Goal: Information Seeking & Learning: Learn about a topic

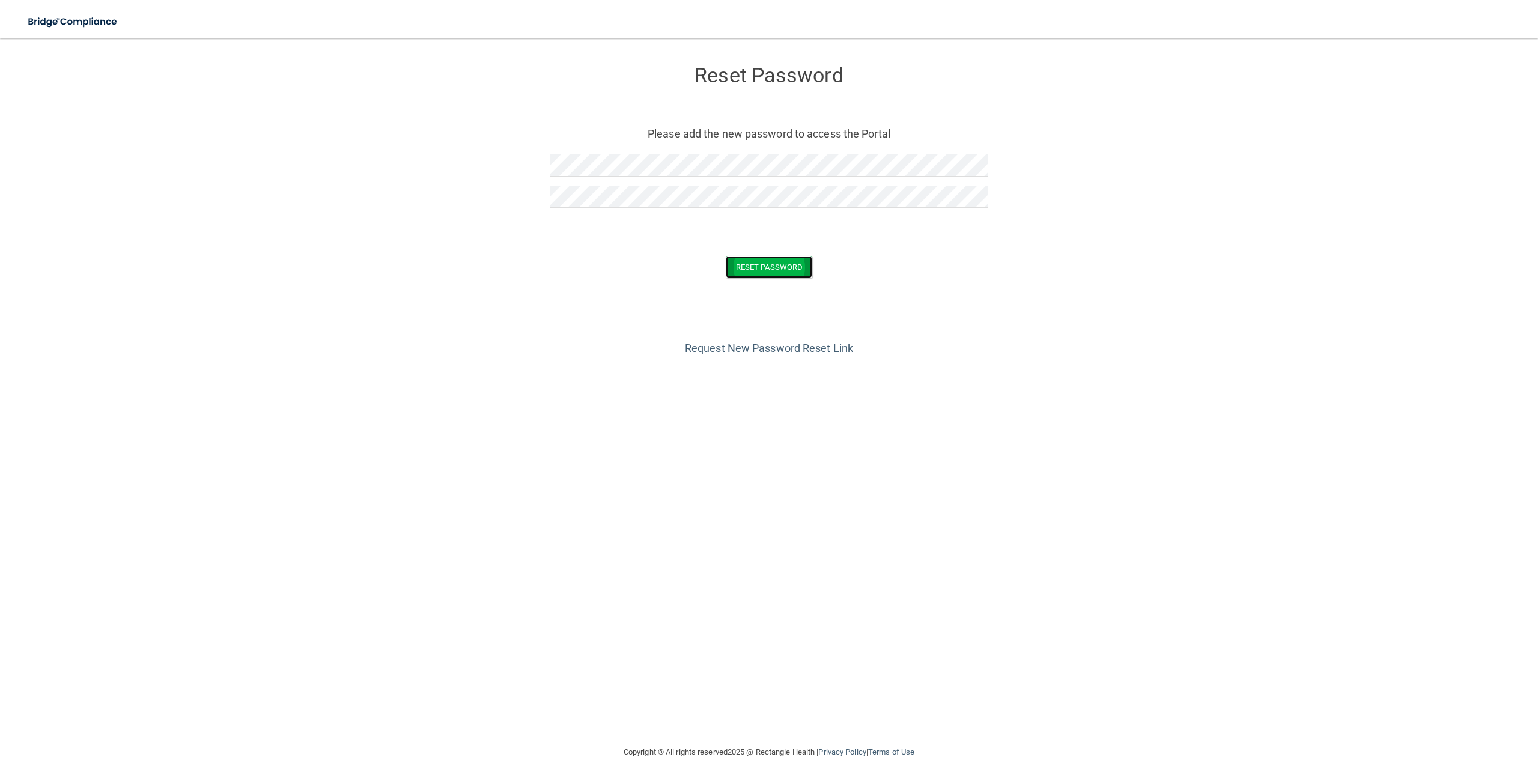
click at [744, 259] on button "Reset Password" at bounding box center [769, 267] width 87 height 22
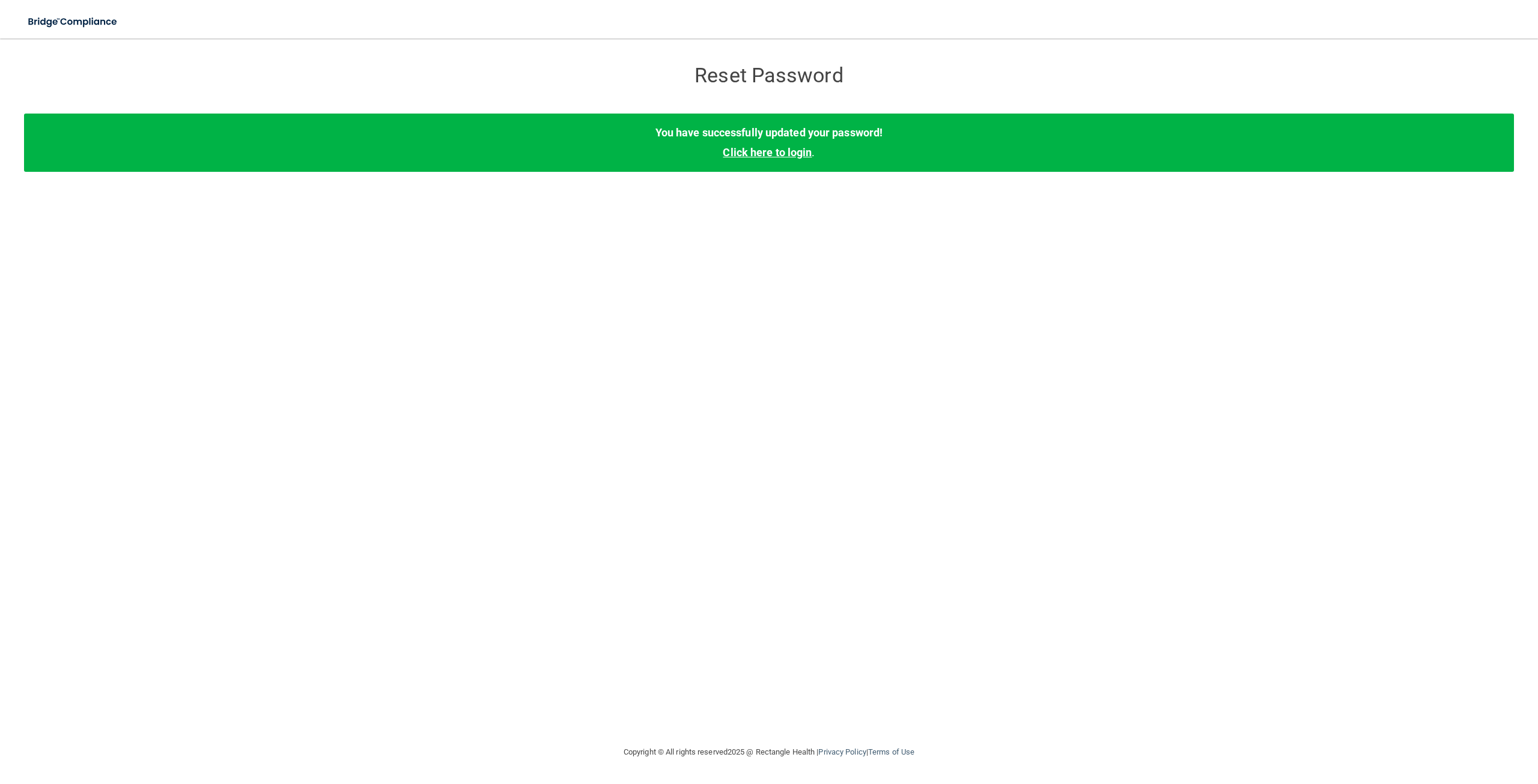
click at [770, 151] on link "Click here to login" at bounding box center [767, 152] width 89 height 13
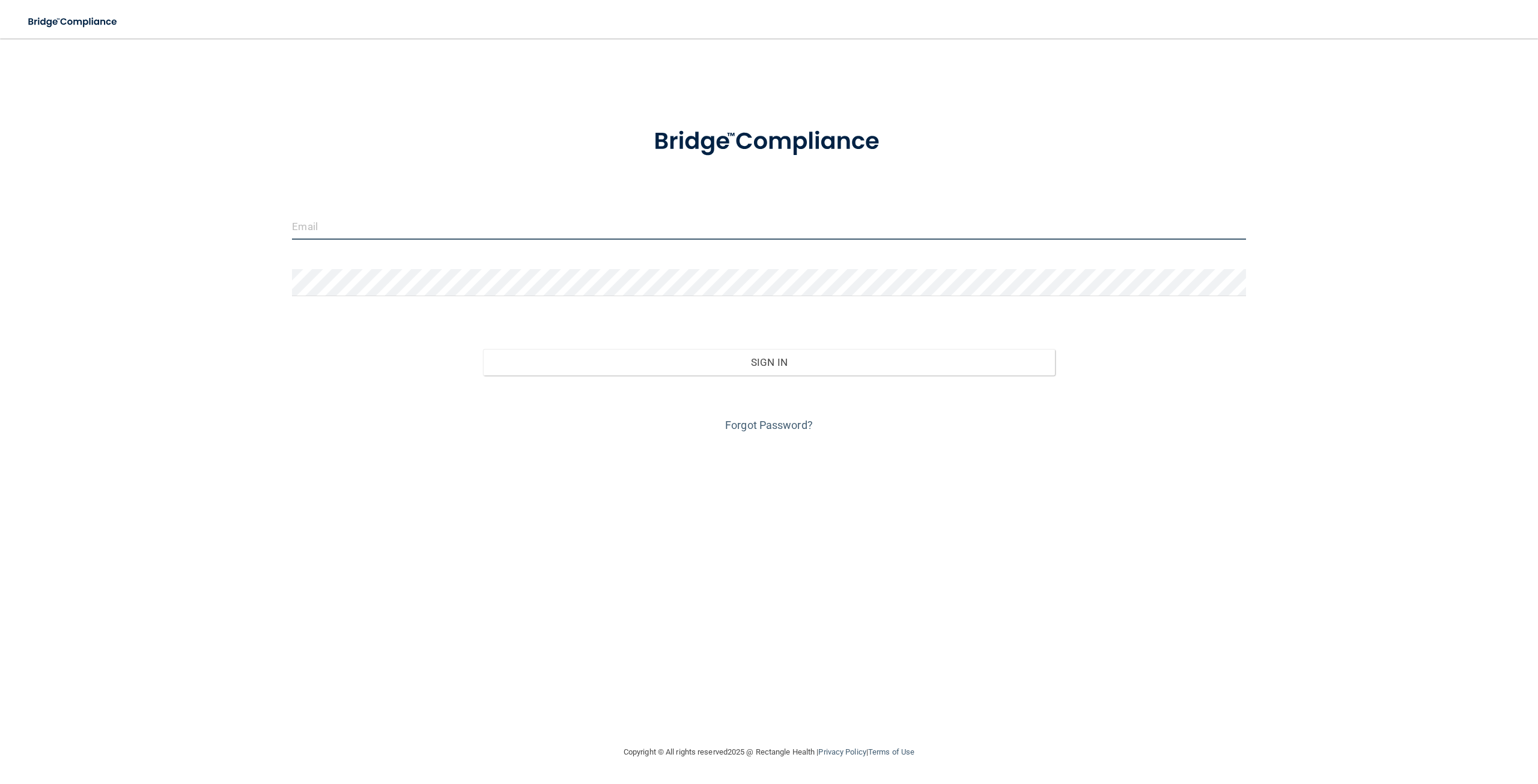
click at [437, 230] on input "email" at bounding box center [769, 226] width 954 height 27
type input "[EMAIL_ADDRESS][DOMAIN_NAME]"
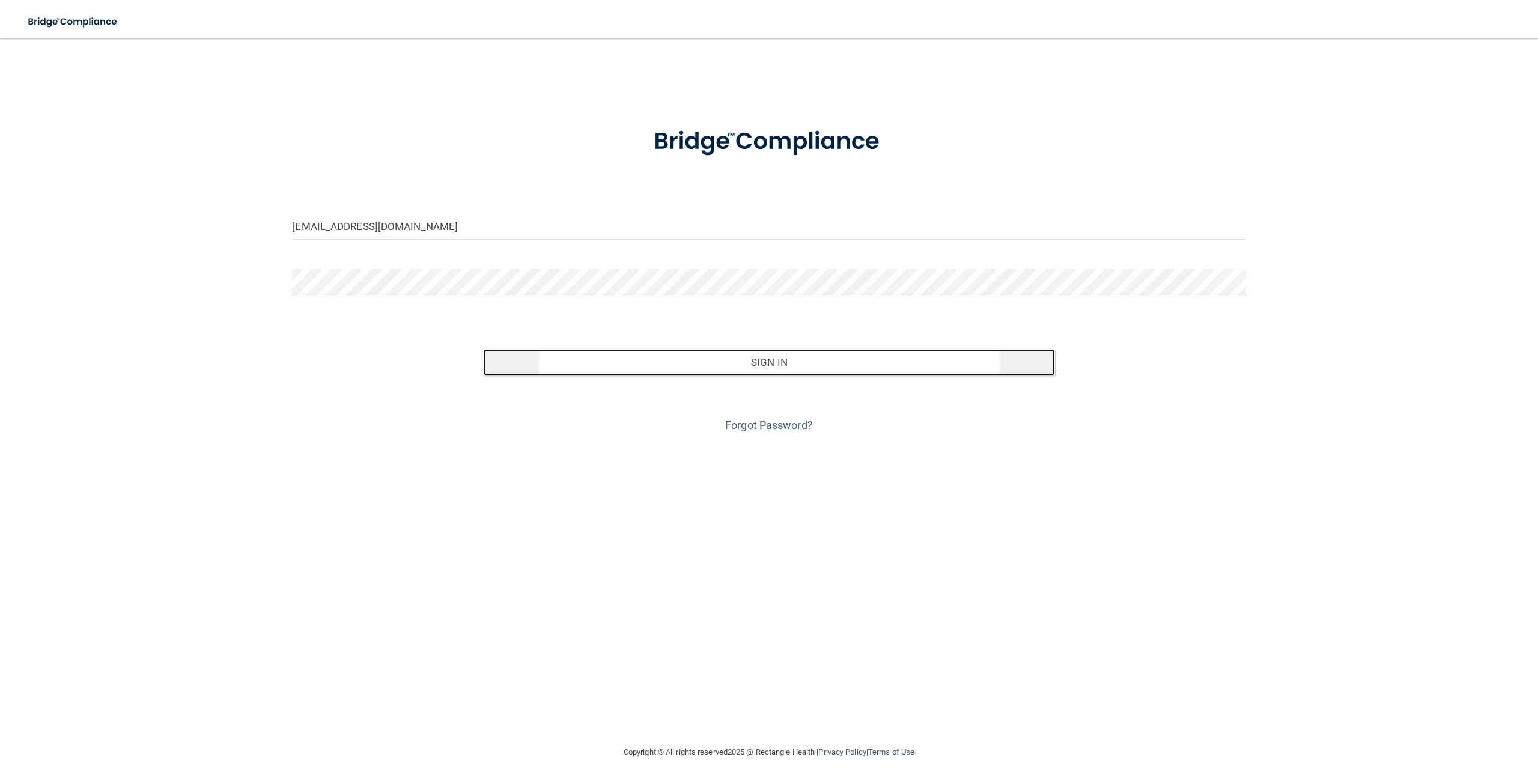
click at [773, 358] on button "Sign In" at bounding box center [769, 362] width 572 height 27
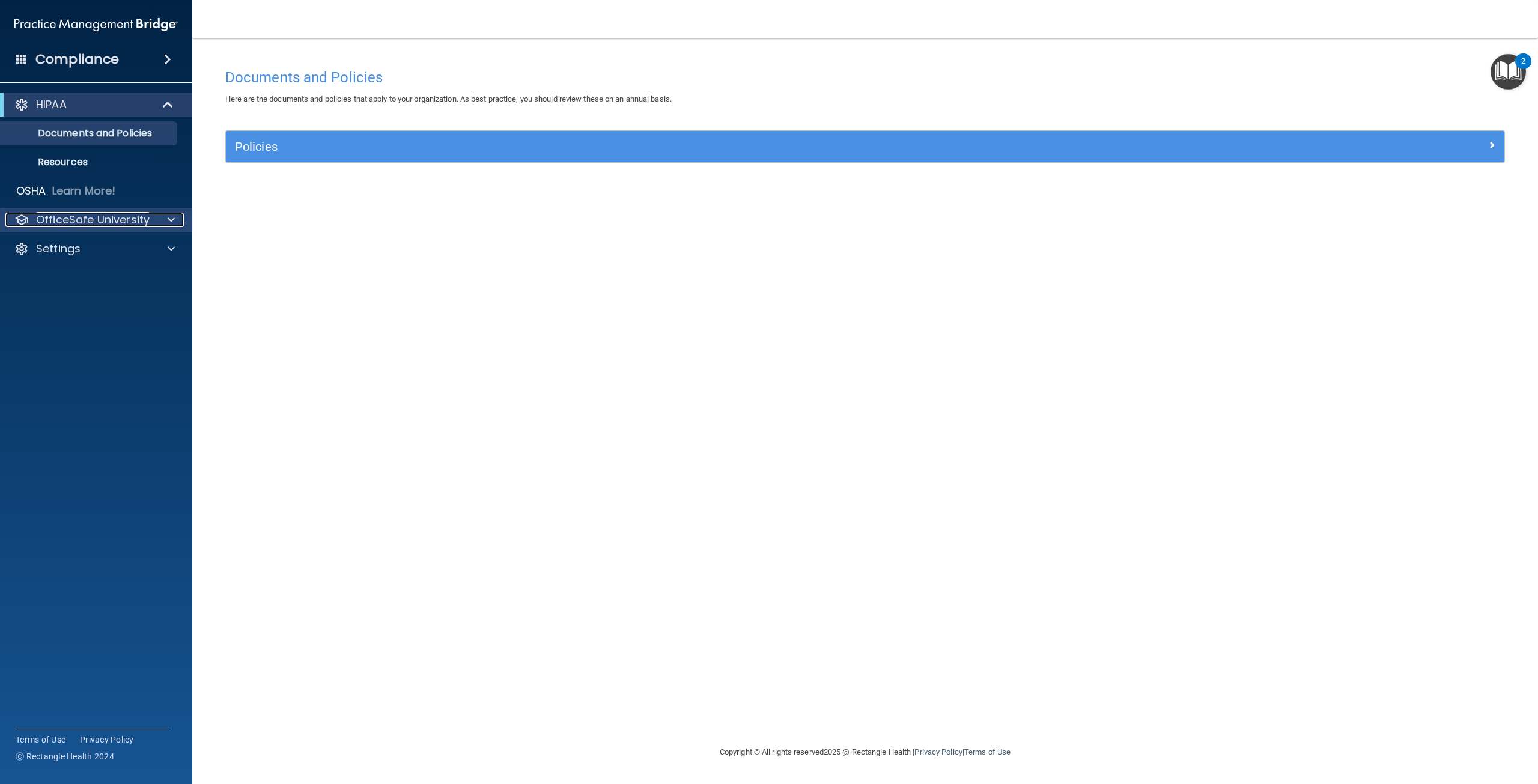
click at [131, 213] on p "OfficeSafe University" at bounding box center [93, 219] width 113 height 14
click at [85, 255] on p "HIPAA Training" at bounding box center [57, 248] width 99 height 12
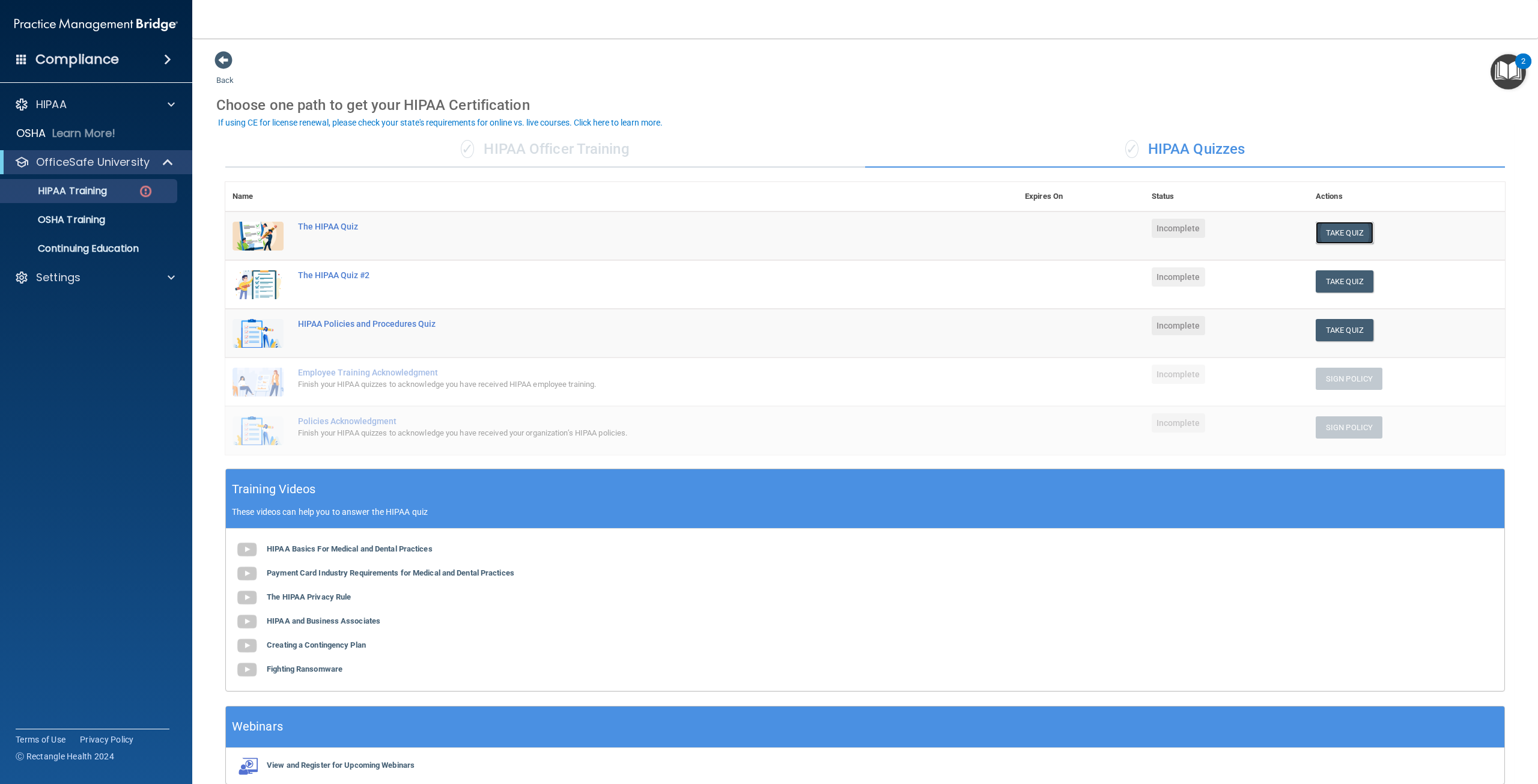
click at [1341, 237] on button "Take Quiz" at bounding box center [1344, 232] width 57 height 22
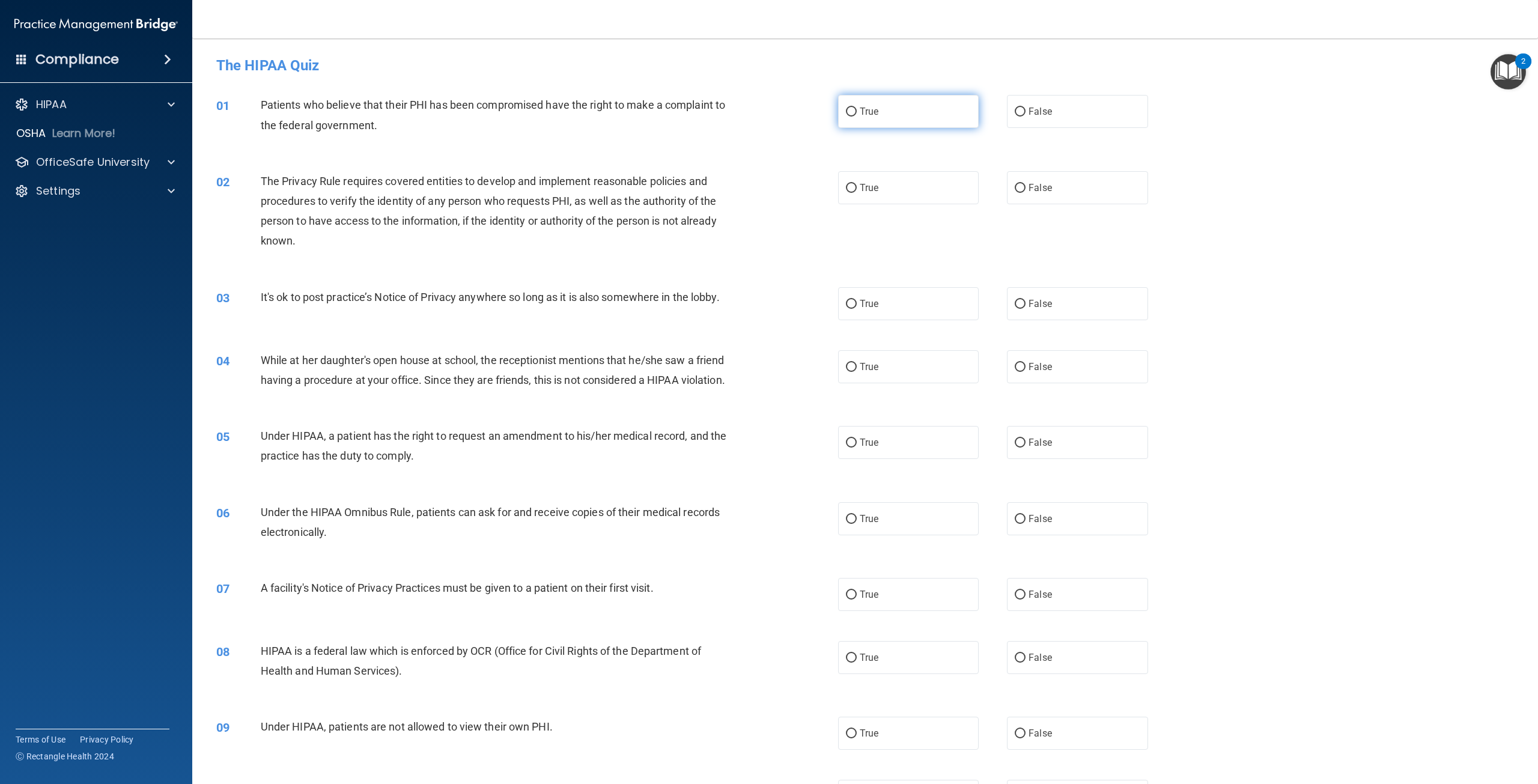
click at [846, 113] on input "True" at bounding box center [851, 112] width 11 height 9
radio input "true"
click at [1016, 367] on input "False" at bounding box center [1020, 367] width 11 height 9
radio input "true"
click at [1015, 738] on input "False" at bounding box center [1020, 733] width 11 height 9
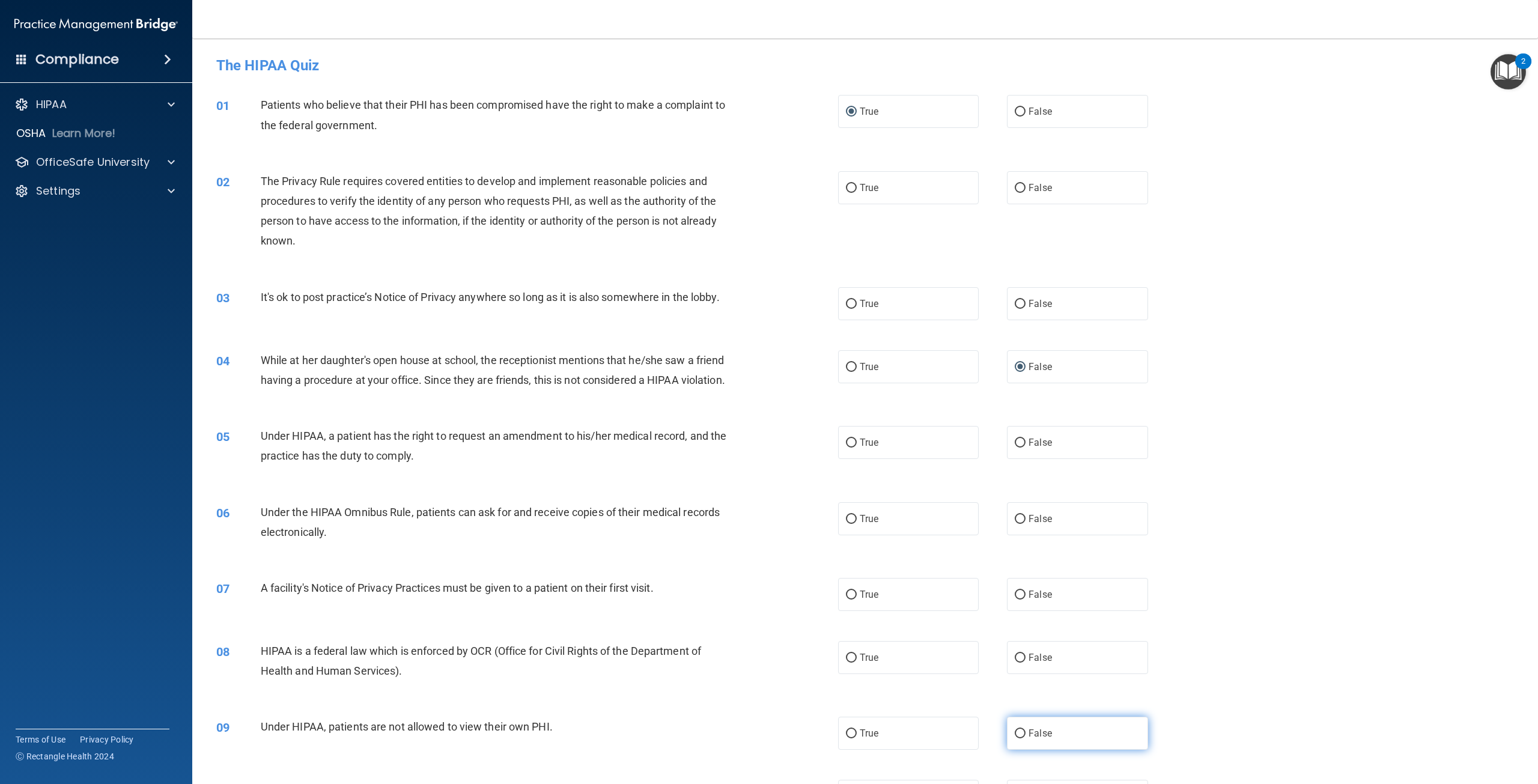
radio input "true"
click at [850, 187] on input "True" at bounding box center [851, 188] width 11 height 9
radio input "true"
click at [849, 448] on input "True" at bounding box center [851, 443] width 11 height 9
radio input "true"
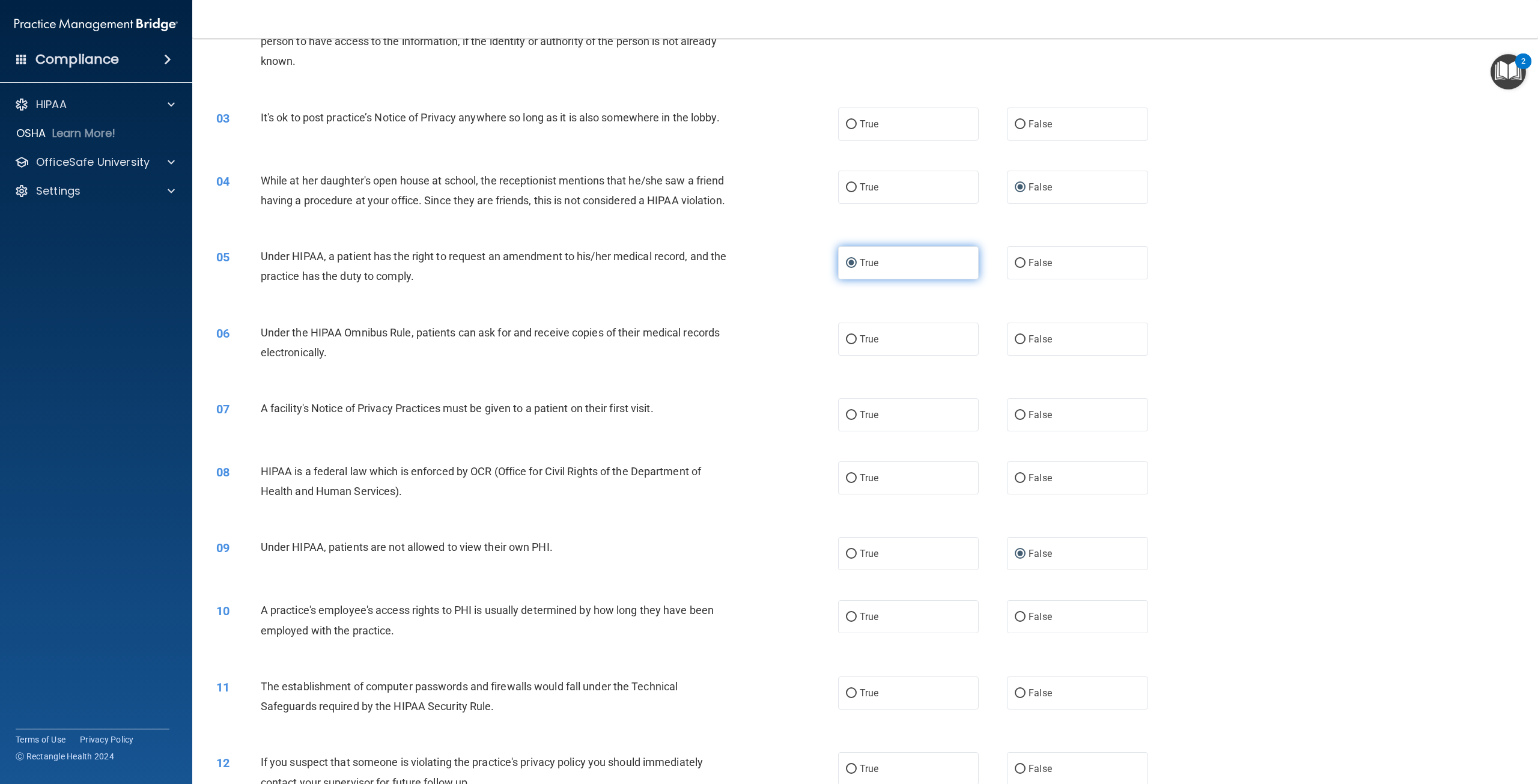
scroll to position [180, 0]
click at [847, 344] on input "True" at bounding box center [851, 339] width 11 height 9
radio input "true"
click at [851, 419] on input "True" at bounding box center [851, 415] width 11 height 9
radio input "true"
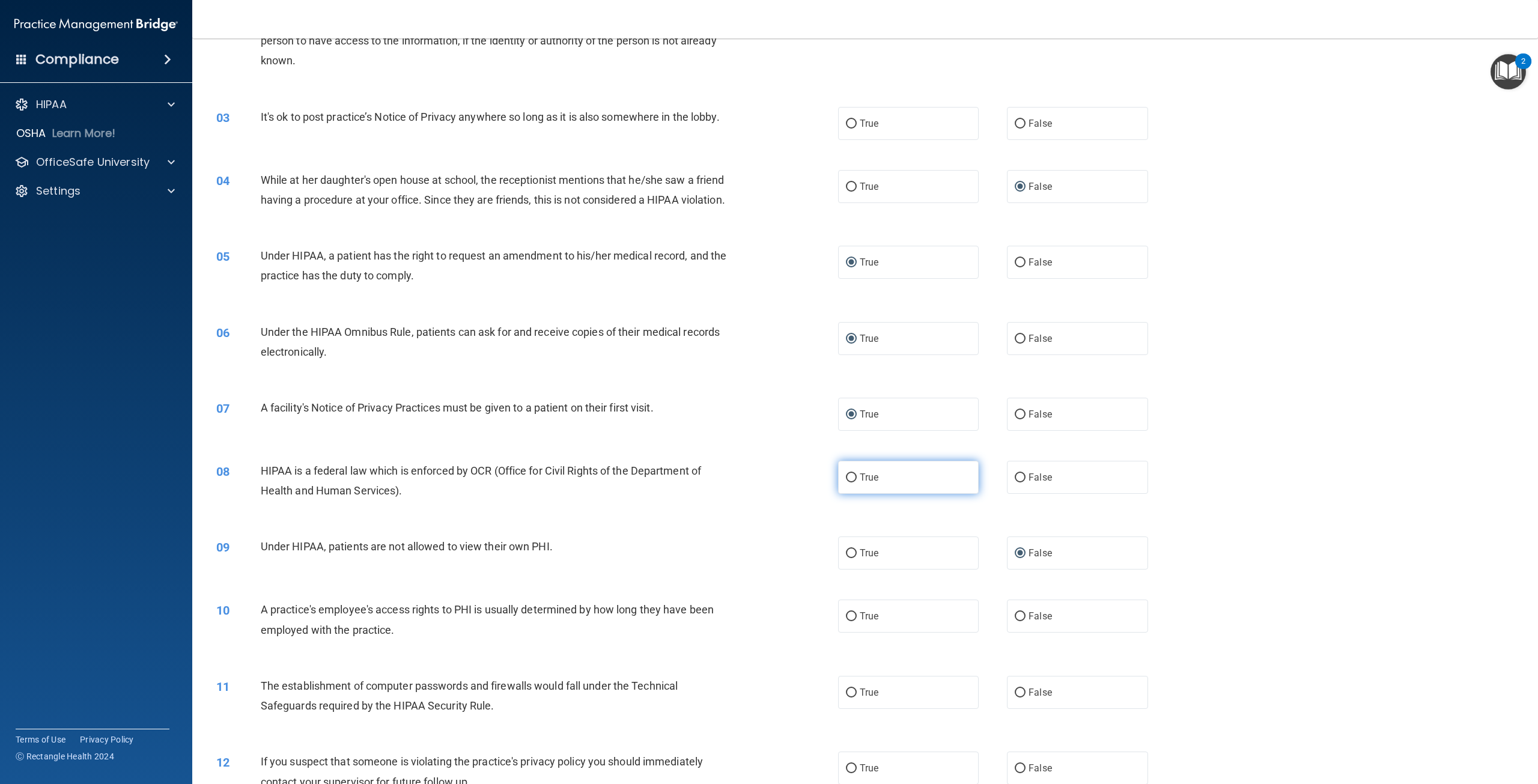
click at [848, 482] on input "True" at bounding box center [851, 478] width 11 height 9
radio input "true"
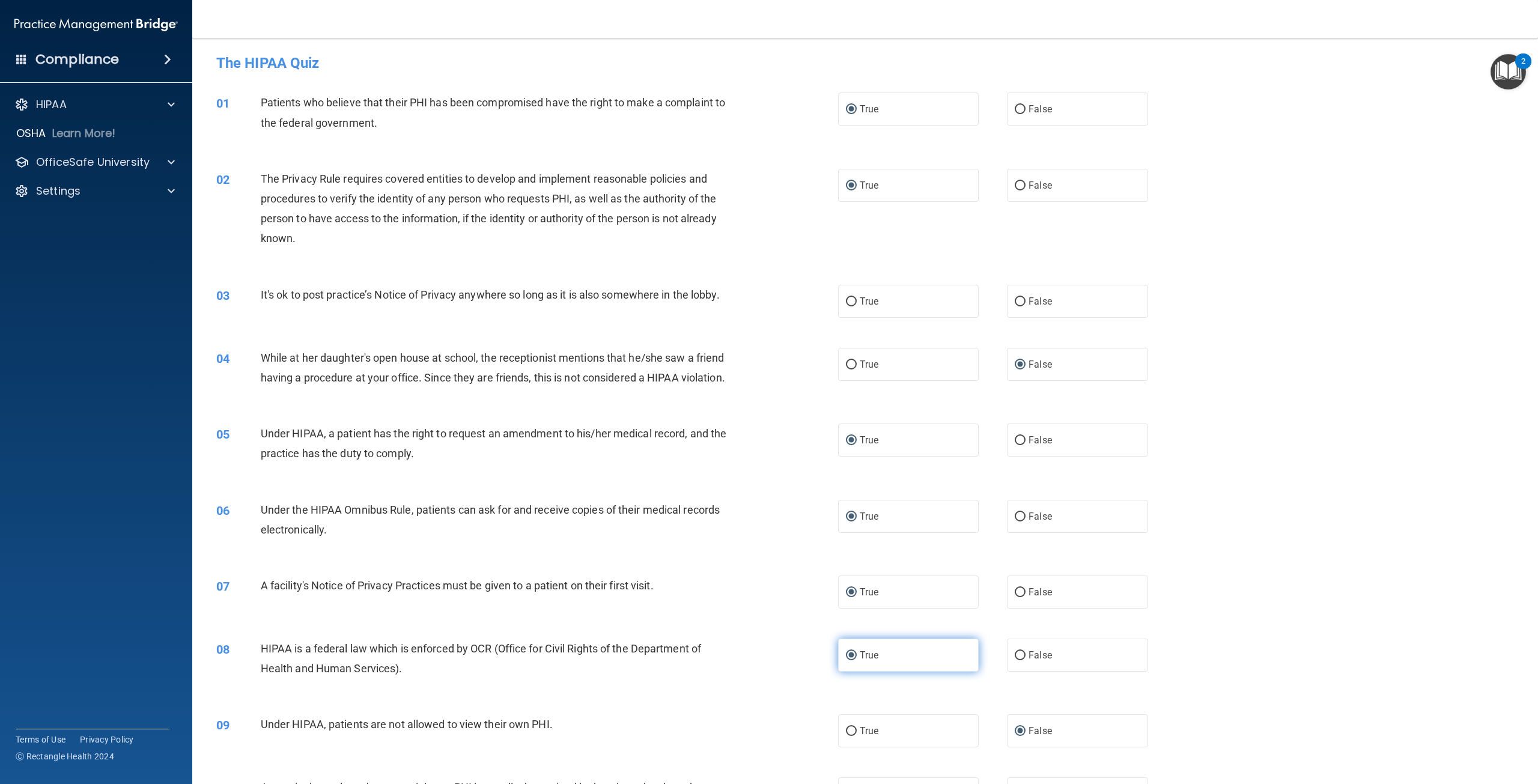
scroll to position [0, 0]
click at [849, 303] on input "True" at bounding box center [851, 304] width 11 height 9
radio input "true"
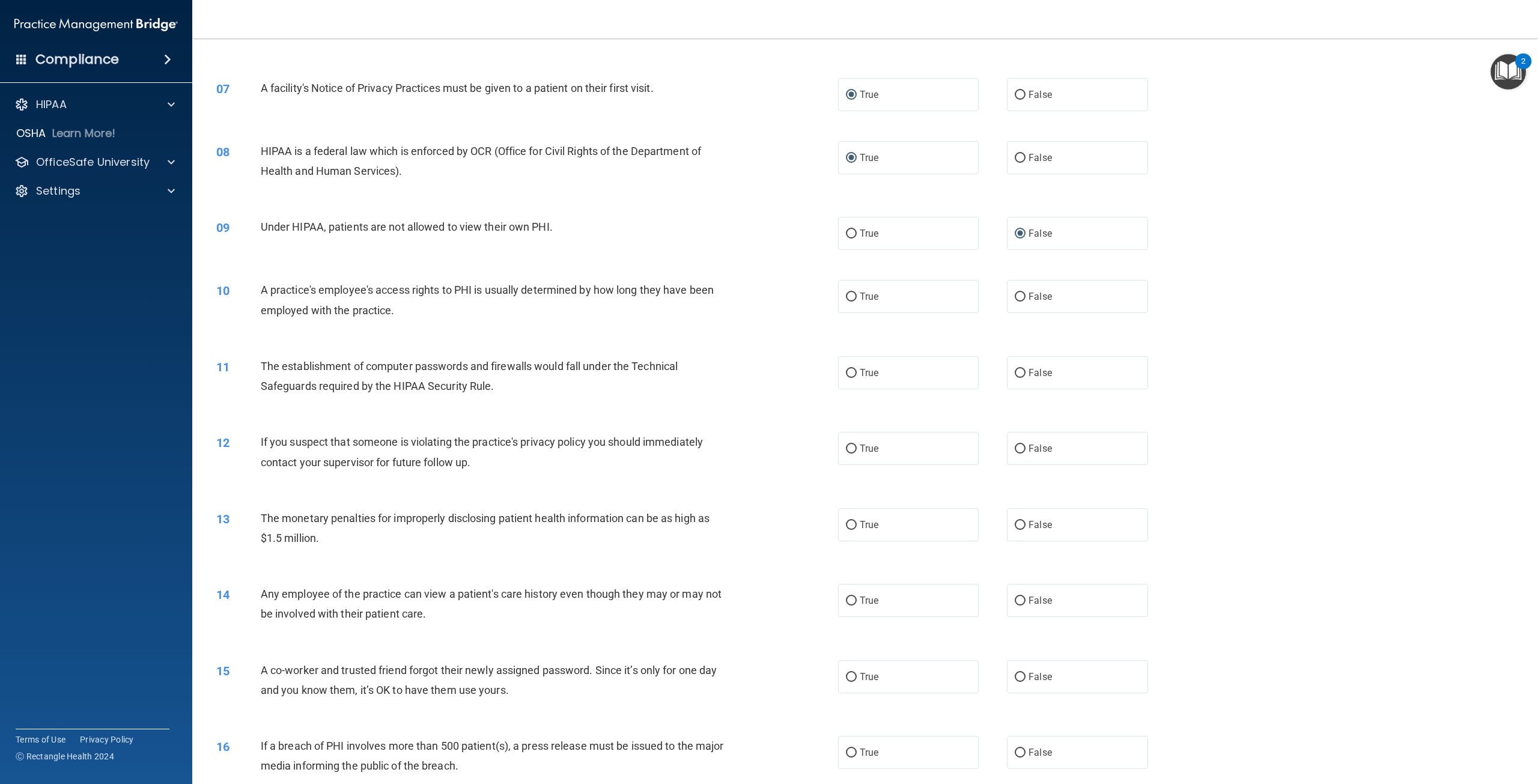
scroll to position [540, 0]
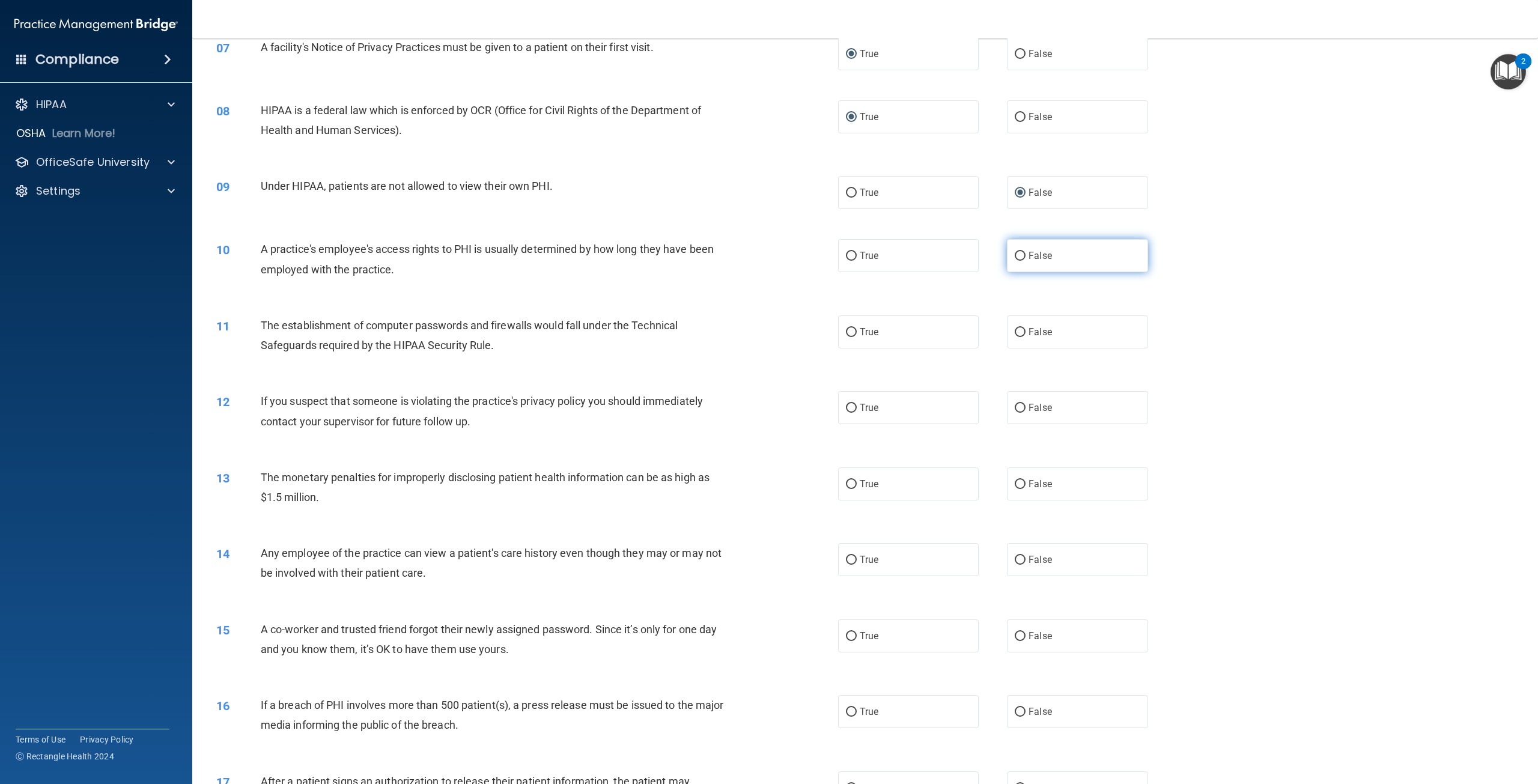
click at [1015, 260] on input "False" at bounding box center [1020, 256] width 11 height 9
radio input "true"
click at [847, 337] on input "True" at bounding box center [851, 332] width 11 height 9
radio input "true"
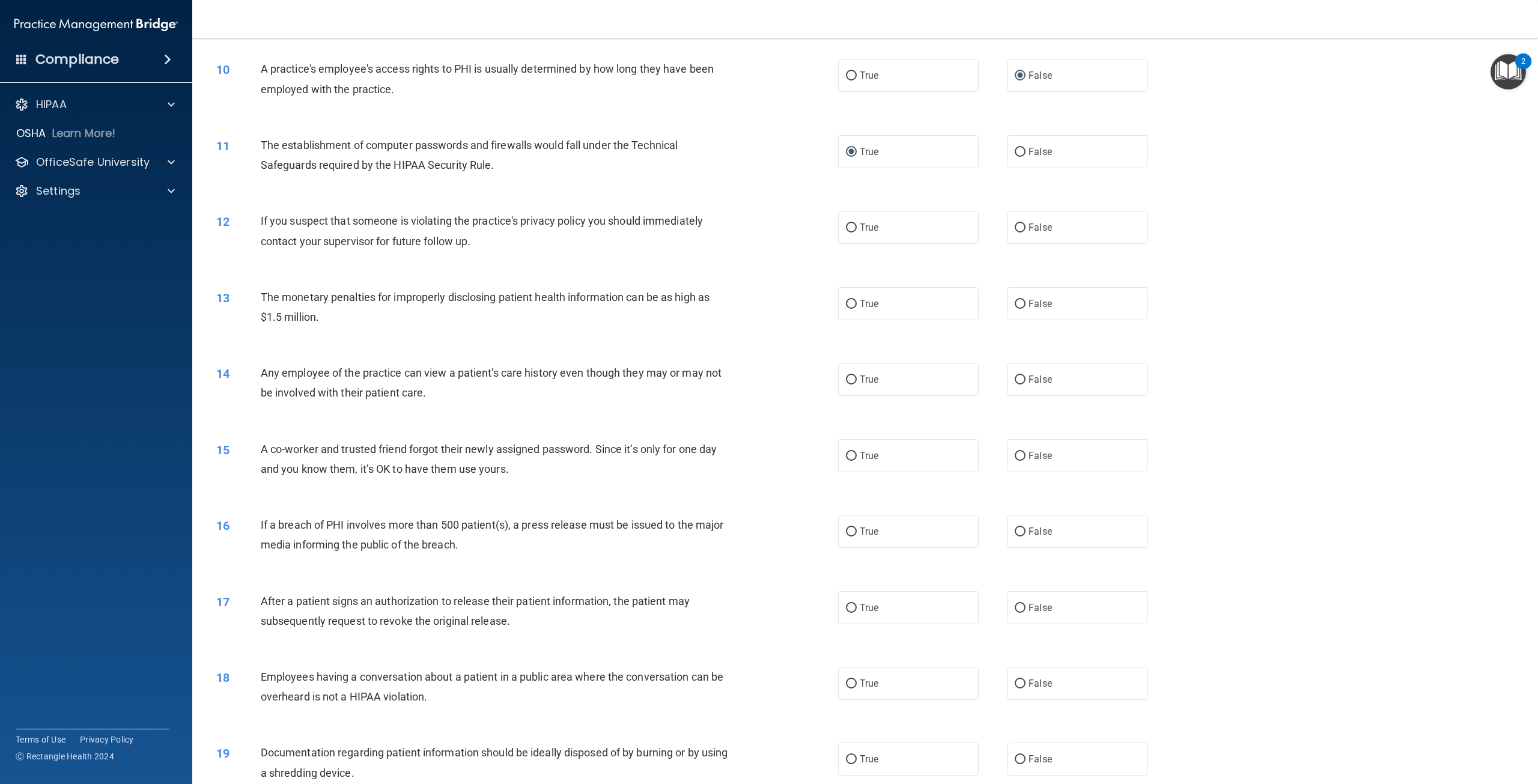
scroll to position [780, 0]
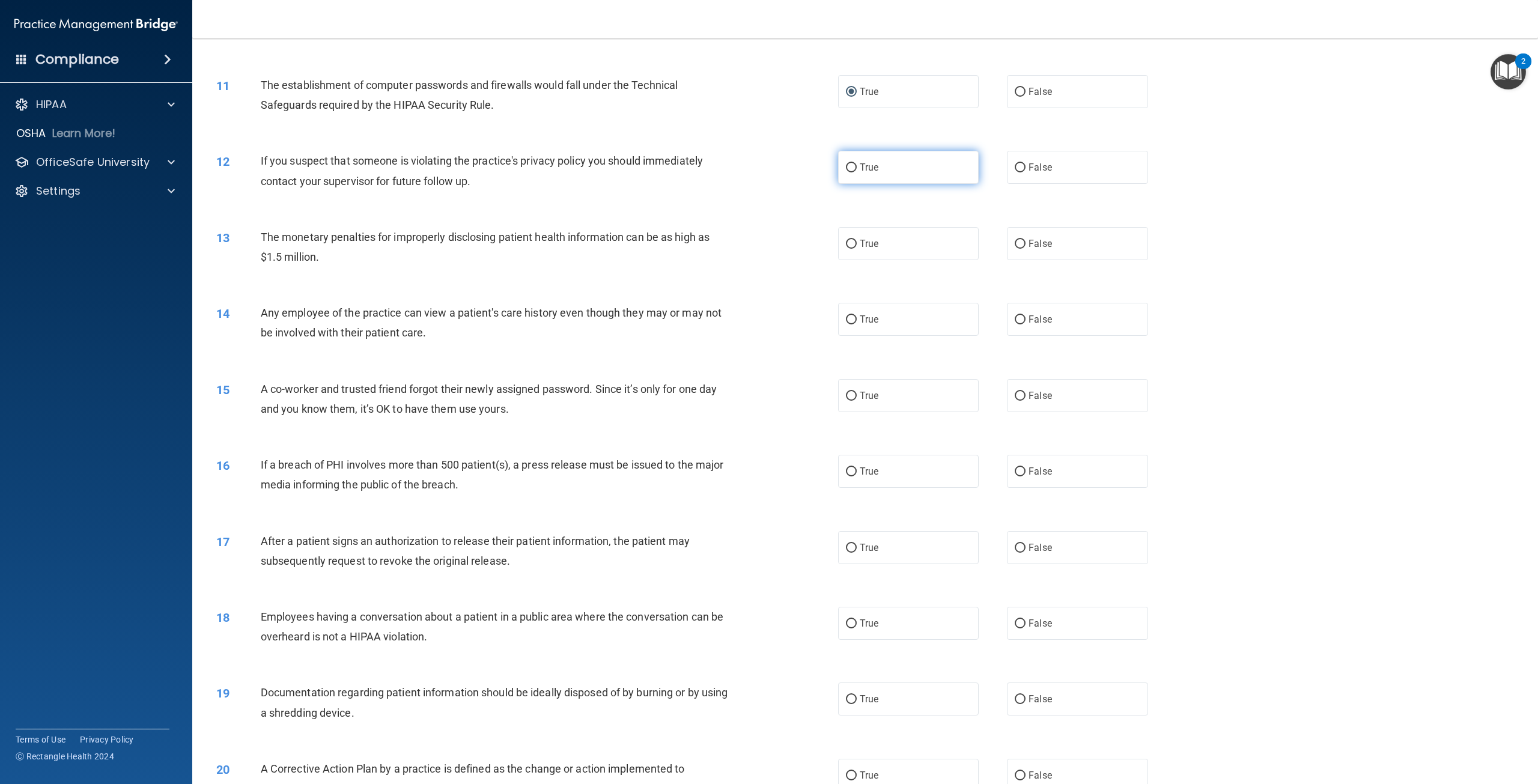
click at [846, 172] on input "True" at bounding box center [851, 168] width 11 height 9
radio input "true"
click at [849, 249] on input "True" at bounding box center [851, 244] width 11 height 9
radio input "true"
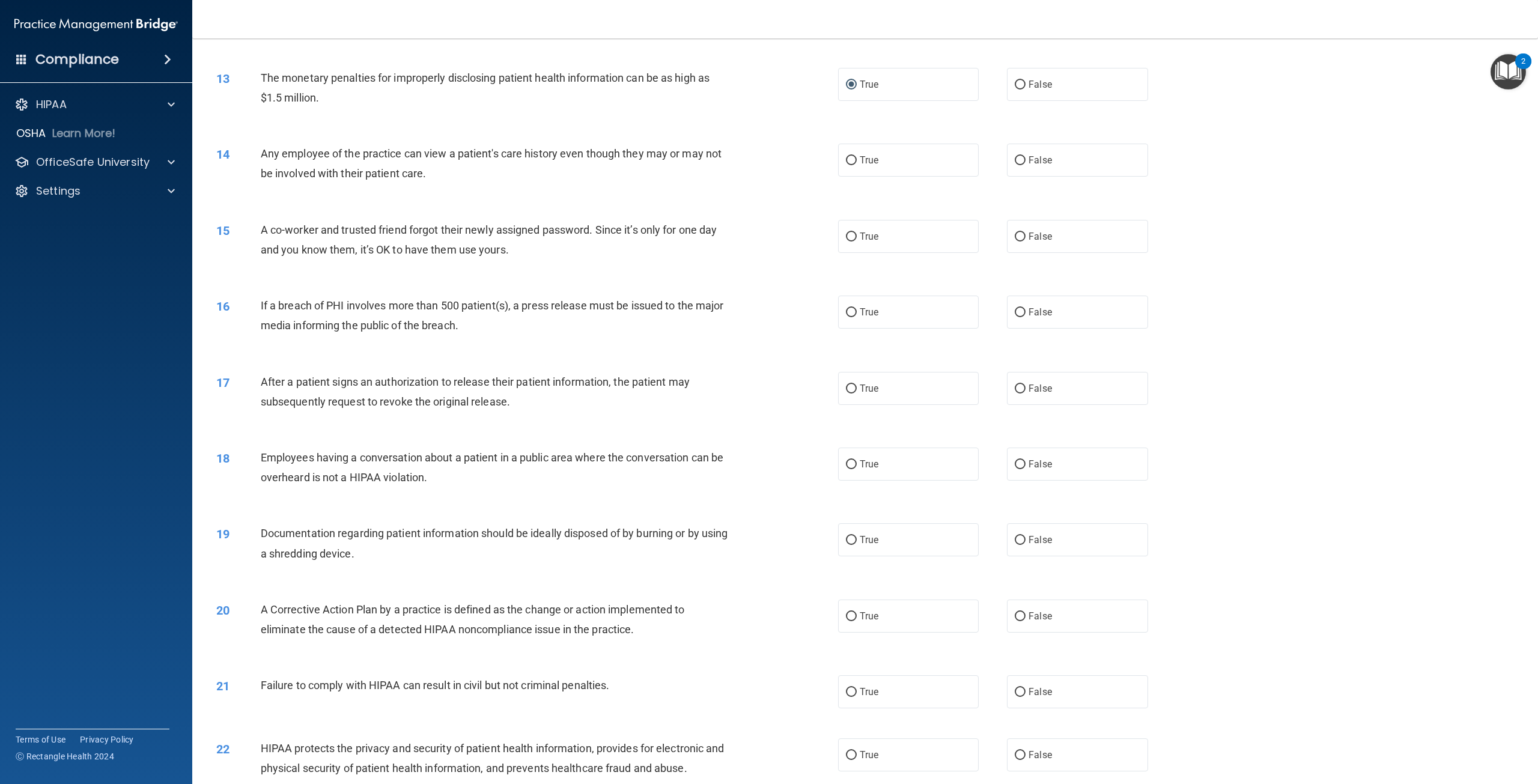
scroll to position [961, 0]
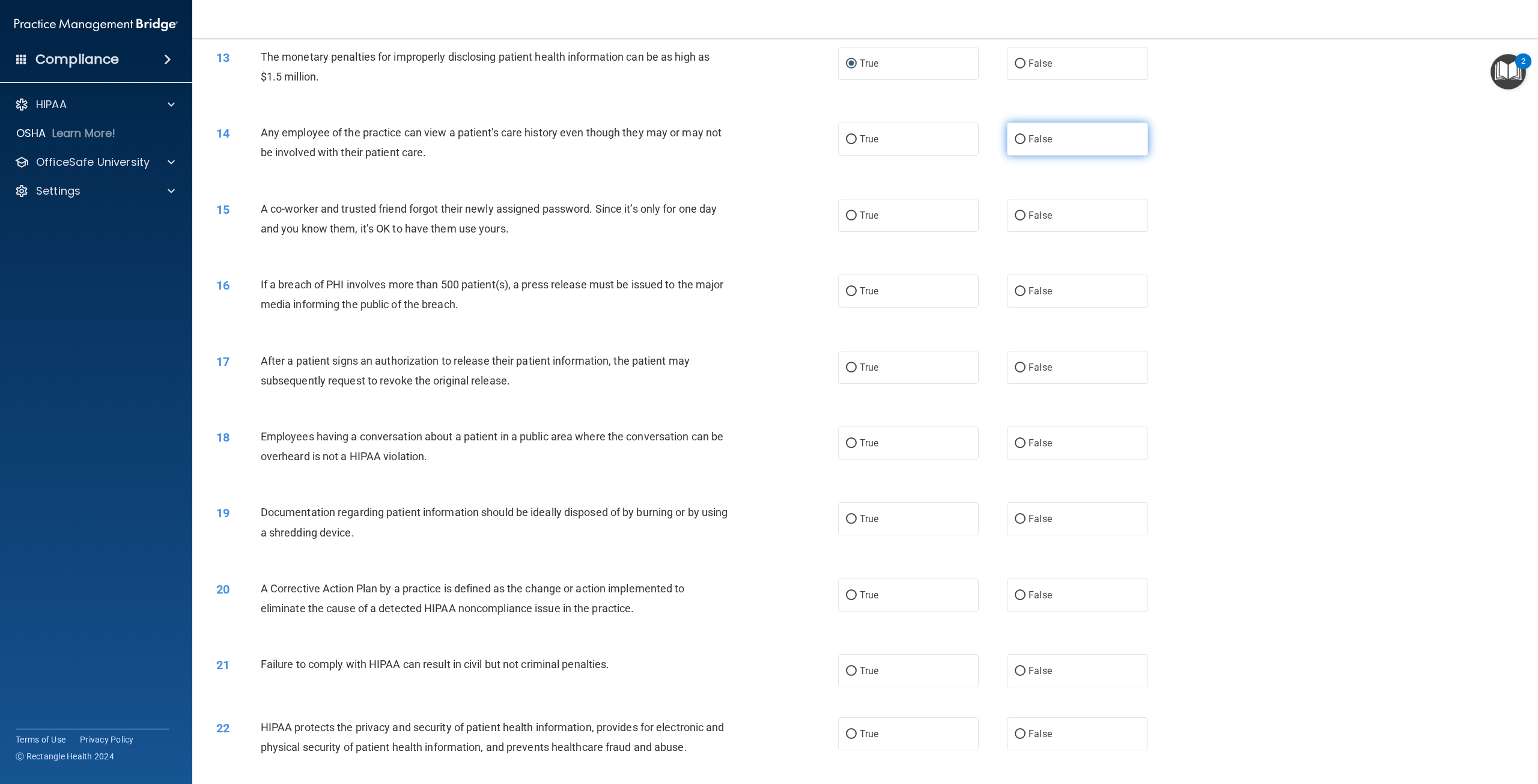
click at [1017, 144] on input "False" at bounding box center [1020, 139] width 11 height 9
radio input "true"
click at [847, 220] on input "True" at bounding box center [851, 216] width 11 height 9
radio input "true"
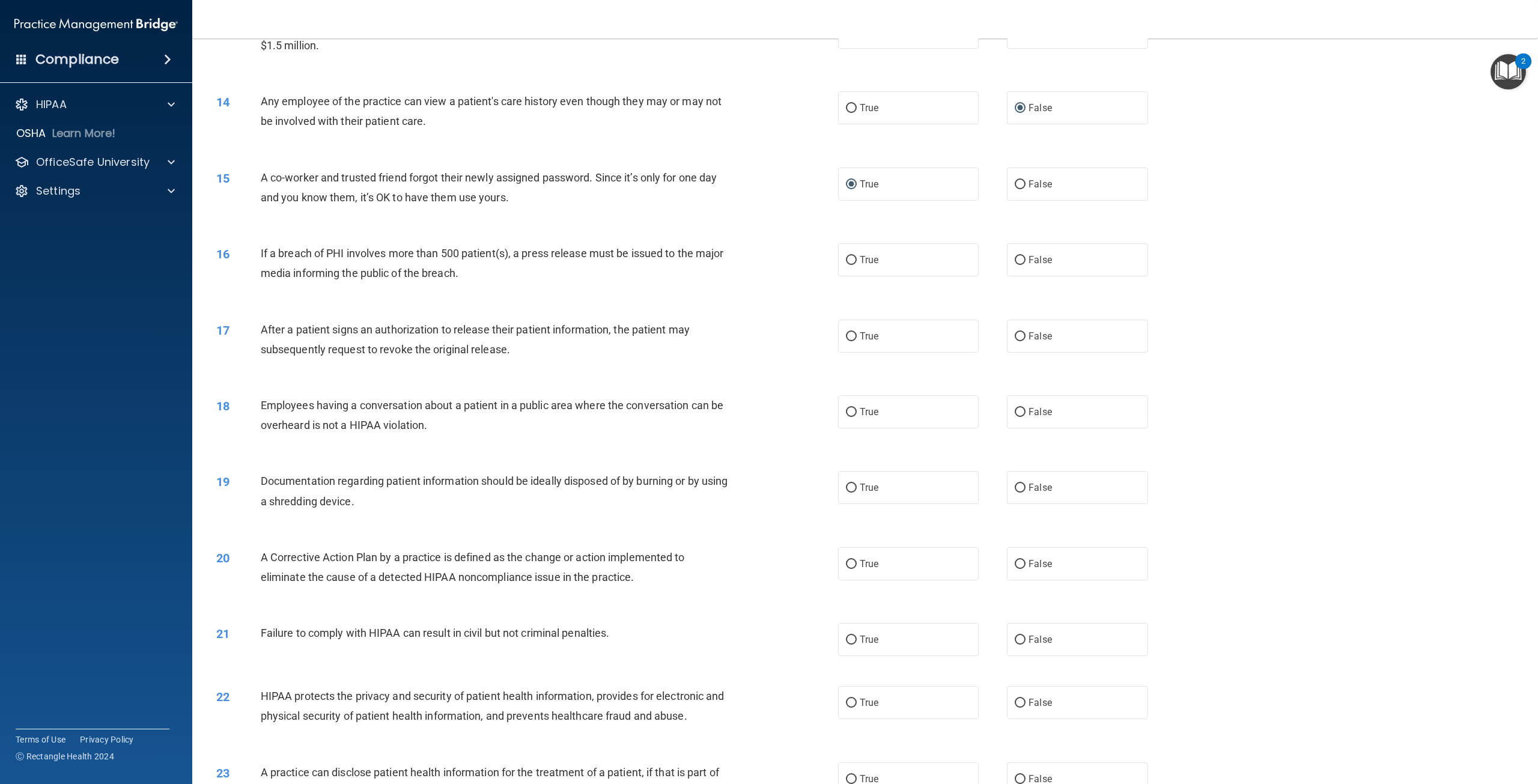
scroll to position [1021, 0]
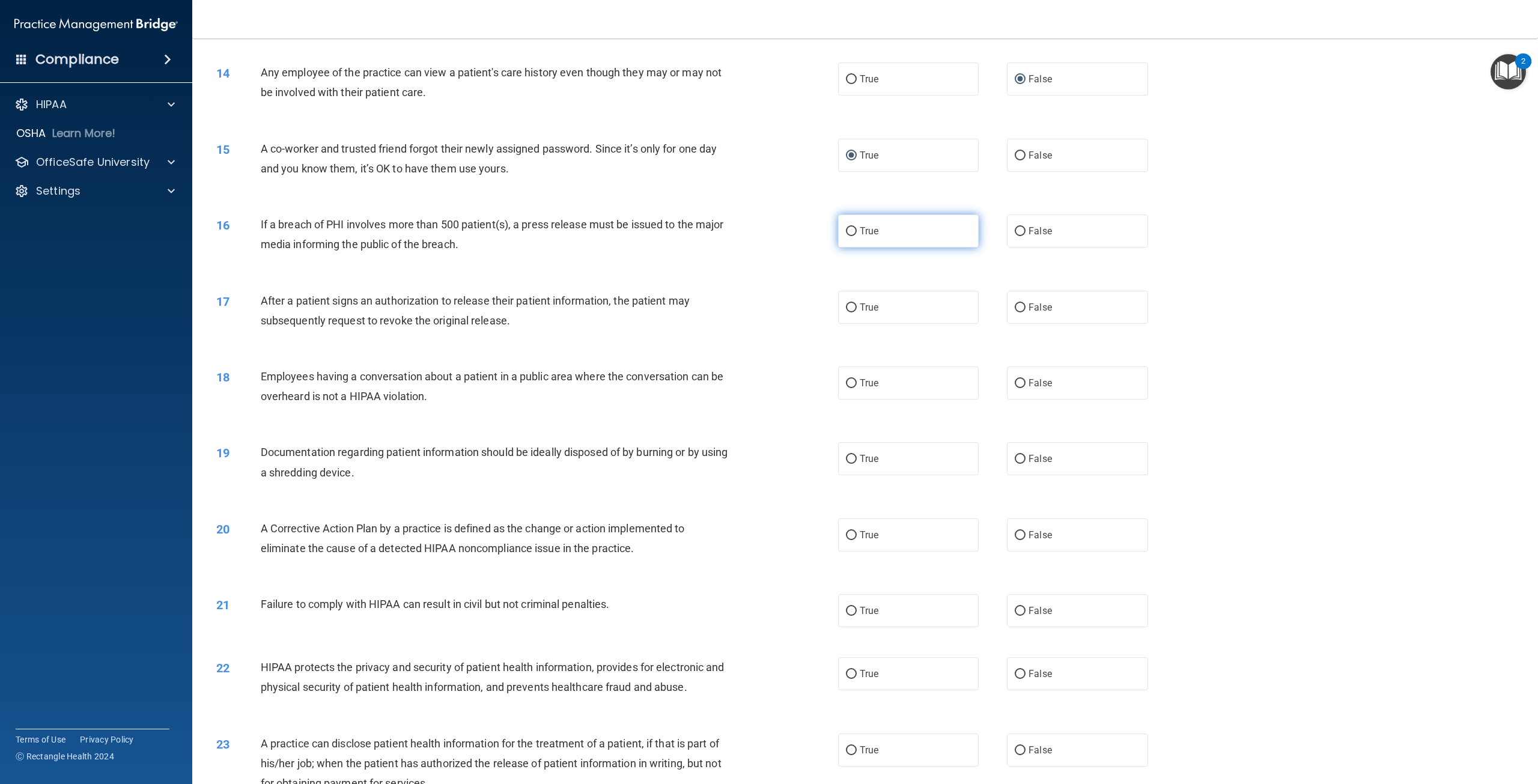
click at [847, 236] on input "True" at bounding box center [851, 231] width 11 height 9
radio input "true"
click at [847, 312] on input "True" at bounding box center [851, 308] width 11 height 9
radio input "true"
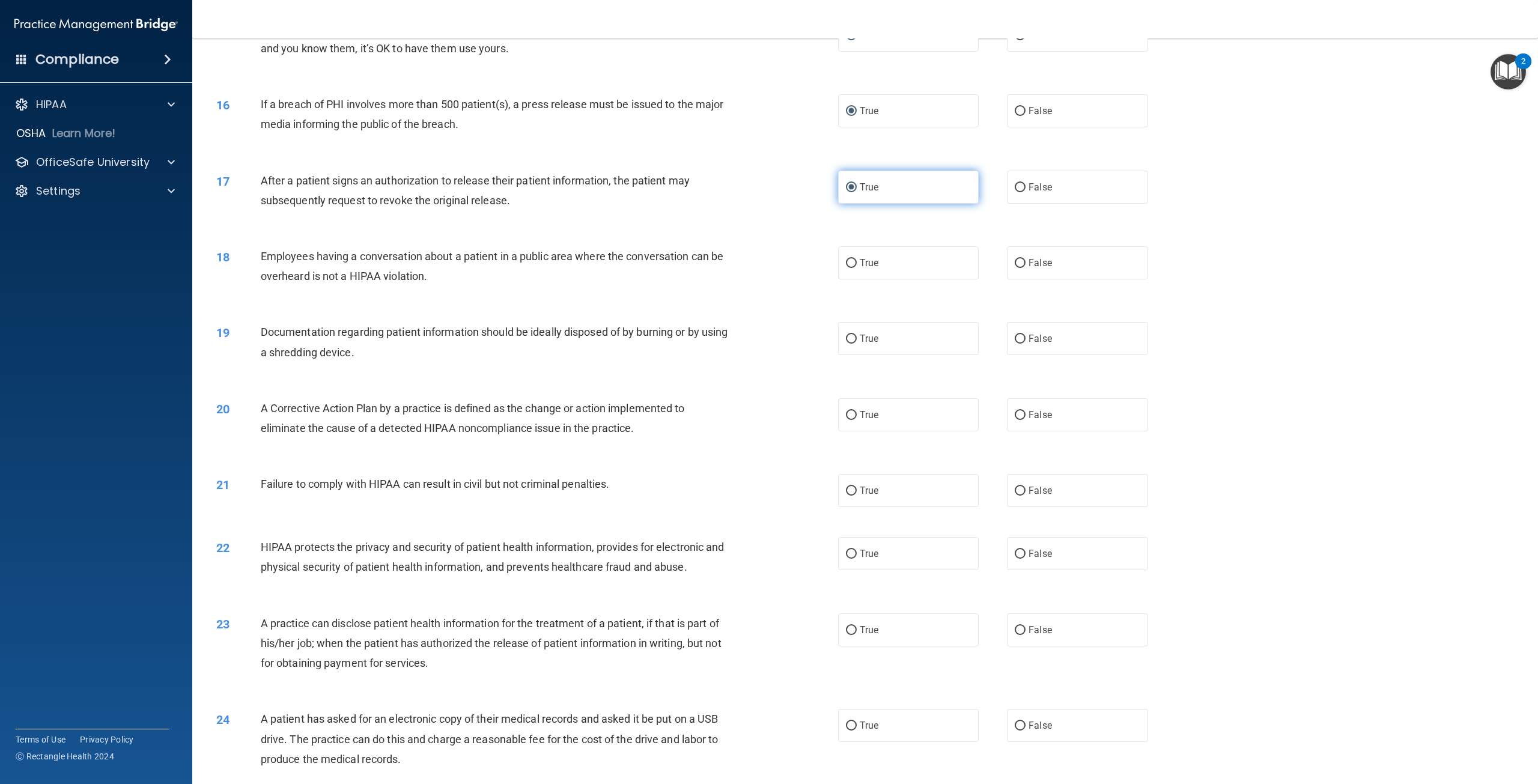
scroll to position [1201, 0]
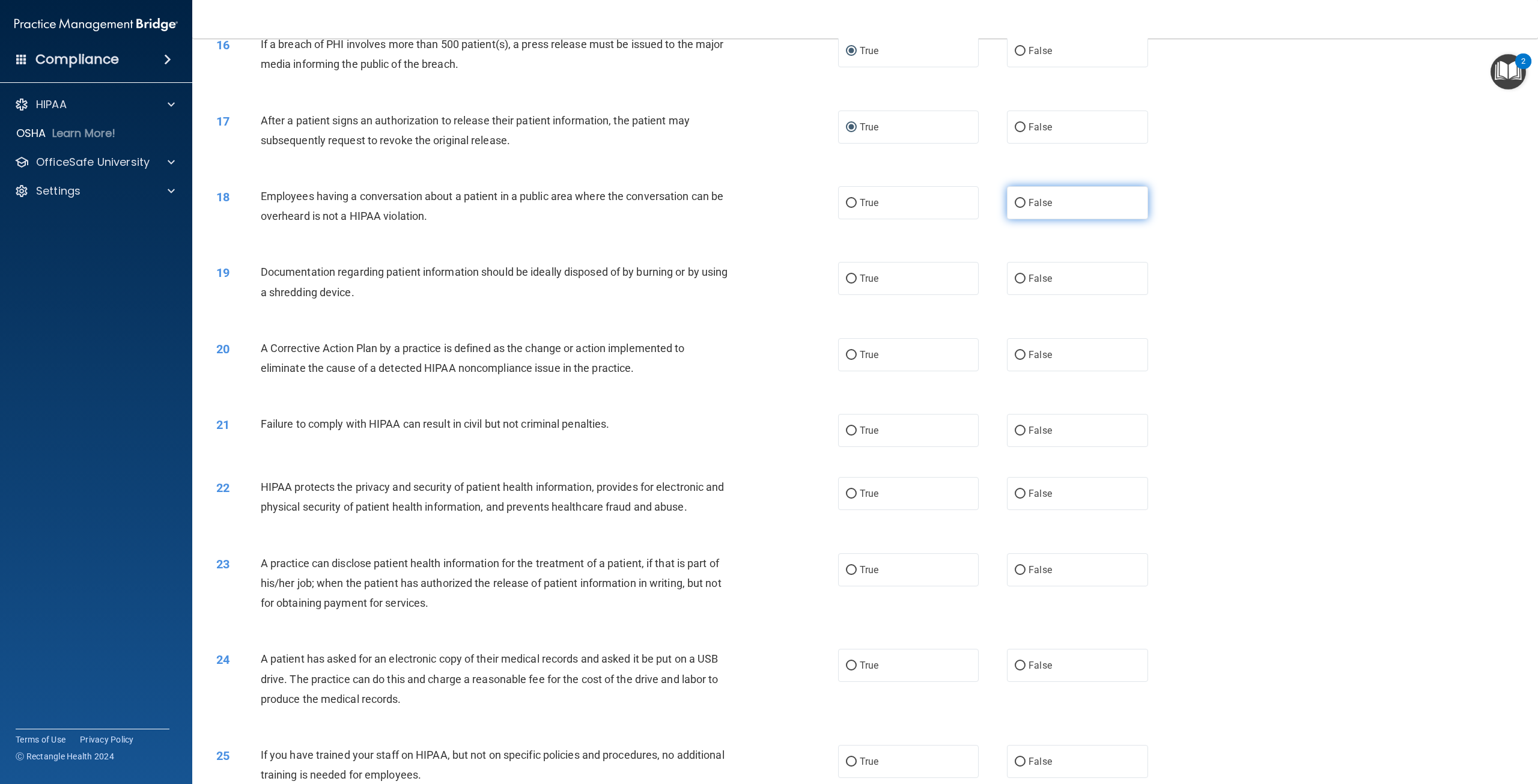
click at [1015, 208] on input "False" at bounding box center [1020, 203] width 11 height 9
radio input "true"
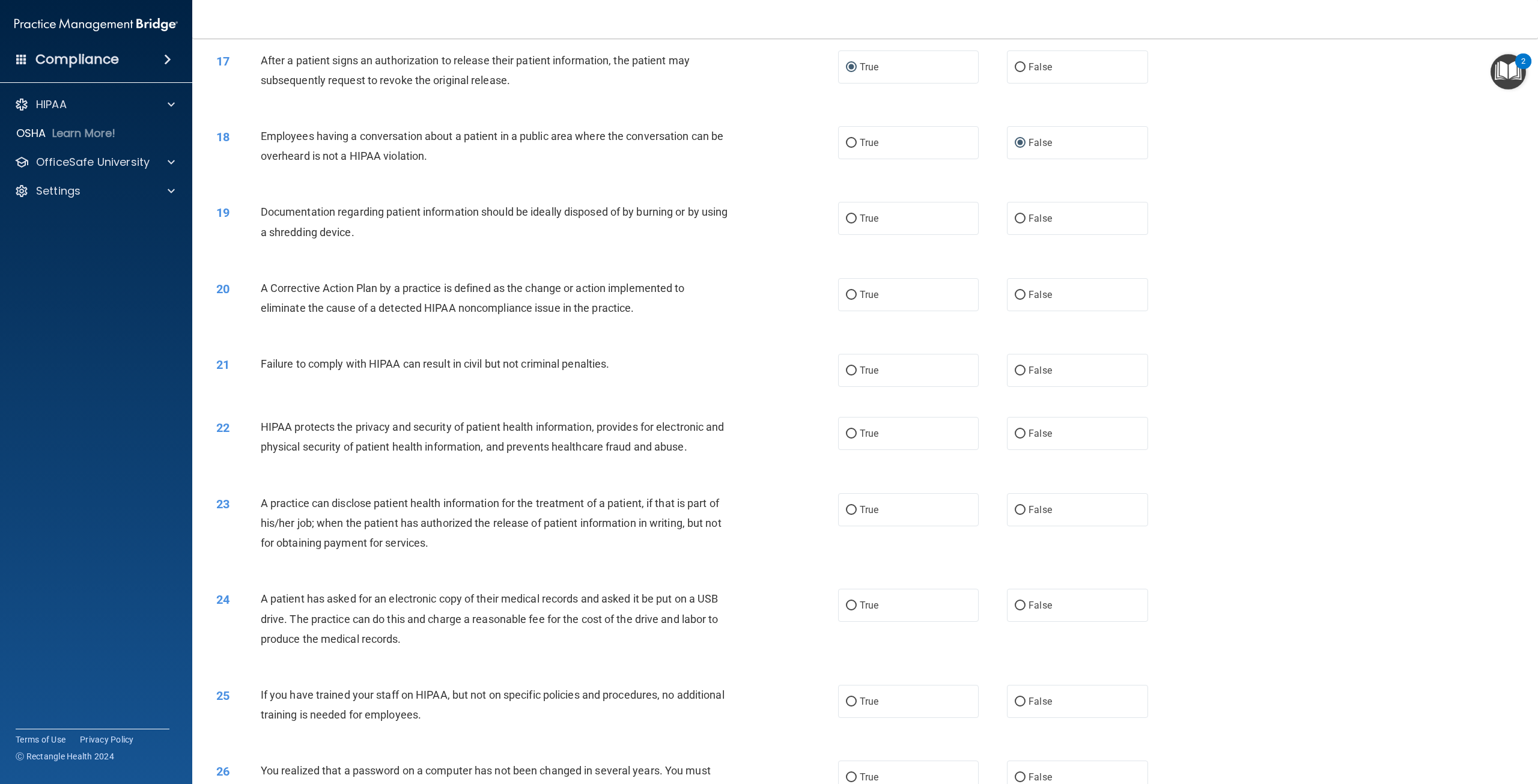
scroll to position [1321, 0]
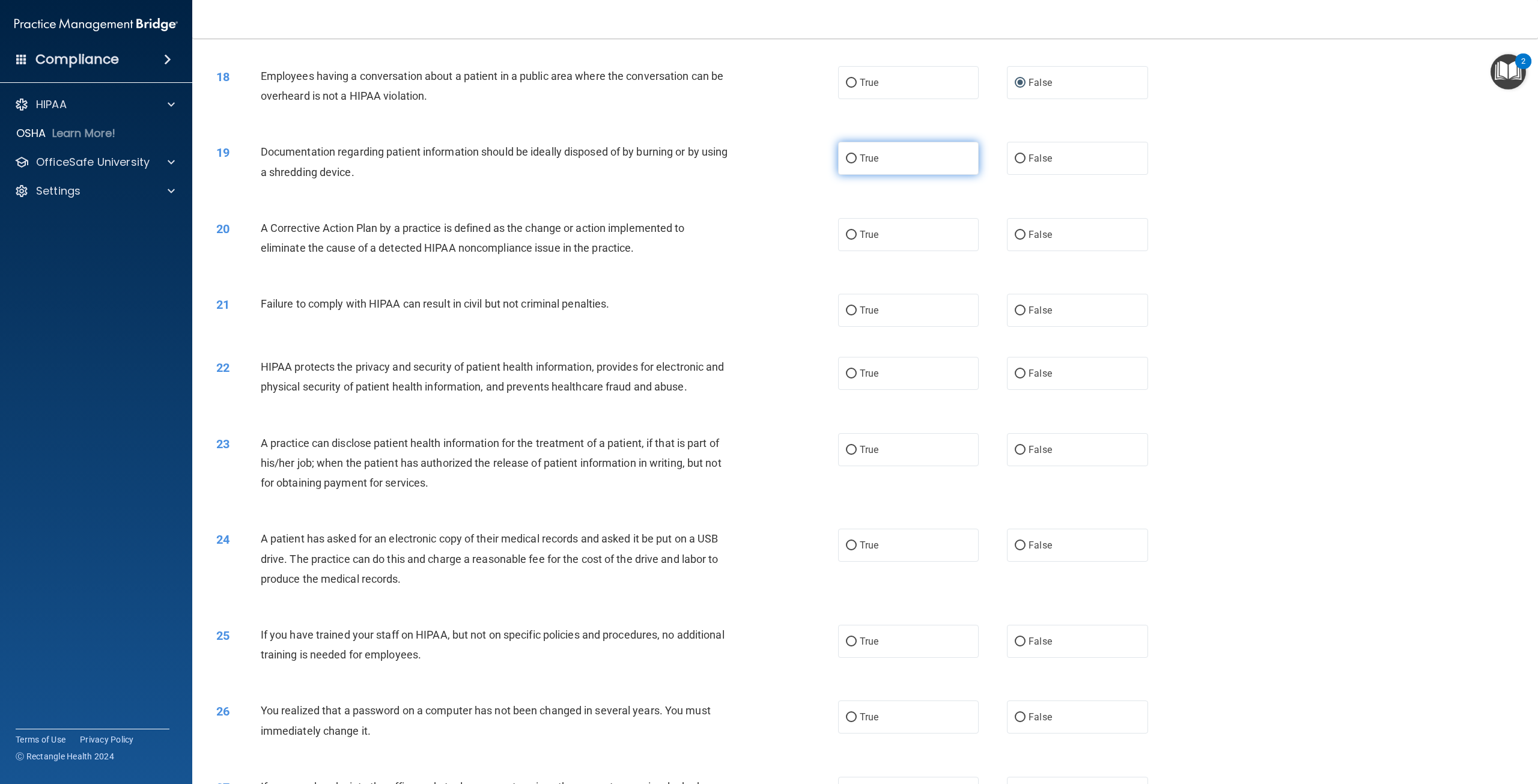
click at [846, 164] on input "True" at bounding box center [851, 159] width 11 height 9
radio input "true"
click at [846, 240] on input "True" at bounding box center [851, 235] width 11 height 9
radio input "true"
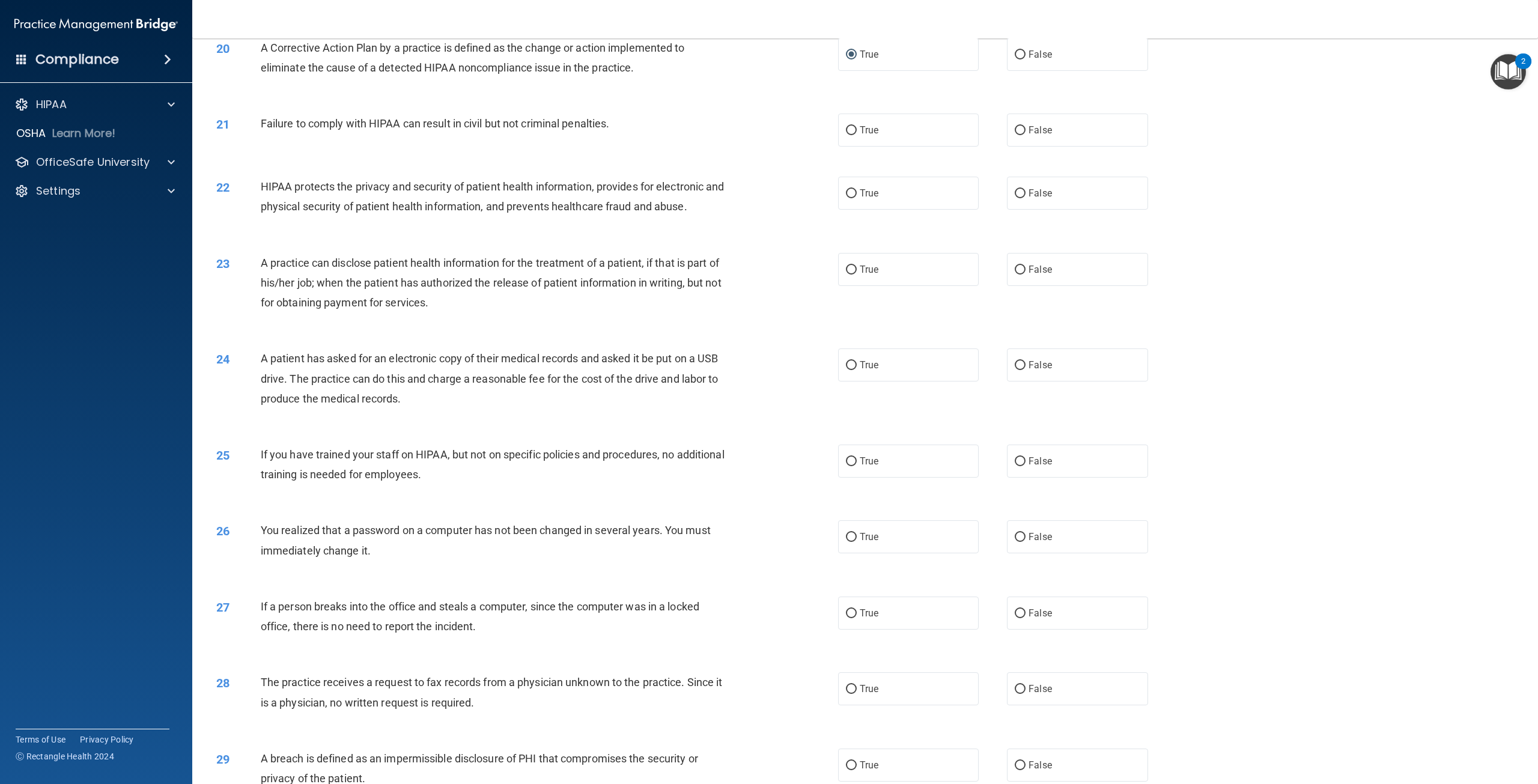
scroll to position [1562, 0]
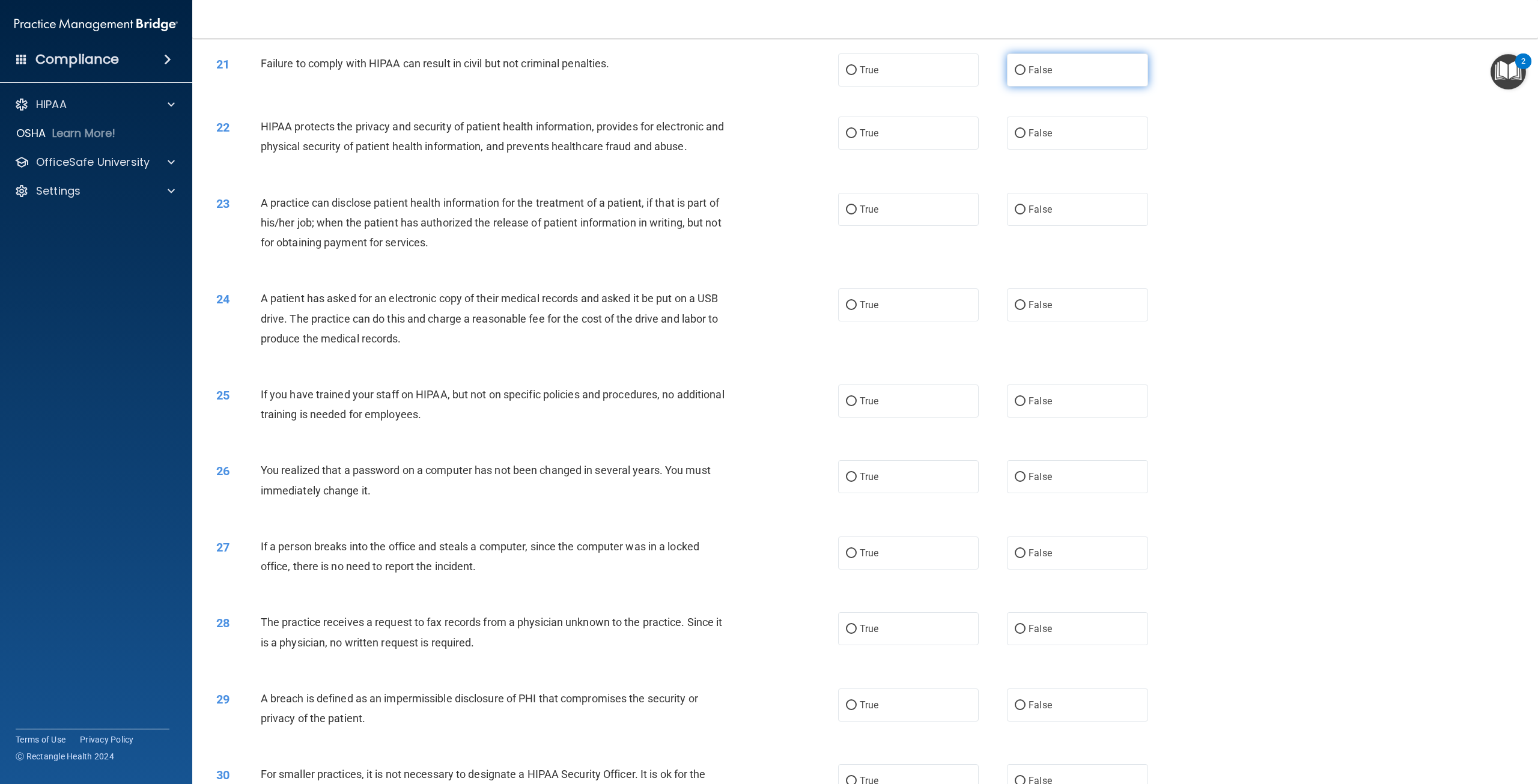
click at [1016, 75] on input "False" at bounding box center [1020, 70] width 11 height 9
radio input "true"
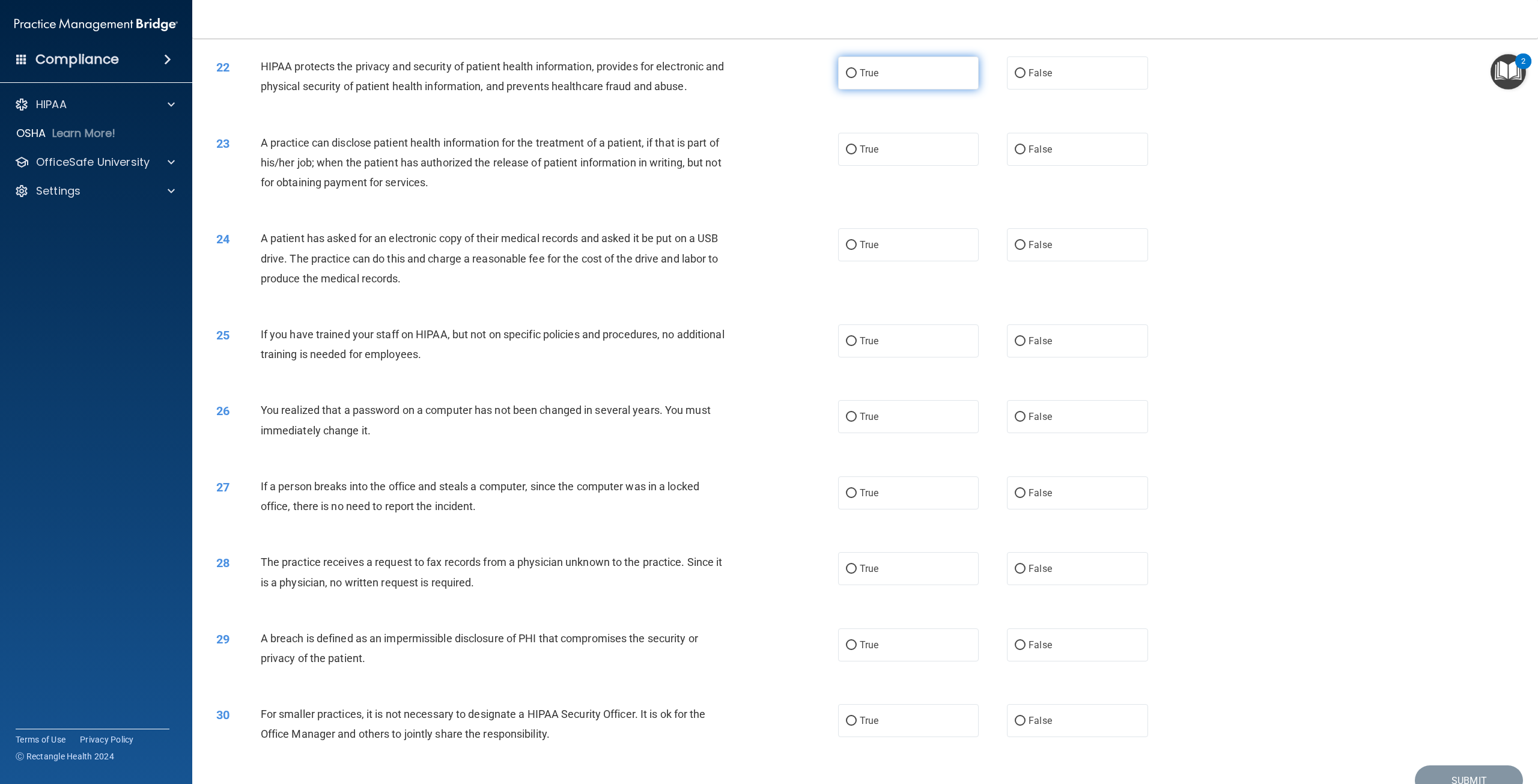
click at [846, 78] on input "True" at bounding box center [851, 73] width 11 height 9
radio input "true"
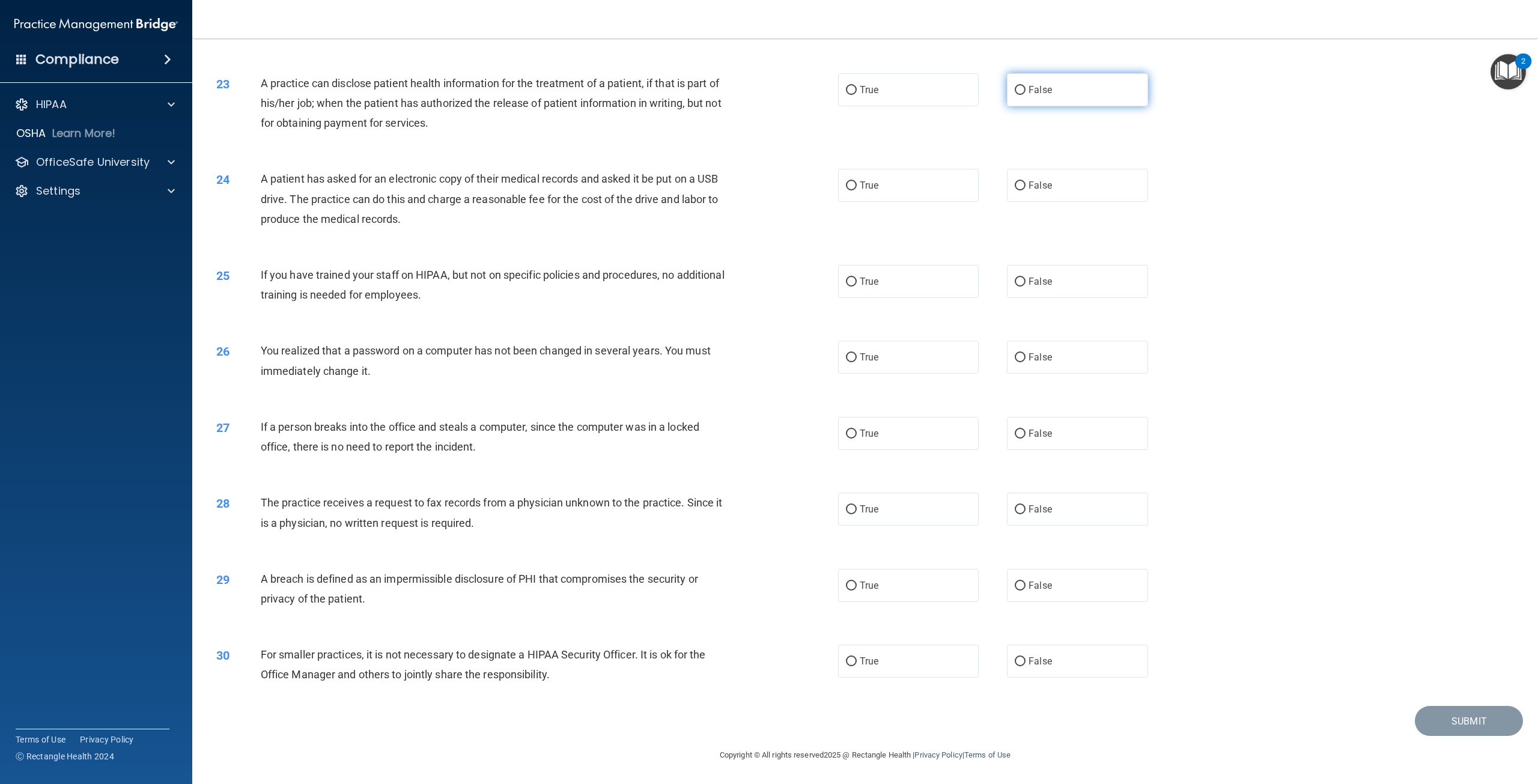
click at [1015, 95] on input "False" at bounding box center [1020, 90] width 11 height 9
radio input "true"
click at [846, 190] on input "True" at bounding box center [851, 186] width 11 height 9
radio input "true"
click at [1016, 286] on input "False" at bounding box center [1020, 282] width 11 height 9
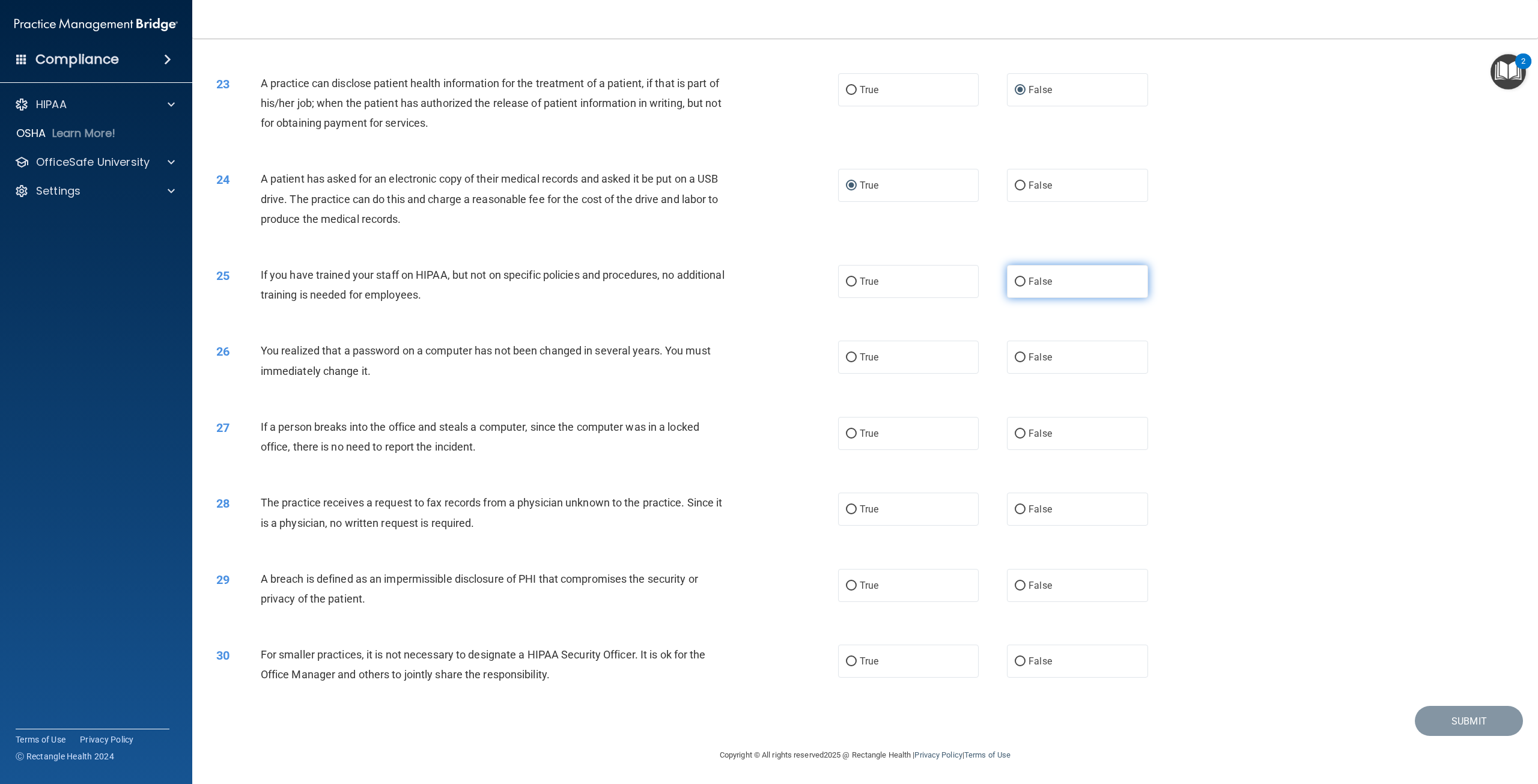
radio input "true"
click at [849, 362] on input "True" at bounding box center [851, 357] width 11 height 9
radio input "true"
click at [1015, 438] on input "False" at bounding box center [1020, 434] width 11 height 9
radio input "true"
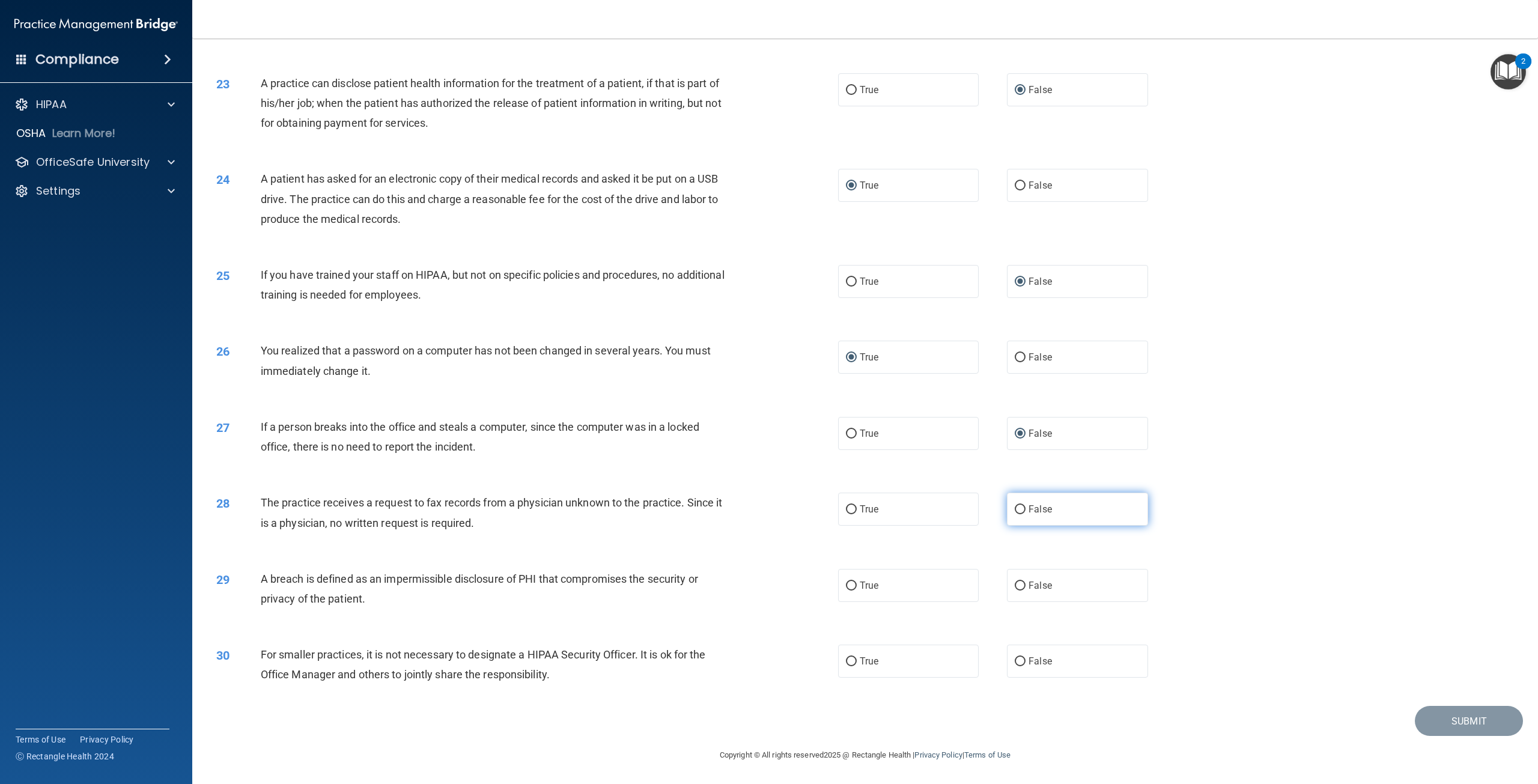
click at [1015, 514] on input "False" at bounding box center [1020, 509] width 11 height 9
radio input "true"
click at [846, 590] on input "True" at bounding box center [851, 585] width 11 height 9
radio input "true"
click at [1016, 666] on input "False" at bounding box center [1020, 661] width 11 height 9
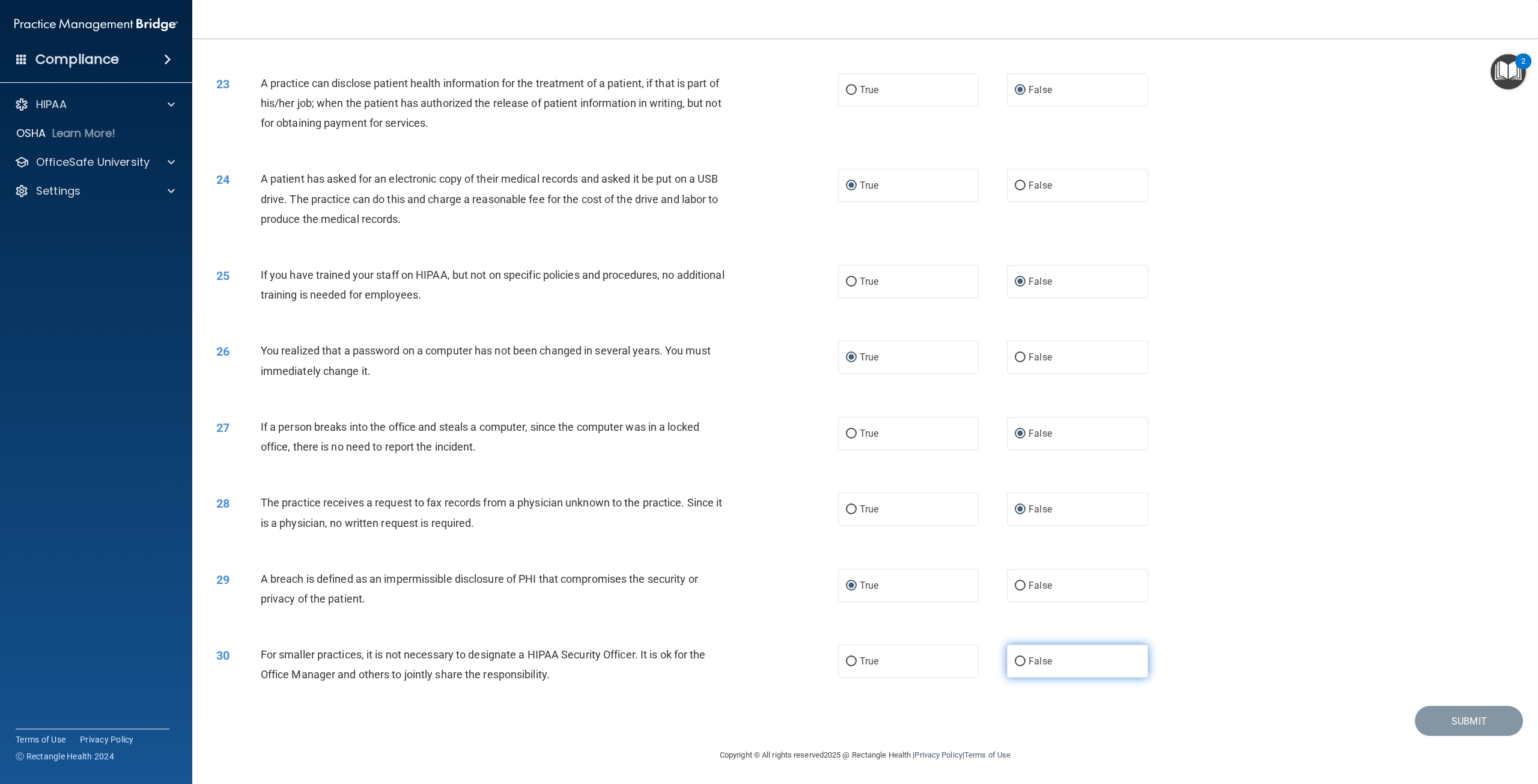
radio input "true"
click at [1471, 736] on button "Submit" at bounding box center [1469, 721] width 108 height 31
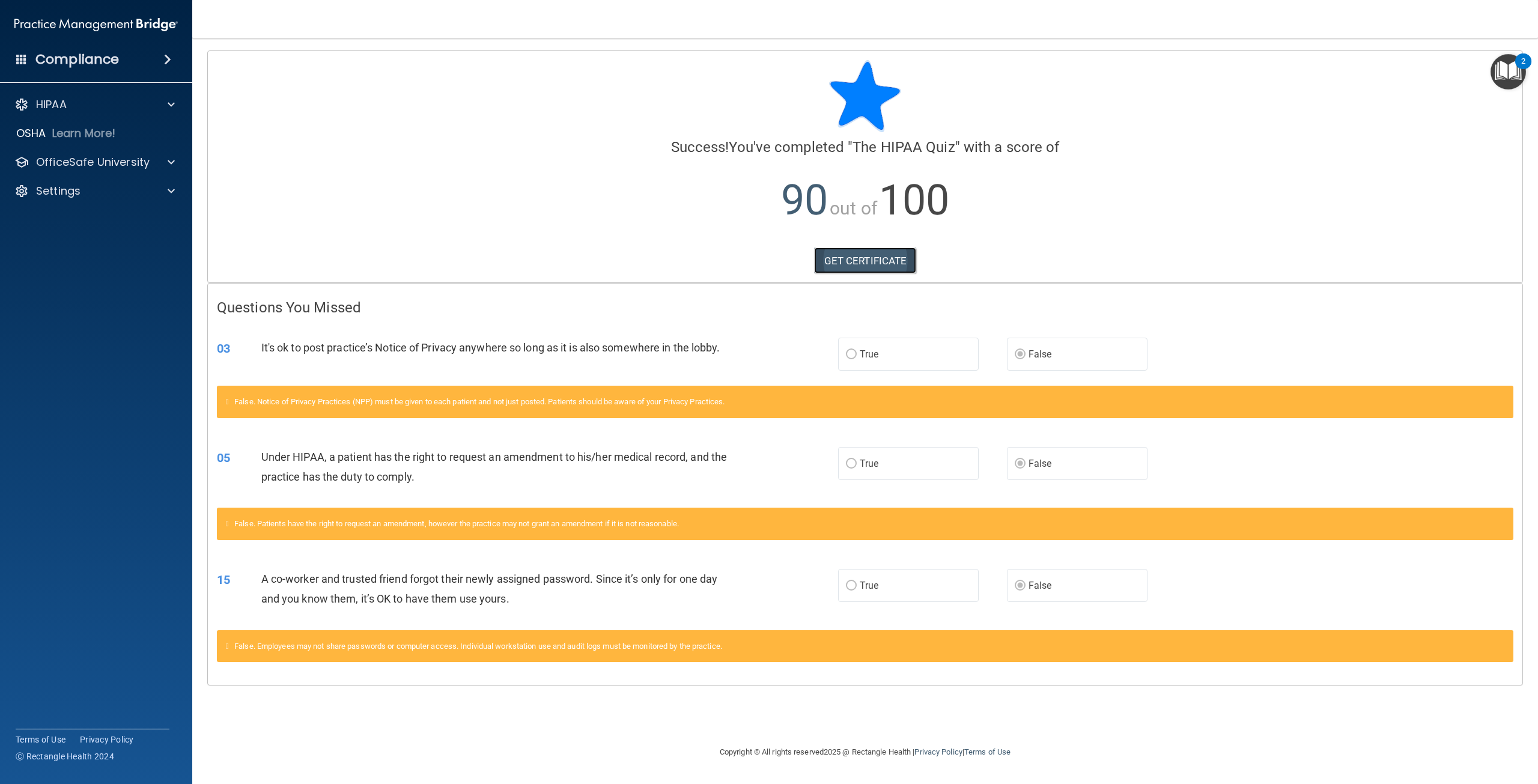
click at [858, 260] on link "GET CERTIFICATE" at bounding box center [865, 260] width 103 height 27
click at [72, 159] on p "OfficeSafe University" at bounding box center [93, 162] width 113 height 14
click at [76, 189] on p "HIPAA Training" at bounding box center [57, 191] width 99 height 12
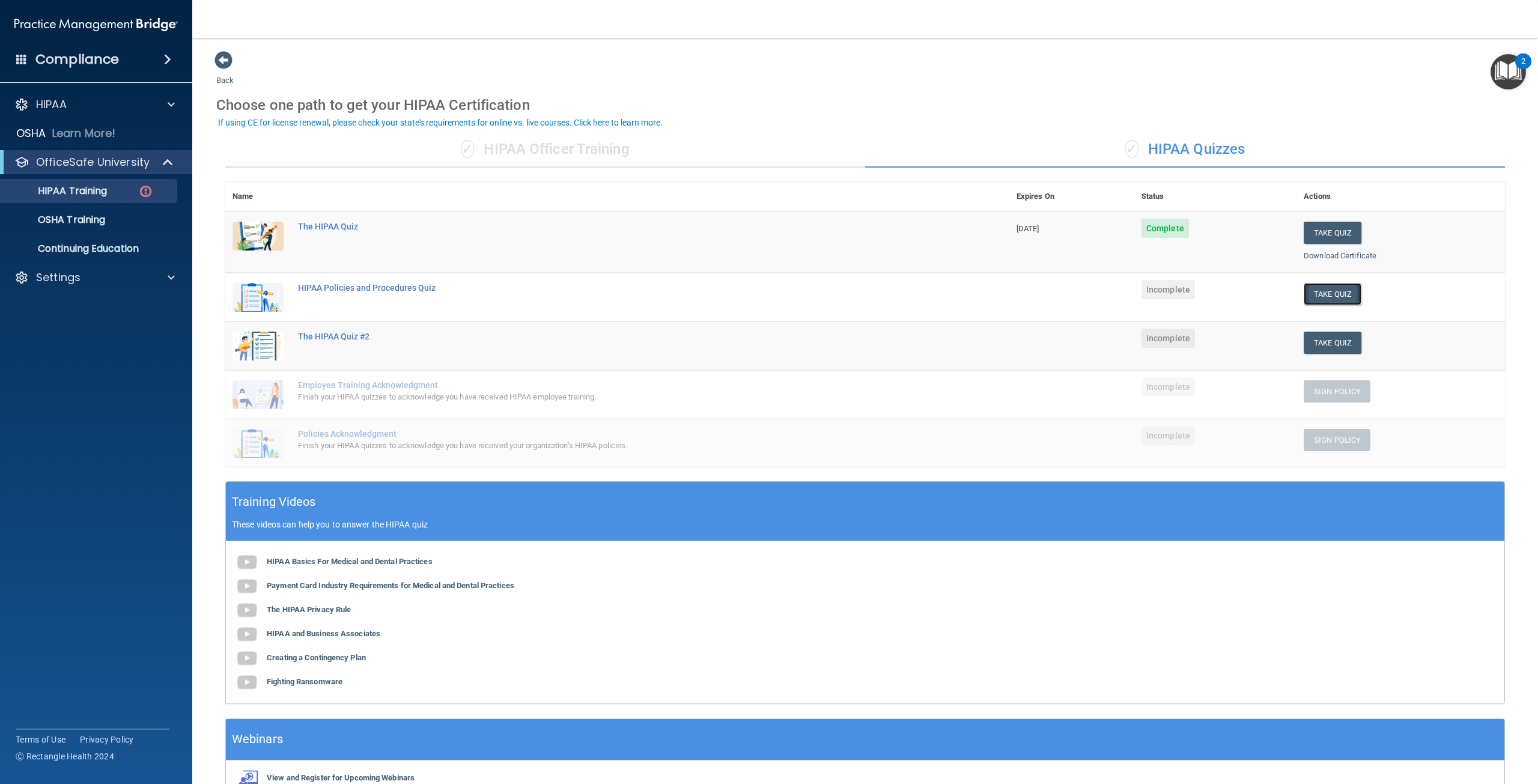
click at [1323, 291] on button "Take Quiz" at bounding box center [1333, 293] width 57 height 22
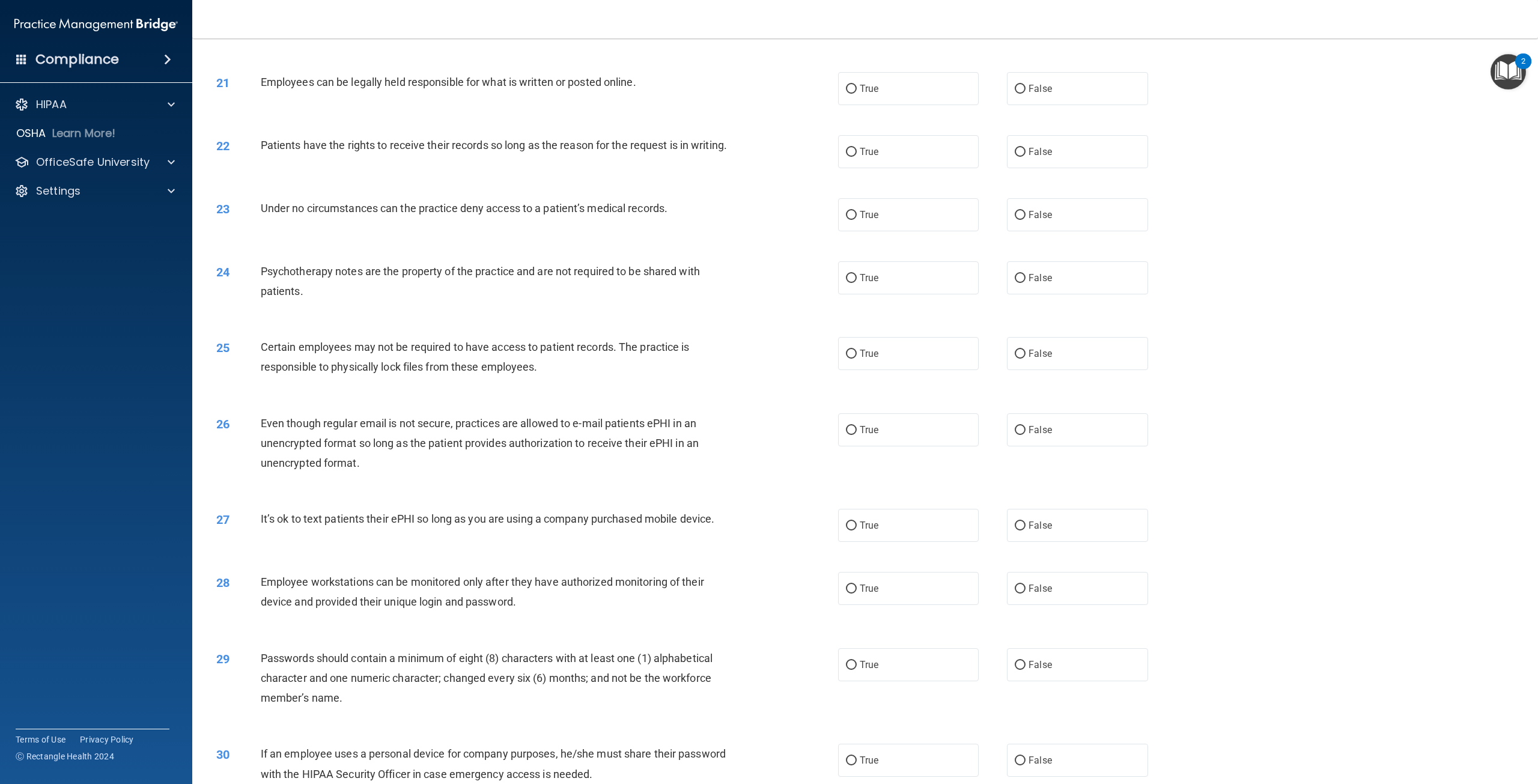
scroll to position [1621, 0]
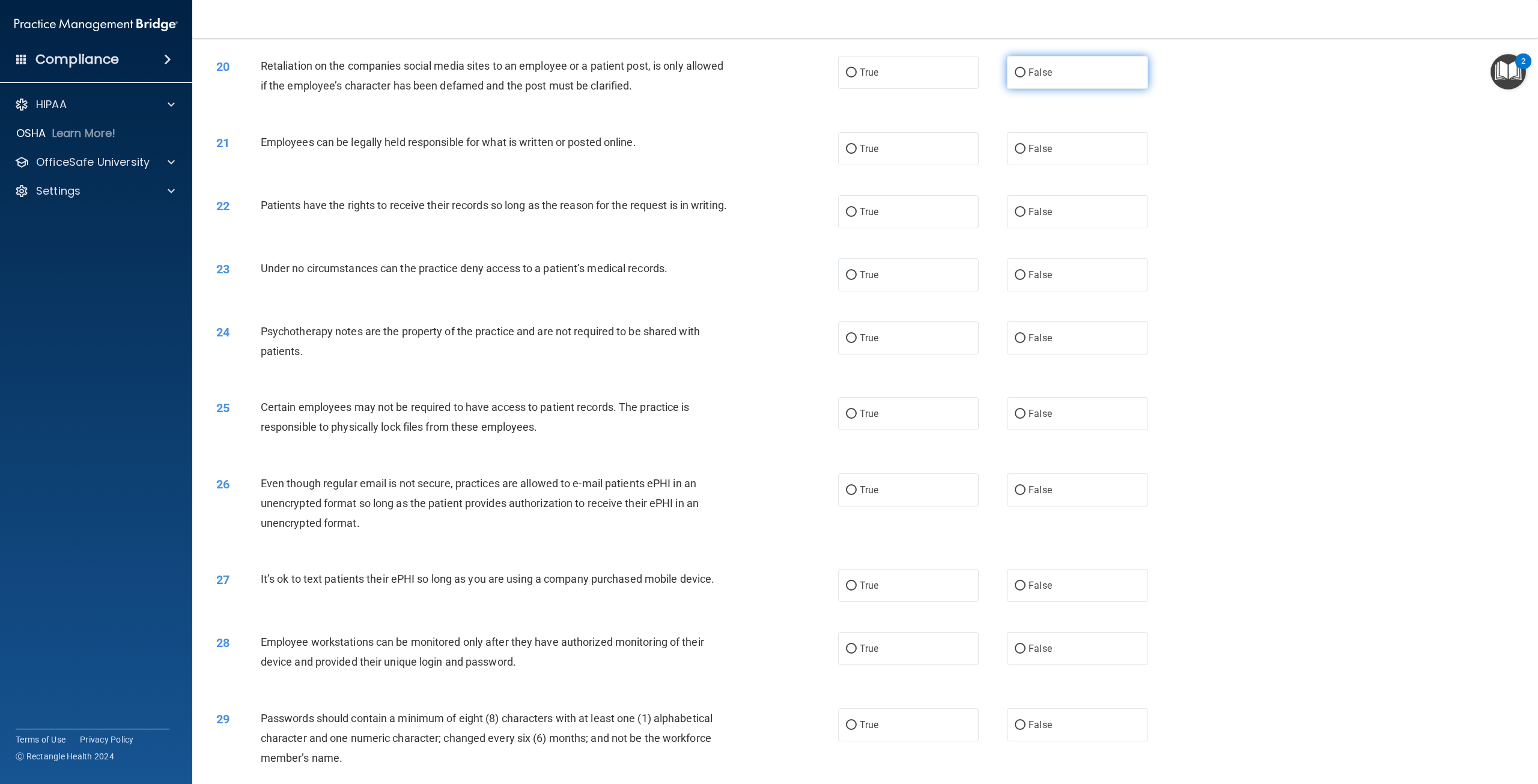
click at [1016, 70] on input "False" at bounding box center [1020, 72] width 11 height 9
radio input "true"
click at [846, 146] on input "True" at bounding box center [851, 149] width 11 height 9
radio input "true"
click at [846, 209] on input "True" at bounding box center [851, 212] width 11 height 9
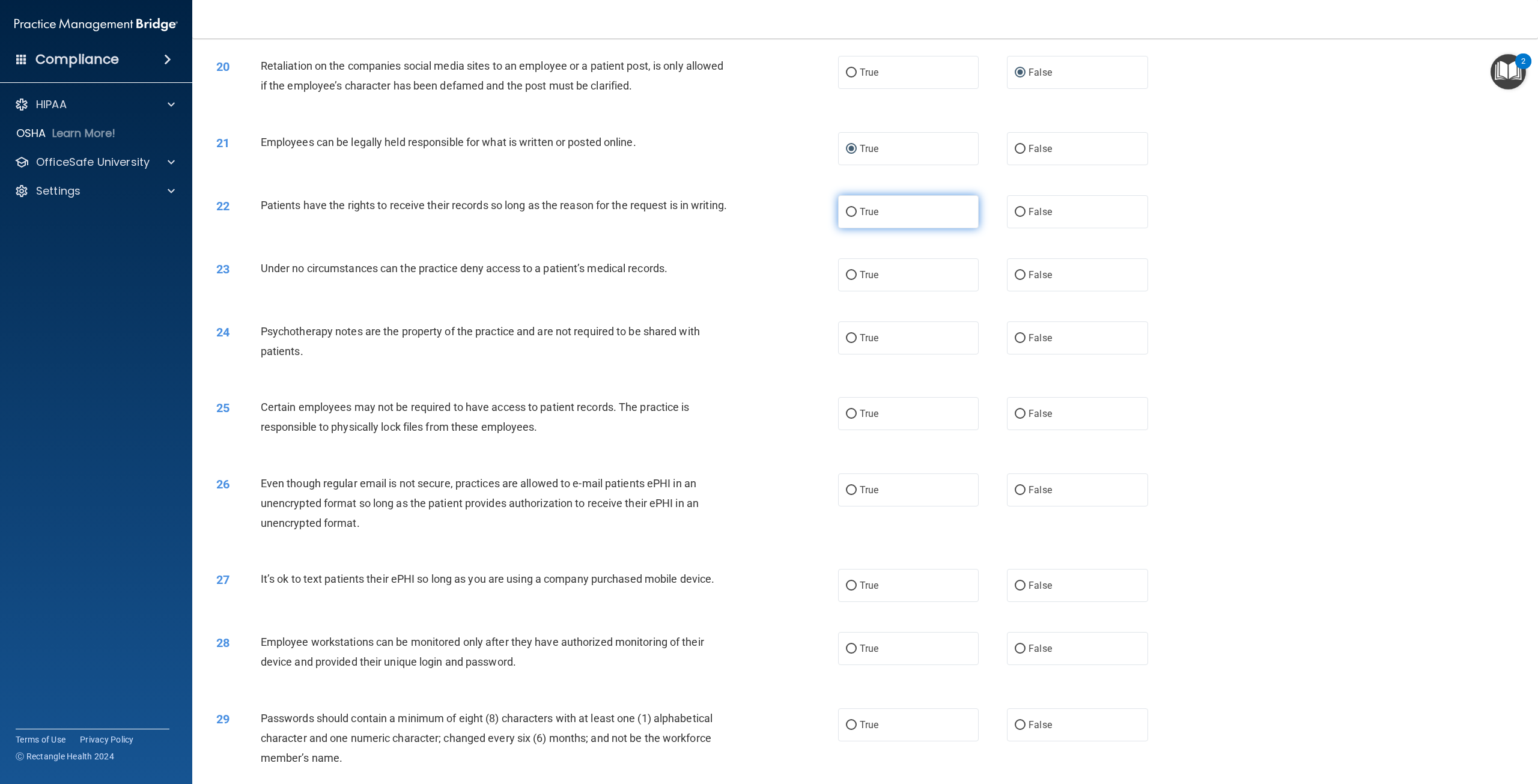
radio input "true"
click at [1015, 280] on input "False" at bounding box center [1020, 275] width 11 height 9
radio input "true"
click at [850, 343] on input "True" at bounding box center [851, 338] width 11 height 9
radio input "true"
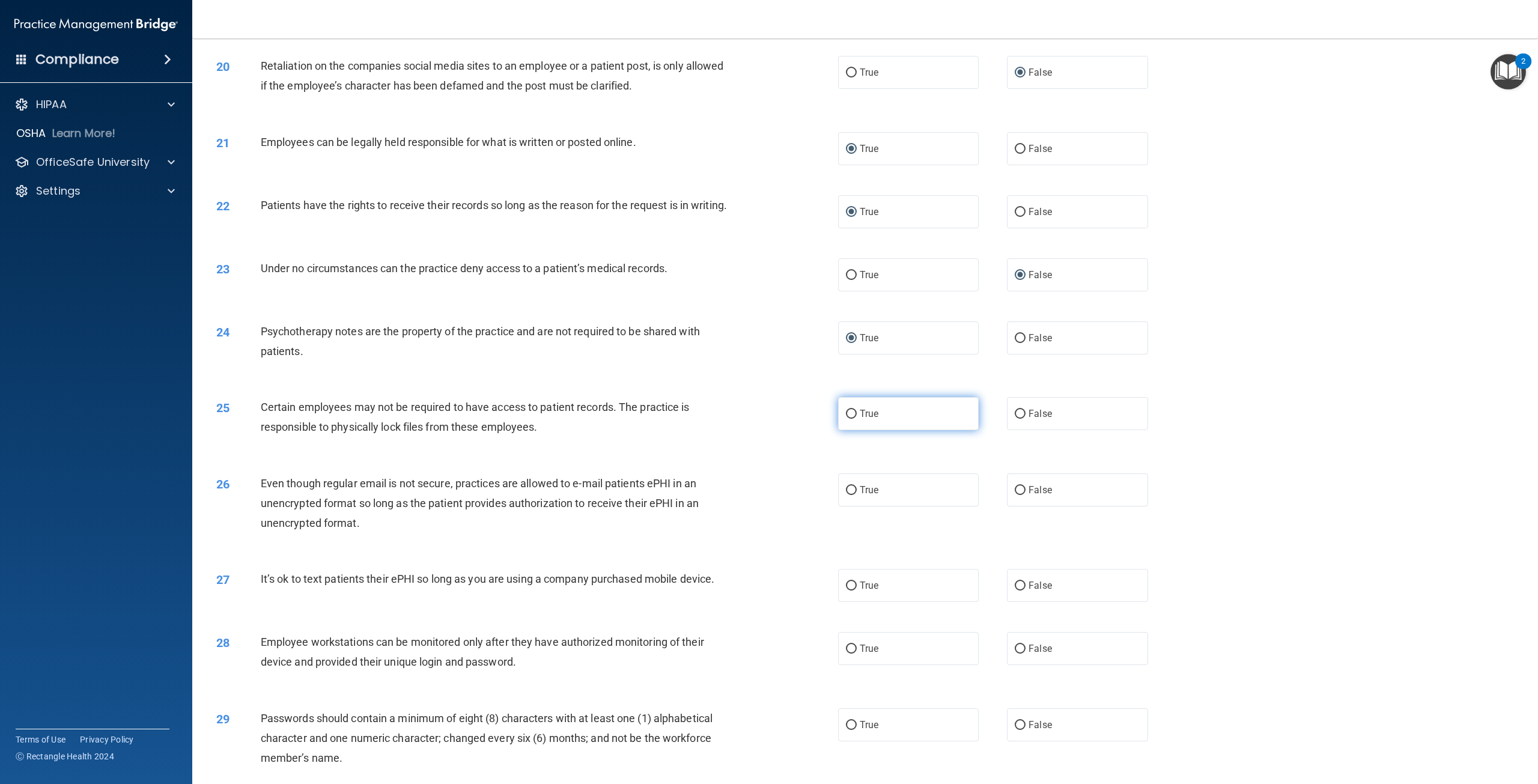
click at [846, 419] on input "True" at bounding box center [851, 414] width 11 height 9
radio input "true"
click at [846, 495] on input "True" at bounding box center [851, 490] width 11 height 9
radio input "true"
click at [1016, 590] on input "False" at bounding box center [1020, 585] width 11 height 9
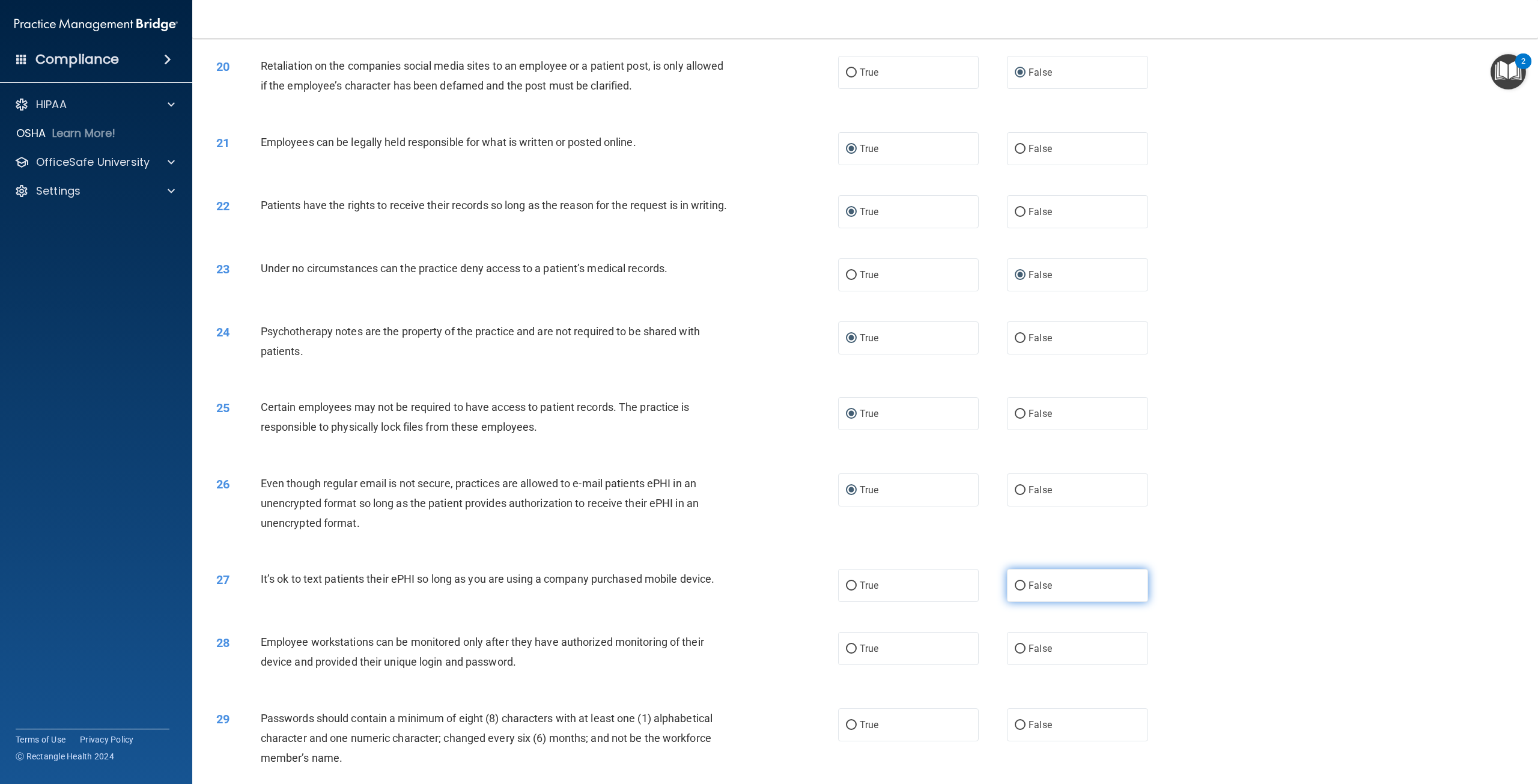
radio input "true"
click at [1016, 653] on input "False" at bounding box center [1020, 648] width 11 height 9
radio input "true"
click at [847, 729] on input "True" at bounding box center [851, 725] width 11 height 9
radio input "true"
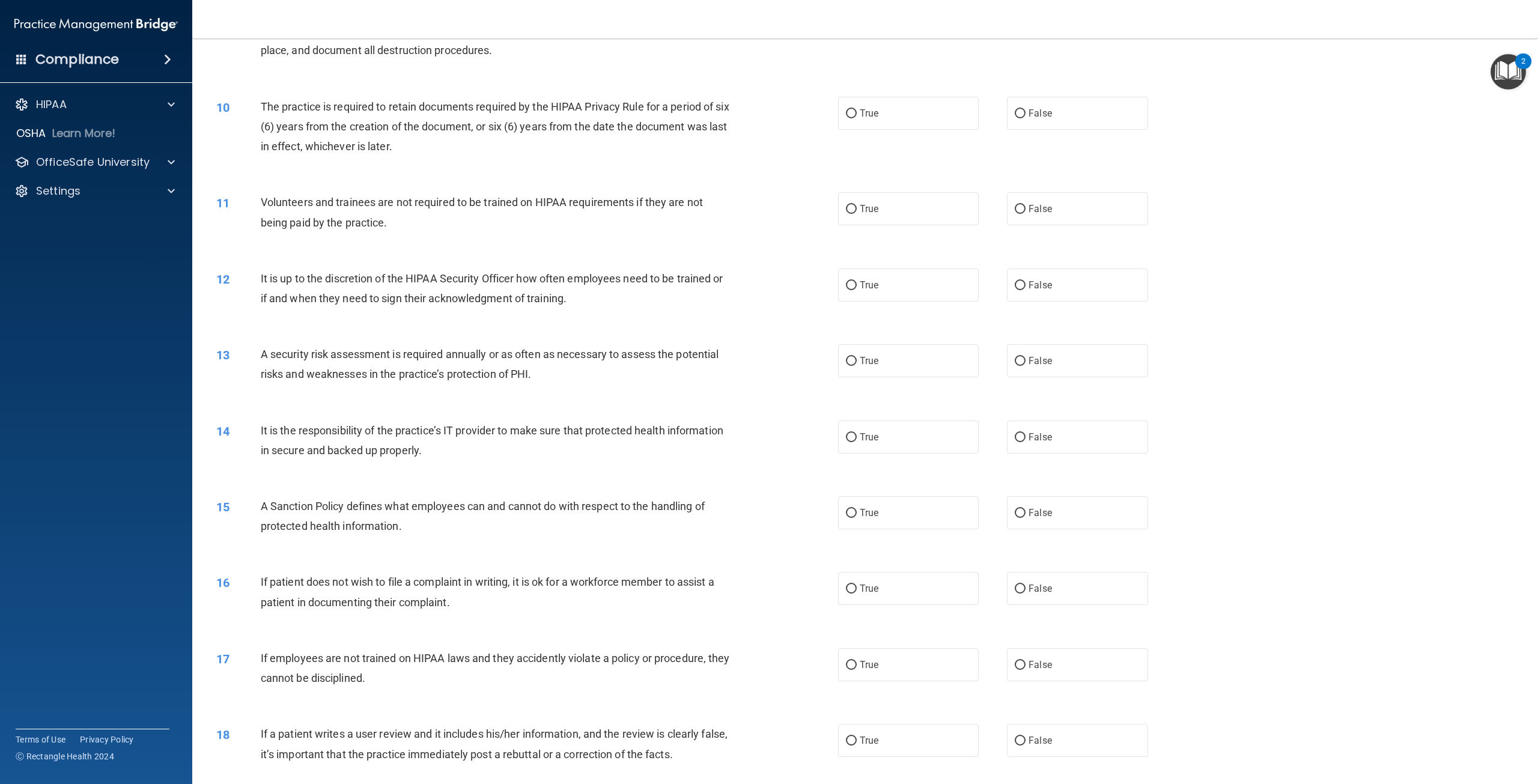
scroll to position [780, 0]
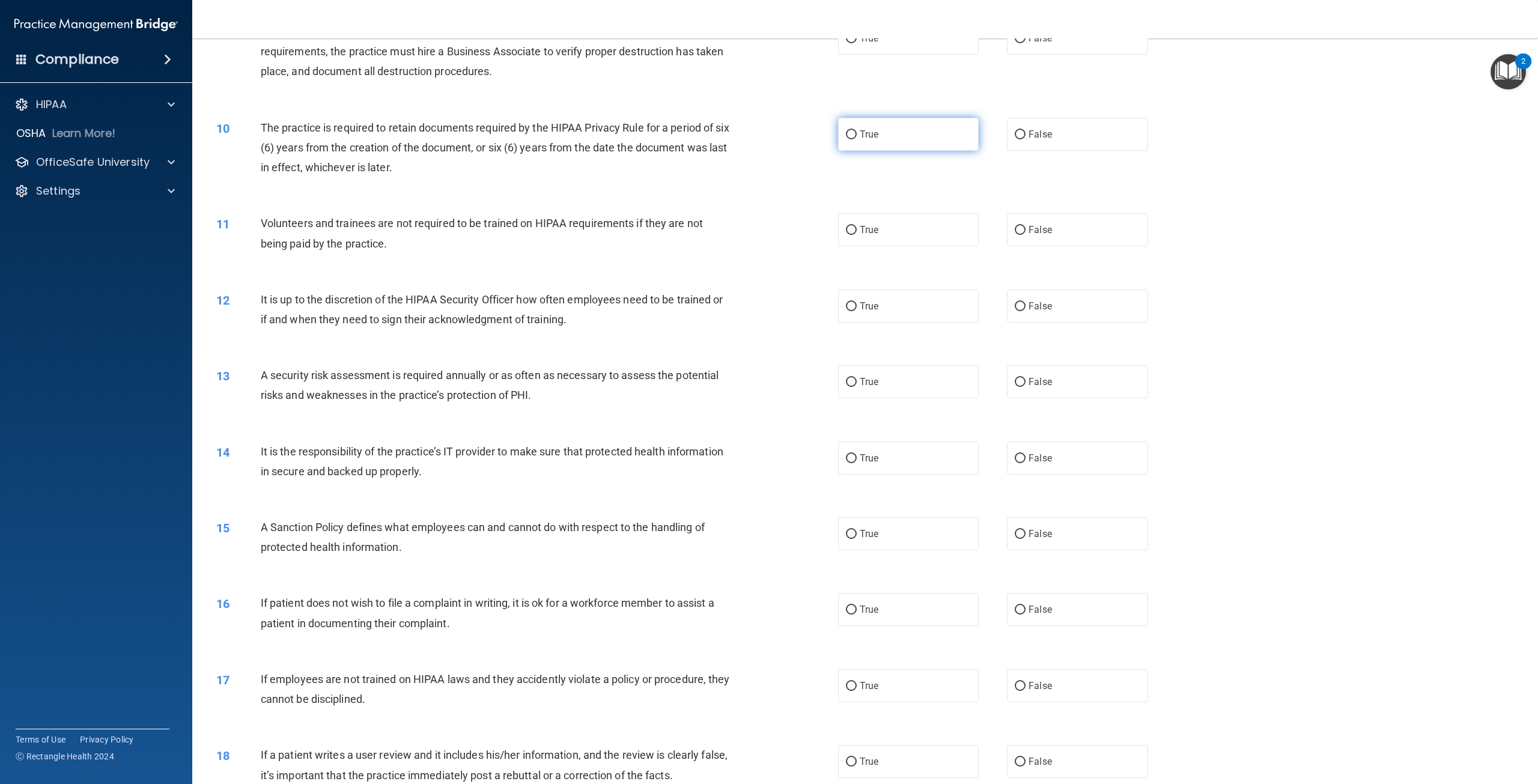
click at [846, 135] on input "True" at bounding box center [851, 135] width 11 height 9
radio input "true"
click at [1016, 230] on input "False" at bounding box center [1020, 230] width 11 height 9
radio input "true"
click at [1015, 303] on input "False" at bounding box center [1020, 306] width 11 height 9
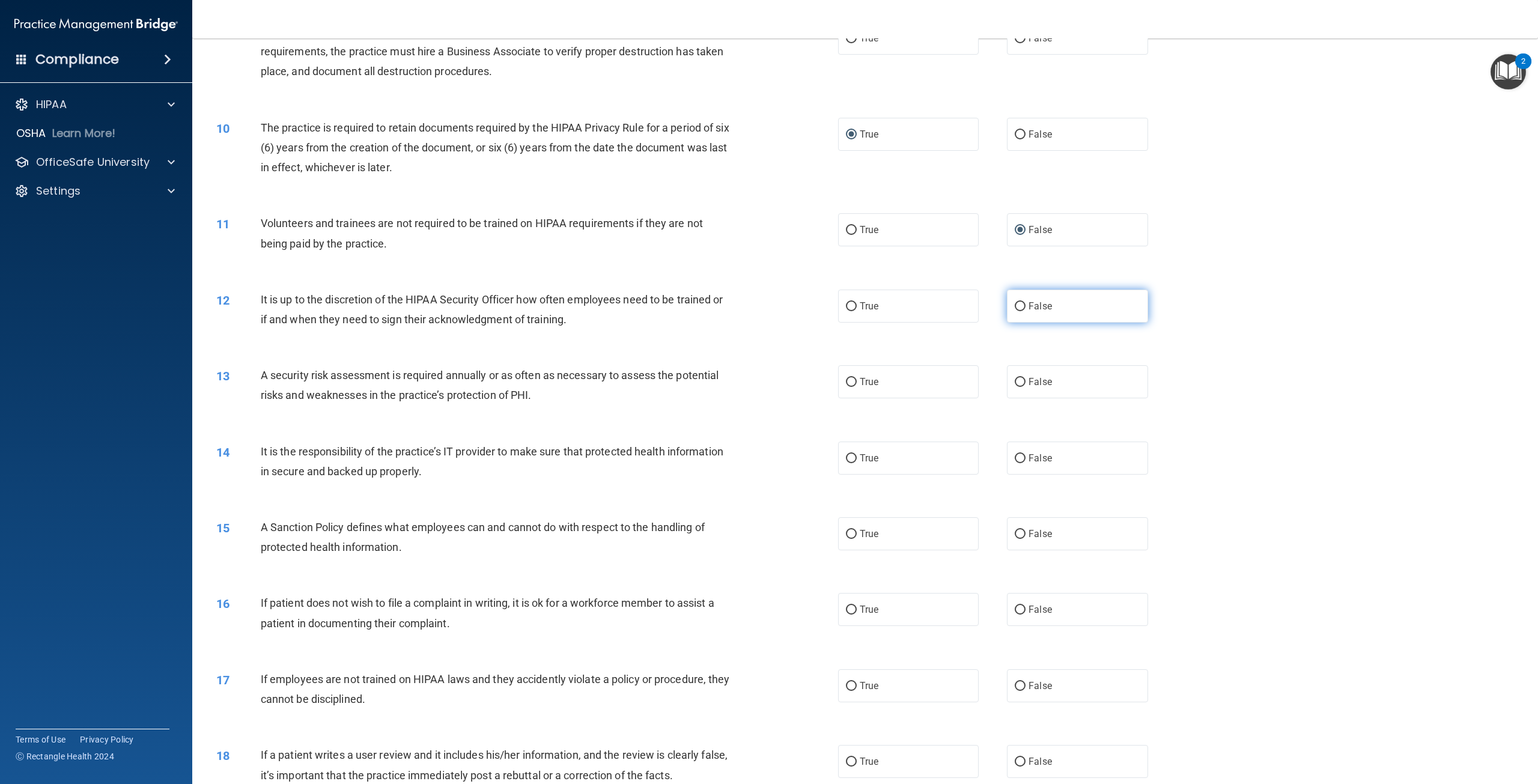
radio input "true"
click at [846, 383] on input "True" at bounding box center [851, 382] width 11 height 9
radio input "true"
click at [1015, 457] on input "False" at bounding box center [1020, 458] width 11 height 9
radio input "true"
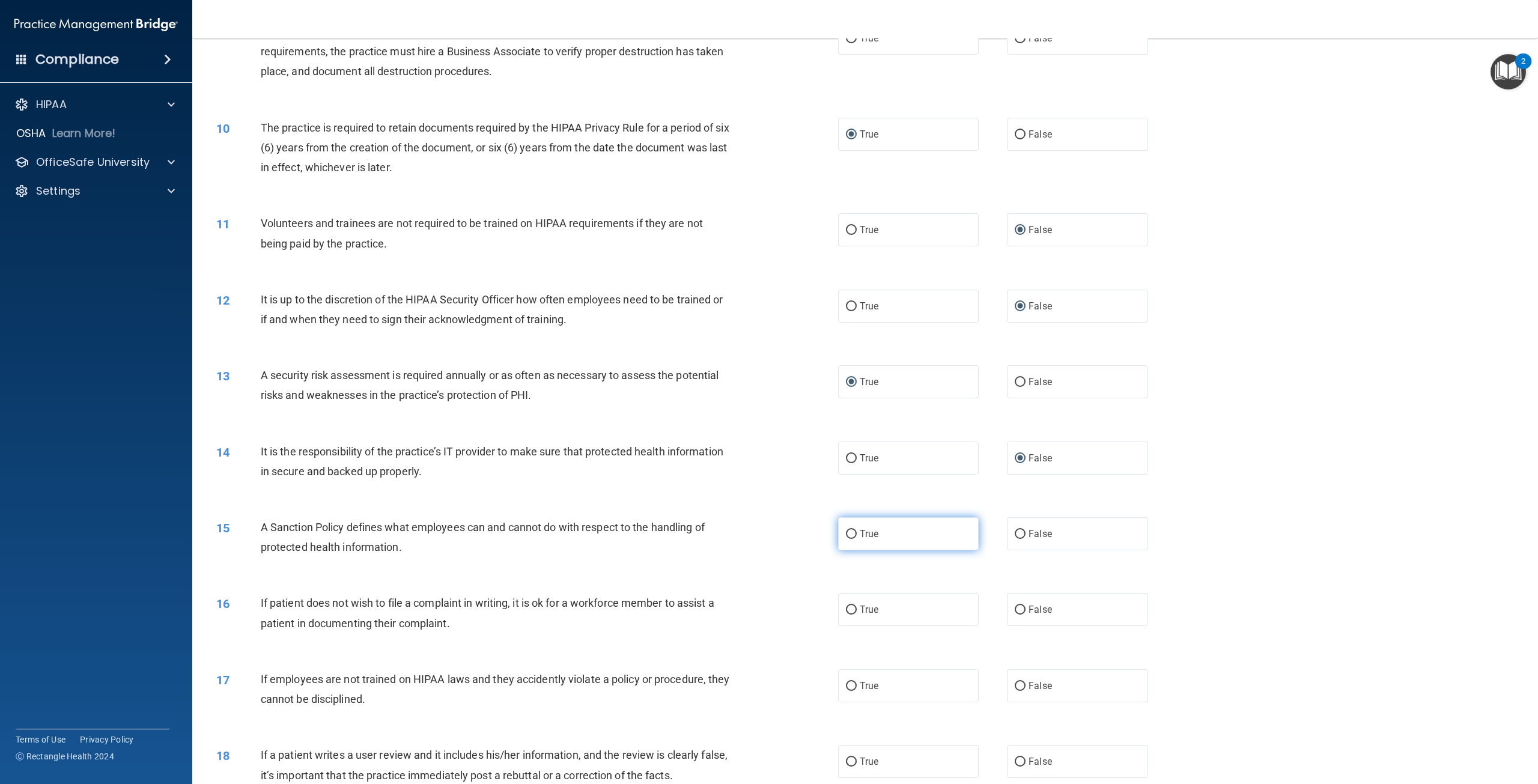
click at [847, 532] on input "True" at bounding box center [851, 534] width 11 height 9
radio input "true"
click at [848, 610] on input "True" at bounding box center [851, 610] width 11 height 9
radio input "true"
click at [1015, 686] on input "False" at bounding box center [1020, 686] width 11 height 9
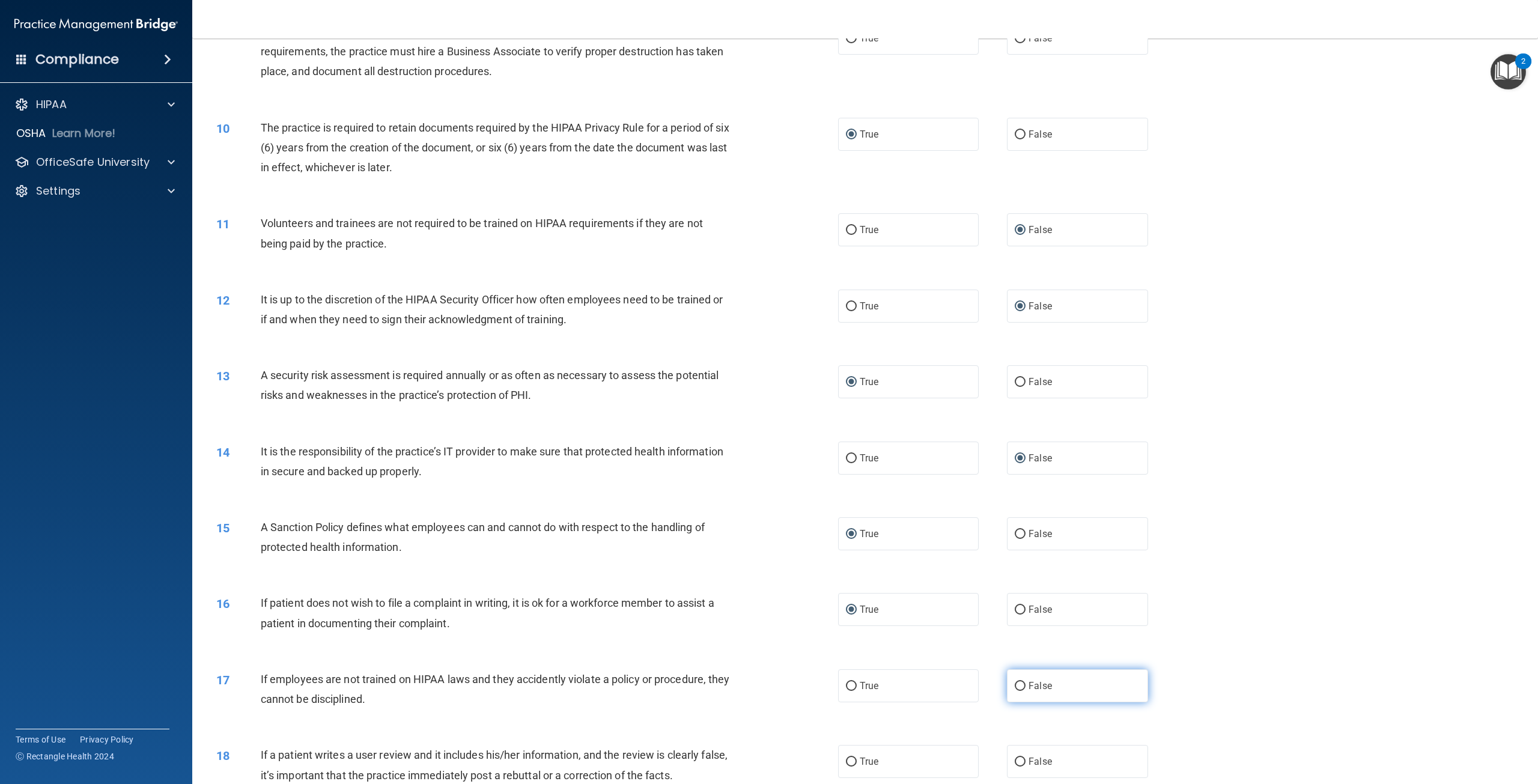
radio input "true"
click at [1015, 763] on input "False" at bounding box center [1020, 762] width 11 height 9
radio input "true"
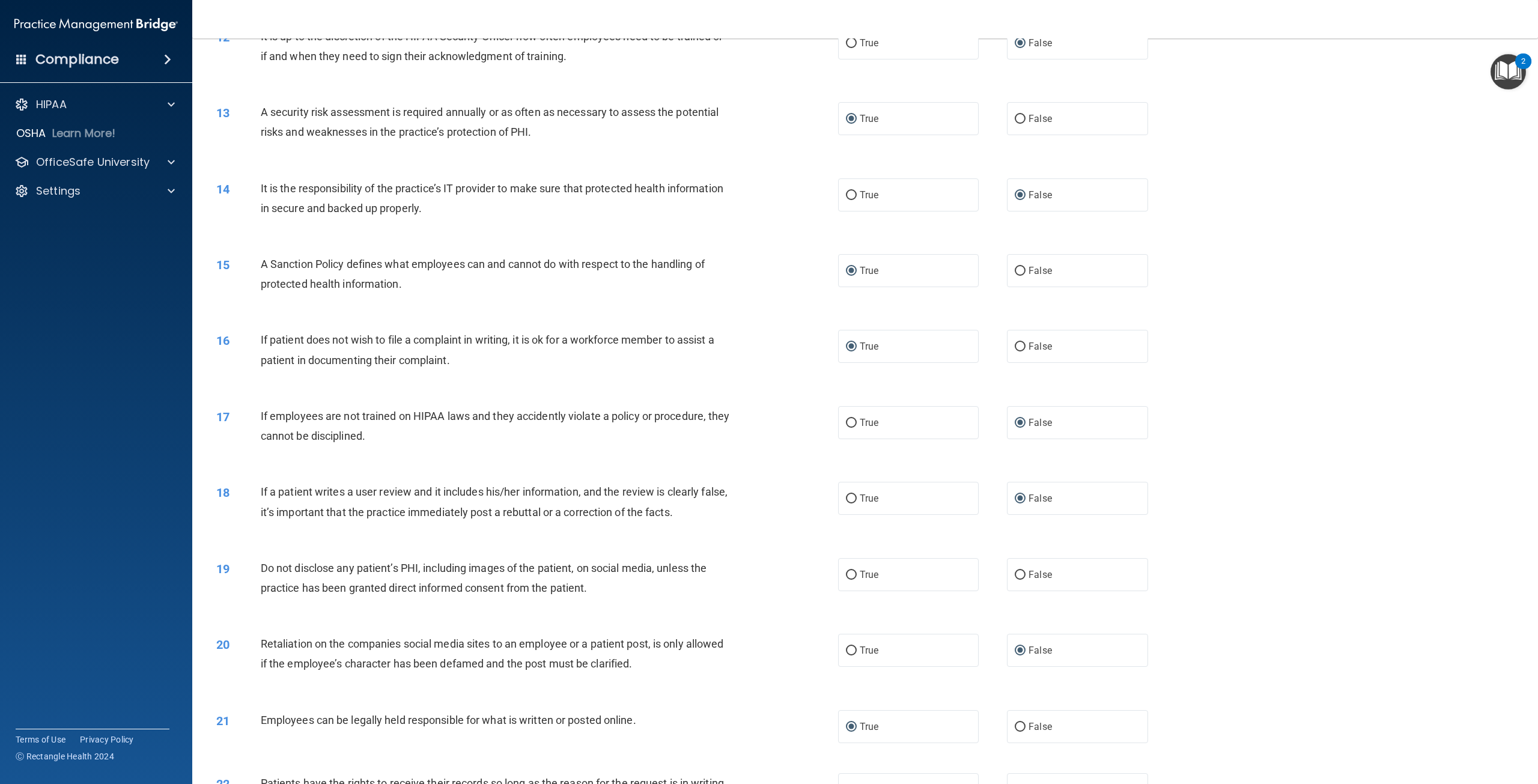
scroll to position [1081, 0]
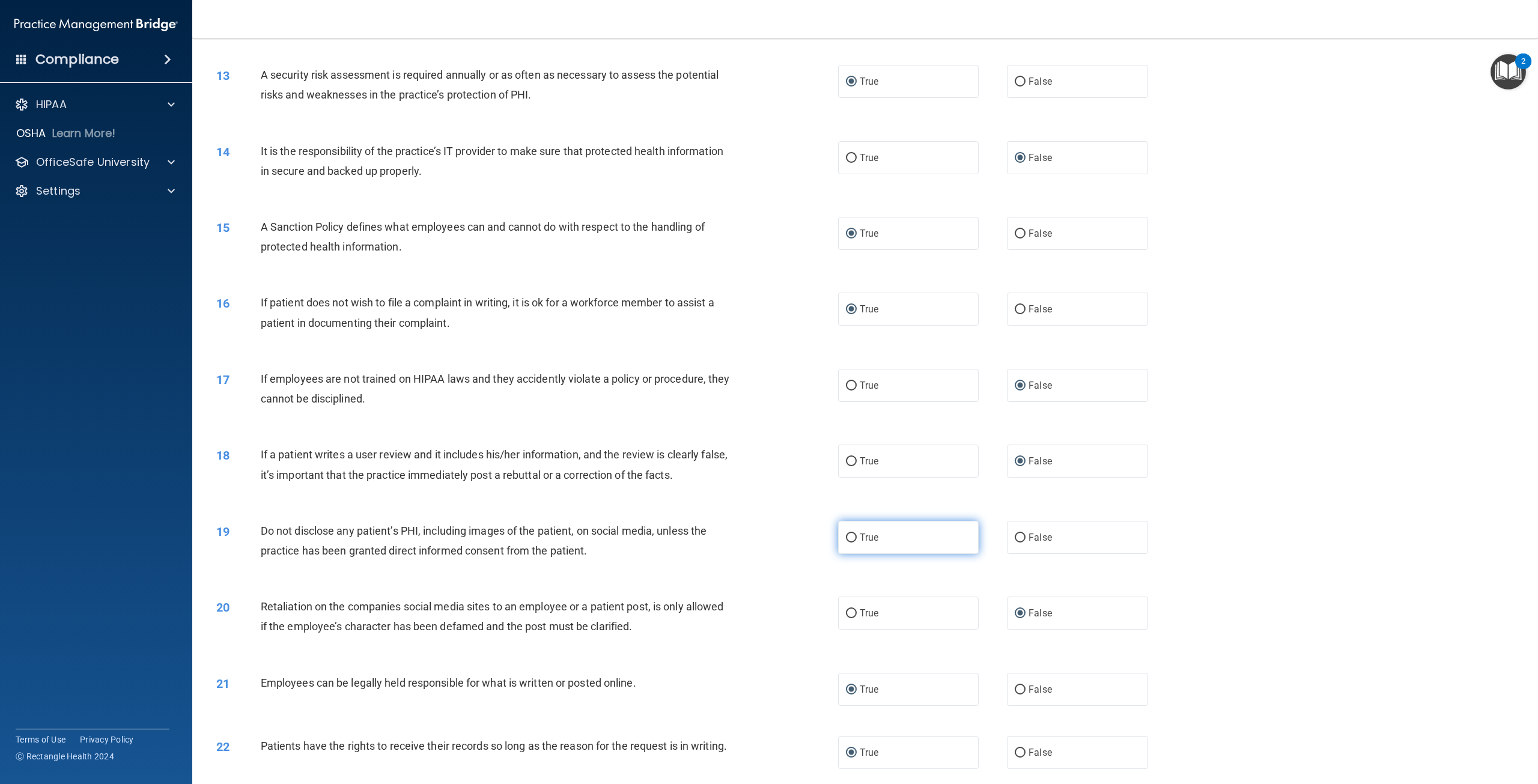
click at [846, 538] on input "True" at bounding box center [851, 537] width 11 height 9
radio input "true"
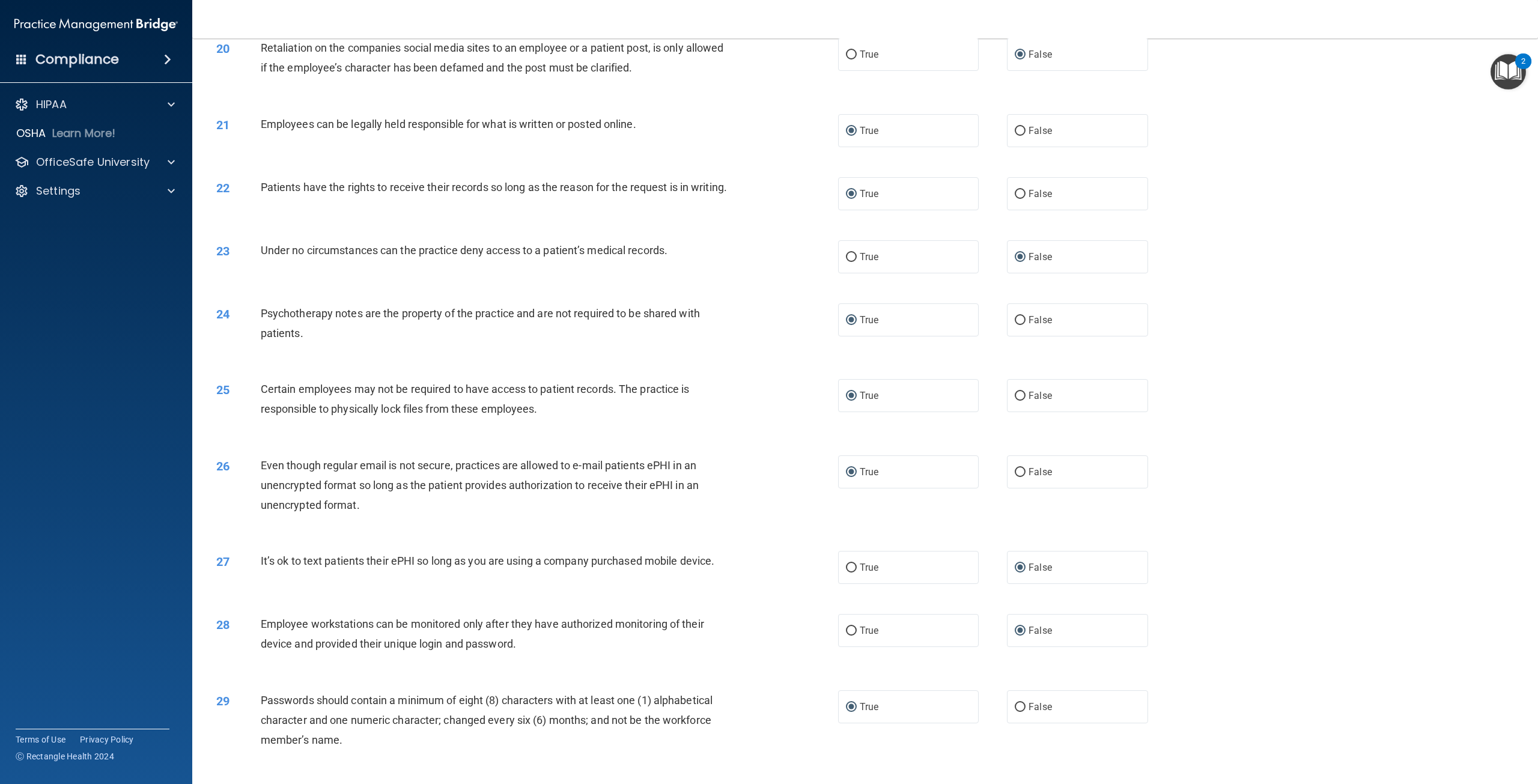
scroll to position [1794, 0]
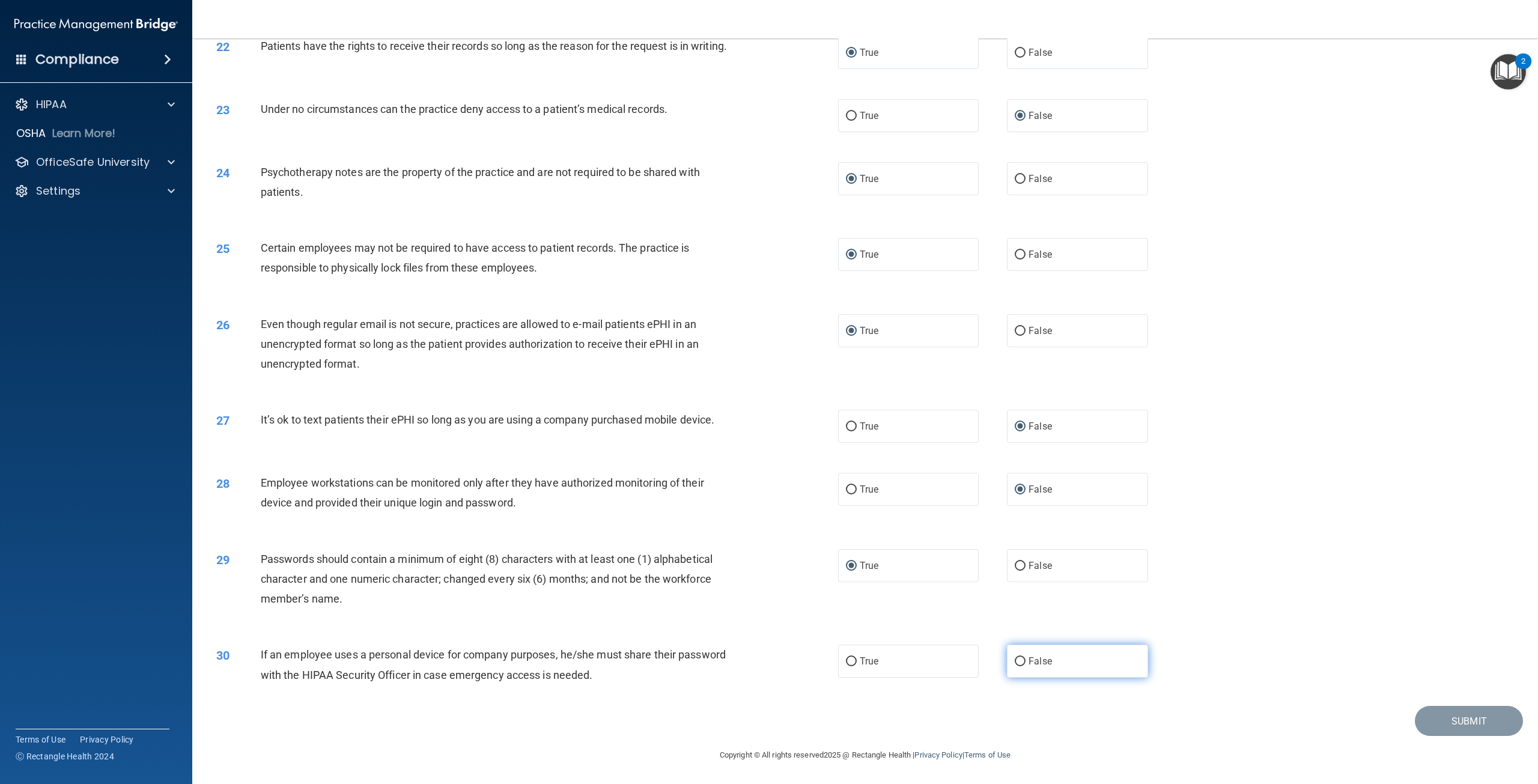
click at [1016, 660] on input "False" at bounding box center [1020, 661] width 11 height 9
radio input "true"
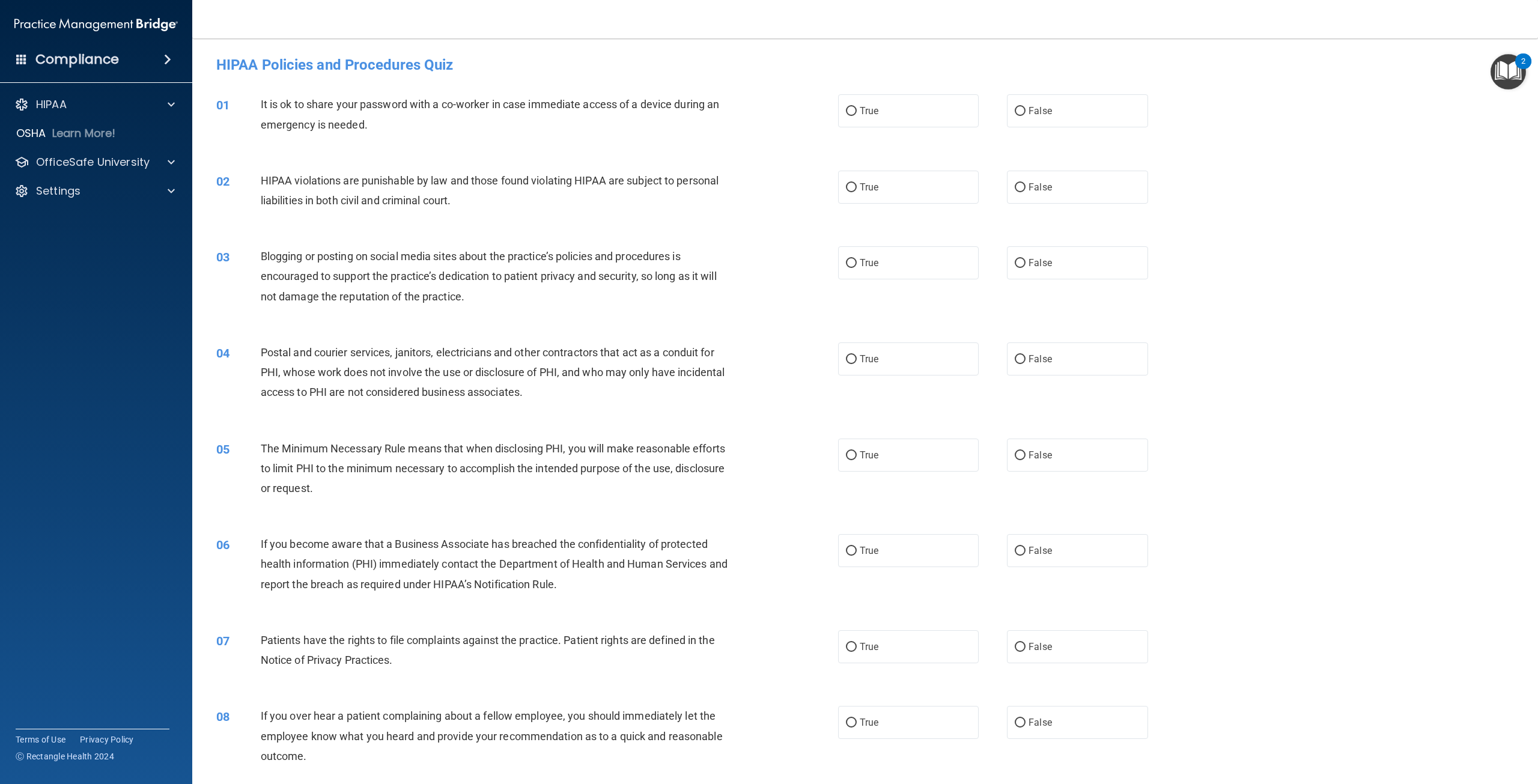
scroll to position [0, 0]
click at [1015, 109] on input "False" at bounding box center [1020, 112] width 11 height 9
radio input "true"
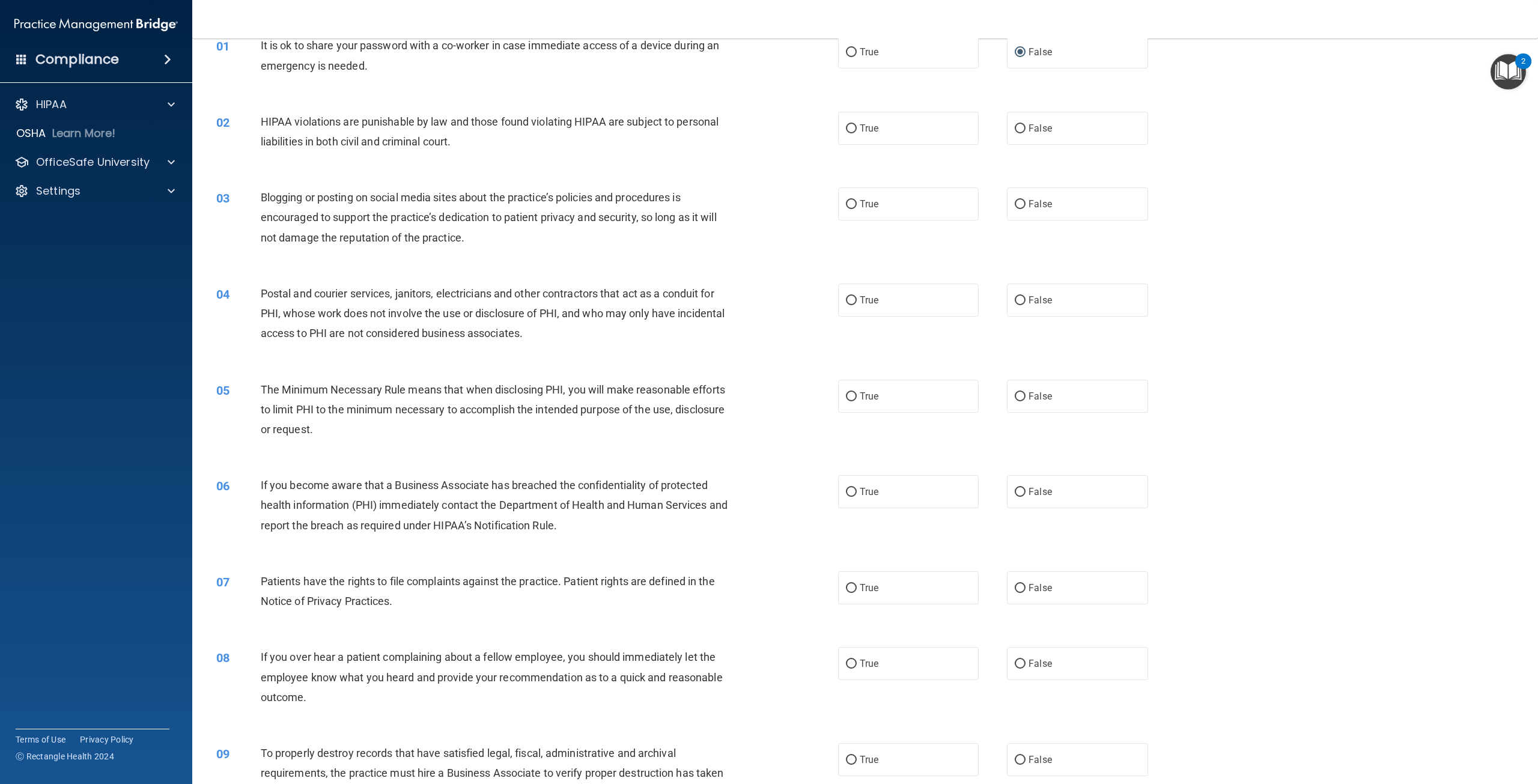
scroll to position [60, 0]
click at [847, 127] on input "True" at bounding box center [851, 128] width 11 height 9
radio input "true"
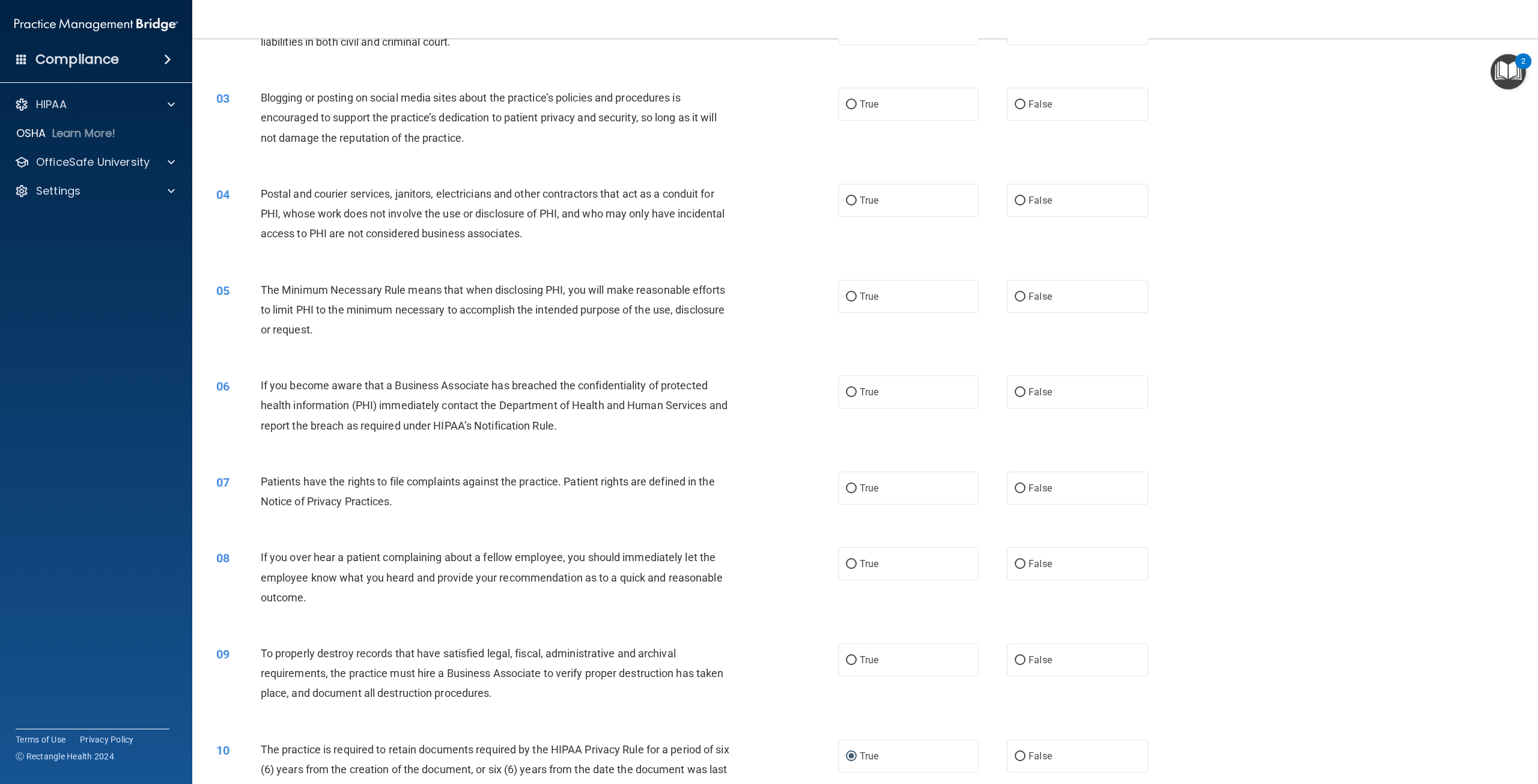
scroll to position [180, 0]
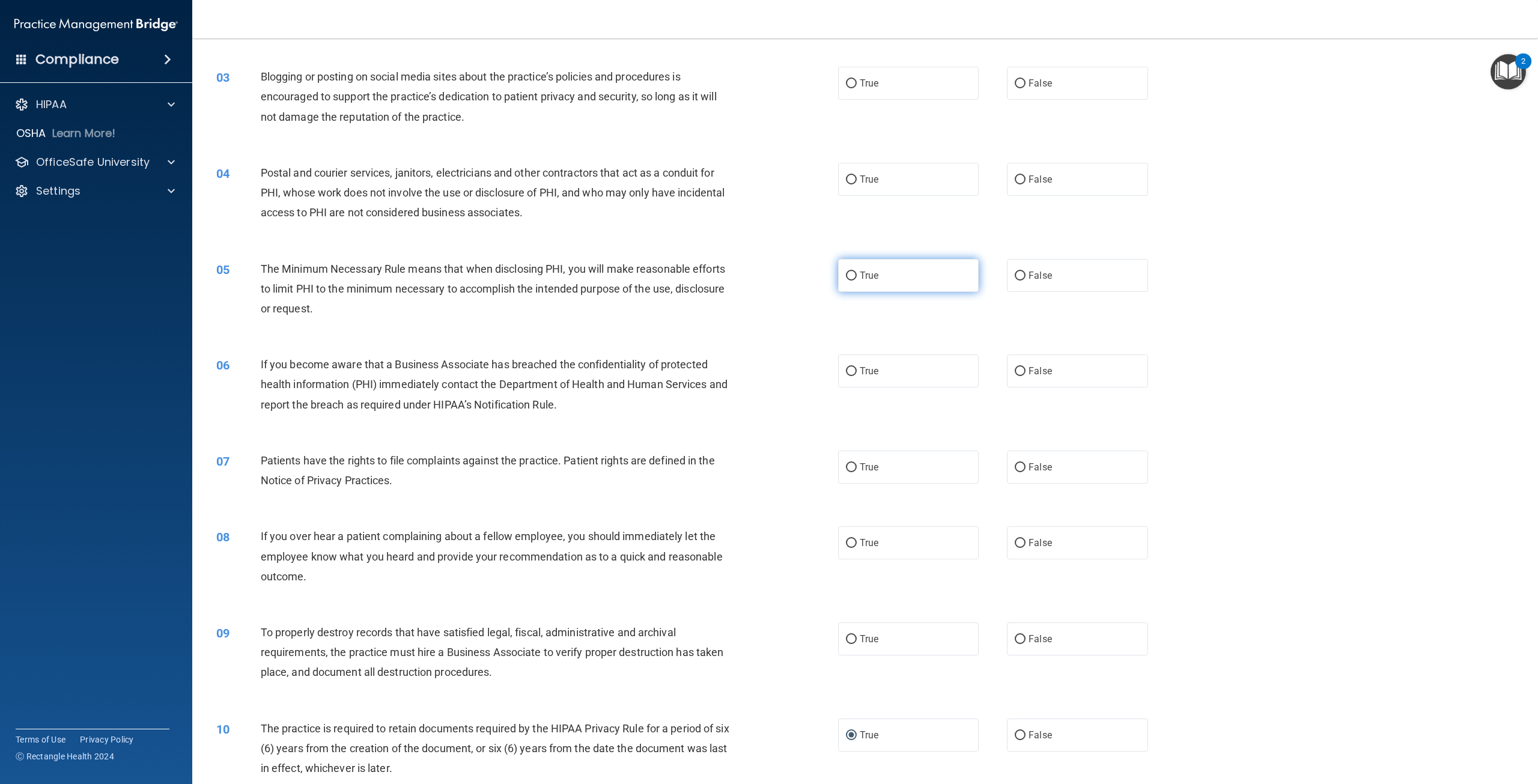
click at [847, 278] on input "True" at bounding box center [851, 275] width 11 height 9
radio input "true"
click at [848, 467] on input "True" at bounding box center [851, 467] width 11 height 9
radio input "true"
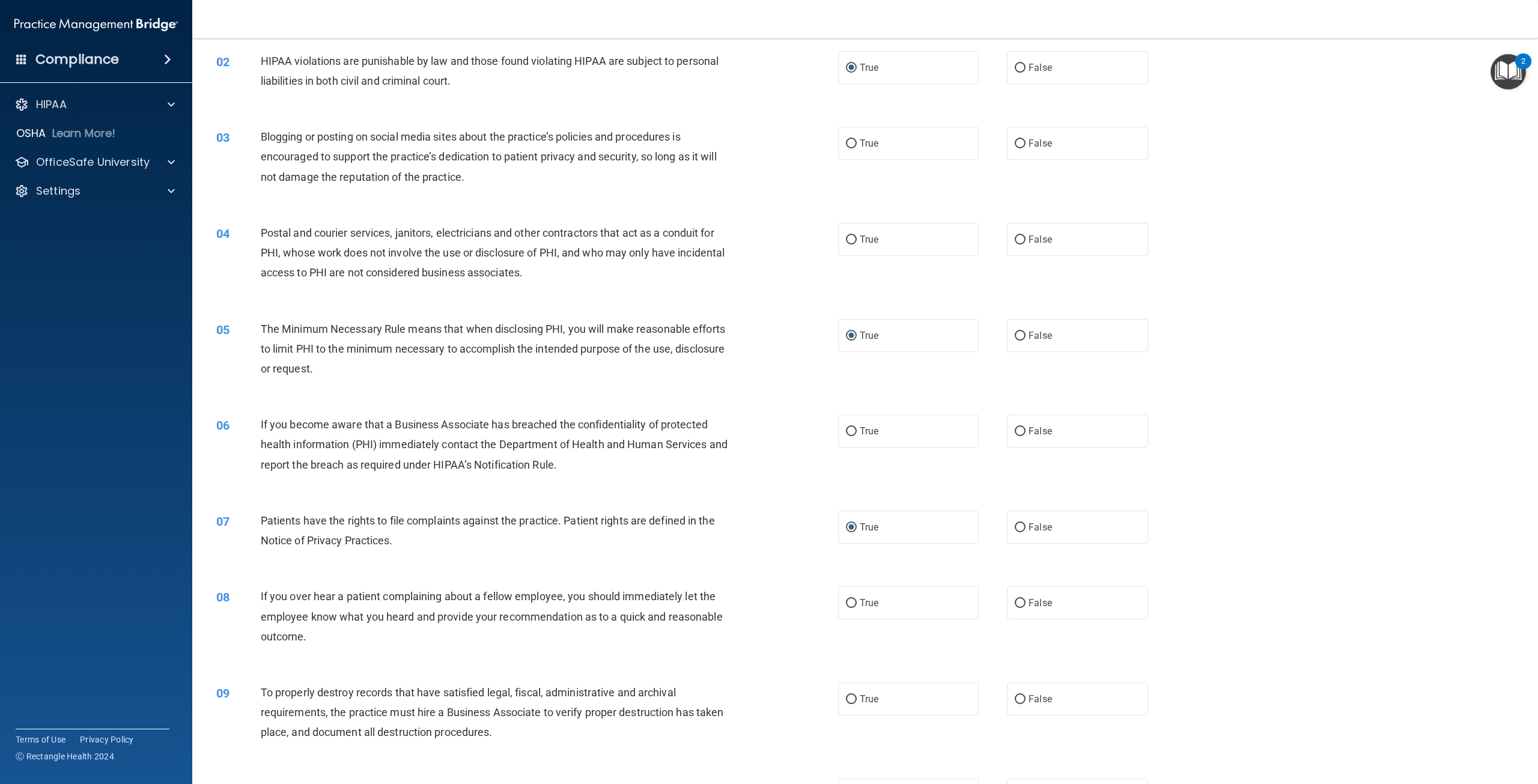
scroll to position [60, 0]
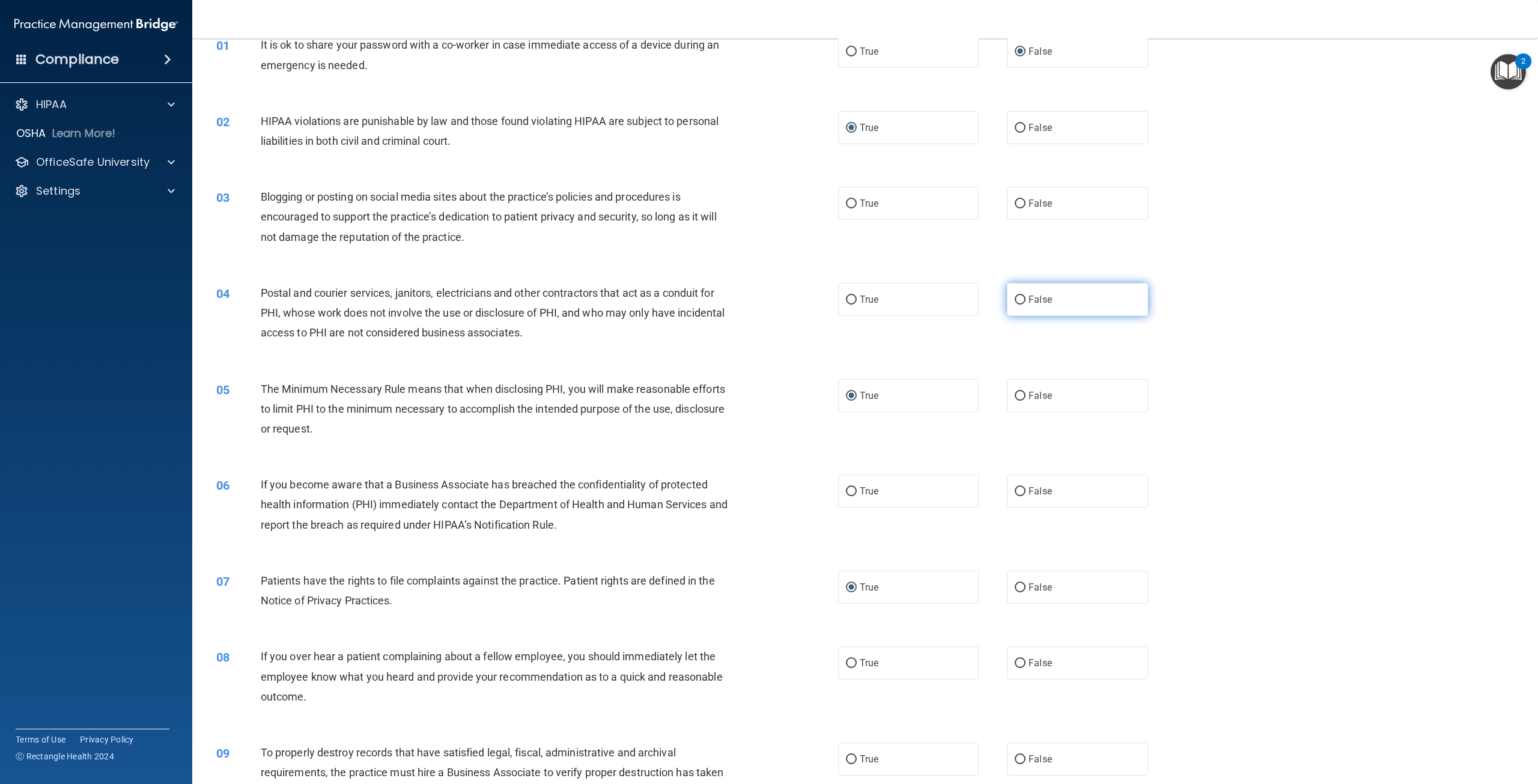
click at [1015, 301] on input "False" at bounding box center [1020, 300] width 11 height 9
radio input "true"
click at [848, 491] on input "True" at bounding box center [851, 491] width 11 height 9
radio input "true"
click at [1016, 201] on input "False" at bounding box center [1020, 204] width 11 height 9
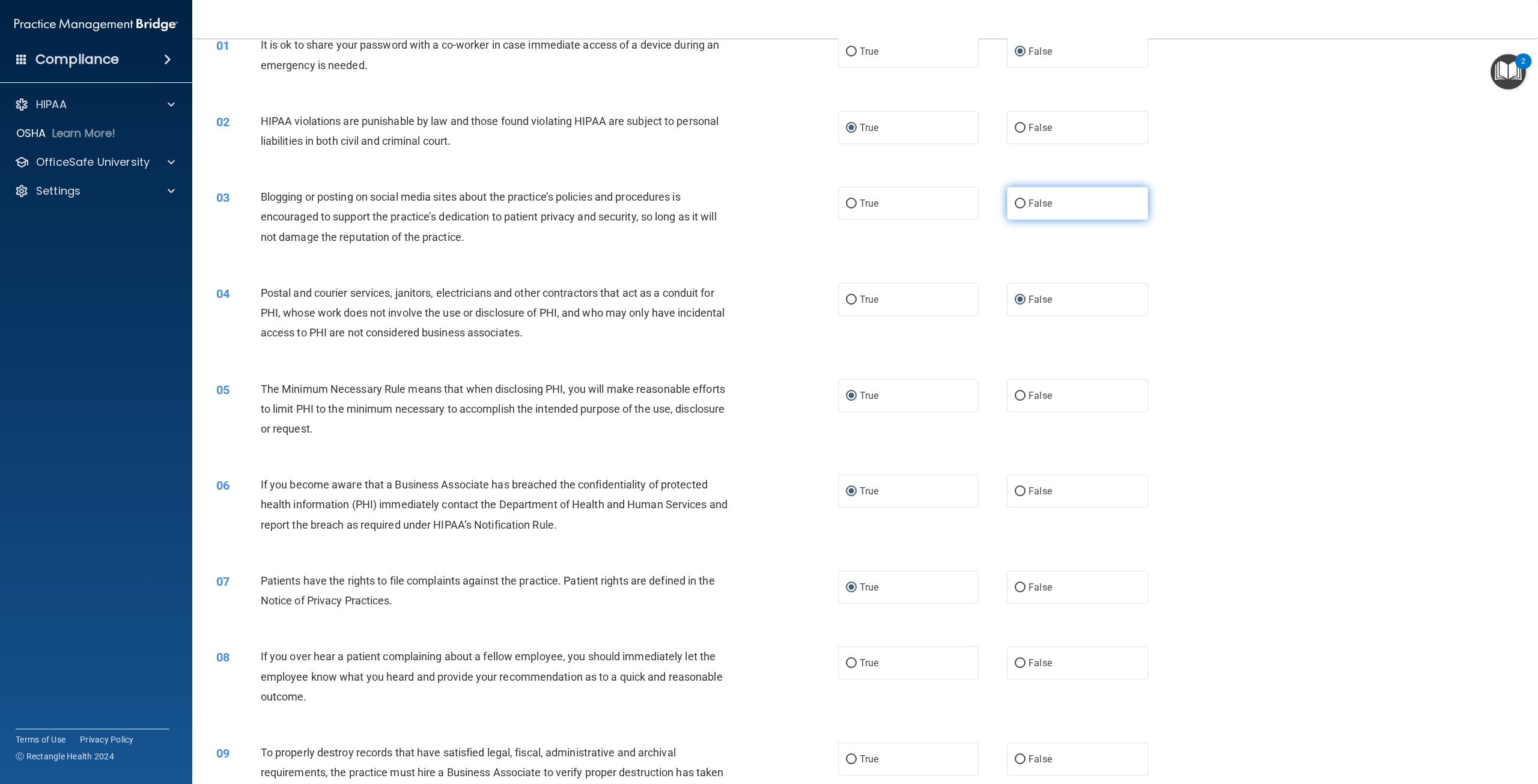
radio input "true"
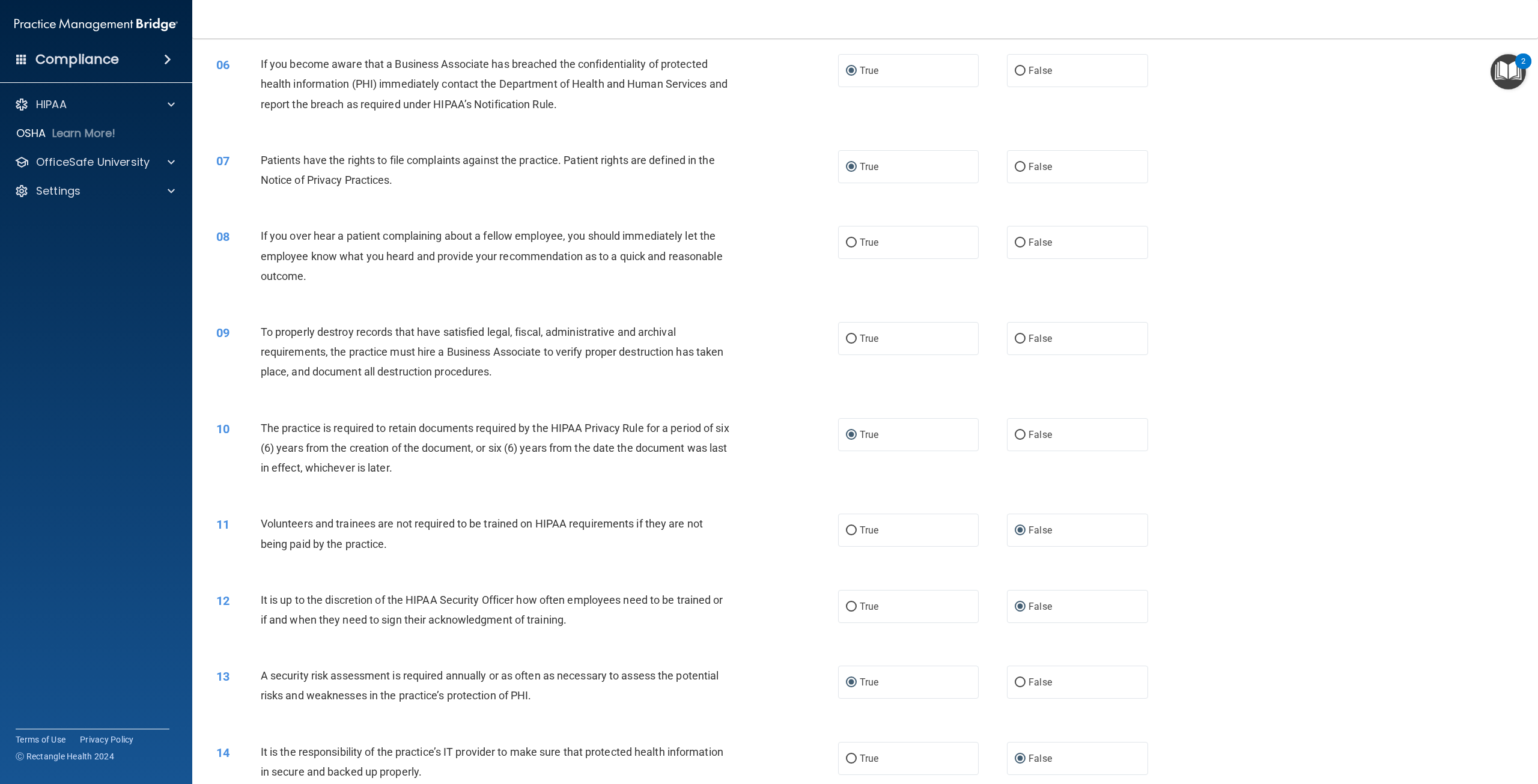
scroll to position [540, 0]
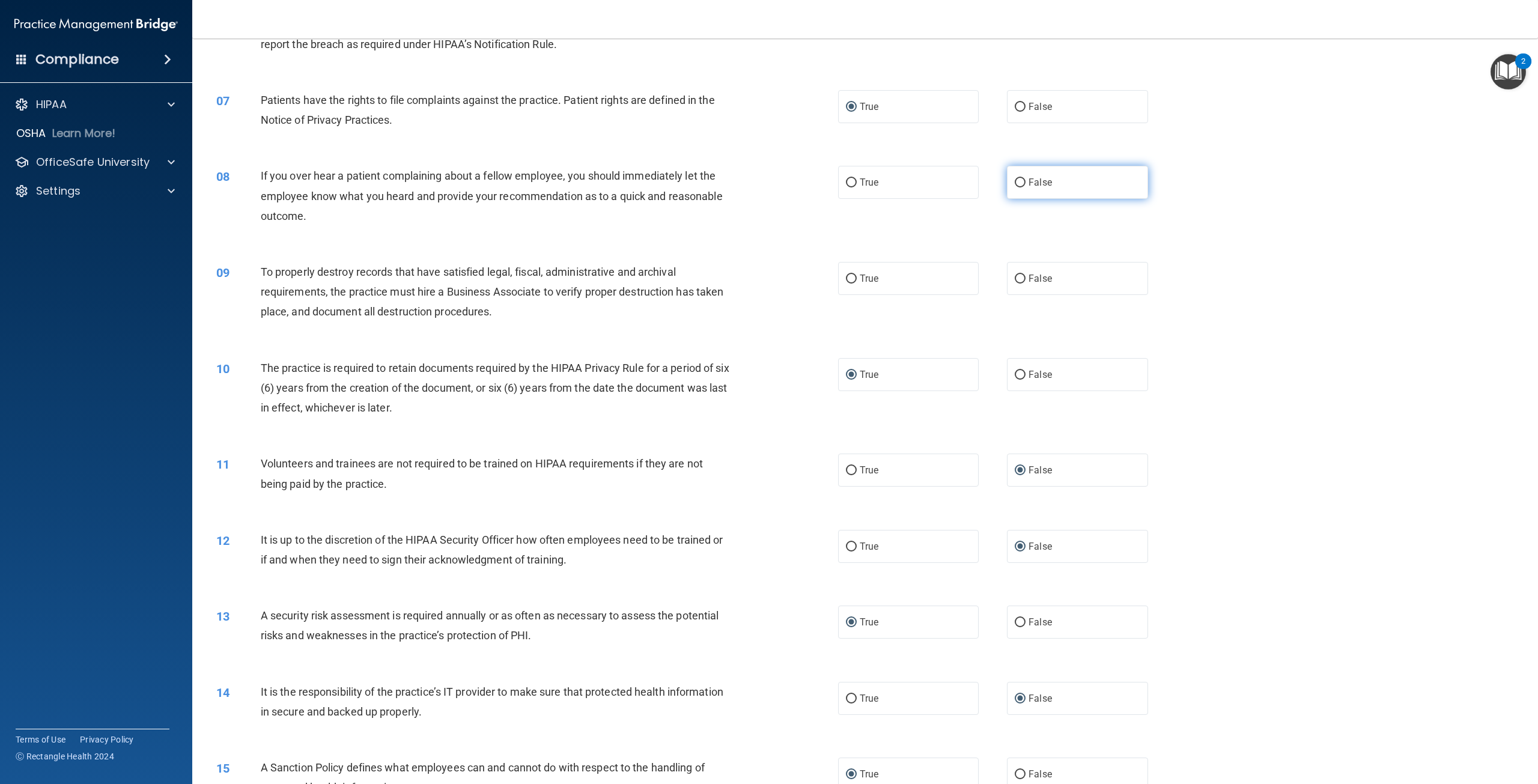
drag, startPoint x: 1015, startPoint y: 180, endPoint x: 1010, endPoint y: 184, distance: 6.4
click at [1015, 180] on input "False" at bounding box center [1020, 183] width 11 height 9
radio input "true"
click at [1015, 278] on input "False" at bounding box center [1020, 279] width 11 height 9
radio input "true"
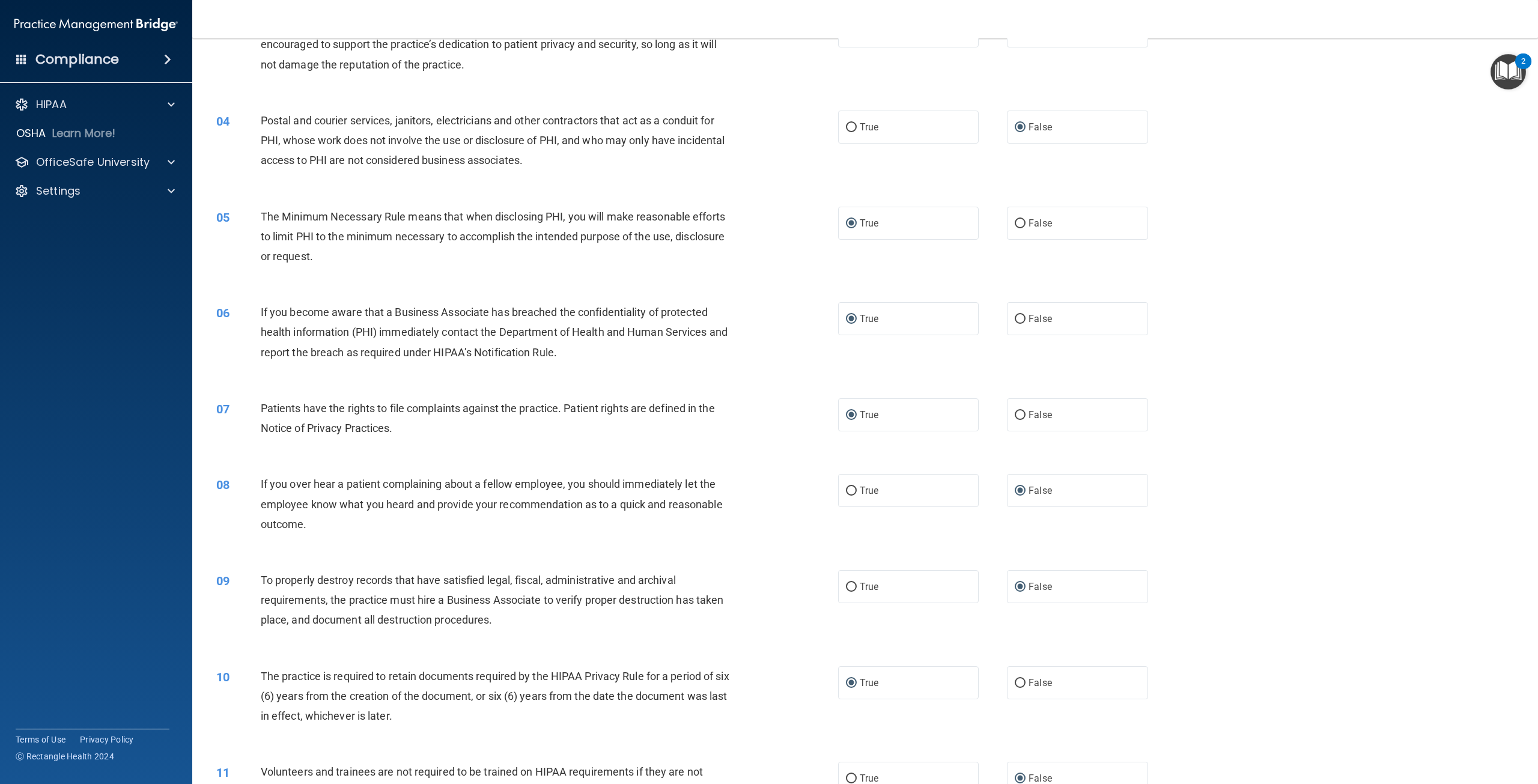
scroll to position [0, 0]
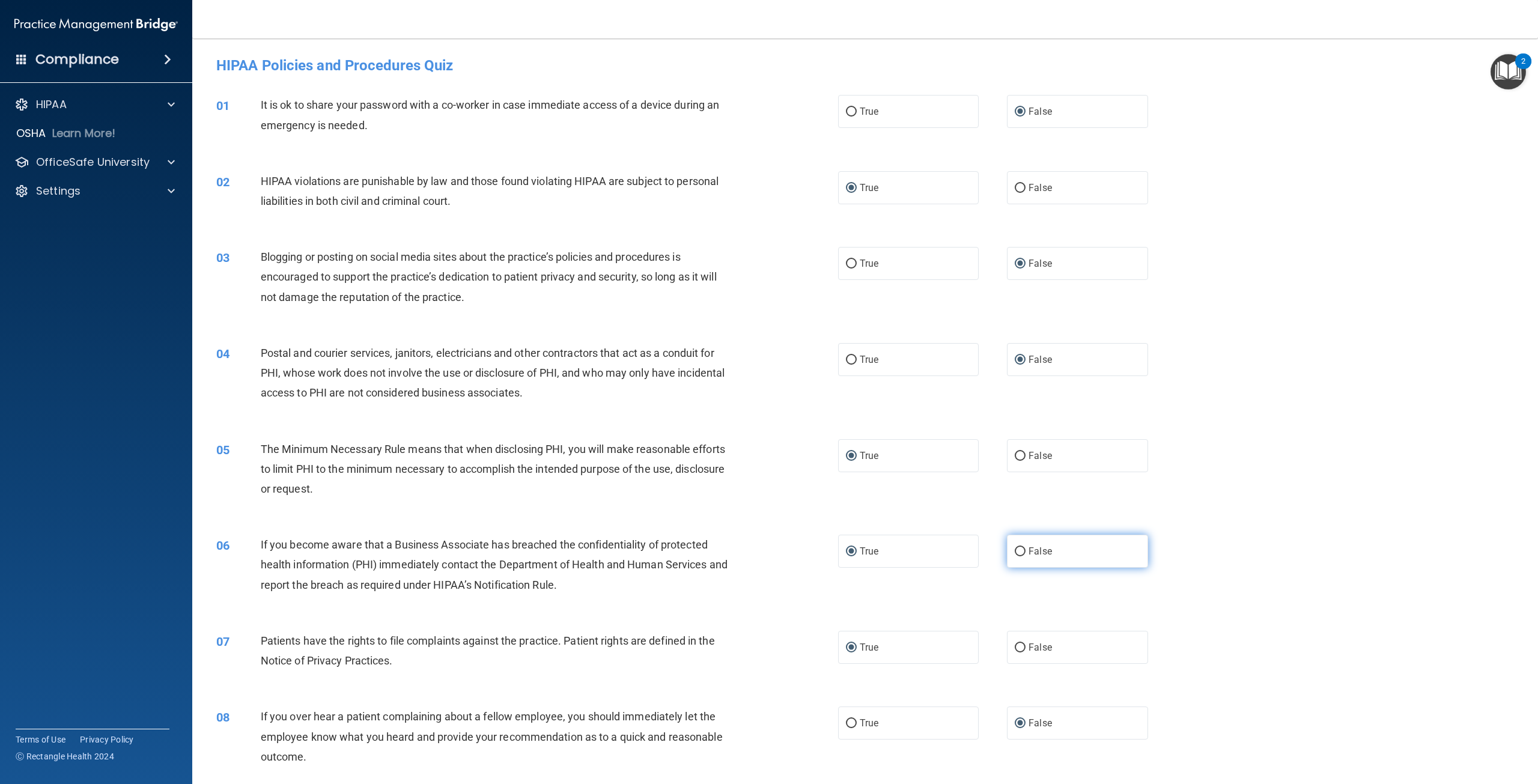
click at [1016, 552] on input "False" at bounding box center [1020, 552] width 11 height 9
radio input "true"
radio input "false"
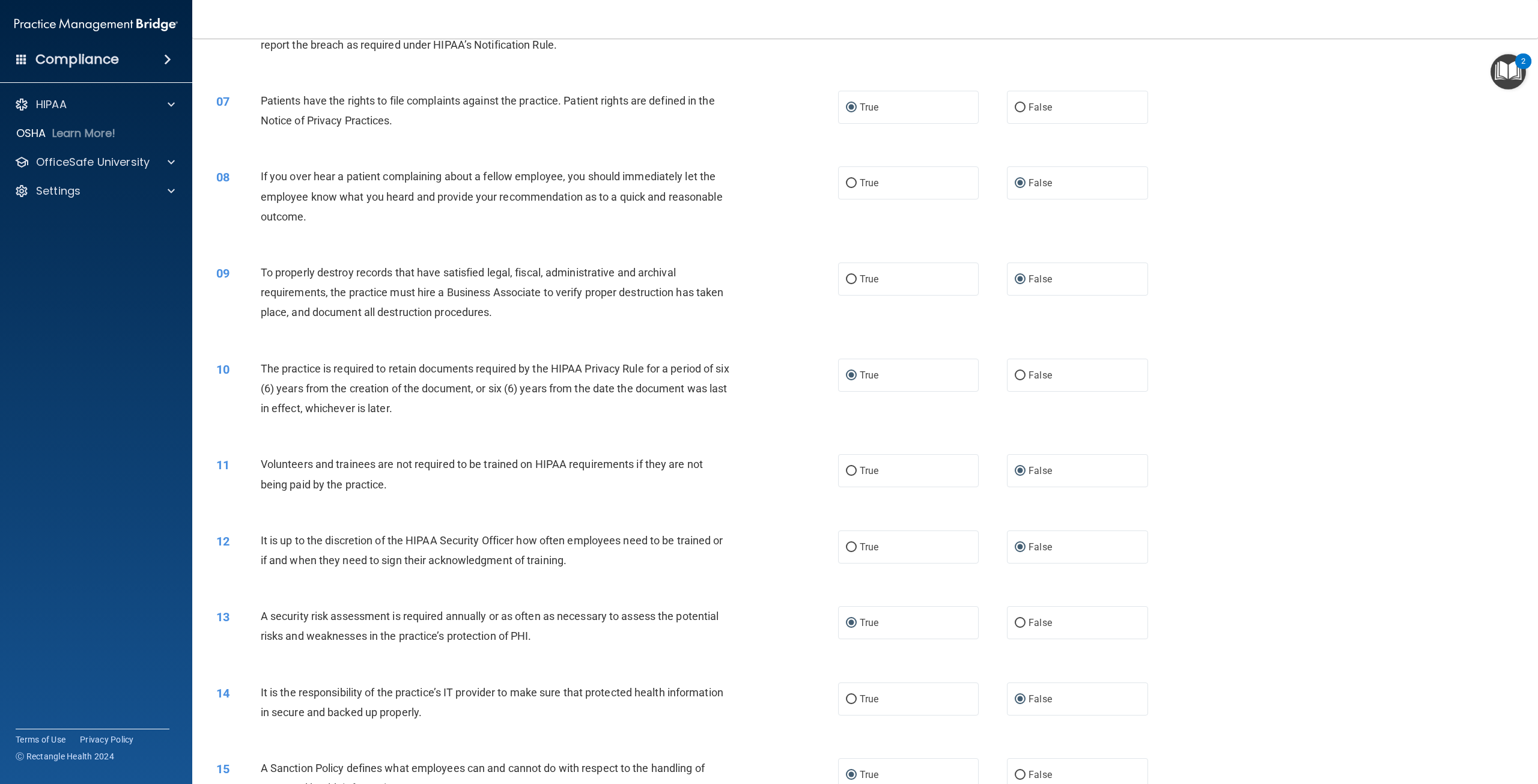
scroll to position [540, 0]
click at [1015, 619] on input "False" at bounding box center [1020, 622] width 11 height 9
radio input "true"
radio input "false"
click at [846, 468] on input "True" at bounding box center [851, 471] width 11 height 9
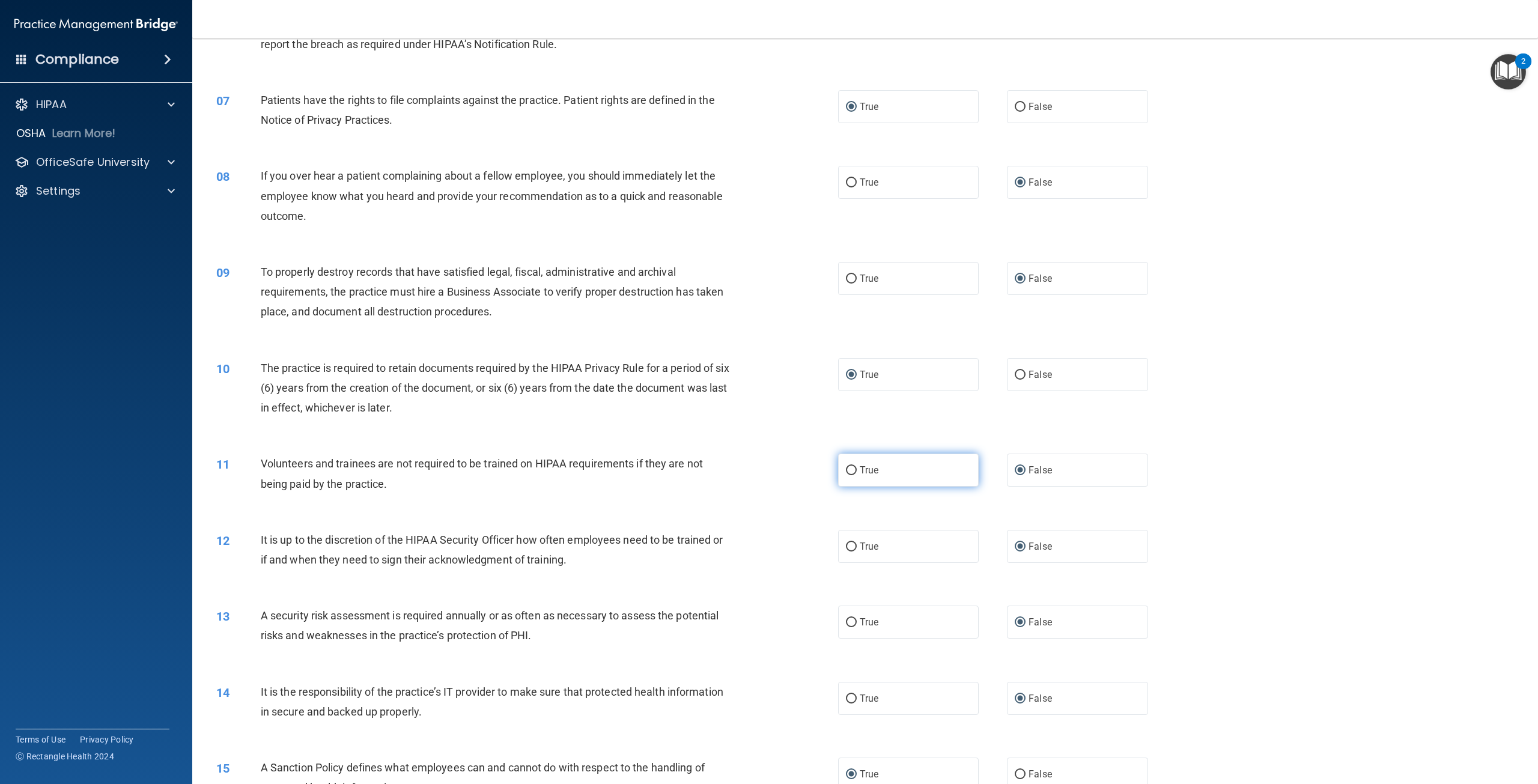
radio input "true"
click at [1015, 471] on input "False" at bounding box center [1020, 471] width 11 height 9
radio input "true"
radio input "false"
click at [848, 625] on input "True" at bounding box center [851, 622] width 11 height 9
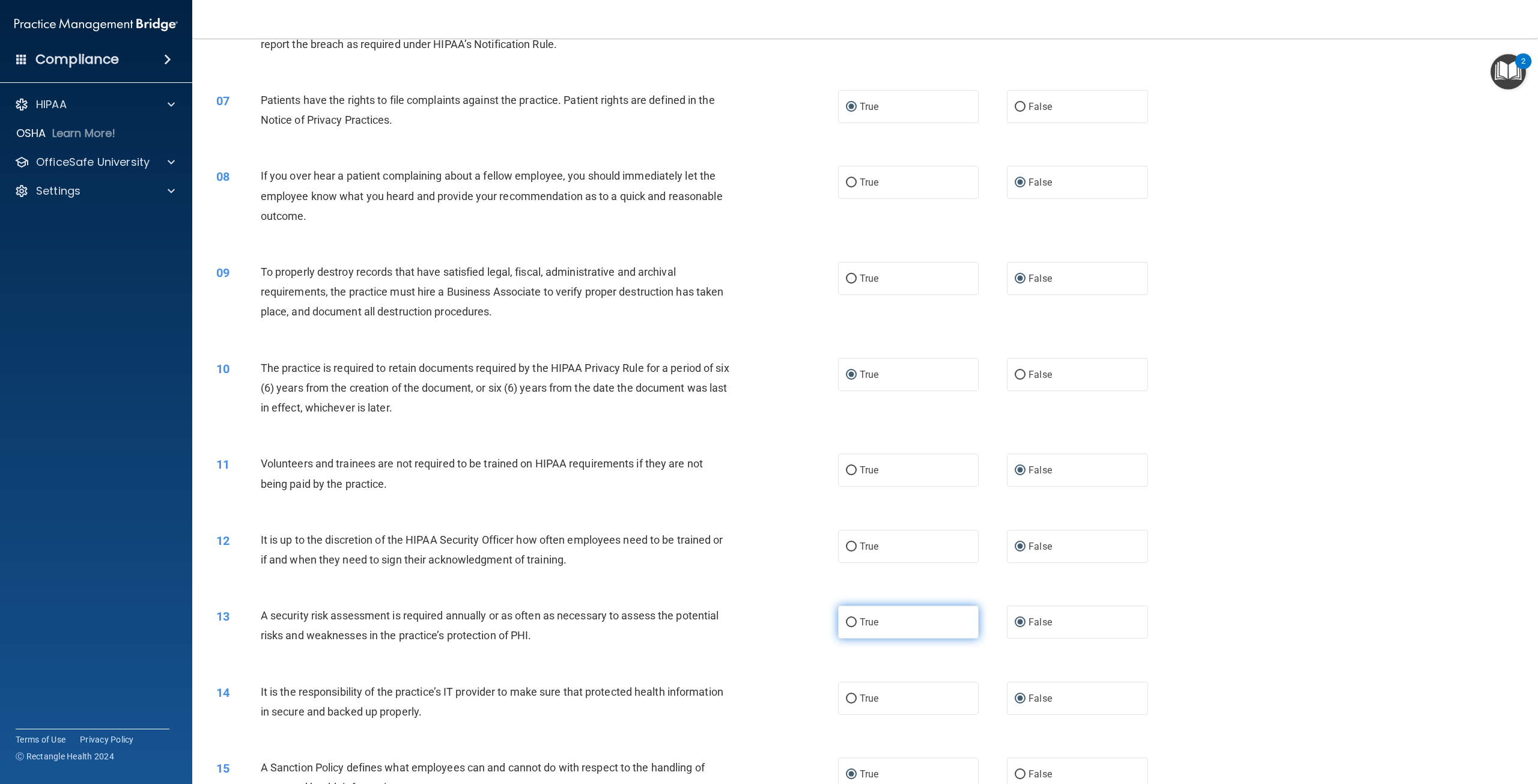
radio input "true"
radio input "false"
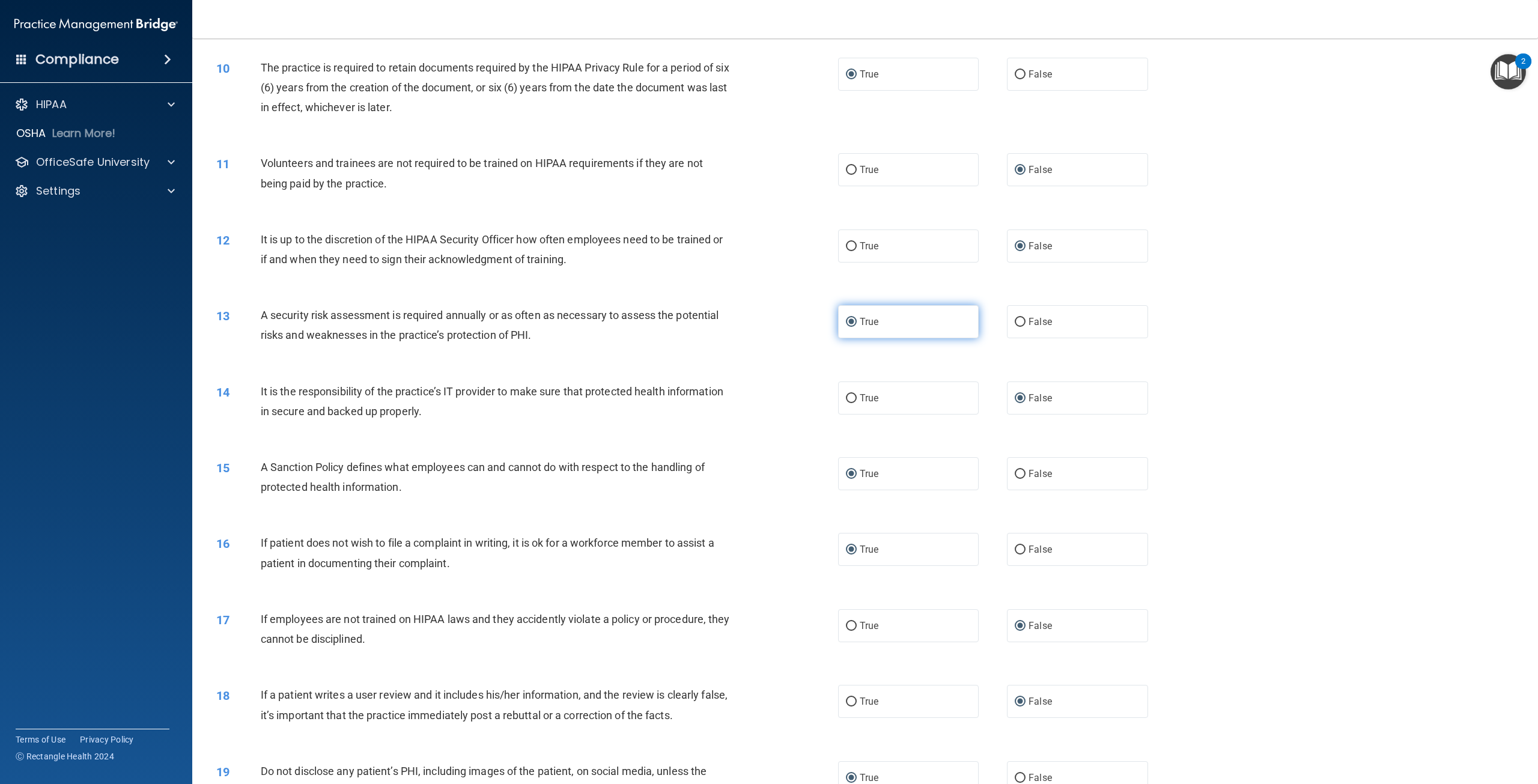
scroll to position [901, 0]
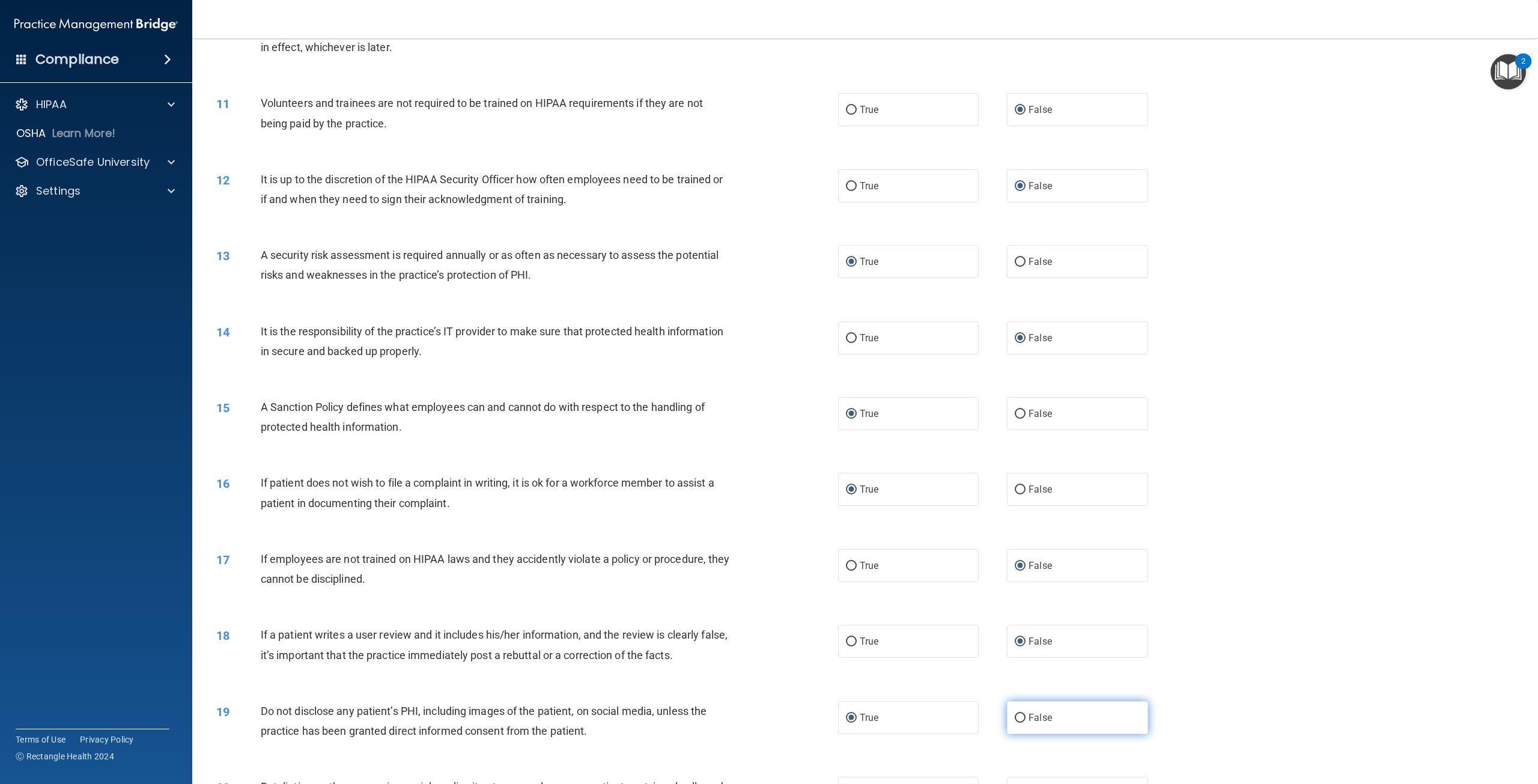
click at [1015, 719] on input "False" at bounding box center [1020, 718] width 11 height 9
radio input "true"
radio input "false"
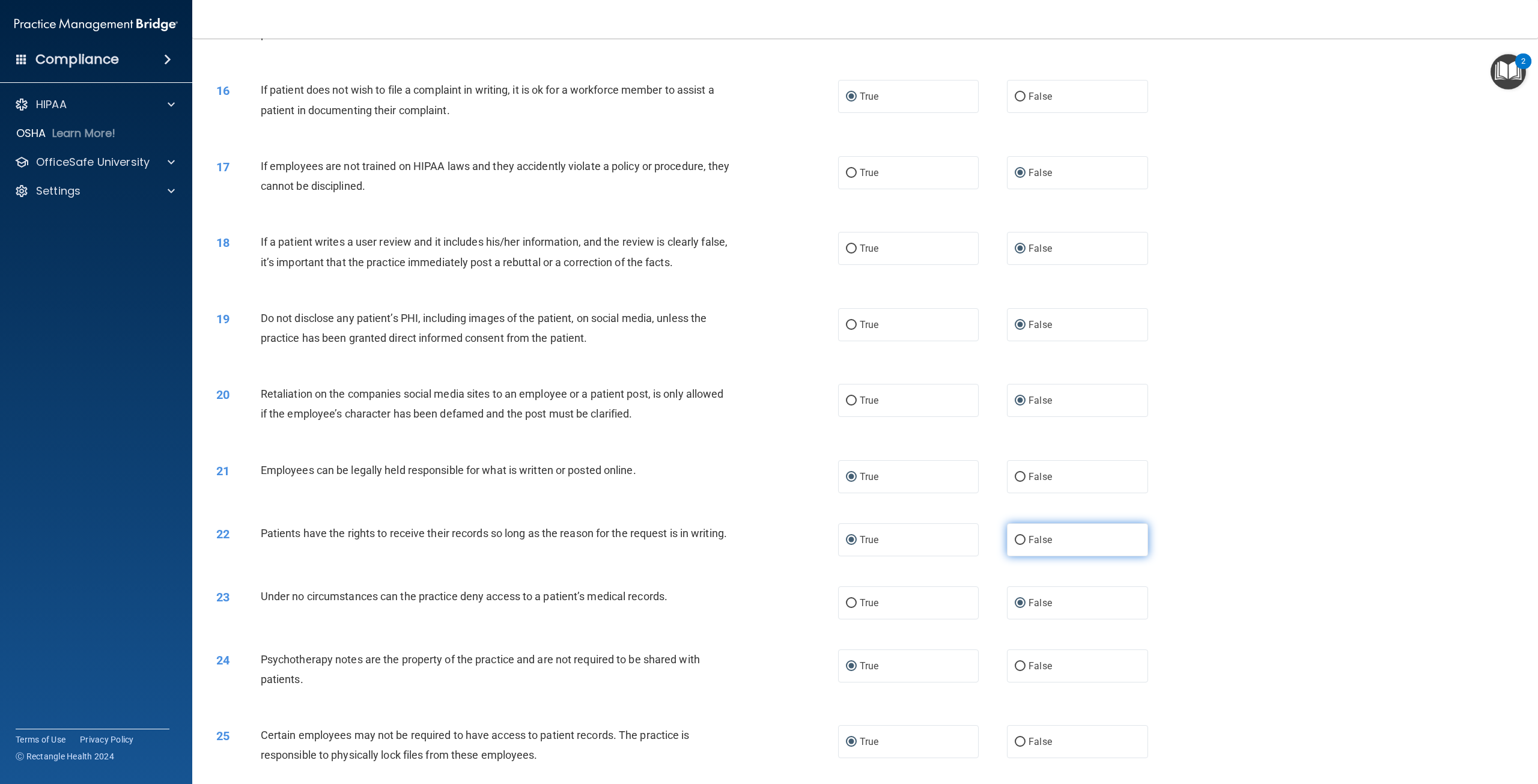
scroll to position [1321, 0]
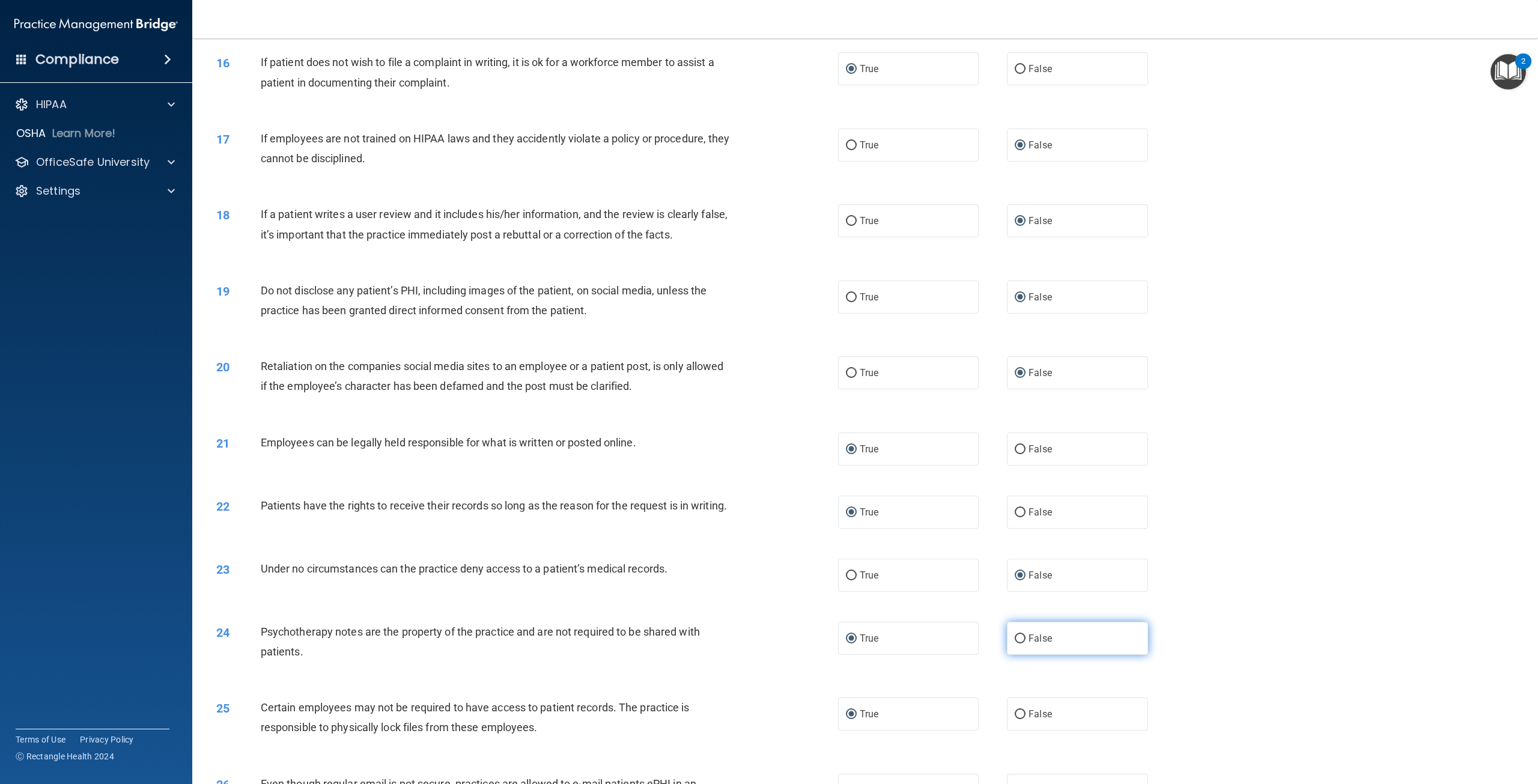
click at [1016, 643] on input "False" at bounding box center [1020, 638] width 11 height 9
radio input "true"
radio input "false"
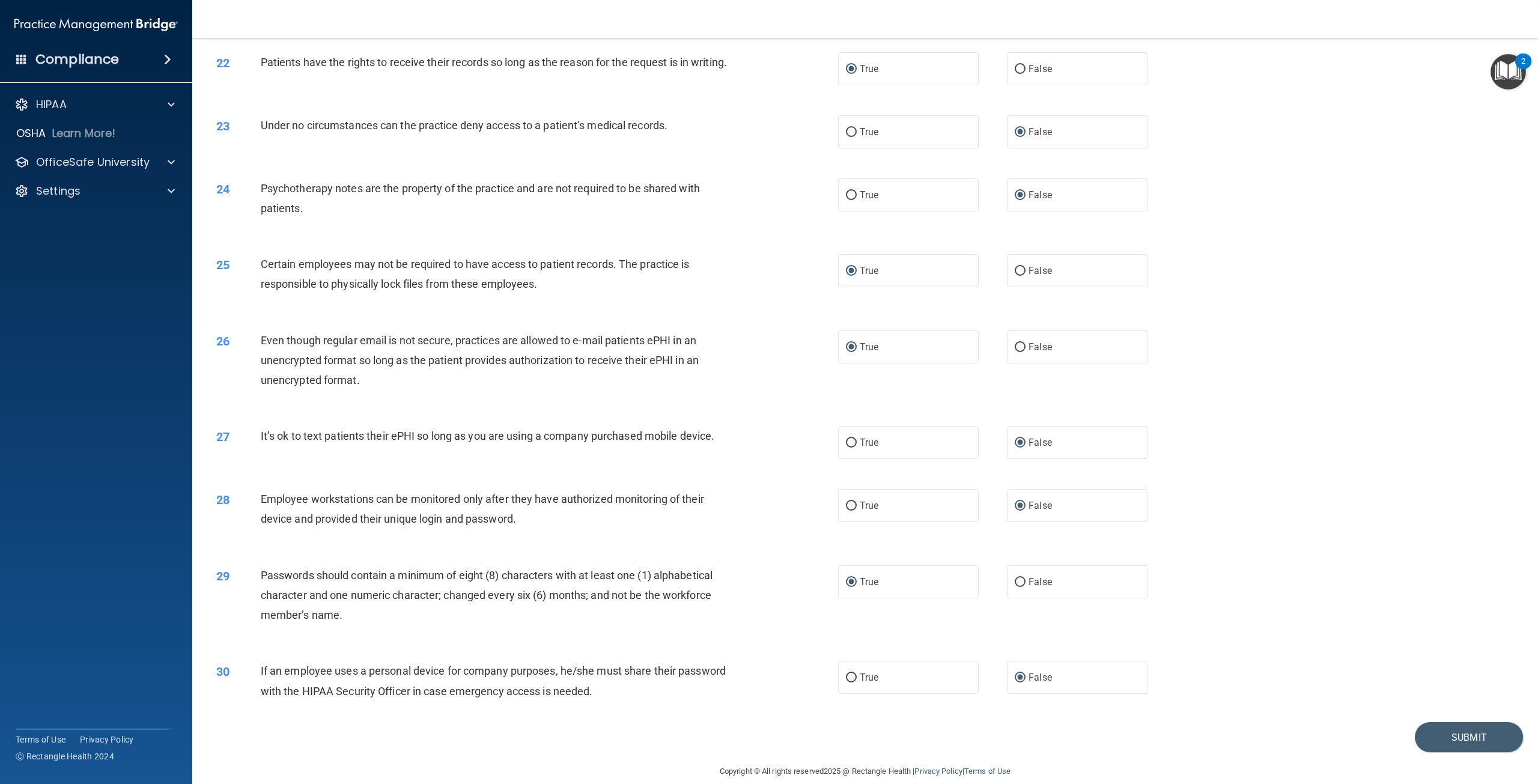
scroll to position [1794, 0]
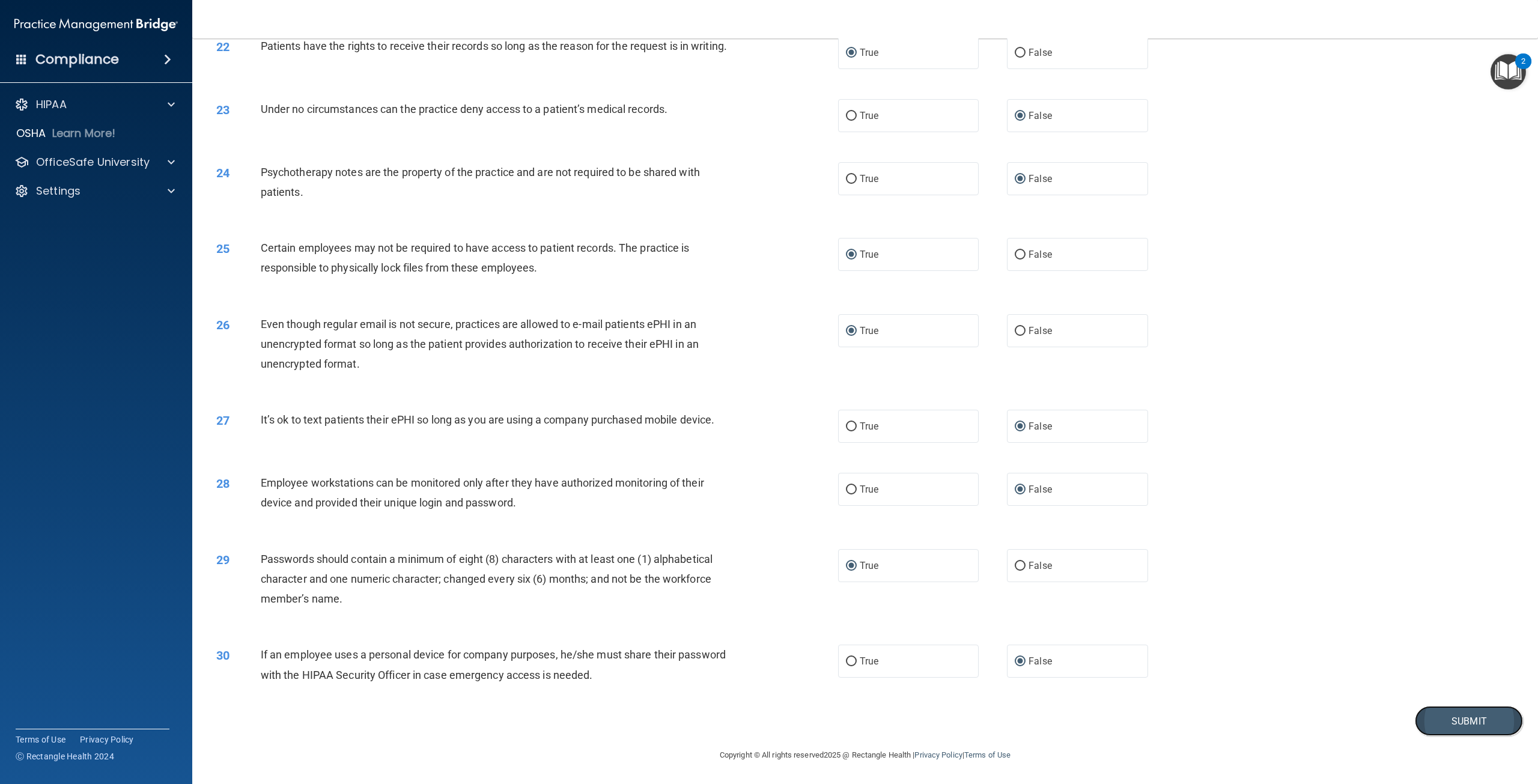
click at [1455, 719] on button "Submit" at bounding box center [1469, 721] width 108 height 31
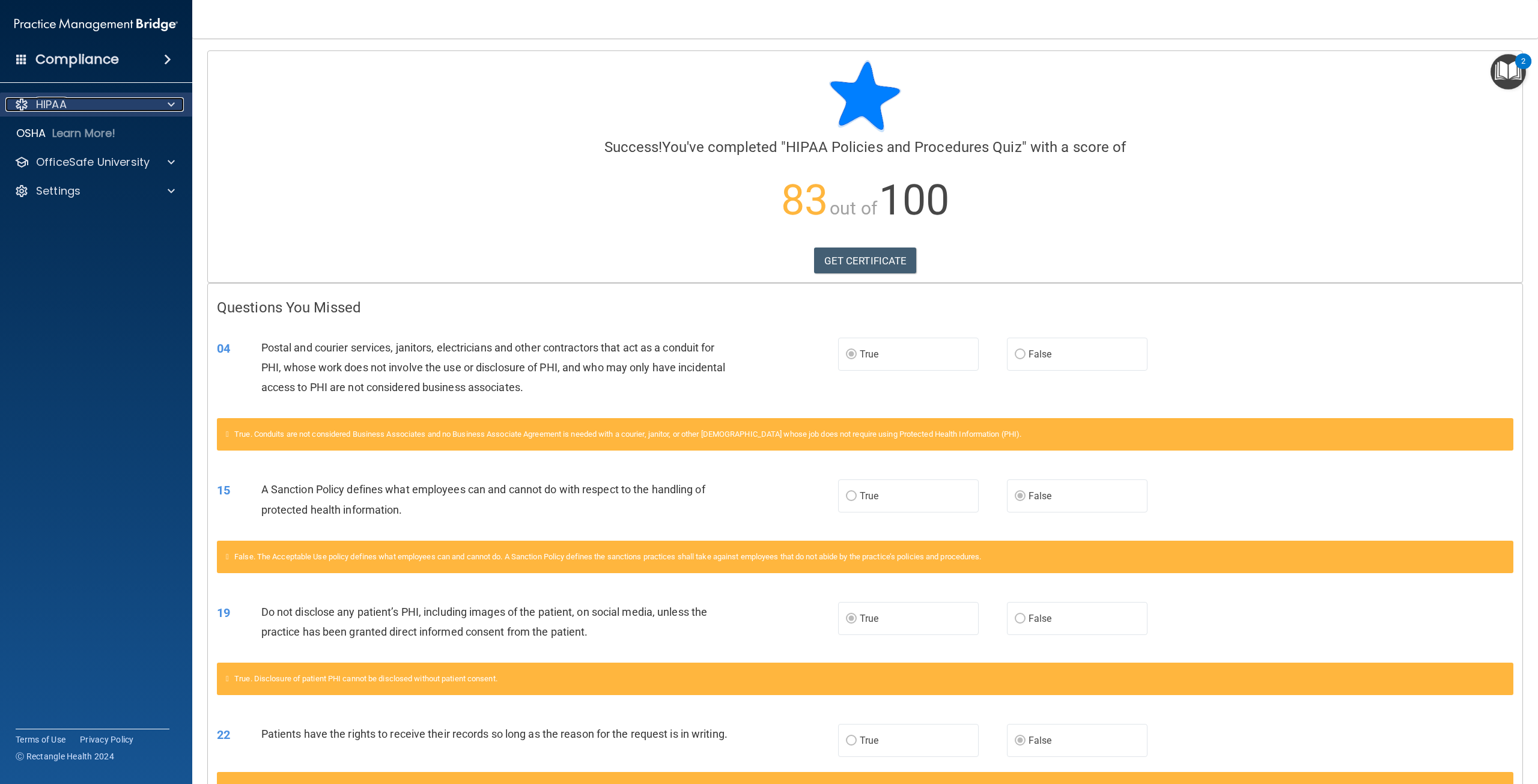
click at [60, 105] on p "HIPAA" at bounding box center [51, 105] width 31 height 14
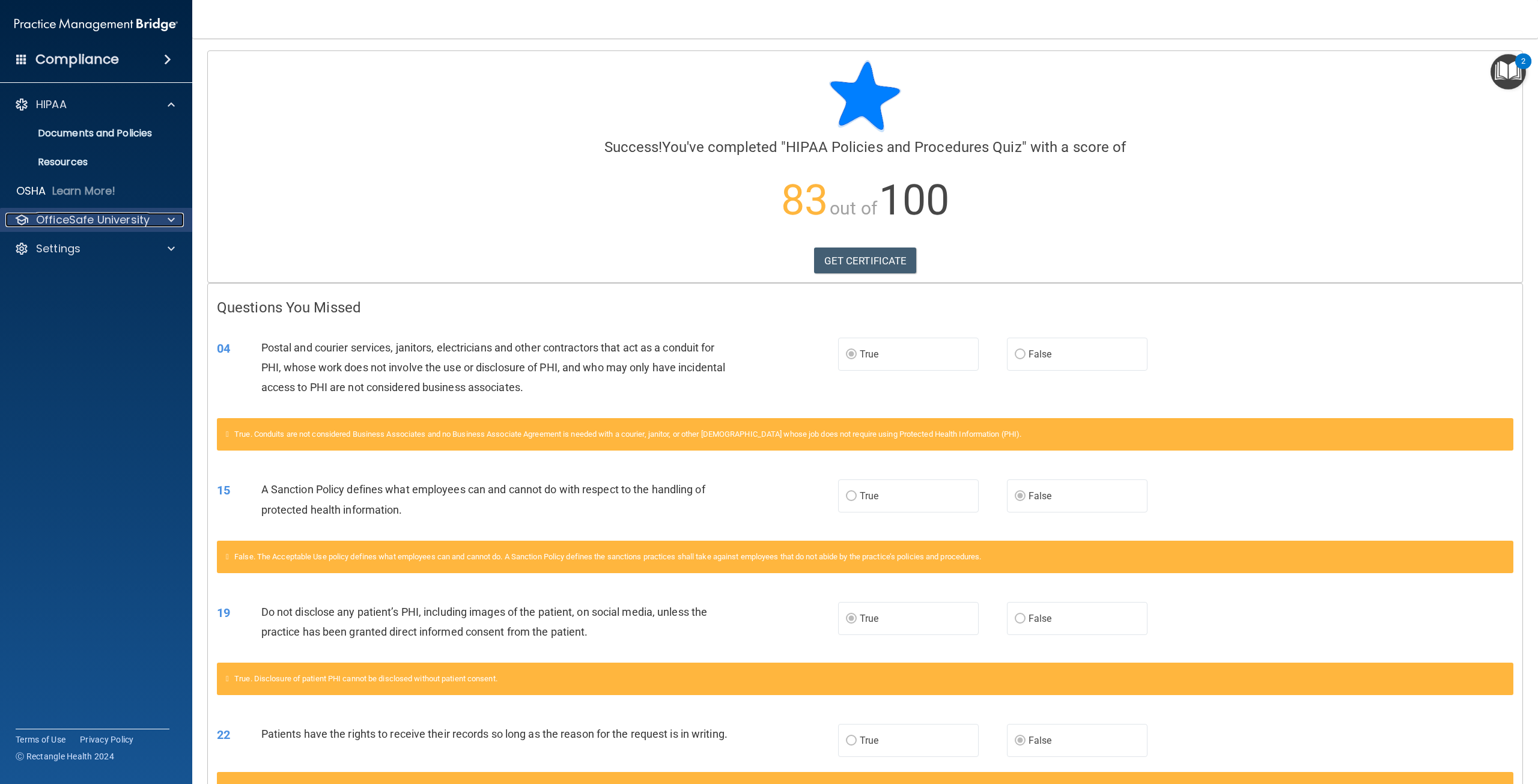
click at [73, 215] on p "OfficeSafe University" at bounding box center [93, 219] width 113 height 14
click at [94, 249] on p "HIPAA Training" at bounding box center [57, 248] width 99 height 12
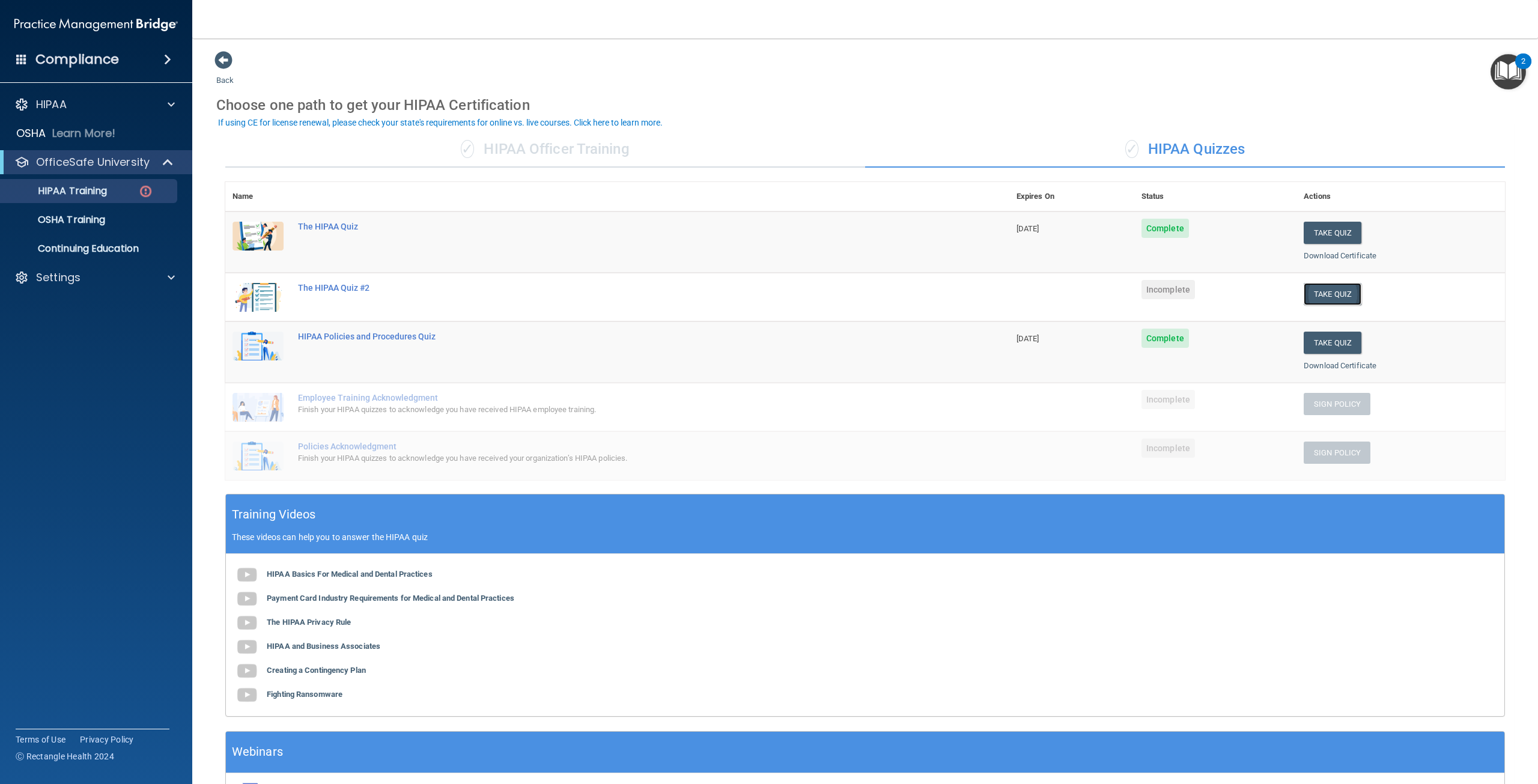
click at [1321, 293] on button "Take Quiz" at bounding box center [1333, 293] width 57 height 22
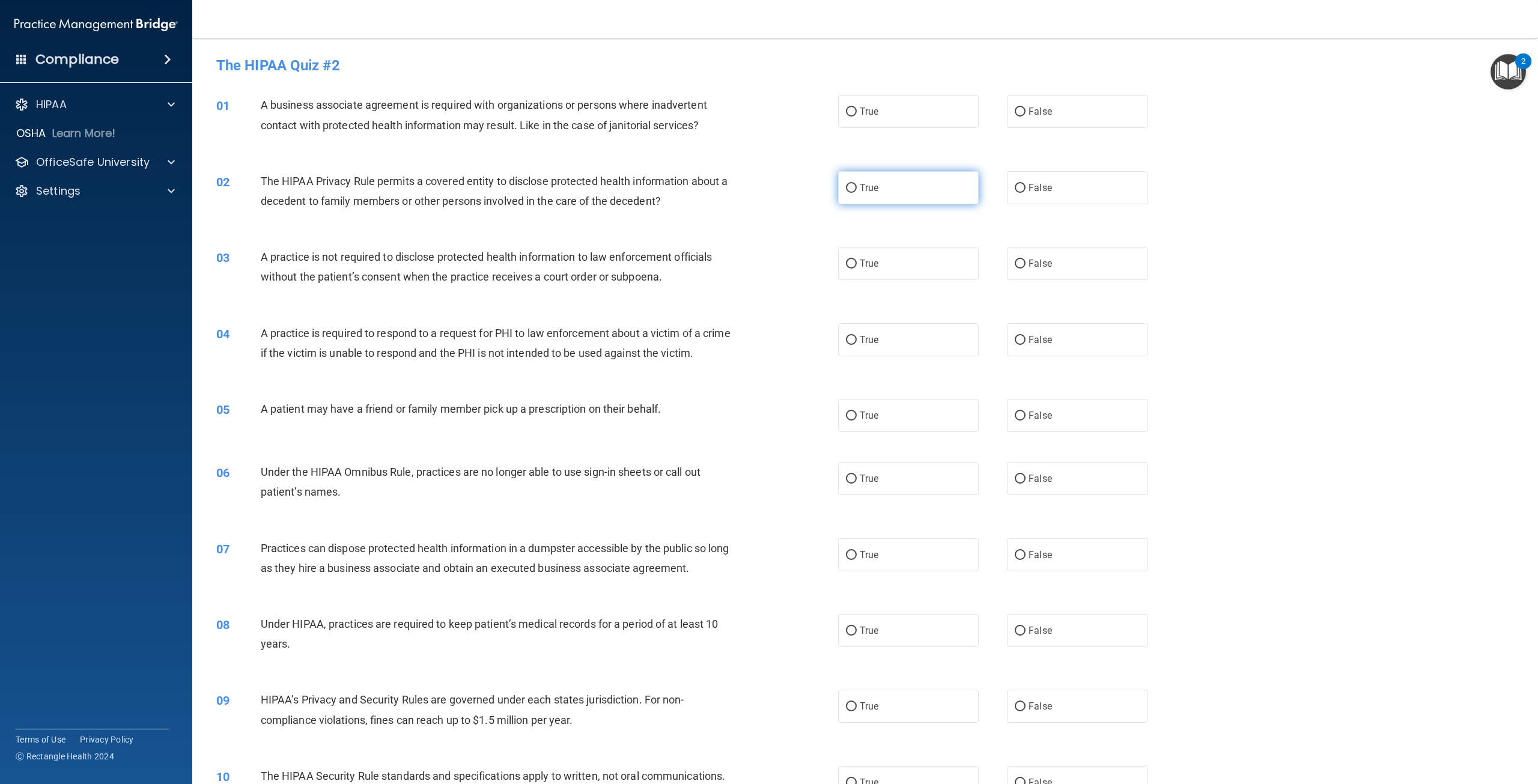
click at [850, 191] on input "True" at bounding box center [851, 188] width 11 height 9
radio input "true"
click at [1015, 264] on input "False" at bounding box center [1020, 264] width 11 height 9
radio input "true"
click at [1018, 483] on input "False" at bounding box center [1020, 478] width 11 height 9
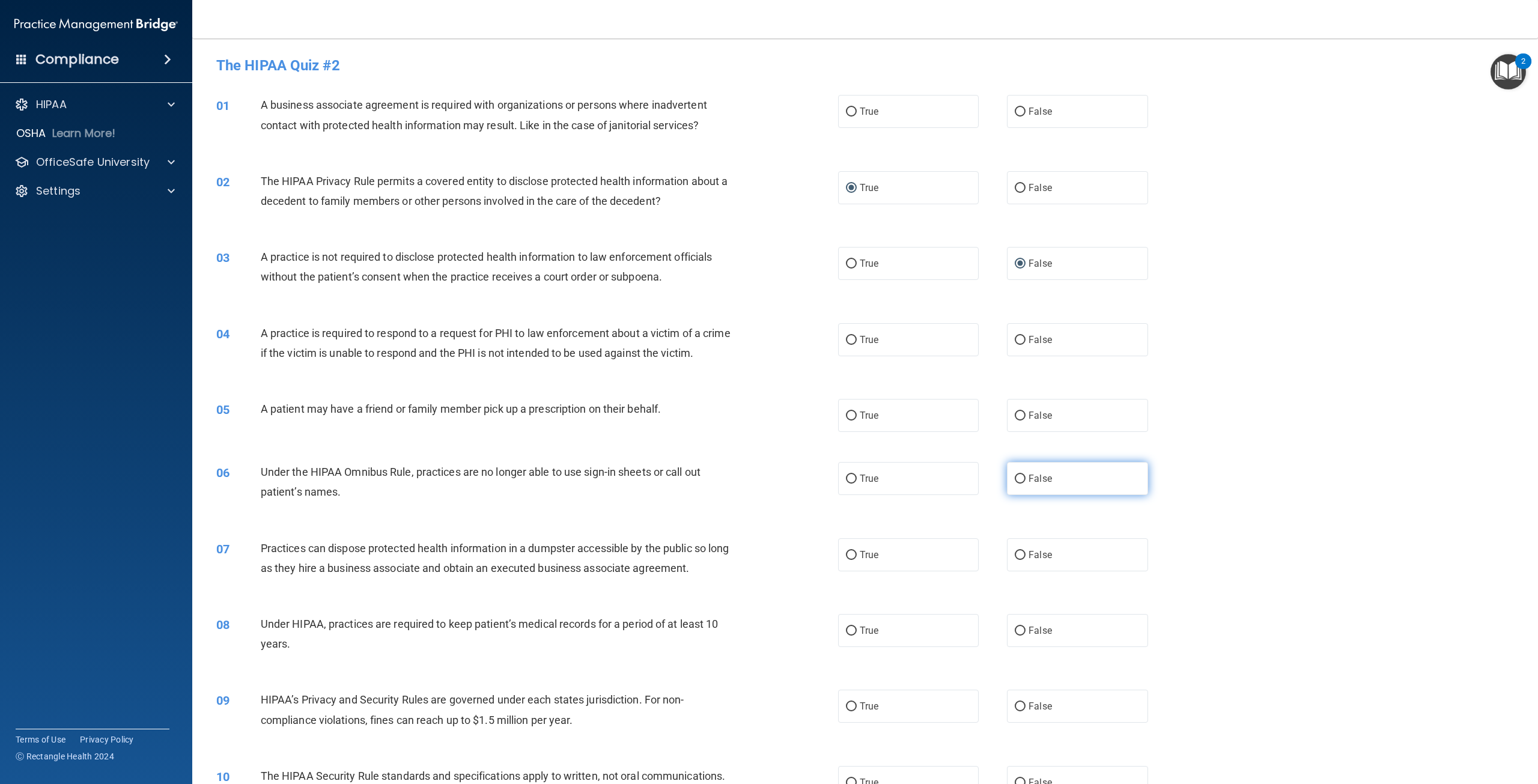
radio input "true"
click at [1018, 636] on input "False" at bounding box center [1020, 630] width 11 height 9
radio input "true"
click at [1015, 711] on input "False" at bounding box center [1020, 707] width 11 height 9
radio input "true"
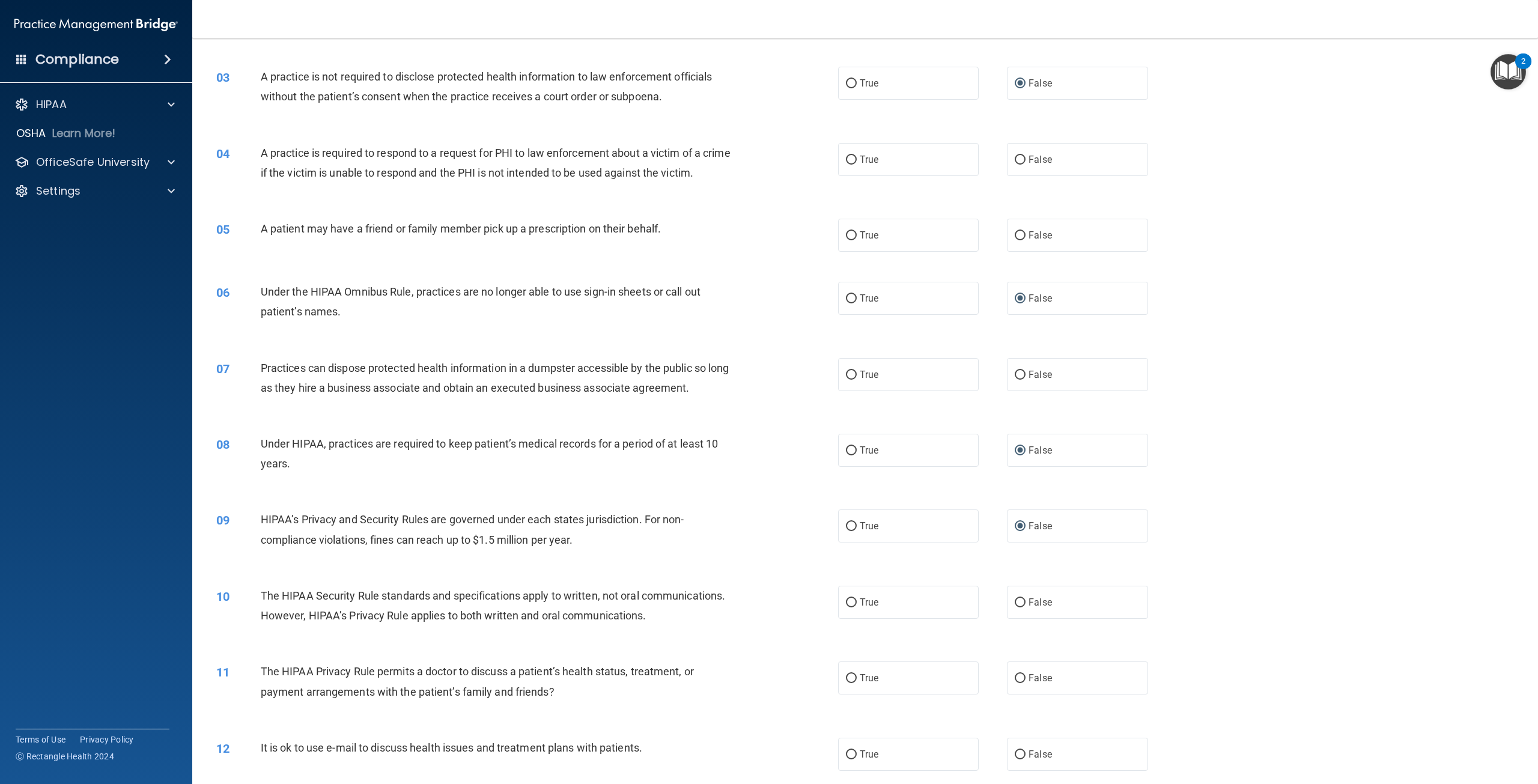
scroll to position [240, 0]
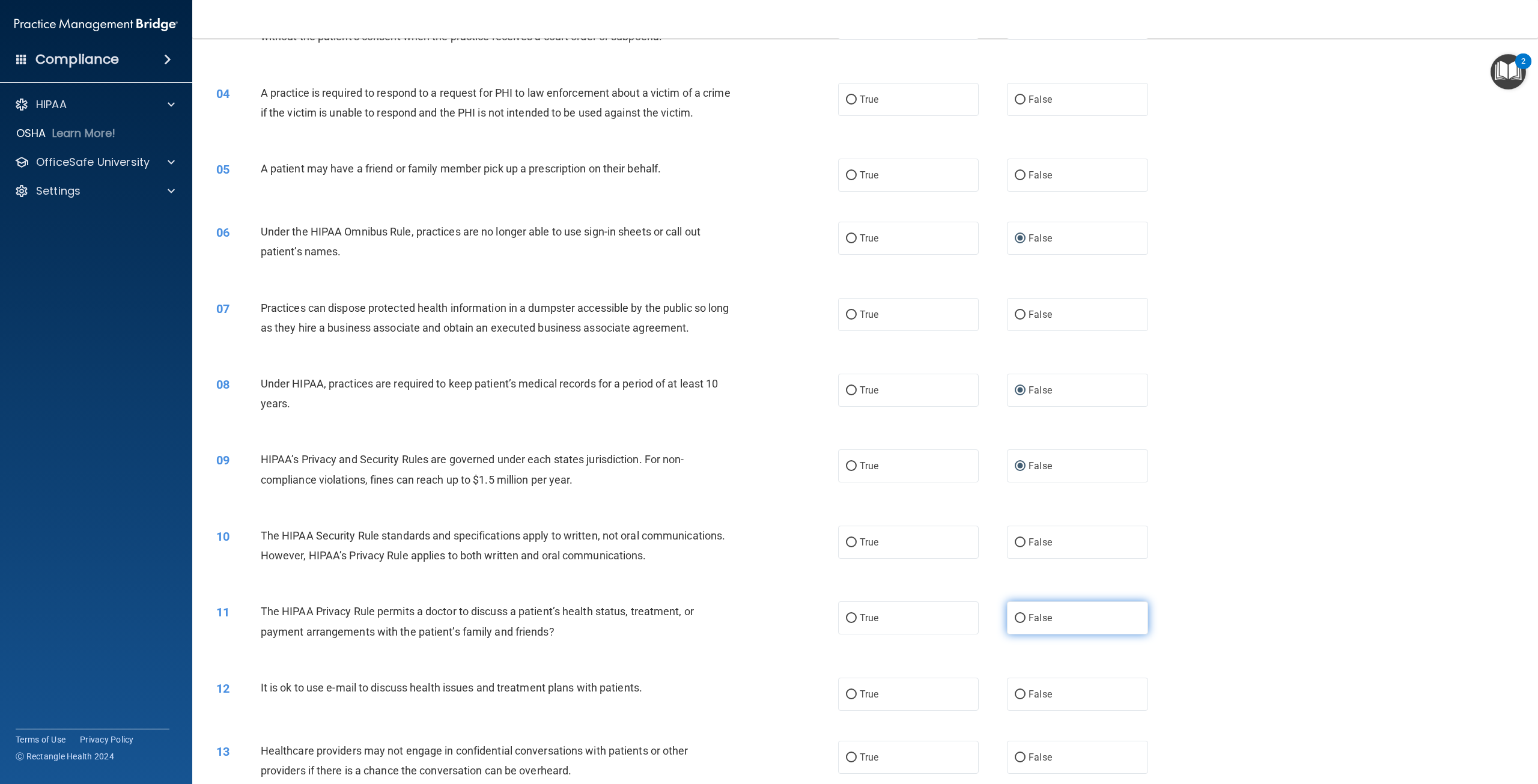
click at [1019, 623] on input "False" at bounding box center [1020, 618] width 11 height 9
radio input "true"
click at [1176, 569] on div "10 The HIPAA Security Rule standards and specifications apply to written, not o…" at bounding box center [865, 548] width 1316 height 75
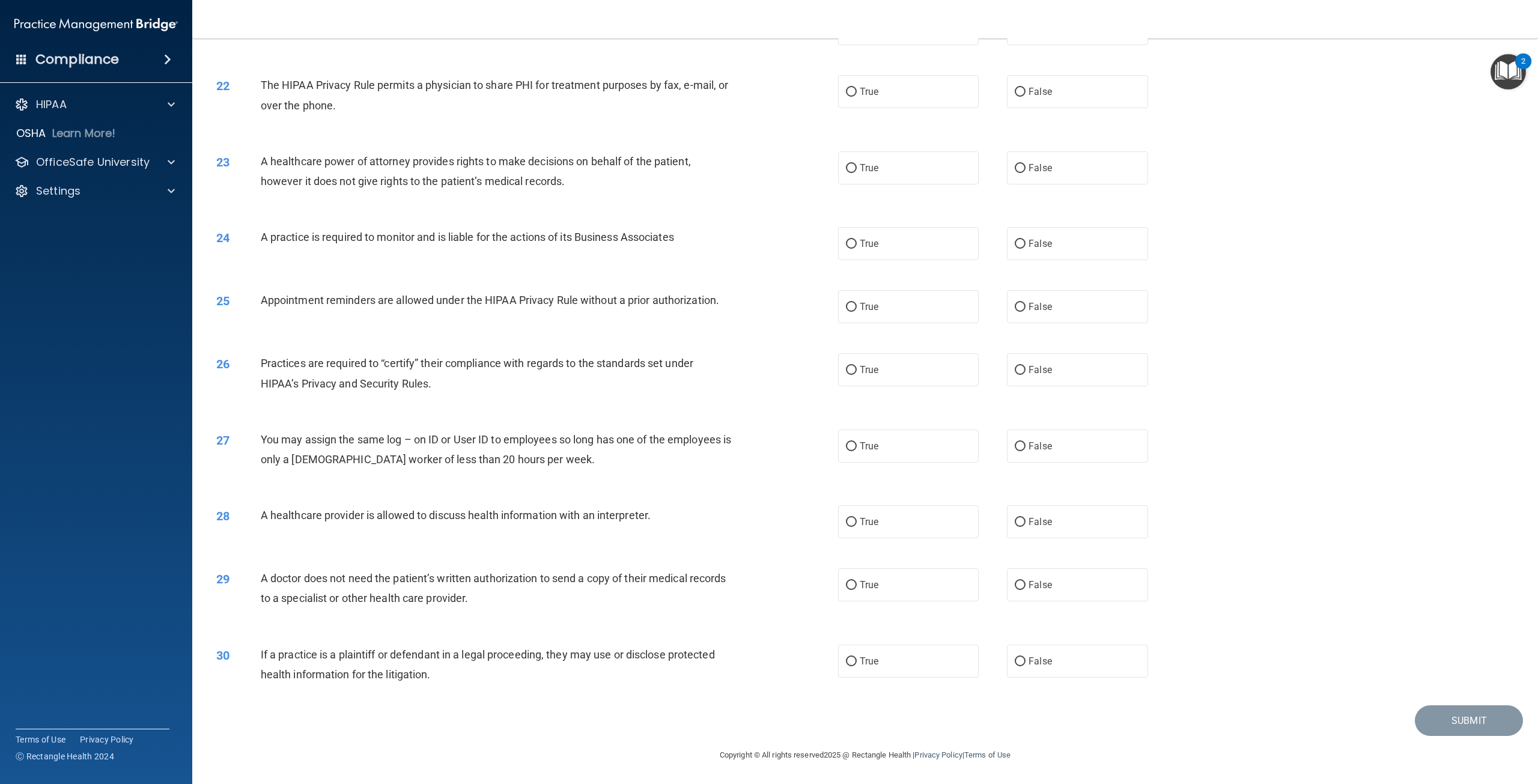
scroll to position [1635, 0]
click at [1018, 446] on input "False" at bounding box center [1020, 446] width 11 height 9
radio input "true"
click at [846, 523] on input "True" at bounding box center [851, 522] width 11 height 9
radio input "true"
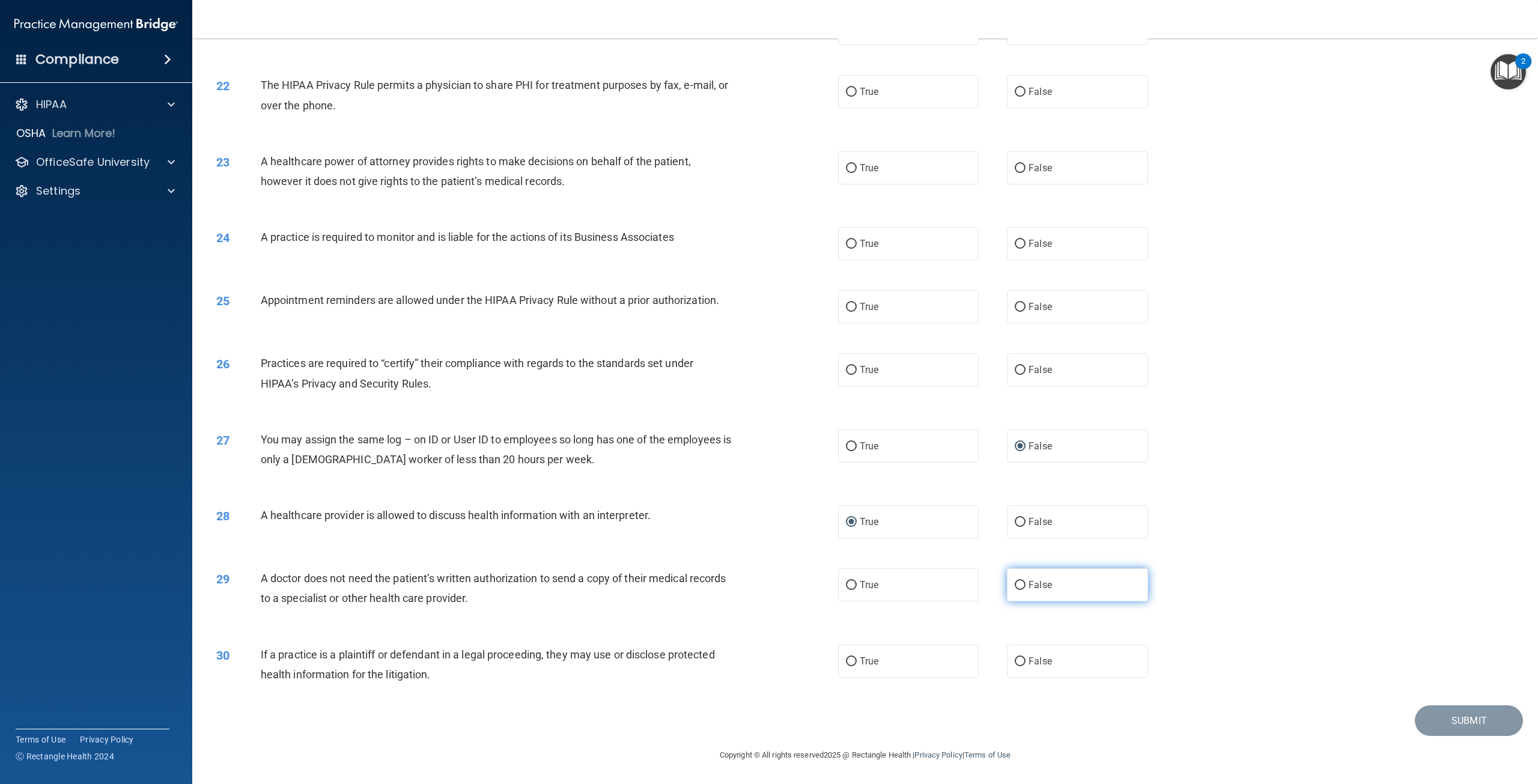
click at [1015, 588] on input "False" at bounding box center [1020, 585] width 11 height 9
radio input "true"
click at [847, 659] on input "True" at bounding box center [851, 661] width 11 height 9
radio input "true"
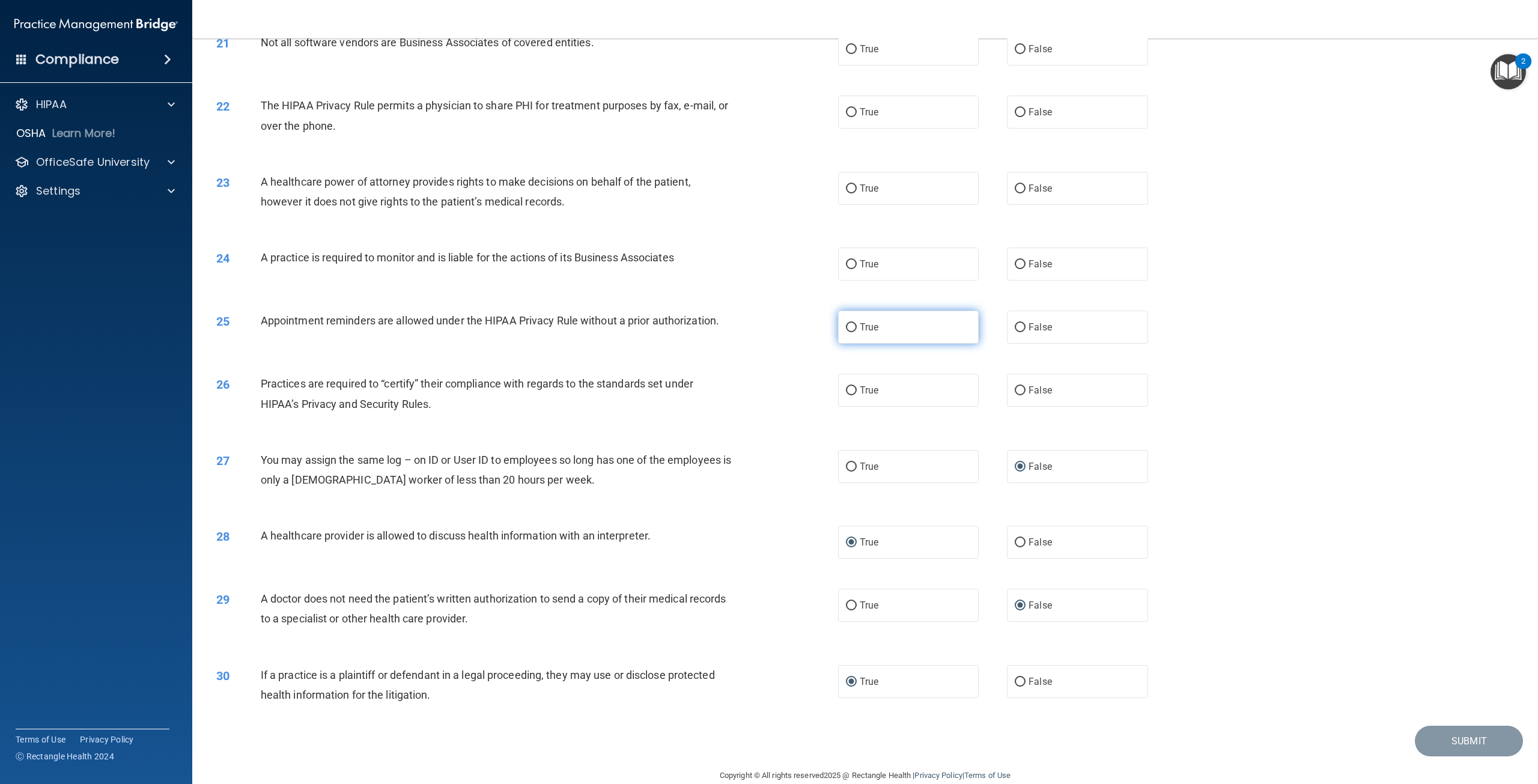
click at [849, 332] on input "True" at bounding box center [851, 327] width 11 height 9
radio input "true"
click at [851, 395] on input "True" at bounding box center [851, 390] width 11 height 9
radio input "true"
click at [846, 269] on input "True" at bounding box center [851, 265] width 11 height 9
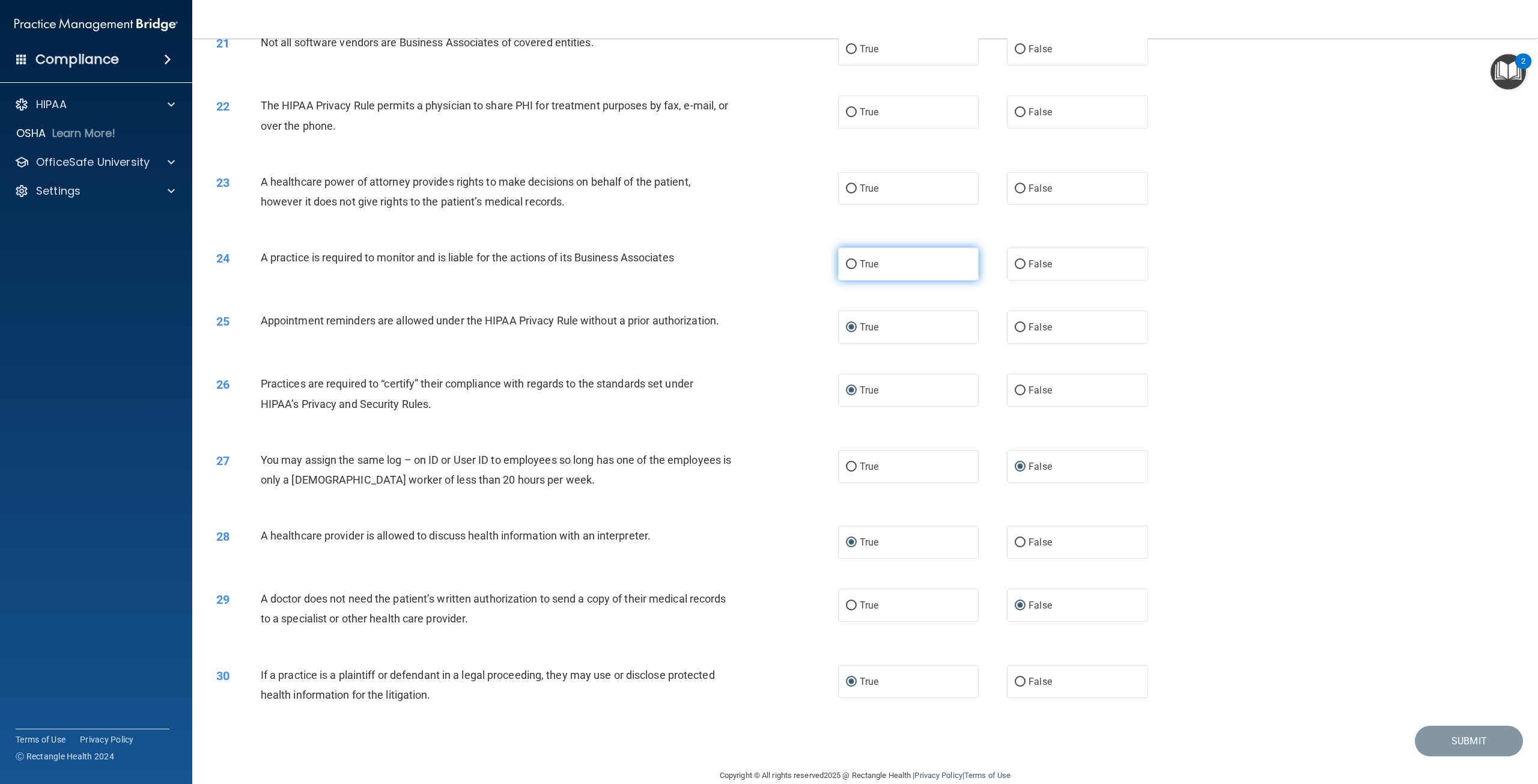
radio input "true"
click at [1017, 194] on input "False" at bounding box center [1020, 189] width 11 height 9
radio input "true"
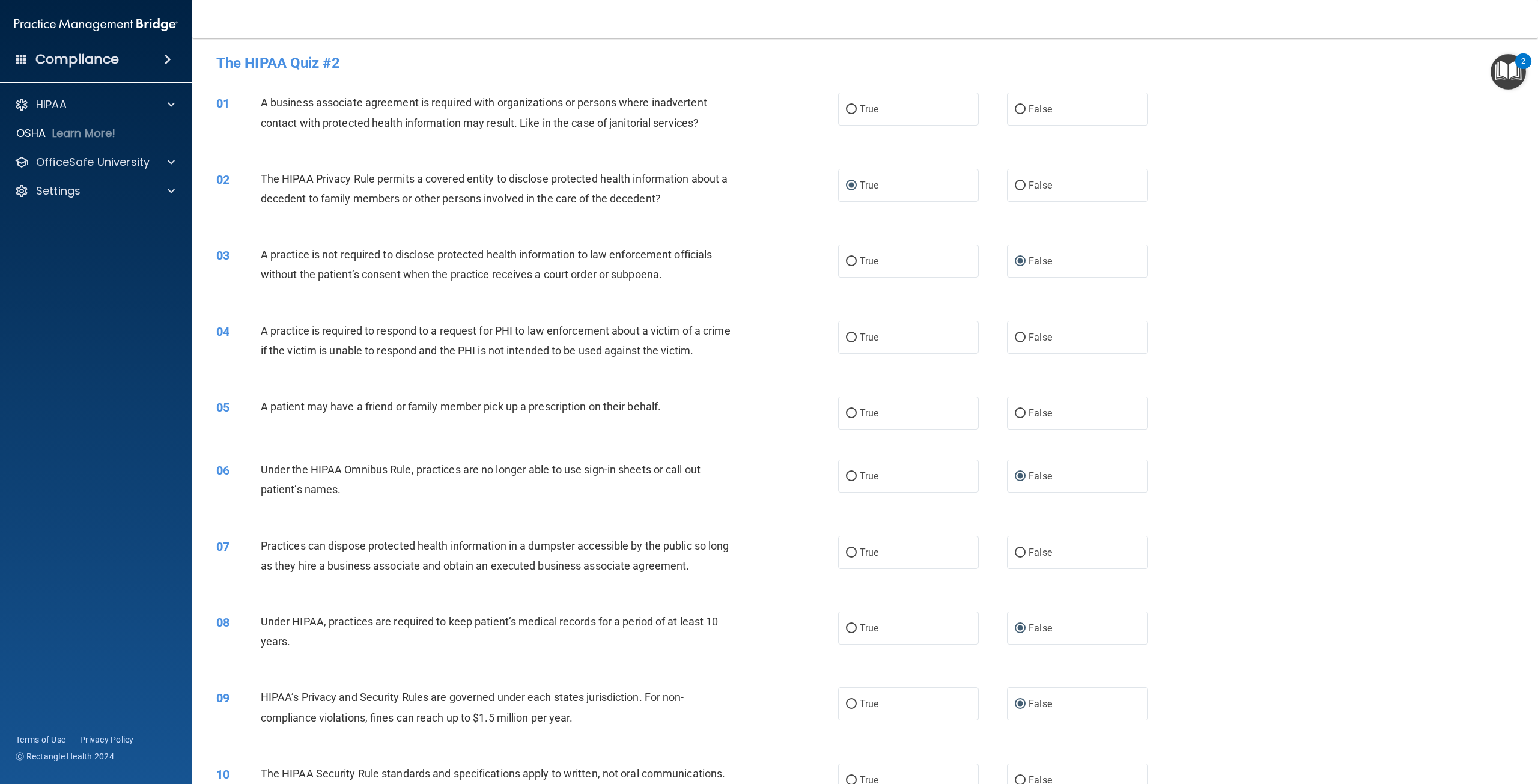
scroll to position [0, 0]
click at [850, 111] on input "True" at bounding box center [851, 112] width 11 height 9
radio input "true"
click at [1017, 420] on input "False" at bounding box center [1020, 415] width 11 height 9
radio input "true"
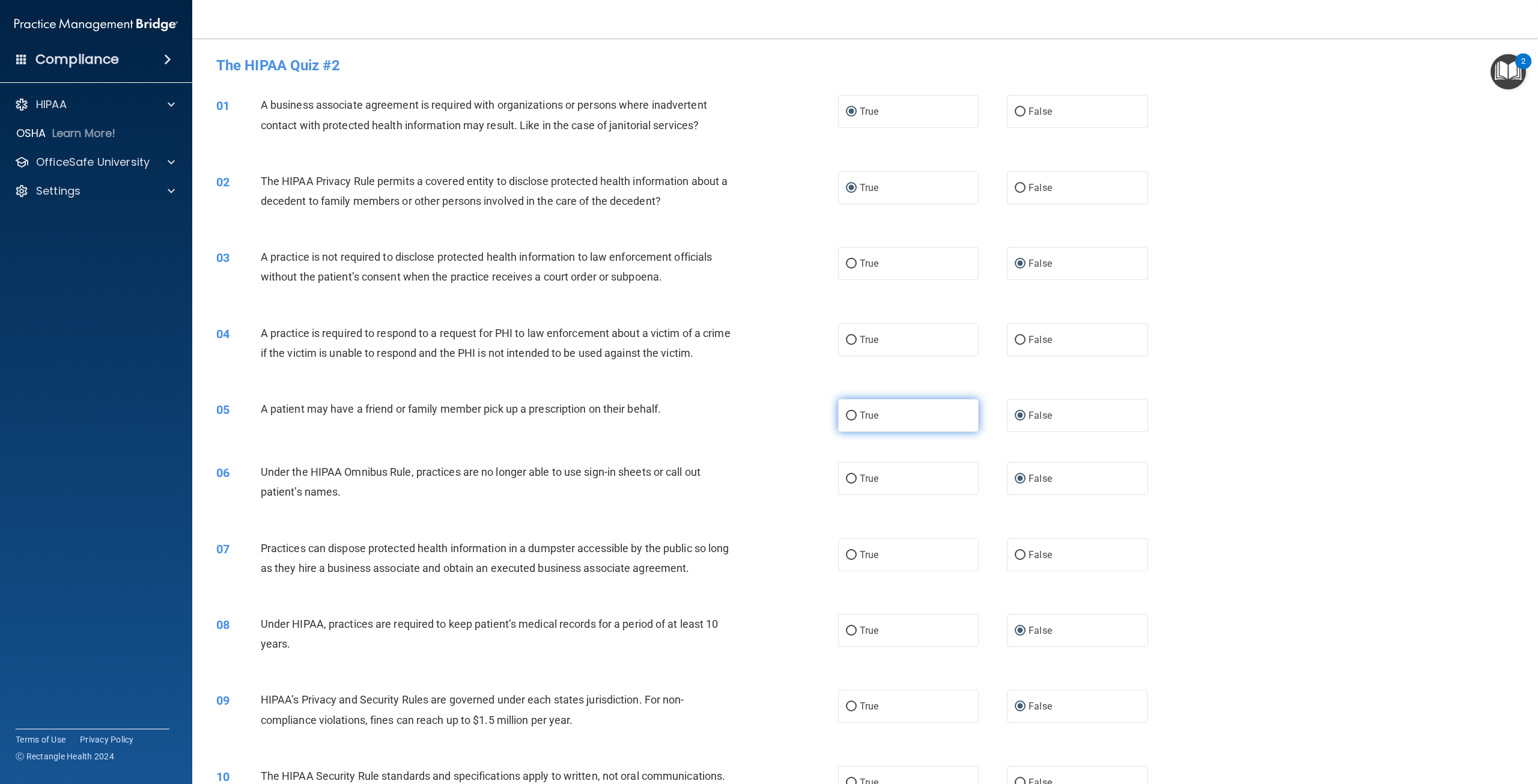
click at [849, 420] on input "True" at bounding box center [851, 415] width 11 height 9
radio input "true"
radio input "false"
click at [1017, 336] on input "False" at bounding box center [1020, 340] width 11 height 9
radio input "true"
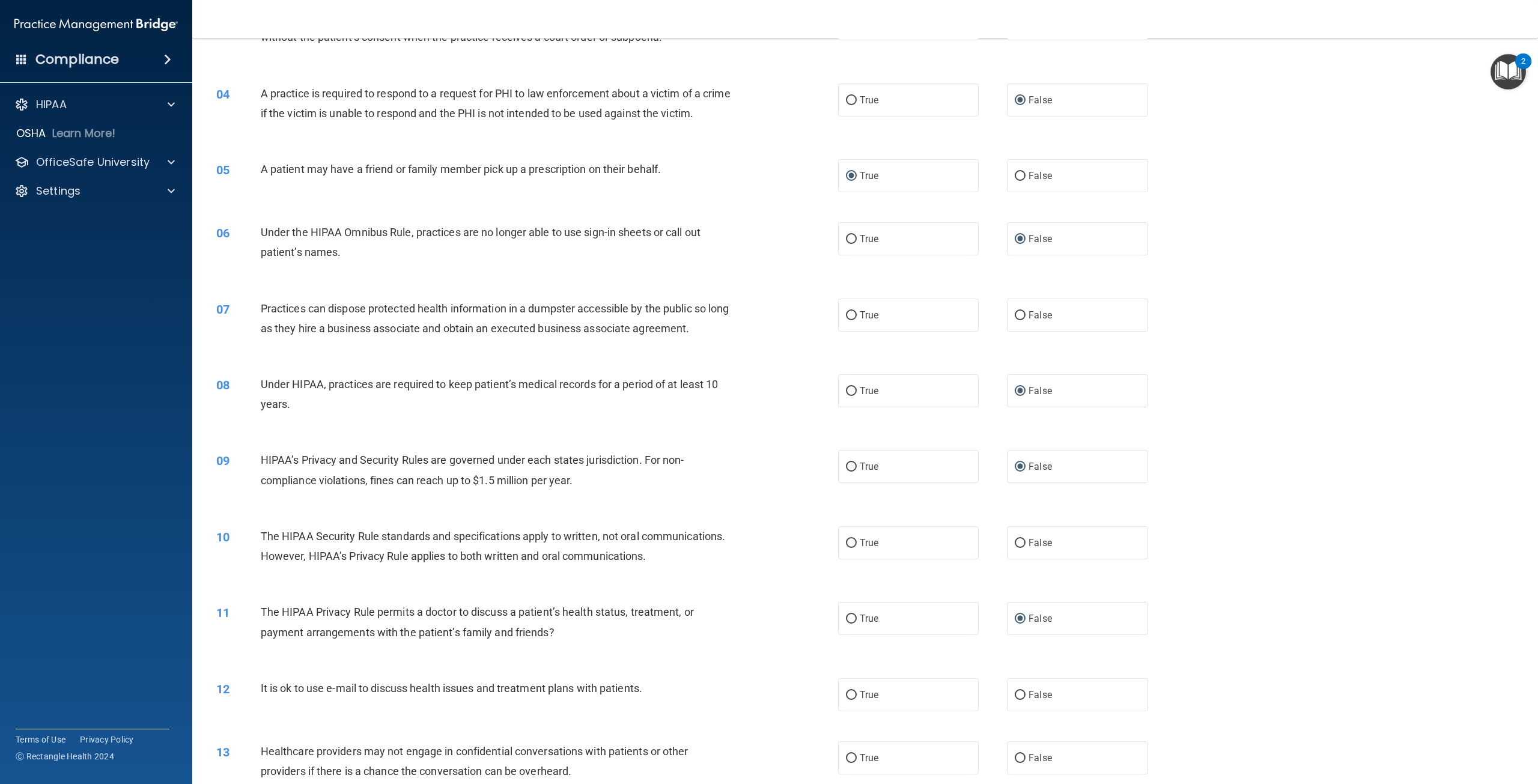
scroll to position [240, 0]
click at [1015, 319] on input "False" at bounding box center [1020, 315] width 11 height 9
radio input "true"
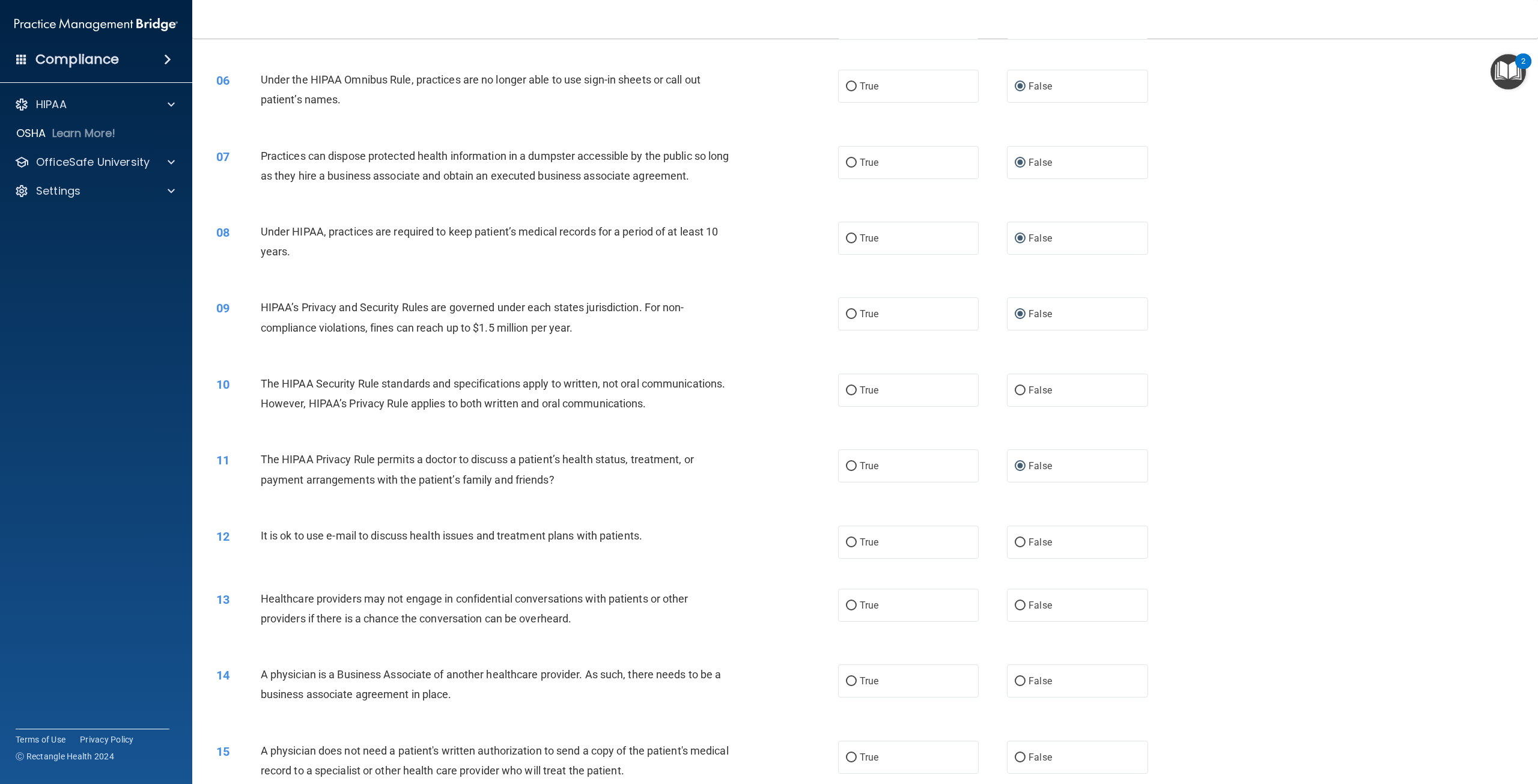
scroll to position [420, 0]
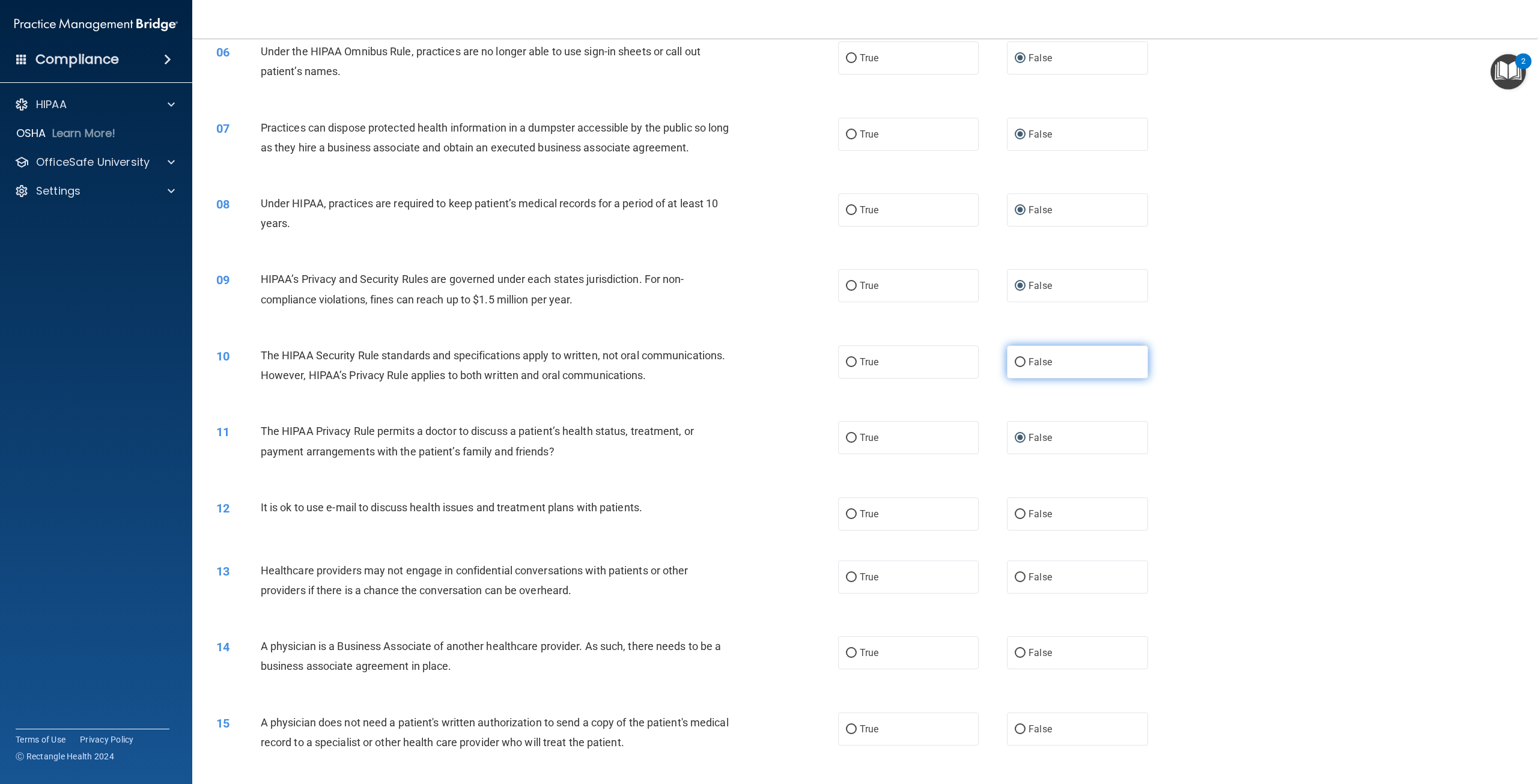
click at [1015, 367] on input "False" at bounding box center [1020, 362] width 11 height 9
radio input "true"
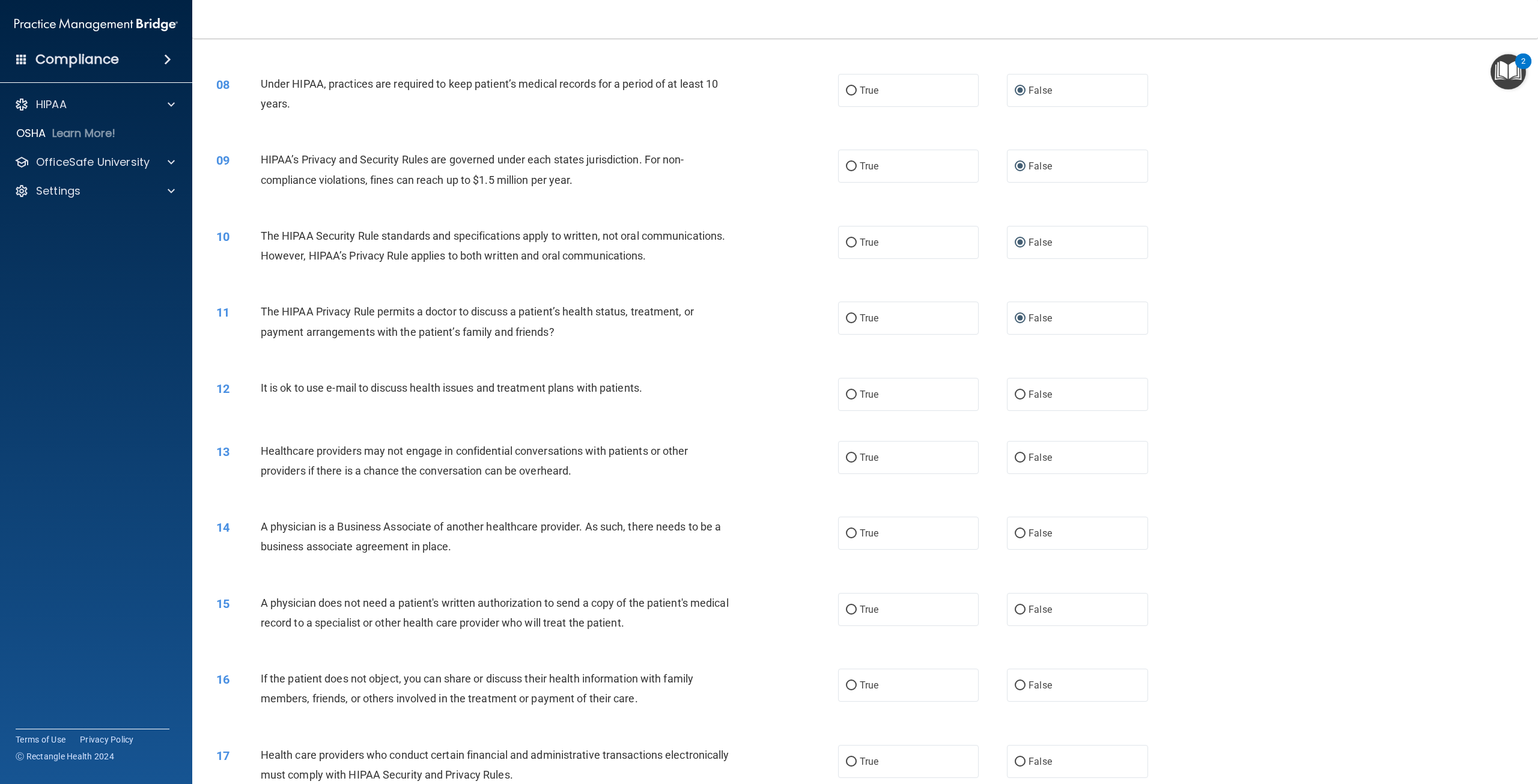
scroll to position [540, 0]
click at [1017, 399] on input "False" at bounding box center [1020, 394] width 11 height 9
radio input "true"
click at [848, 462] on input "True" at bounding box center [851, 457] width 11 height 9
radio input "true"
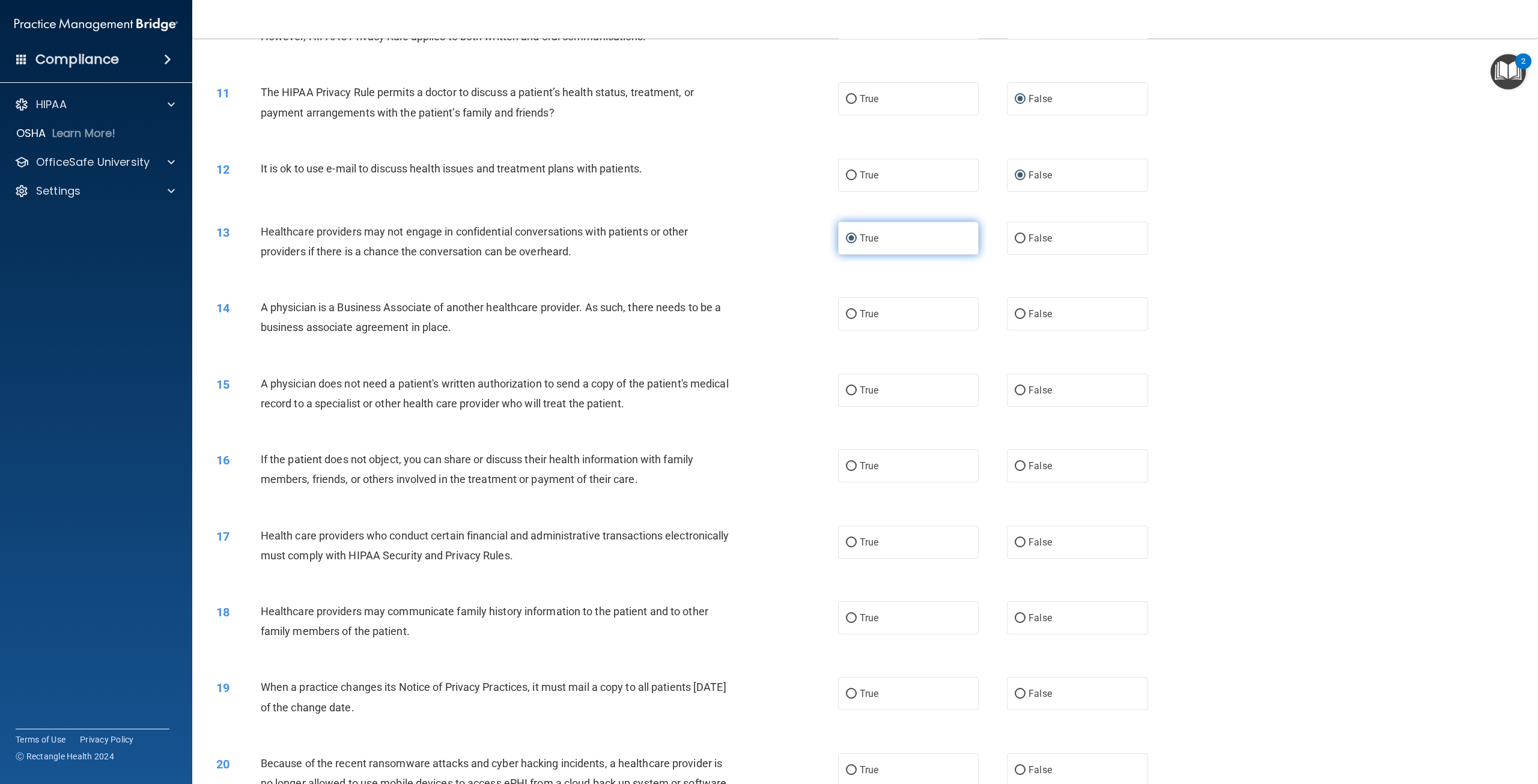
scroll to position [780, 0]
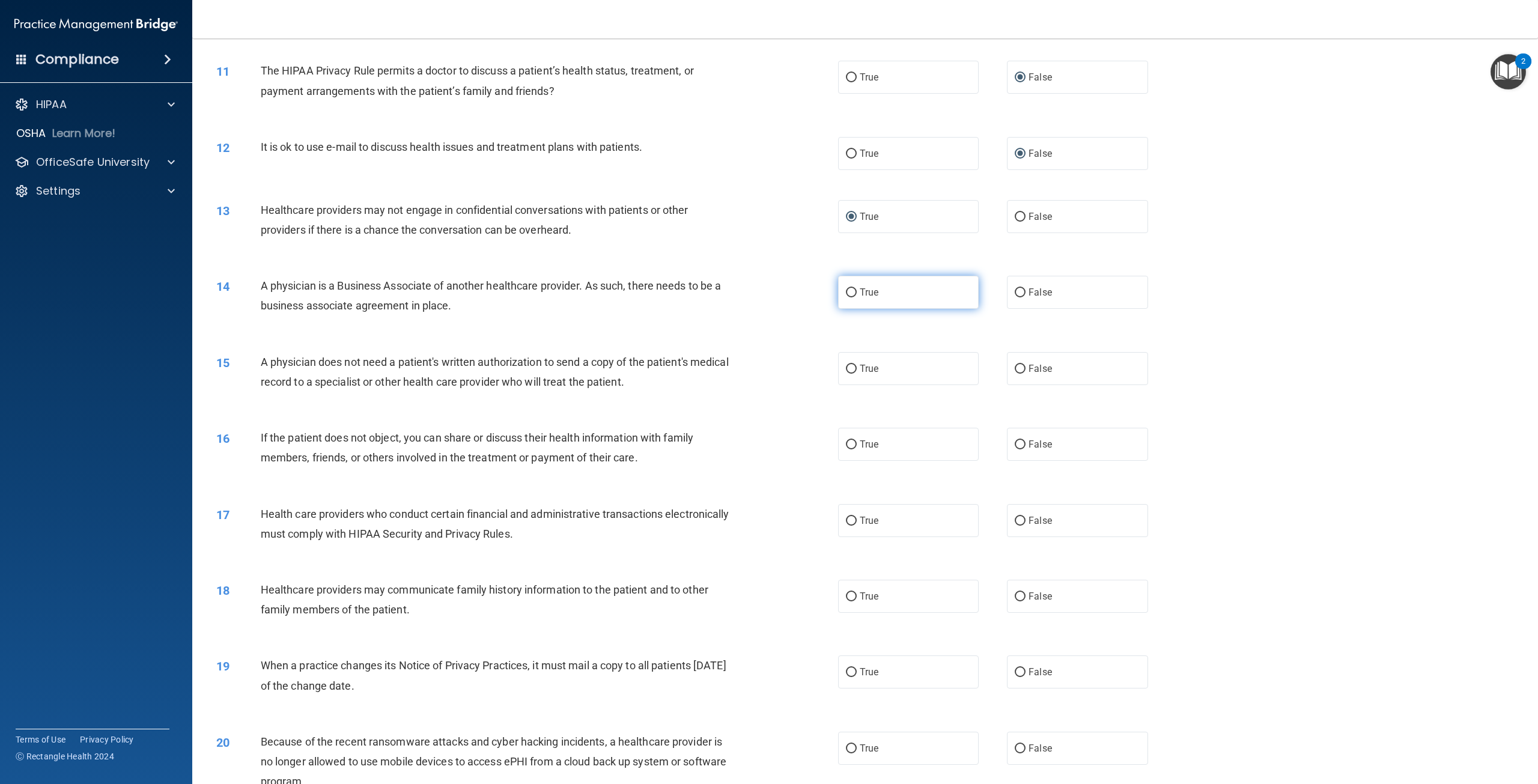
click at [846, 297] on input "True" at bounding box center [851, 293] width 11 height 9
radio input "true"
click at [1017, 374] on input "False" at bounding box center [1020, 369] width 11 height 9
radio input "true"
click at [1015, 449] on input "False" at bounding box center [1020, 445] width 11 height 9
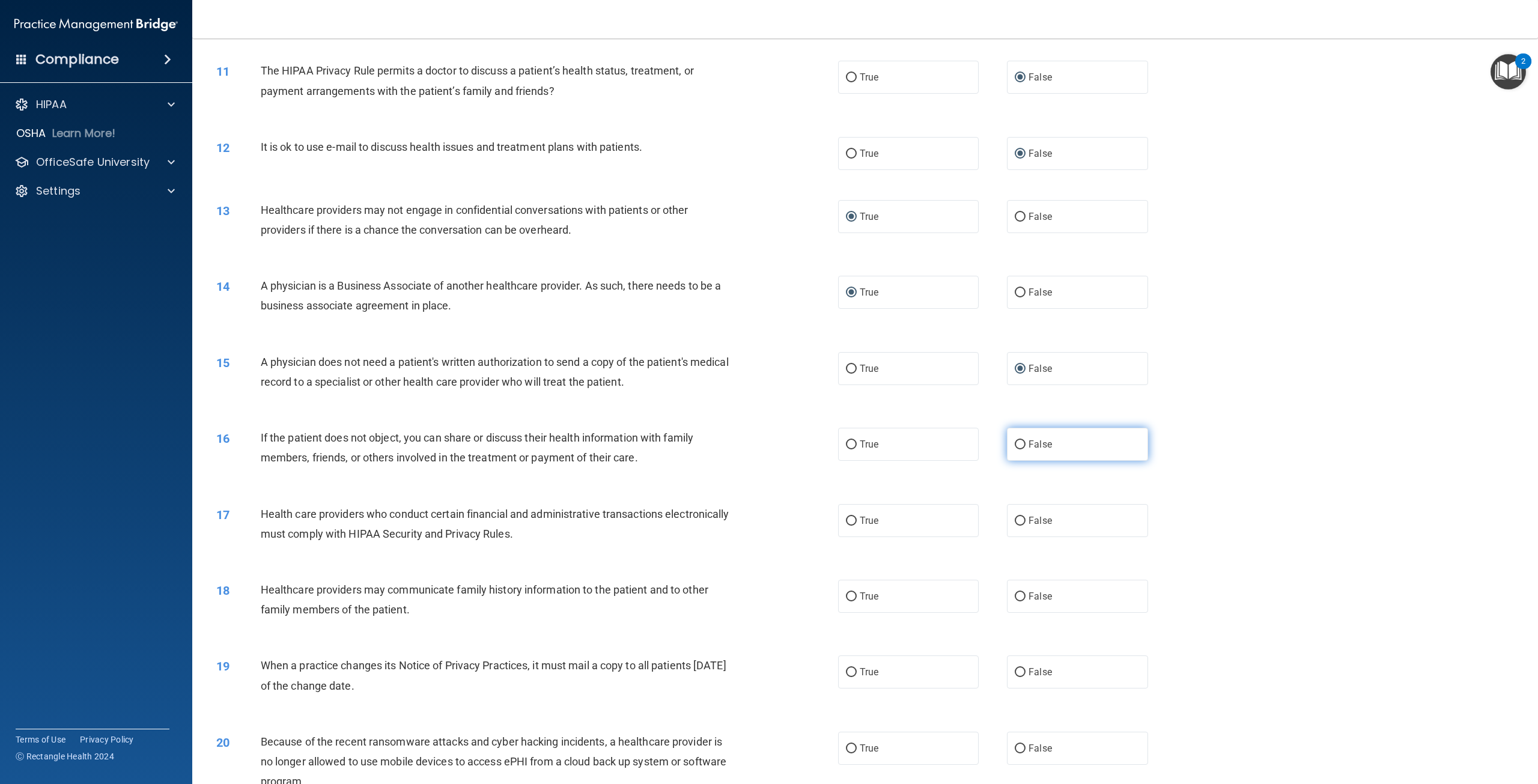
radio input "true"
click at [846, 526] on input "True" at bounding box center [851, 521] width 11 height 9
radio input "true"
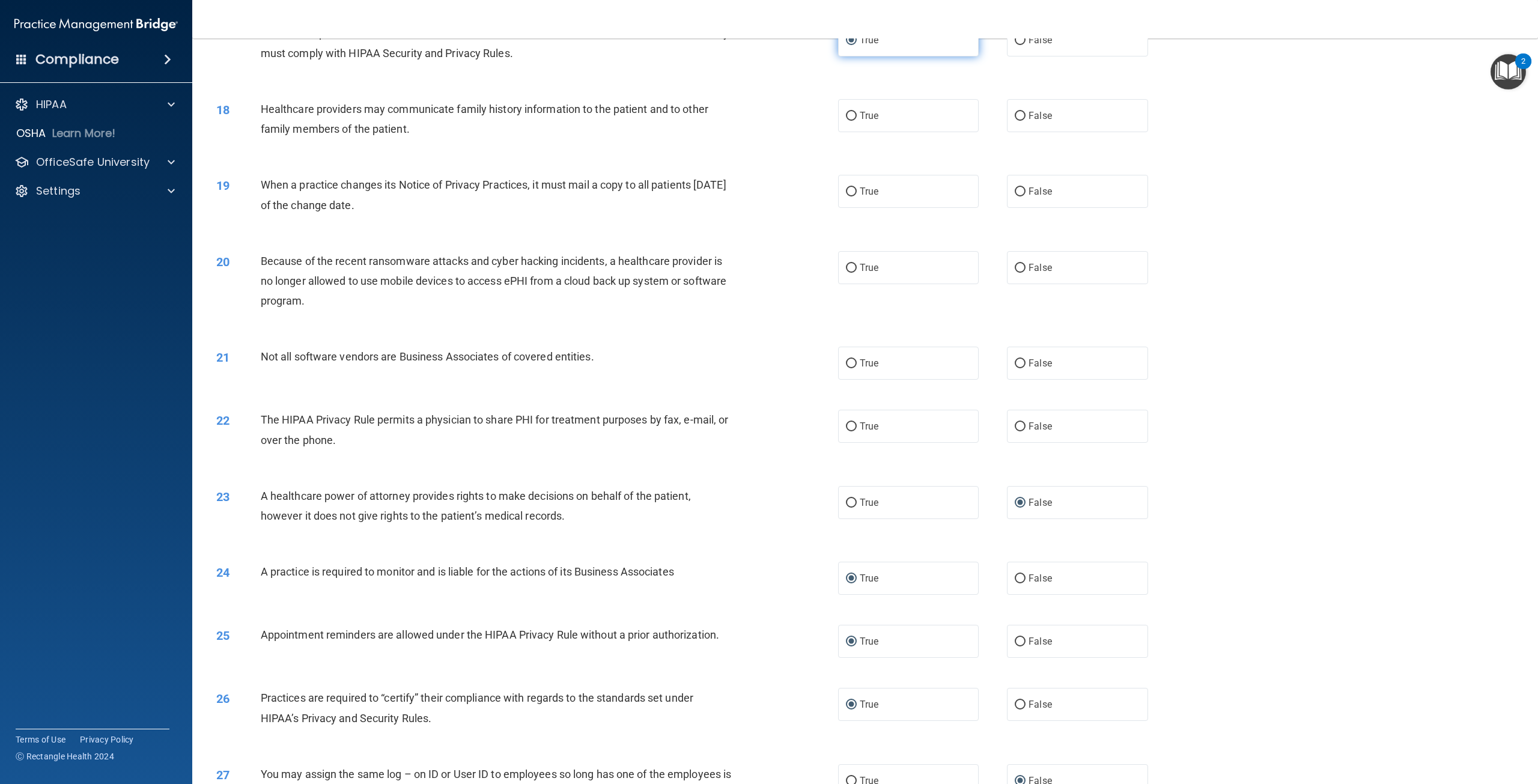
scroll to position [1321, 0]
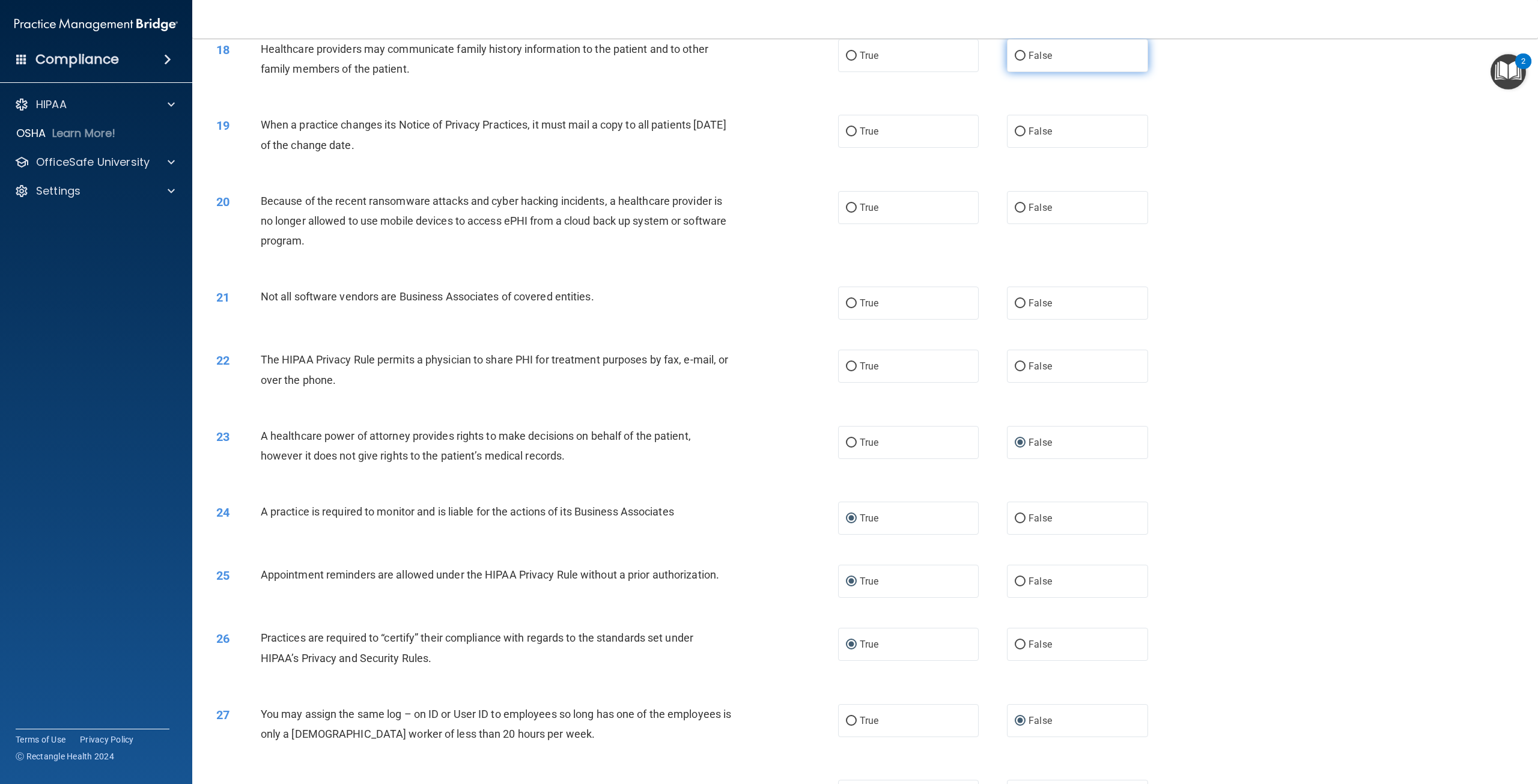
click at [1015, 61] on input "False" at bounding box center [1020, 56] width 11 height 9
radio input "true"
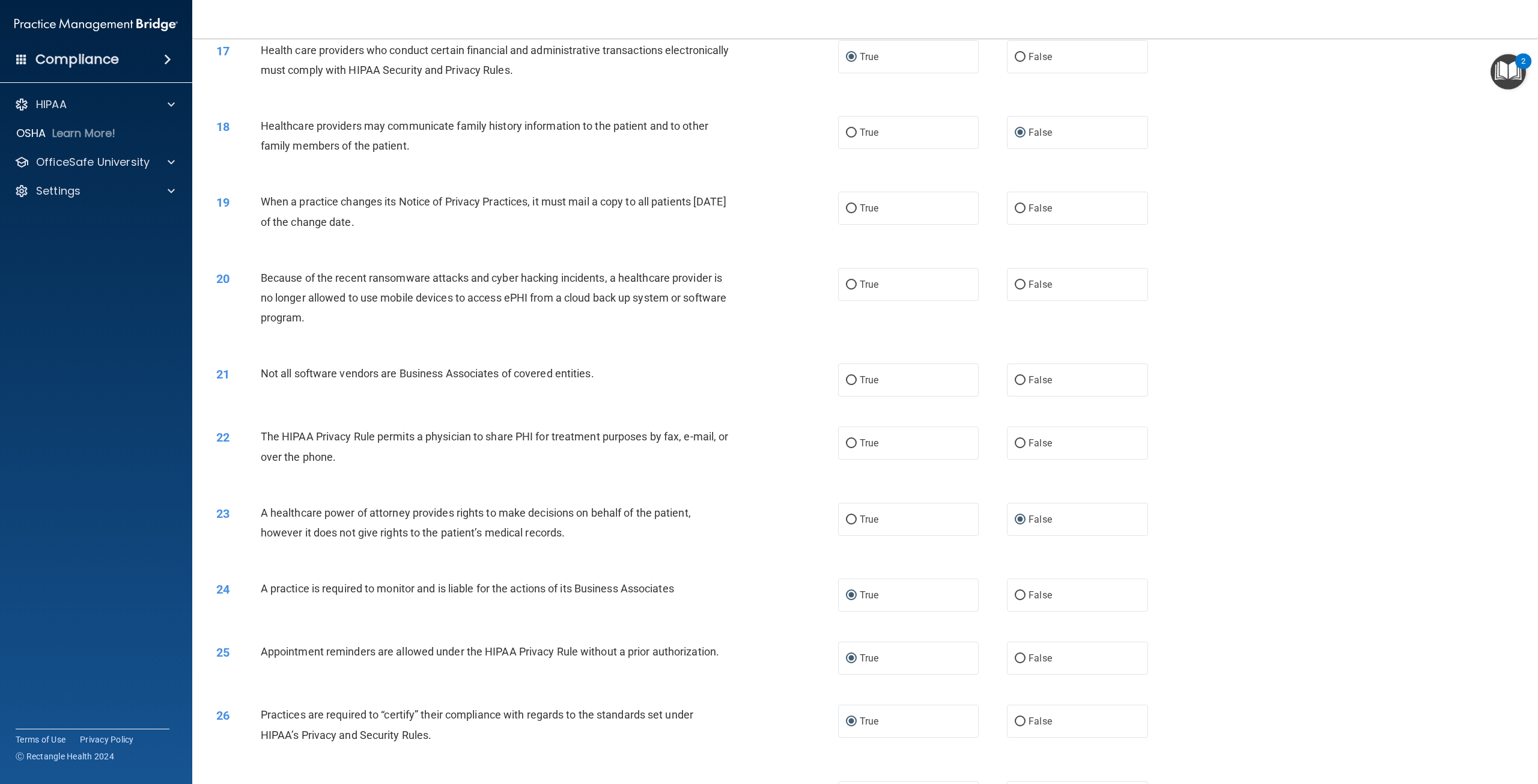
scroll to position [1215, 0]
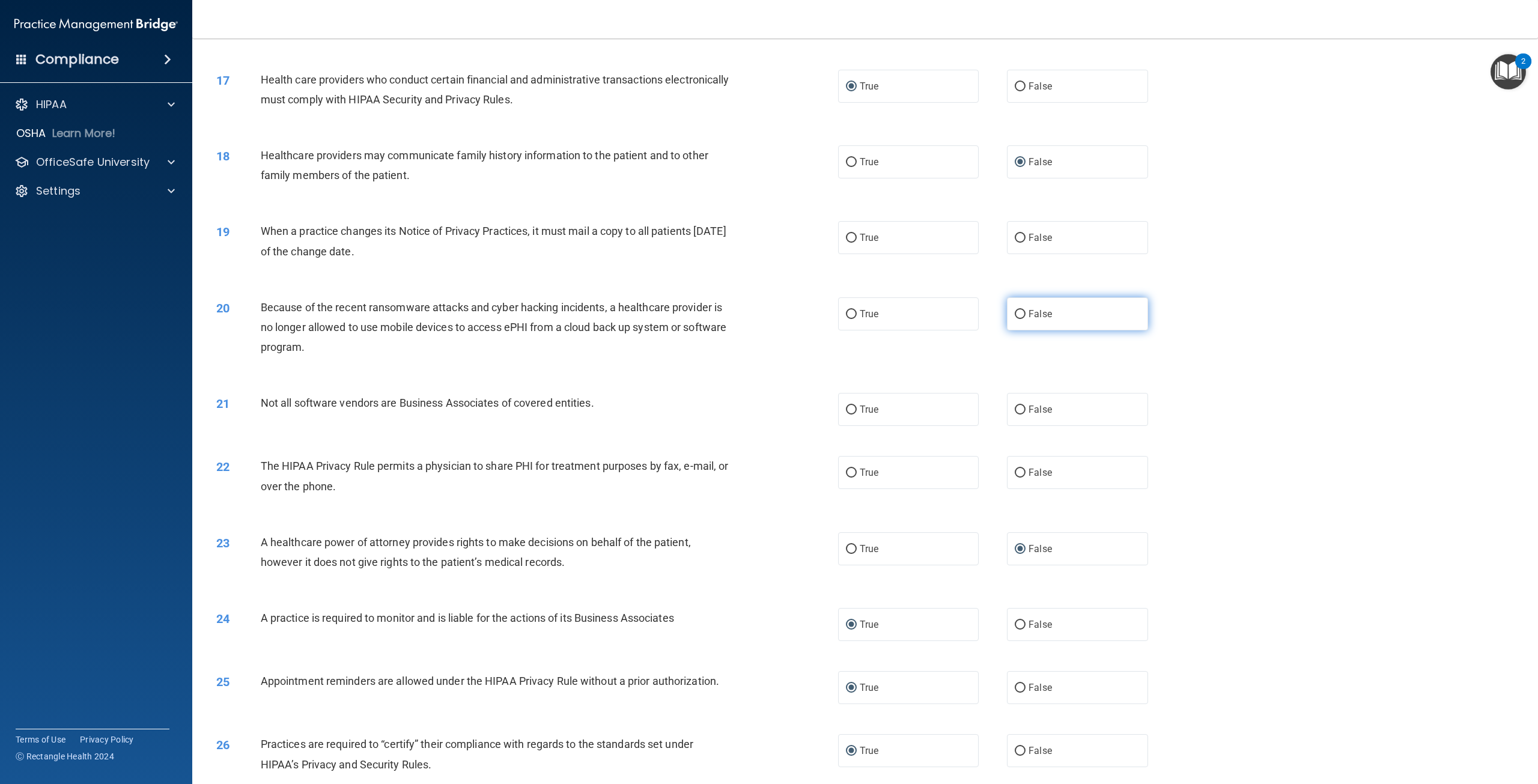
click at [1017, 319] on input "False" at bounding box center [1020, 314] width 11 height 9
radio input "true"
click at [1015, 415] on input "False" at bounding box center [1020, 410] width 11 height 9
radio input "true"
click at [848, 478] on input "True" at bounding box center [851, 473] width 11 height 9
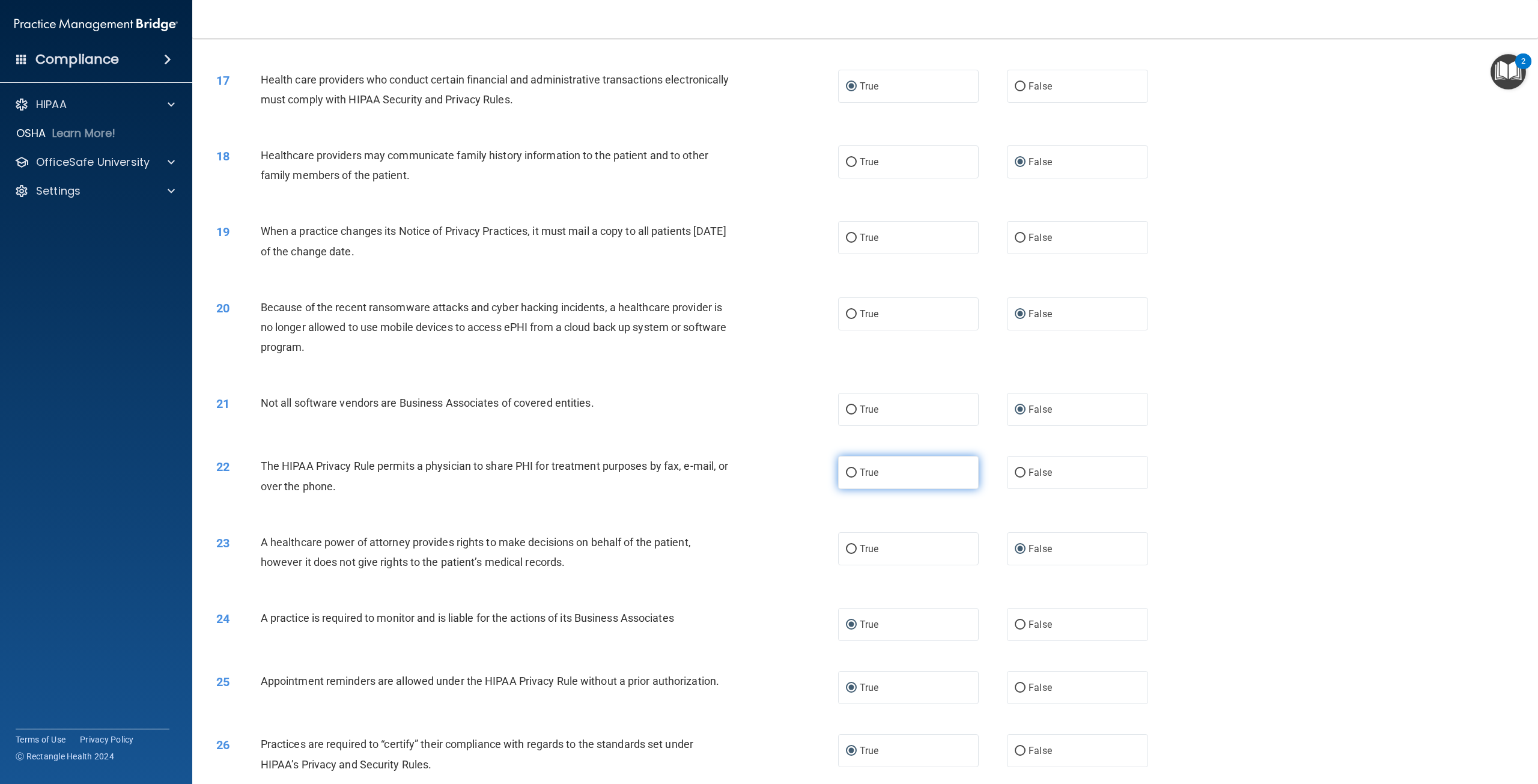
radio input "true"
click at [846, 242] on input "True" at bounding box center [851, 238] width 11 height 9
radio input "true"
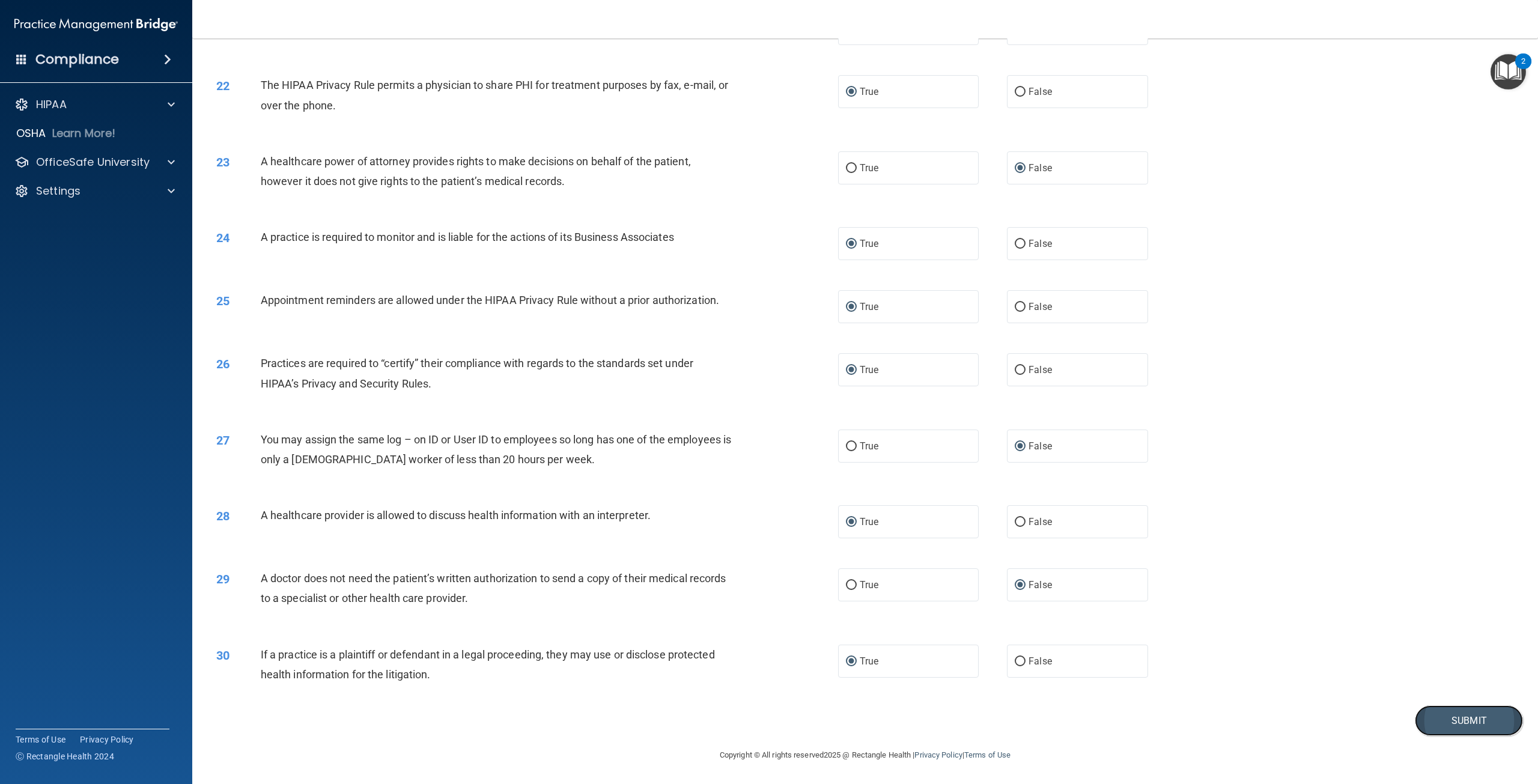
click at [1464, 718] on button "Submit" at bounding box center [1469, 720] width 108 height 31
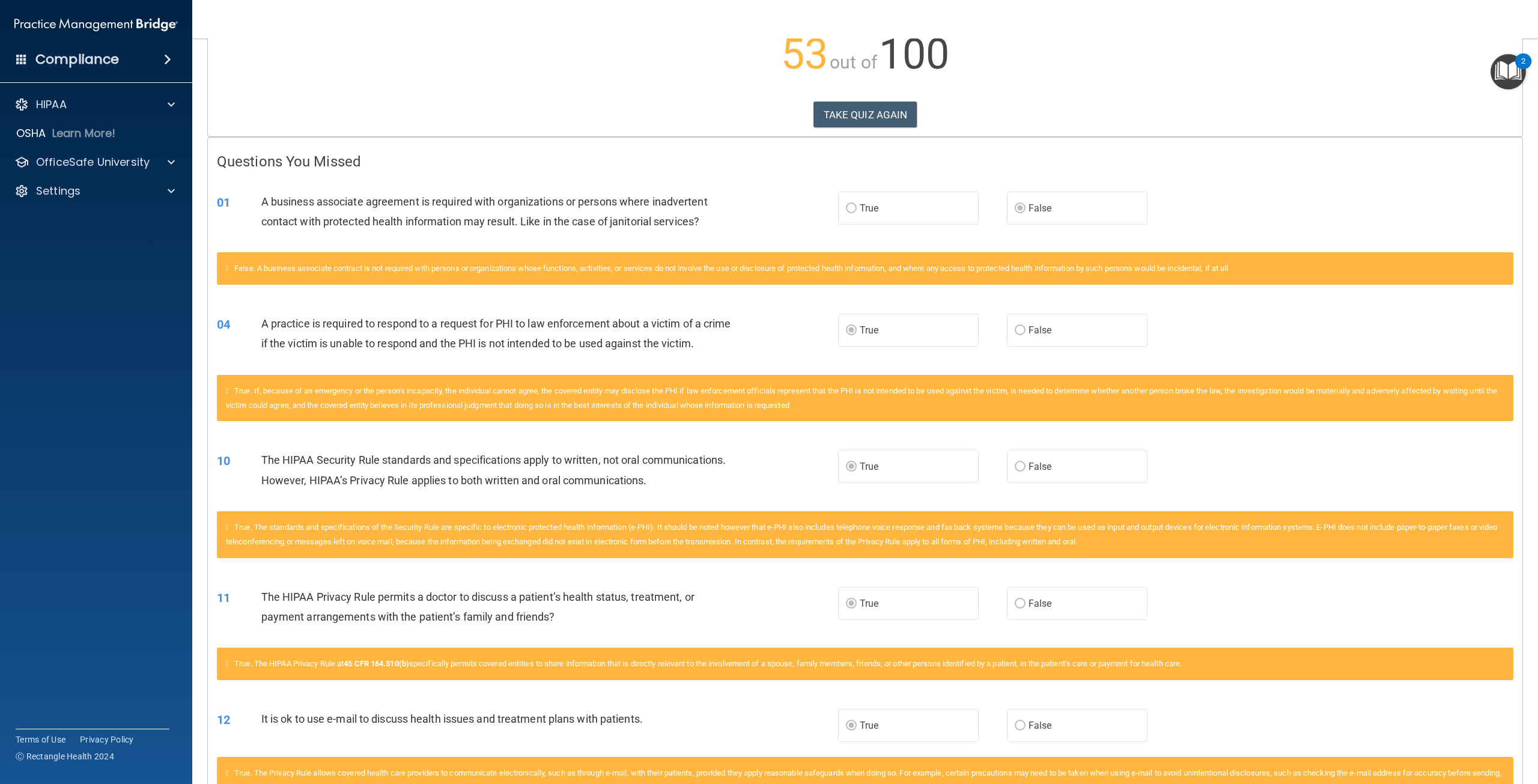
scroll to position [102, 0]
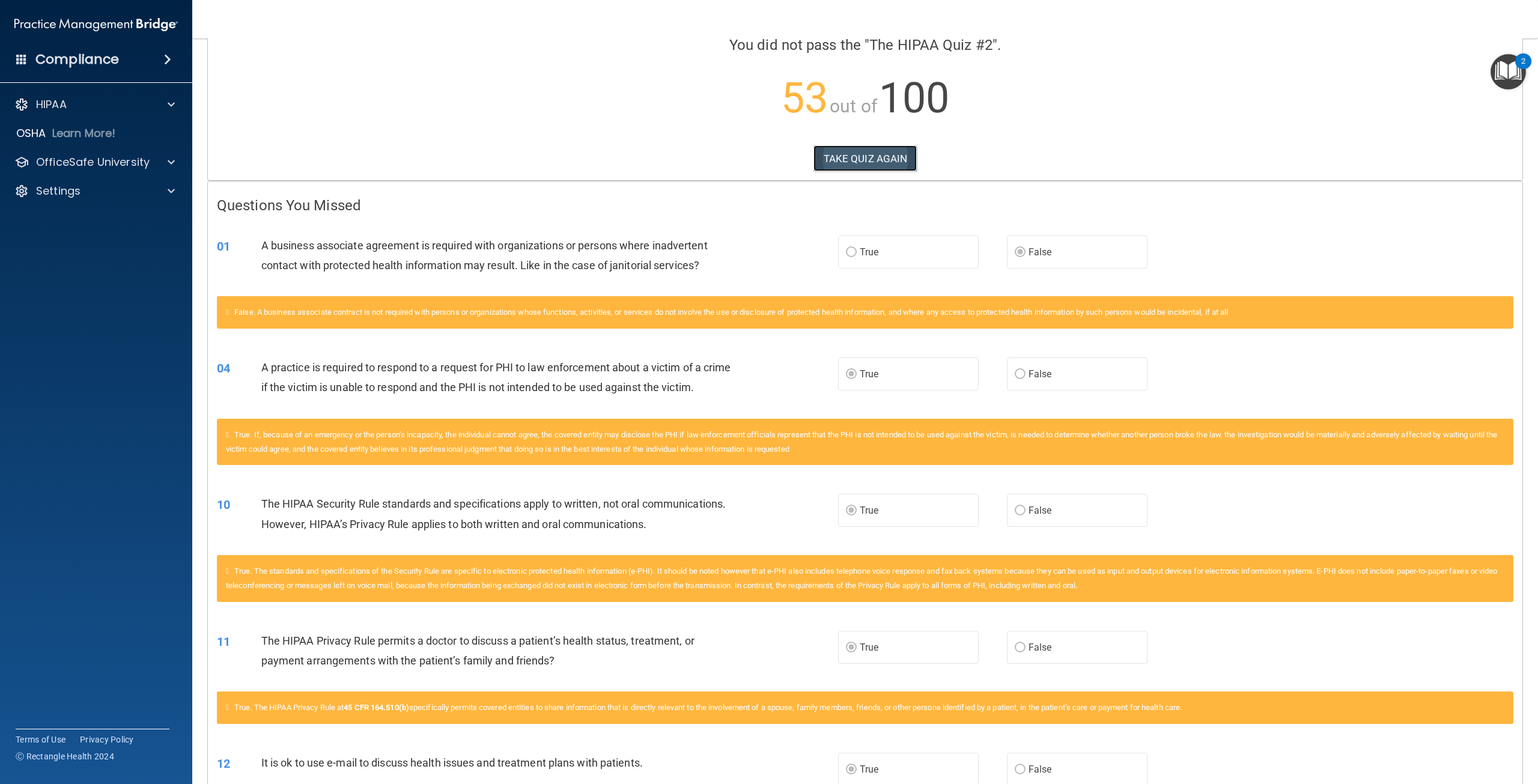
click at [853, 153] on button "TAKE QUIZ AGAIN" at bounding box center [866, 159] width 104 height 27
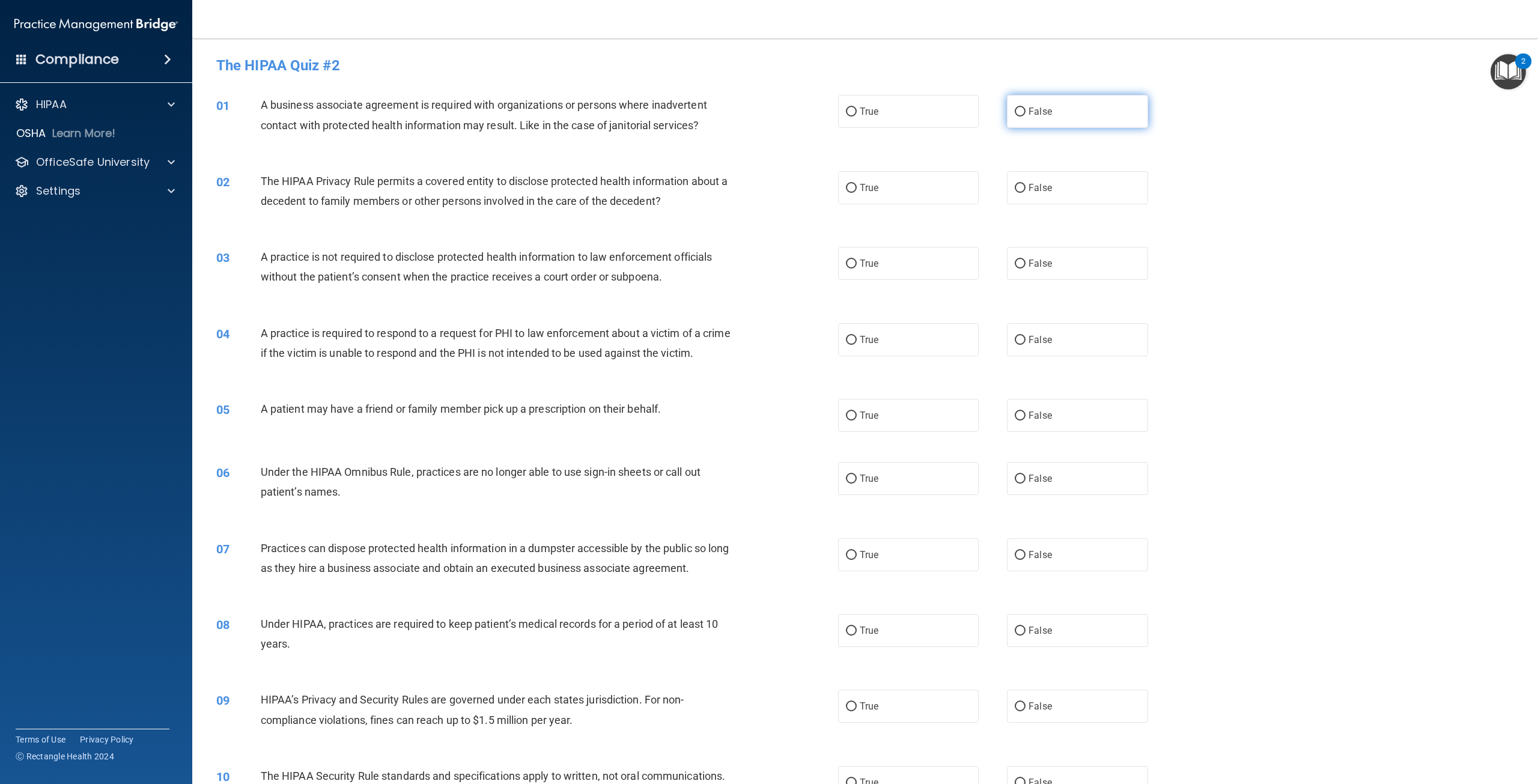
click at [1016, 113] on input "False" at bounding box center [1020, 112] width 11 height 9
radio input "true"
click at [846, 188] on input "True" at bounding box center [851, 188] width 11 height 9
radio input "true"
click at [846, 341] on input "True" at bounding box center [851, 340] width 11 height 9
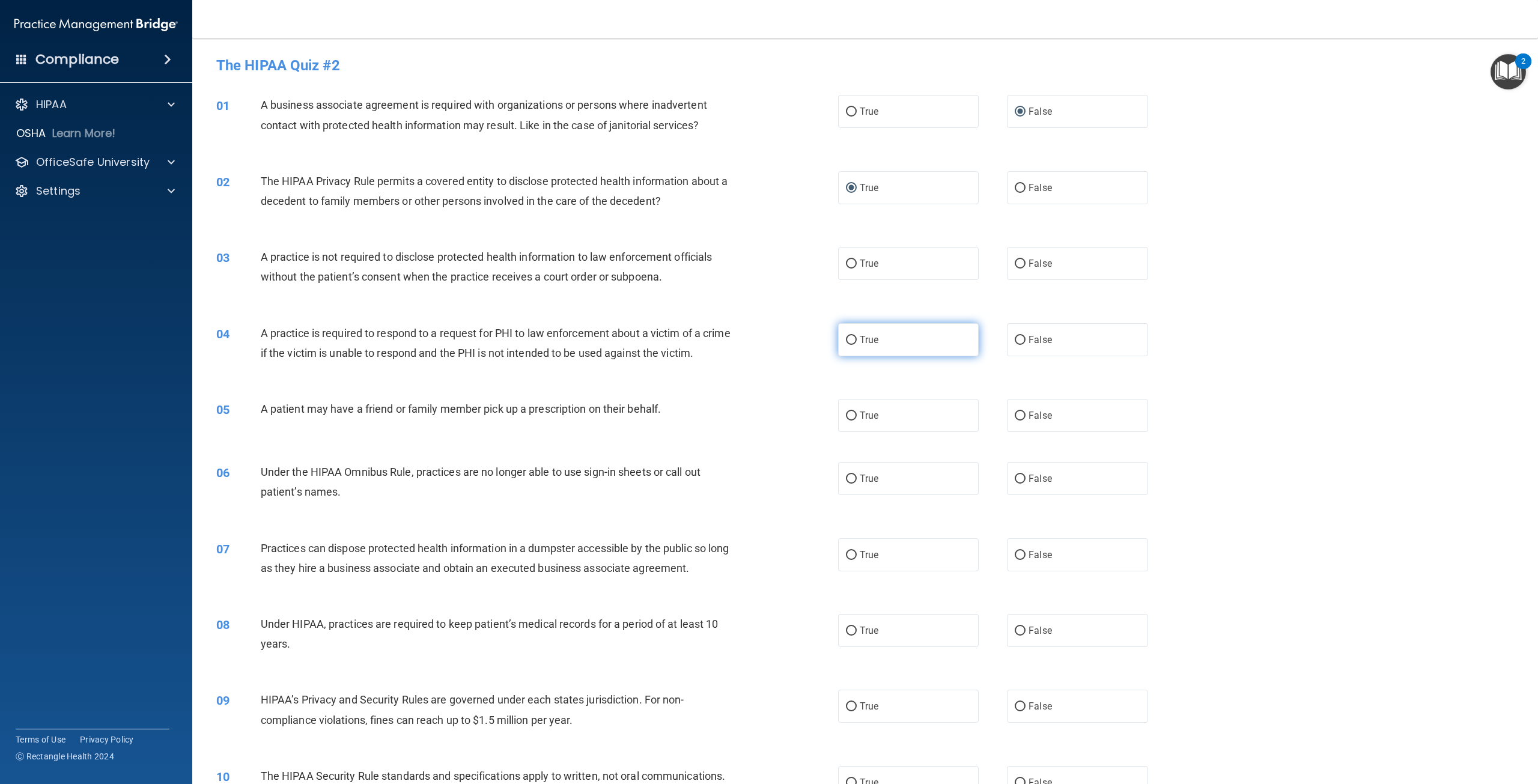
radio input "true"
click at [1018, 483] on input "False" at bounding box center [1020, 478] width 11 height 9
radio input "true"
click at [1017, 636] on input "False" at bounding box center [1020, 630] width 11 height 9
radio input "true"
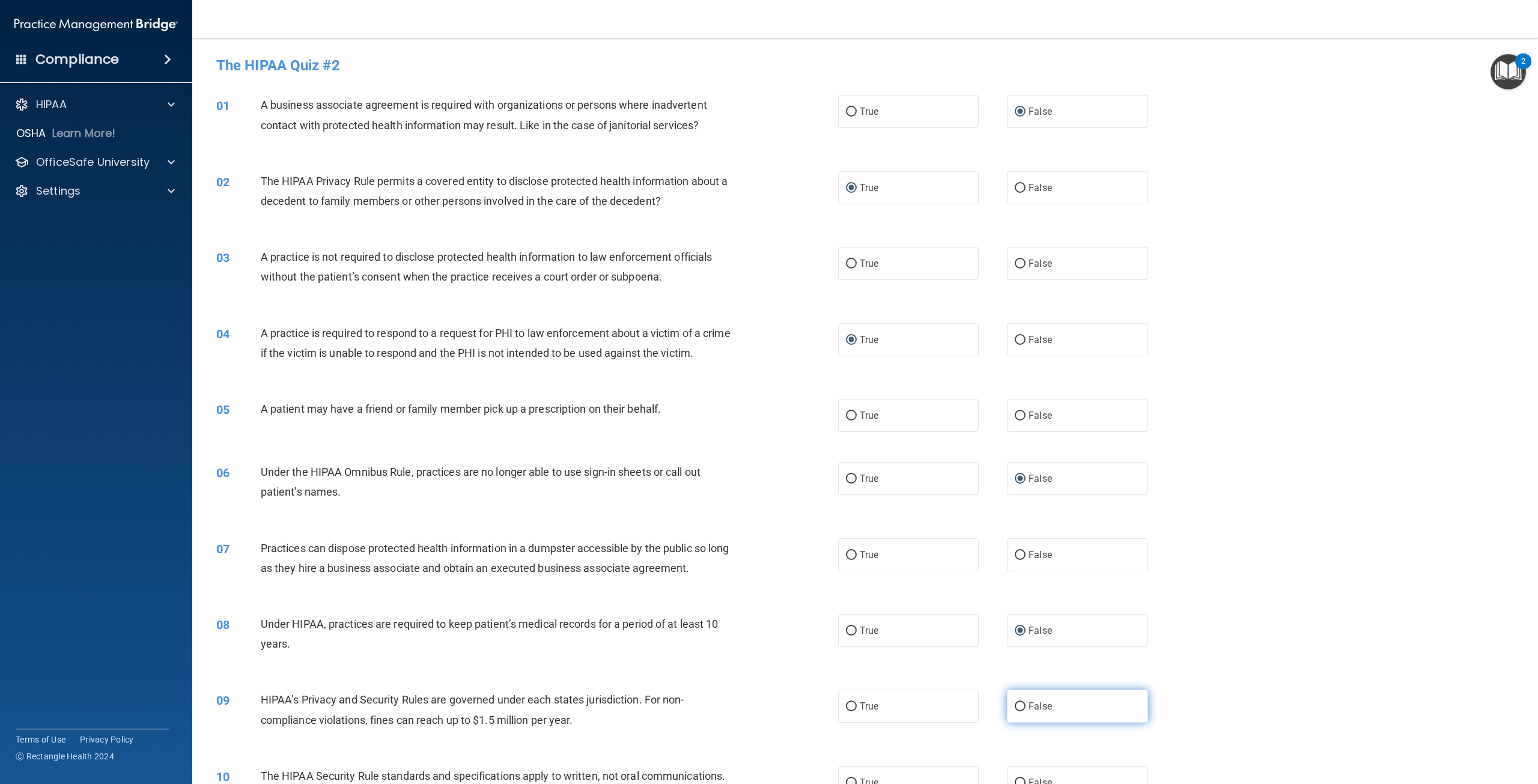
click at [1015, 711] on input "False" at bounding box center [1020, 707] width 11 height 9
radio input "true"
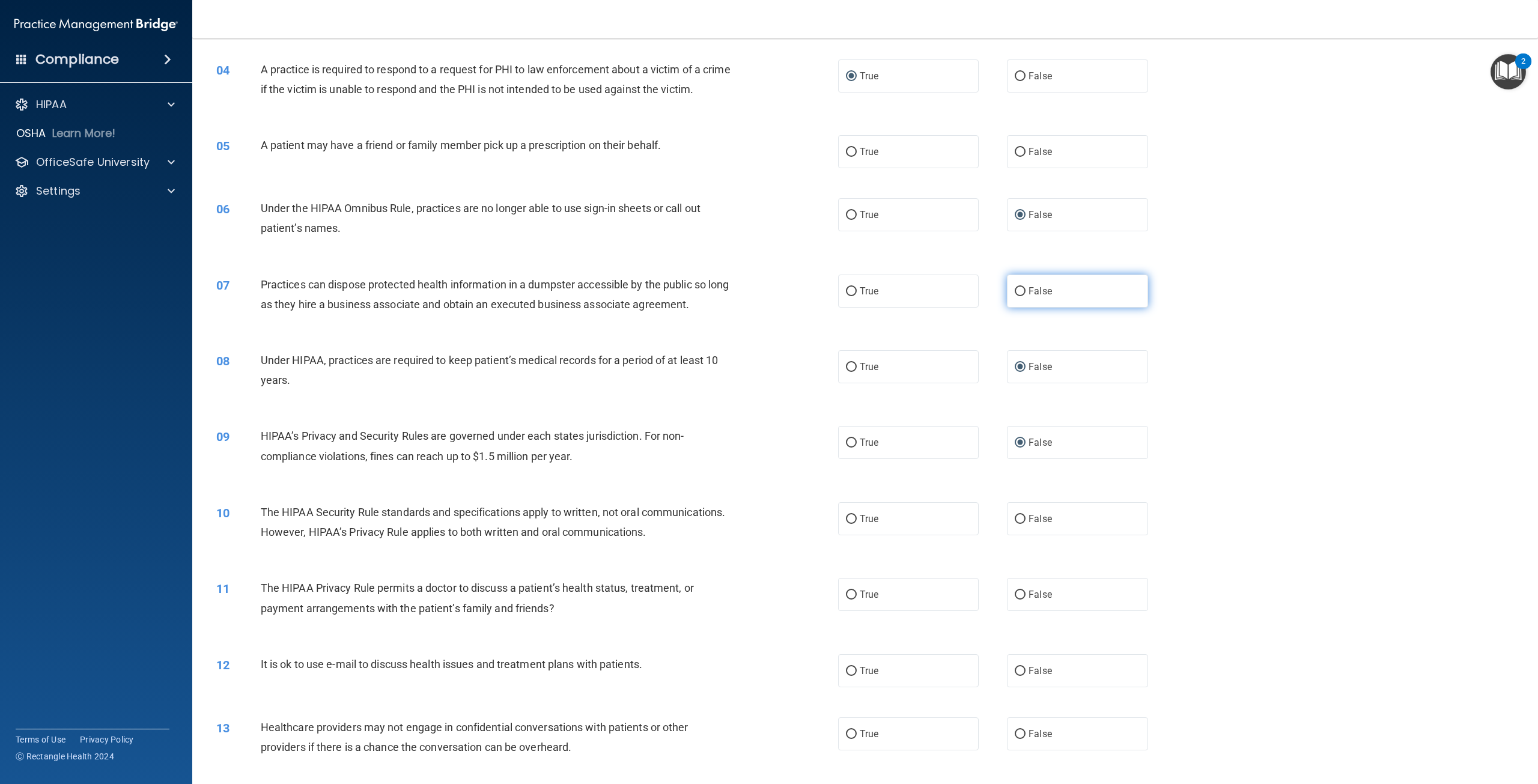
scroll to position [301, 0]
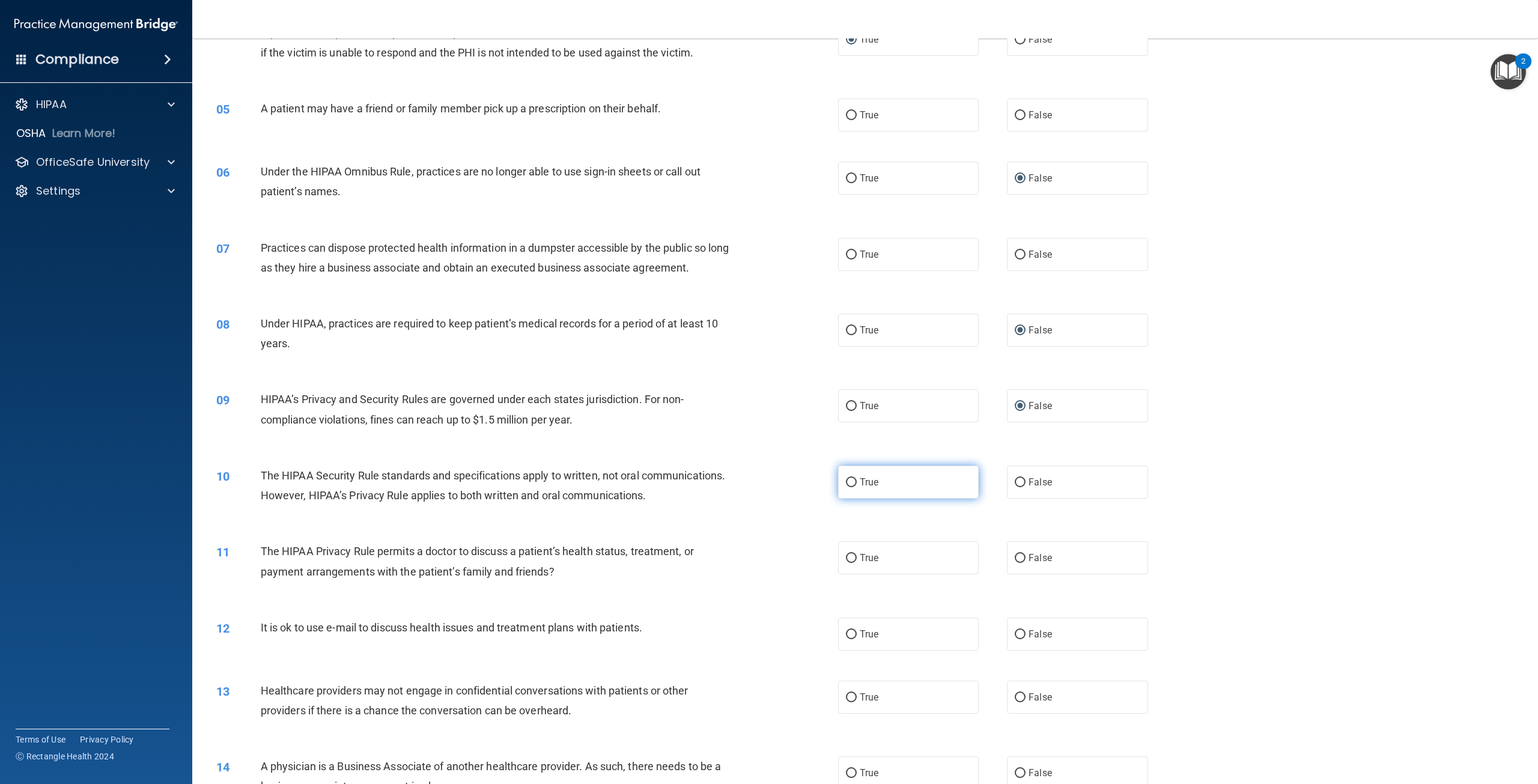
click at [848, 487] on input "True" at bounding box center [851, 482] width 11 height 9
radio input "true"
click at [846, 562] on input "True" at bounding box center [851, 558] width 11 height 9
radio input "true"
click at [846, 639] on input "True" at bounding box center [851, 634] width 11 height 9
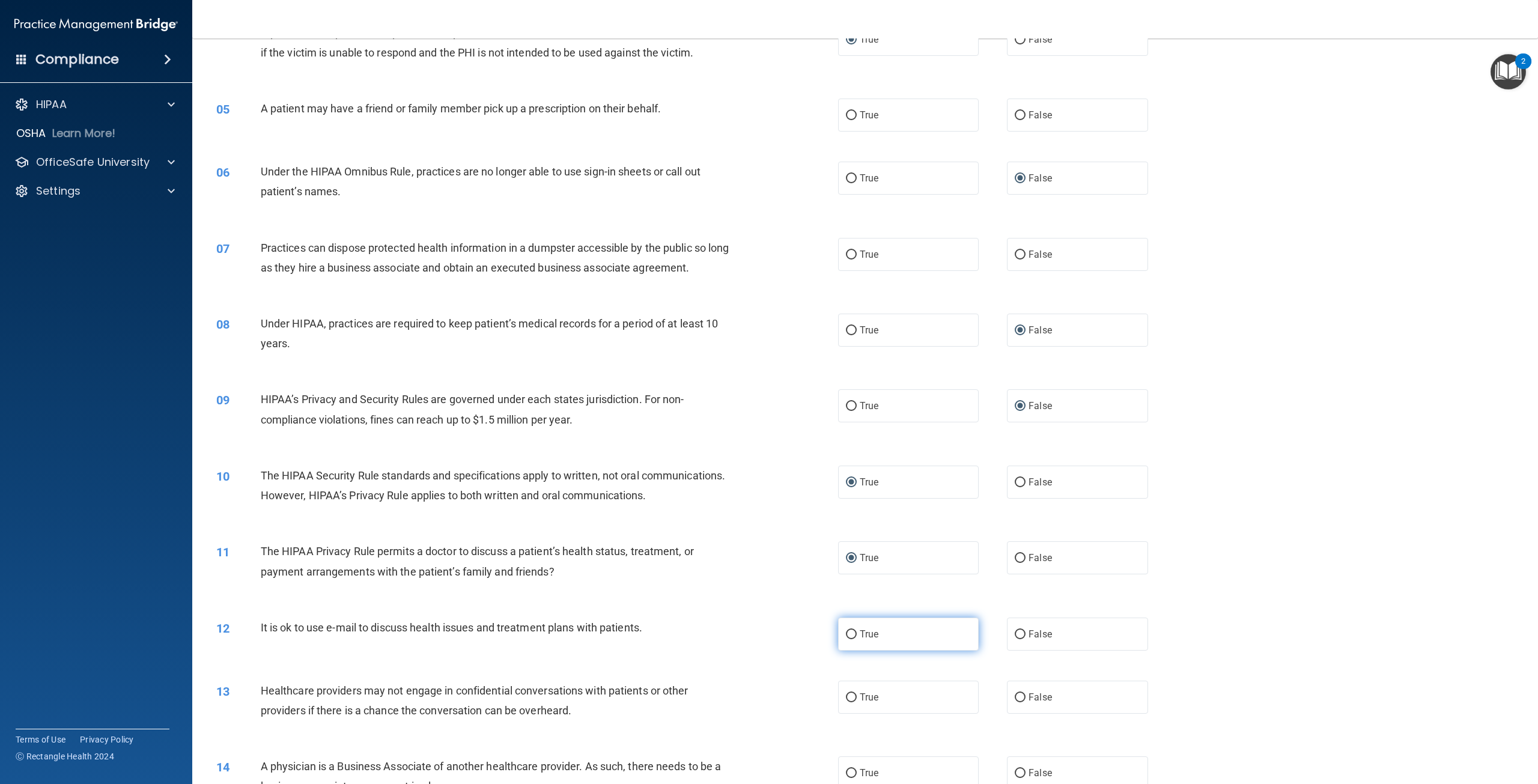
radio input "true"
click at [1017, 702] on input "False" at bounding box center [1020, 697] width 11 height 9
radio input "true"
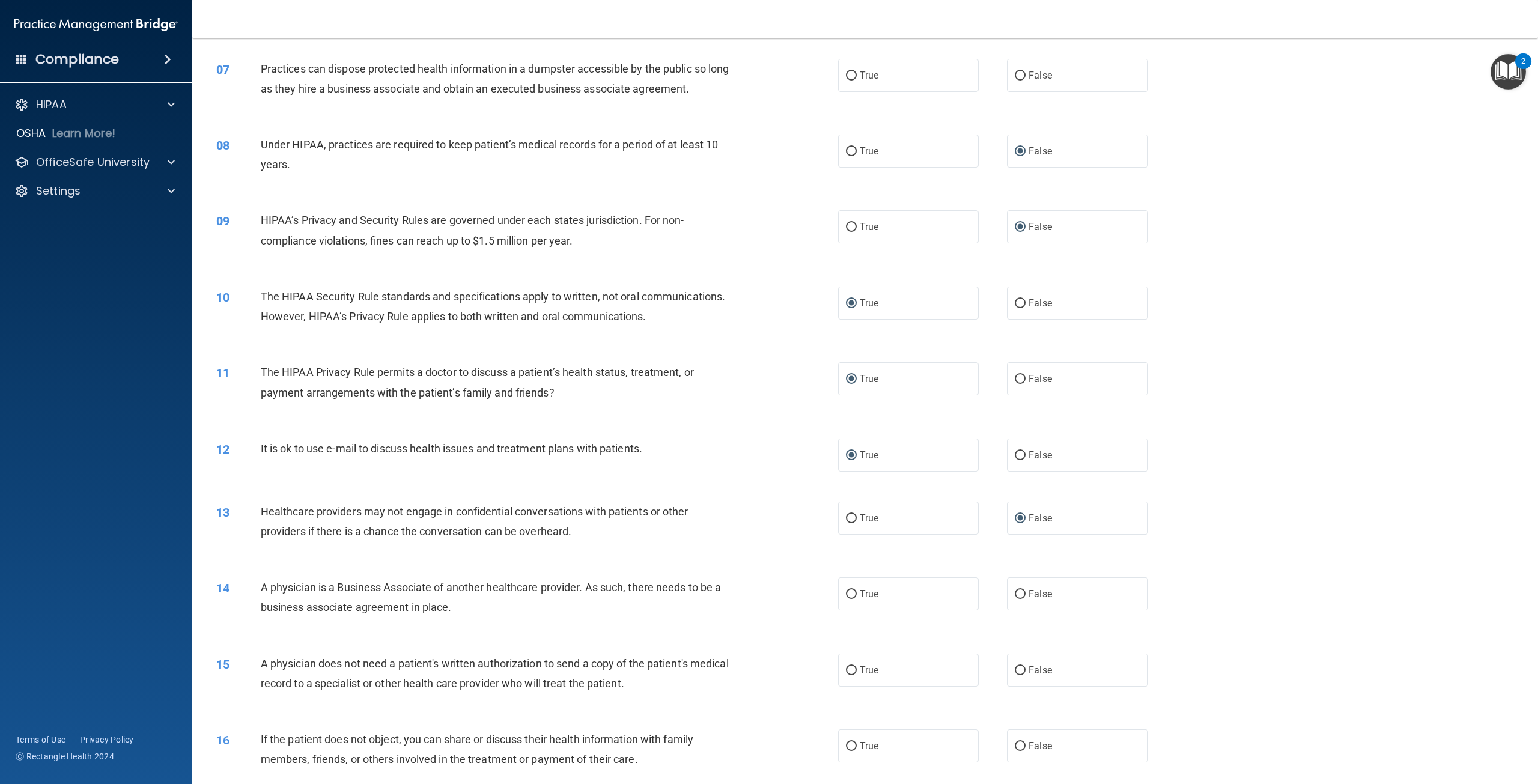
scroll to position [540, 0]
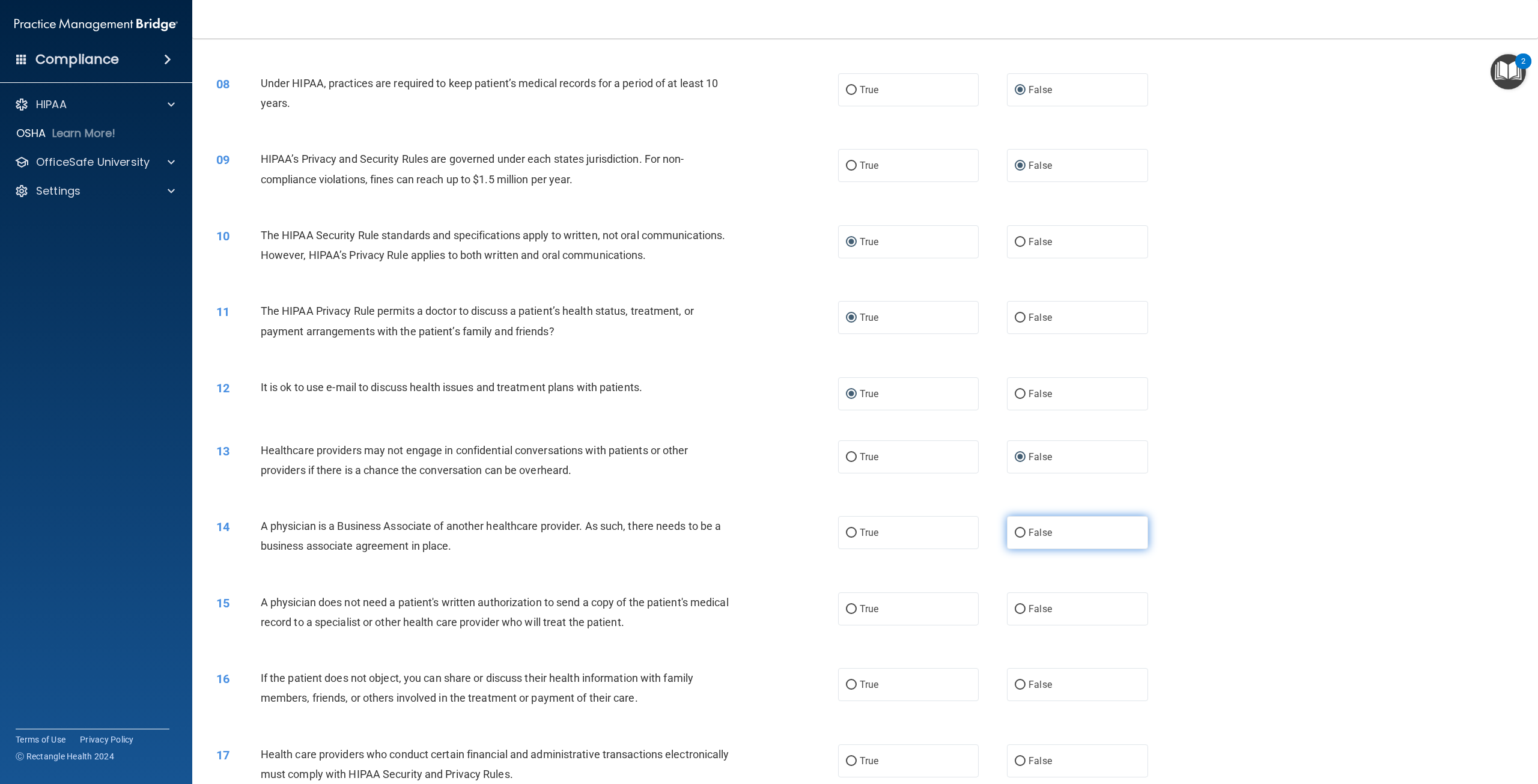
click at [1015, 537] on input "False" at bounding box center [1020, 533] width 11 height 9
radio input "true"
click at [846, 614] on input "True" at bounding box center [851, 609] width 11 height 9
radio input "true"
click at [847, 689] on input "True" at bounding box center [851, 685] width 11 height 9
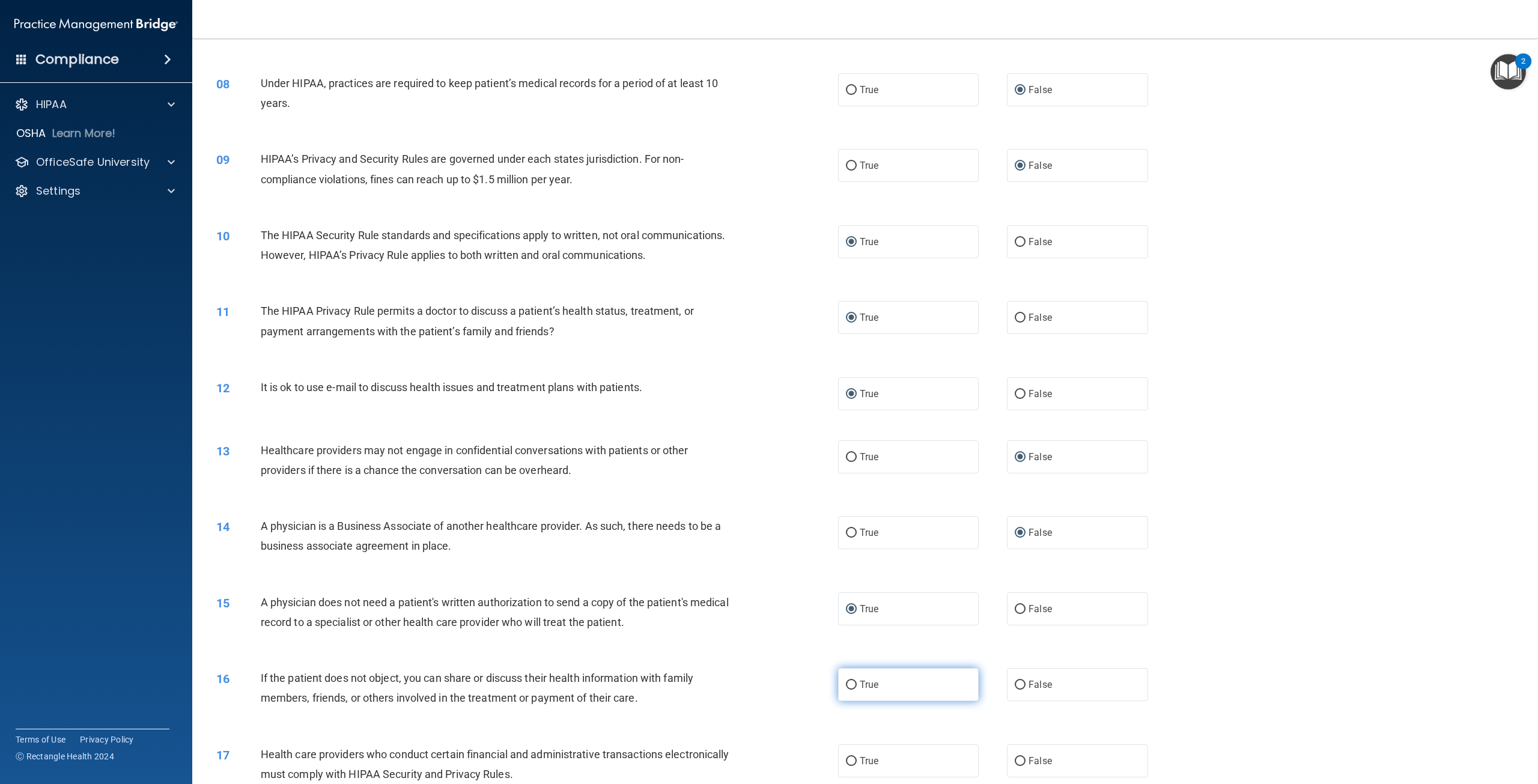
radio input "true"
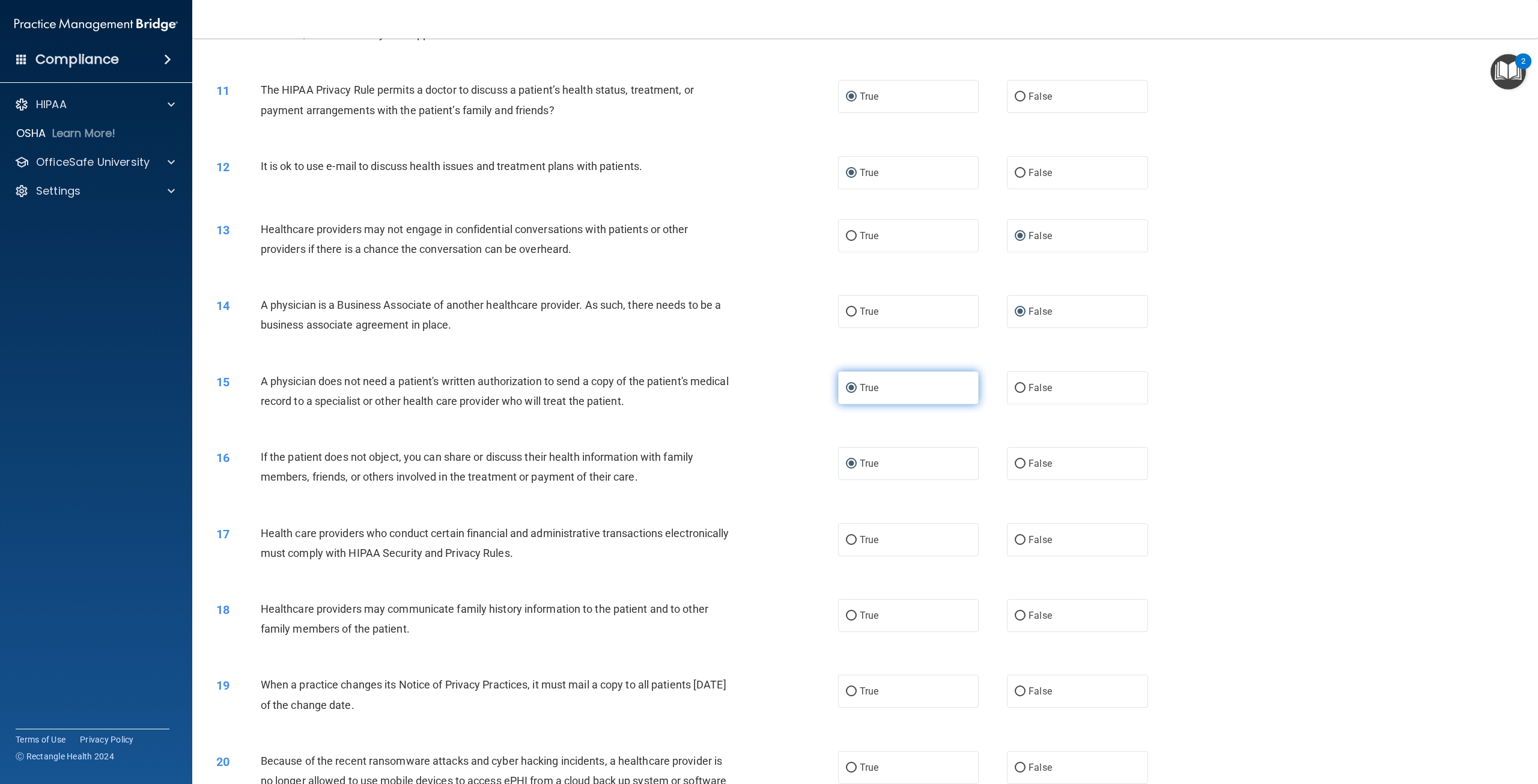
scroll to position [780, 0]
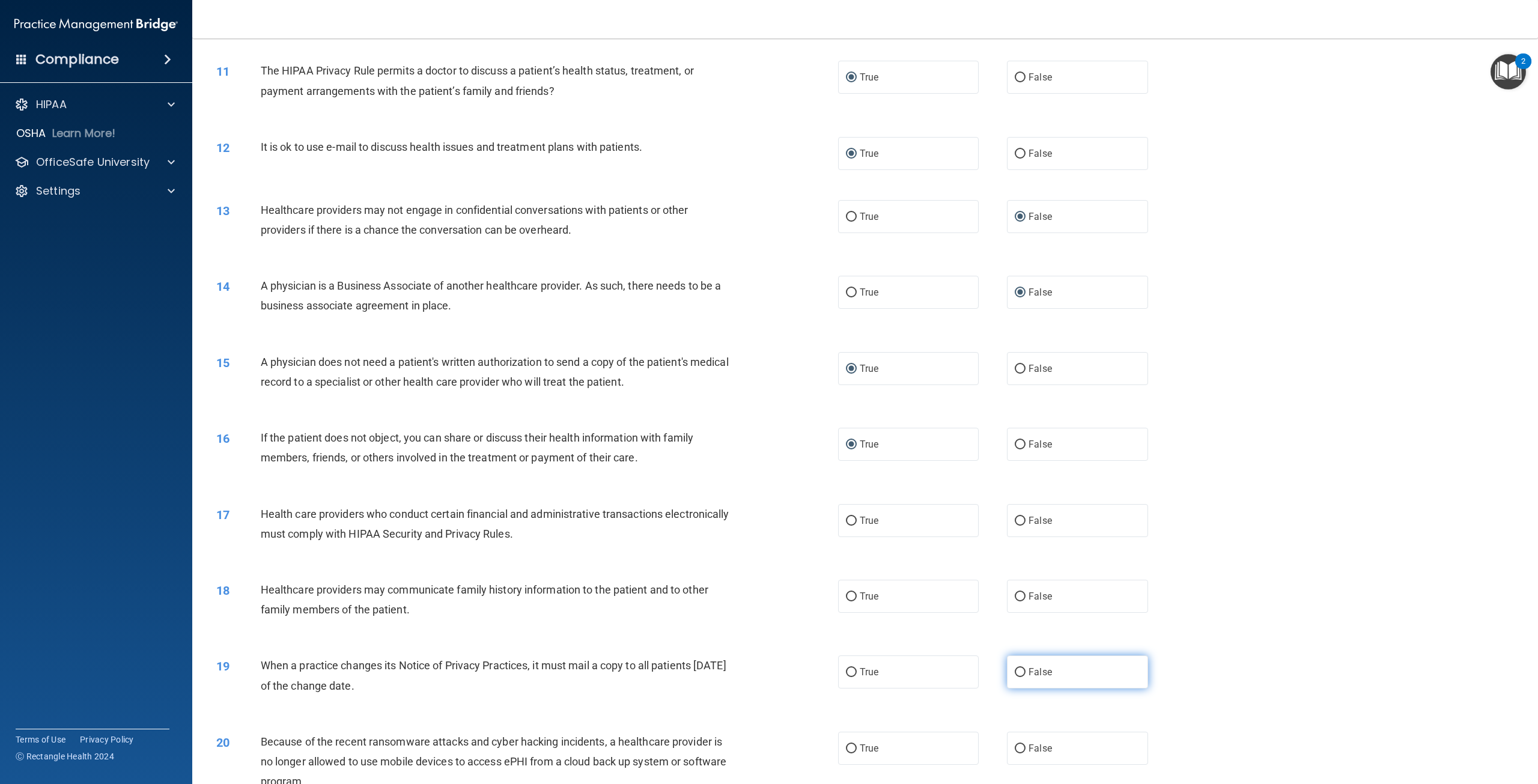
click at [1018, 677] on input "False" at bounding box center [1020, 672] width 11 height 9
radio input "true"
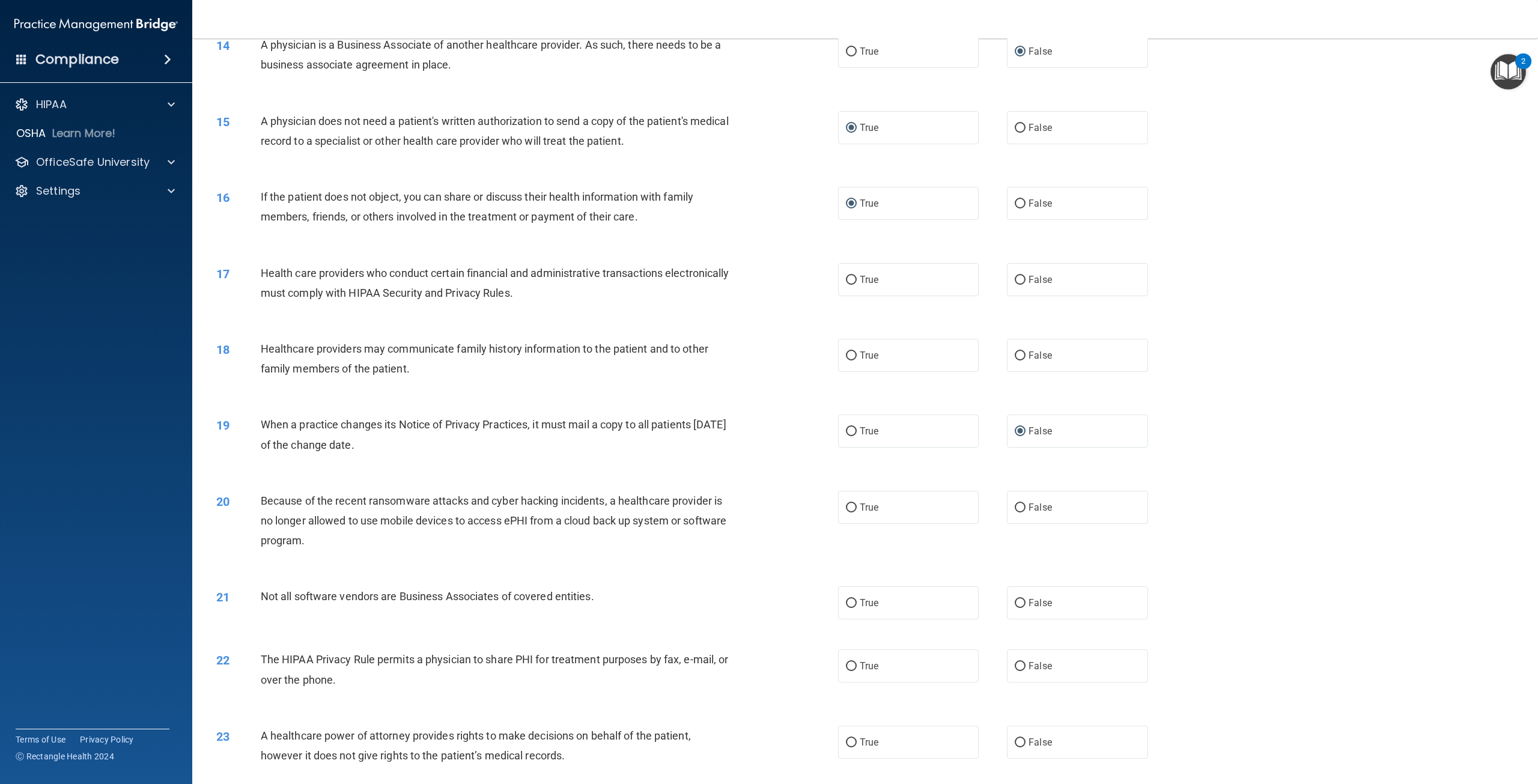
scroll to position [1081, 0]
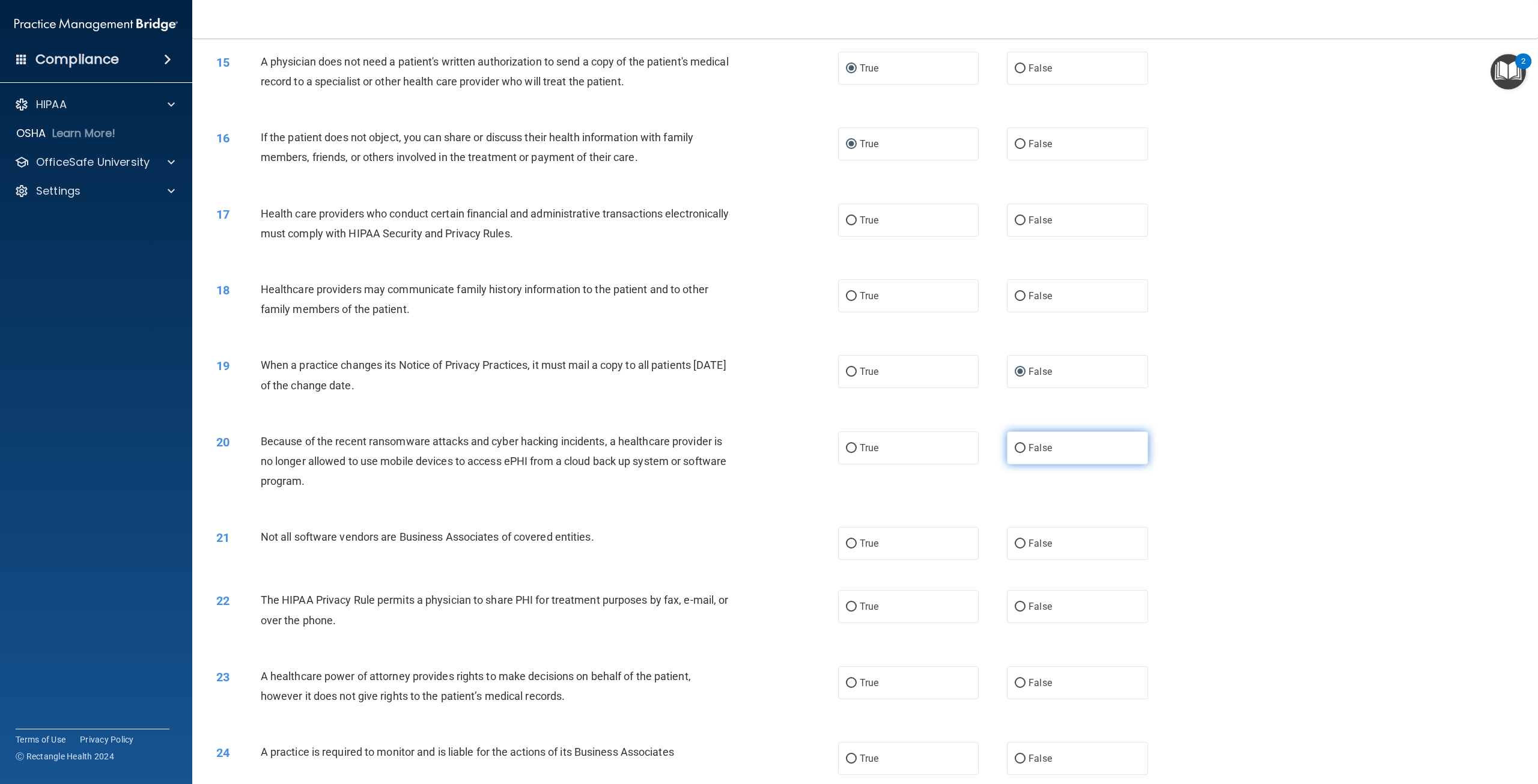
click at [1015, 453] on input "False" at bounding box center [1020, 448] width 11 height 9
radio input "true"
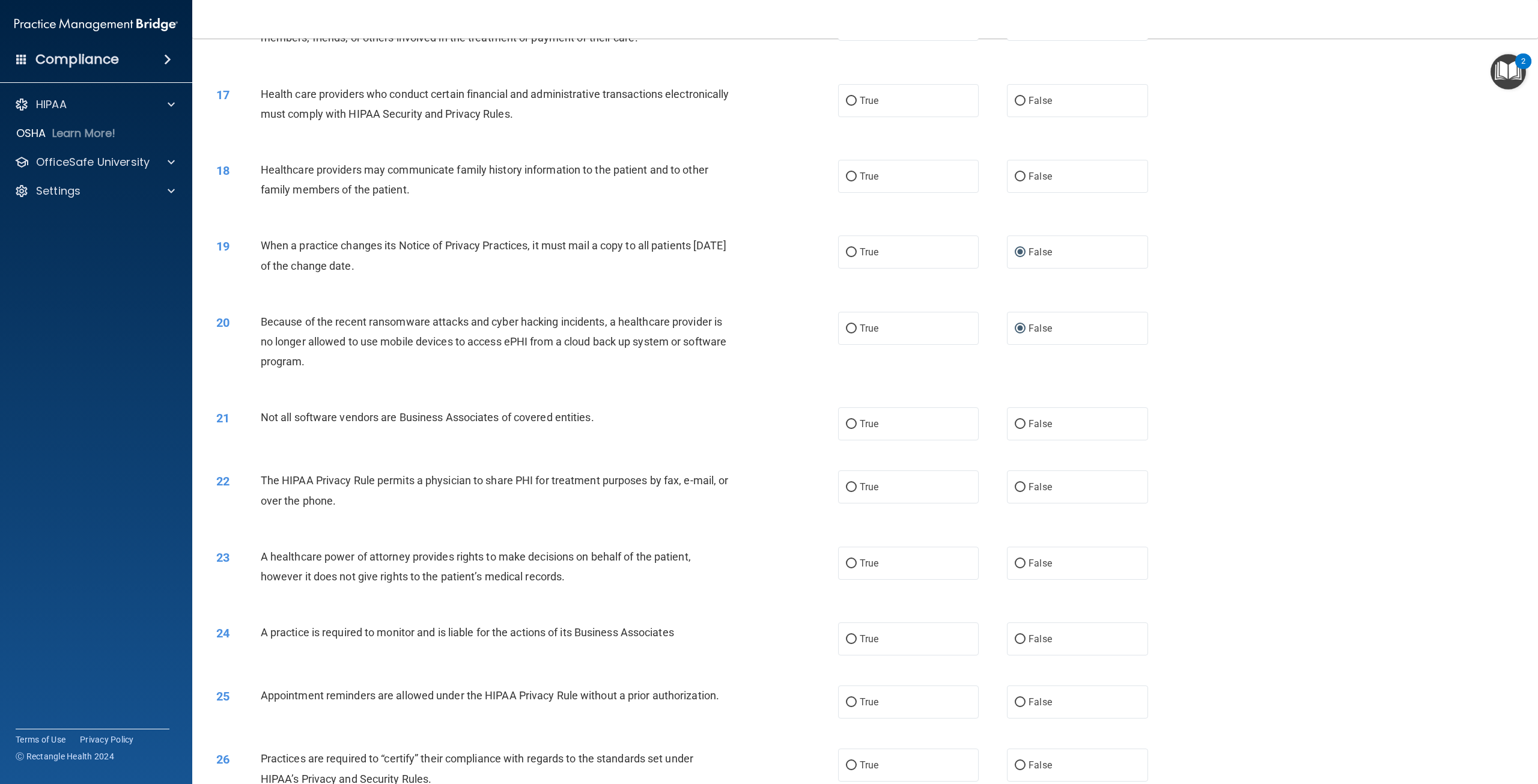
scroll to position [1201, 0]
click at [1015, 643] on input "False" at bounding box center [1020, 638] width 11 height 9
radio input "true"
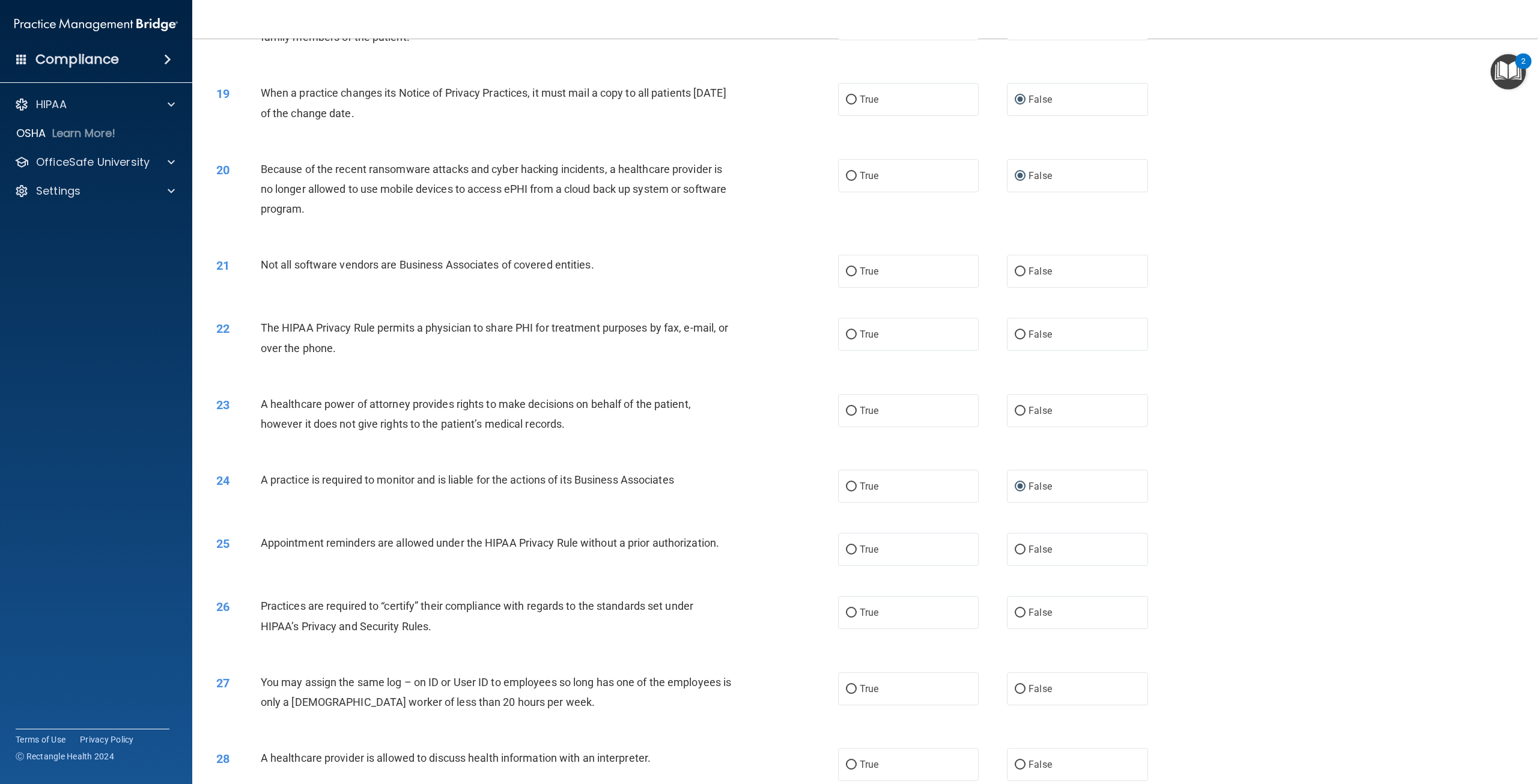
scroll to position [1382, 0]
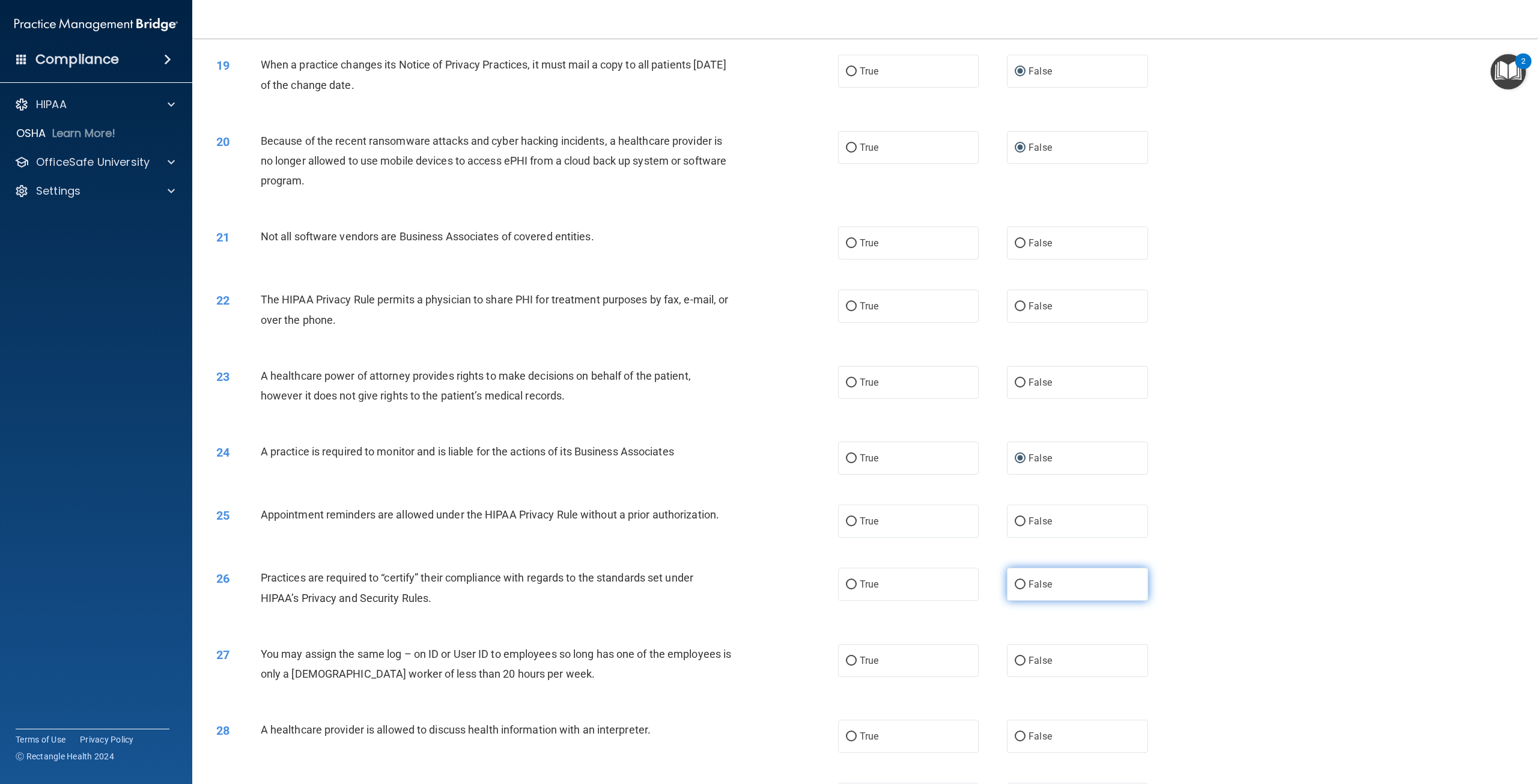
click at [1016, 589] on input "False" at bounding box center [1020, 585] width 11 height 9
radio input "true"
click at [1015, 666] on input "False" at bounding box center [1020, 661] width 11 height 9
radio input "true"
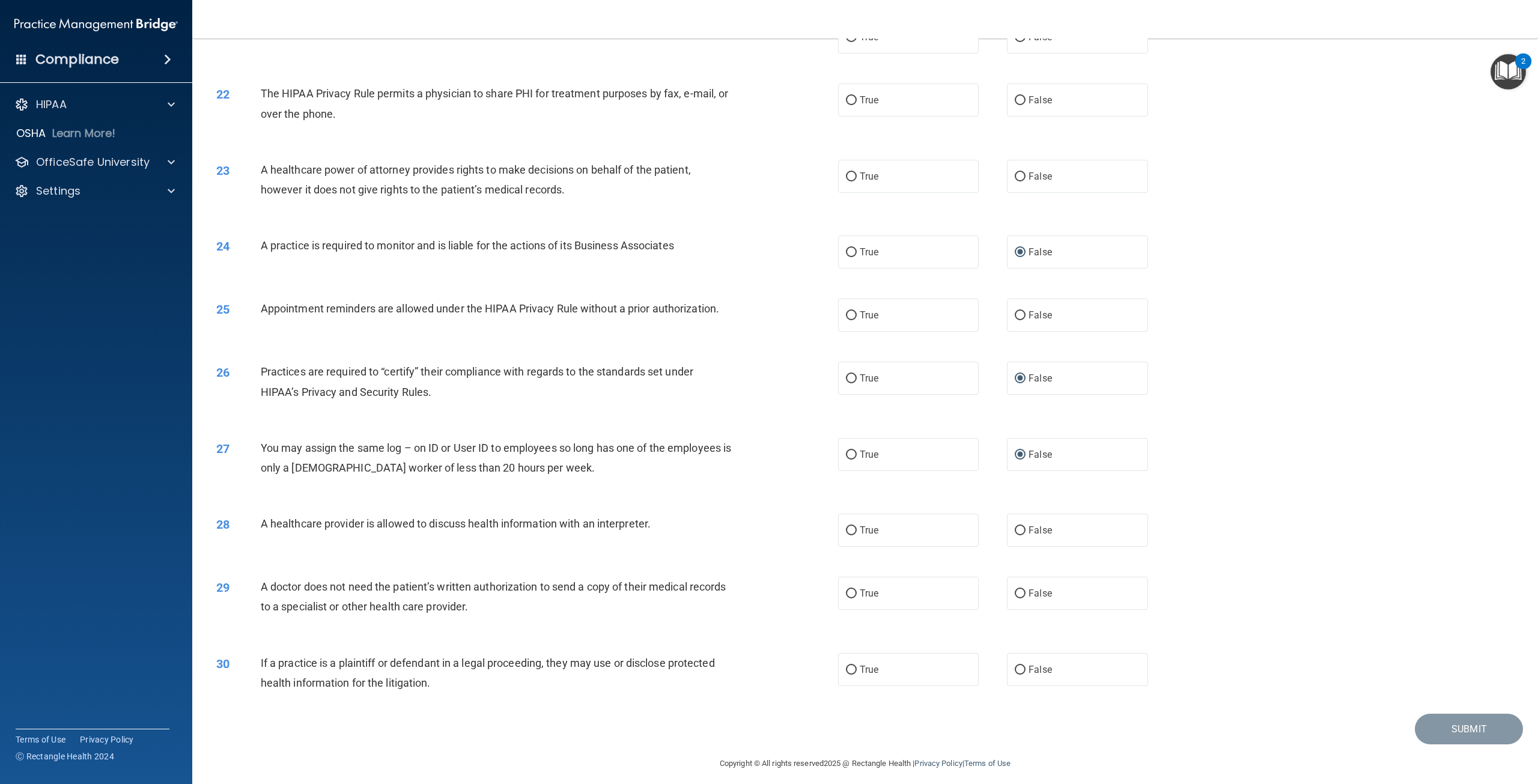
scroll to position [1621, 0]
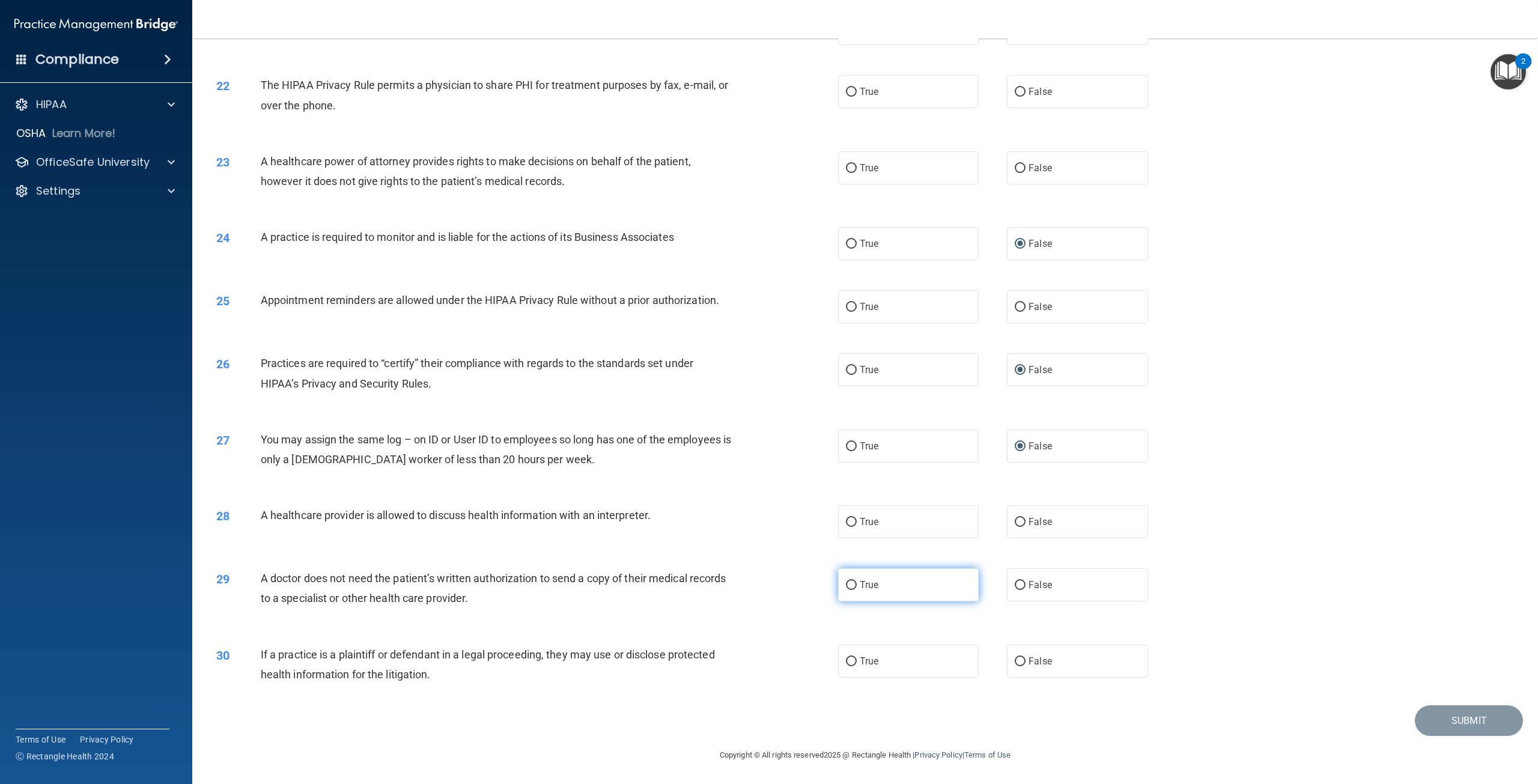
click at [847, 590] on input "True" at bounding box center [851, 585] width 11 height 9
radio input "true"
click at [847, 666] on input "True" at bounding box center [851, 661] width 11 height 9
radio input "true"
click at [846, 526] on input "True" at bounding box center [851, 522] width 11 height 9
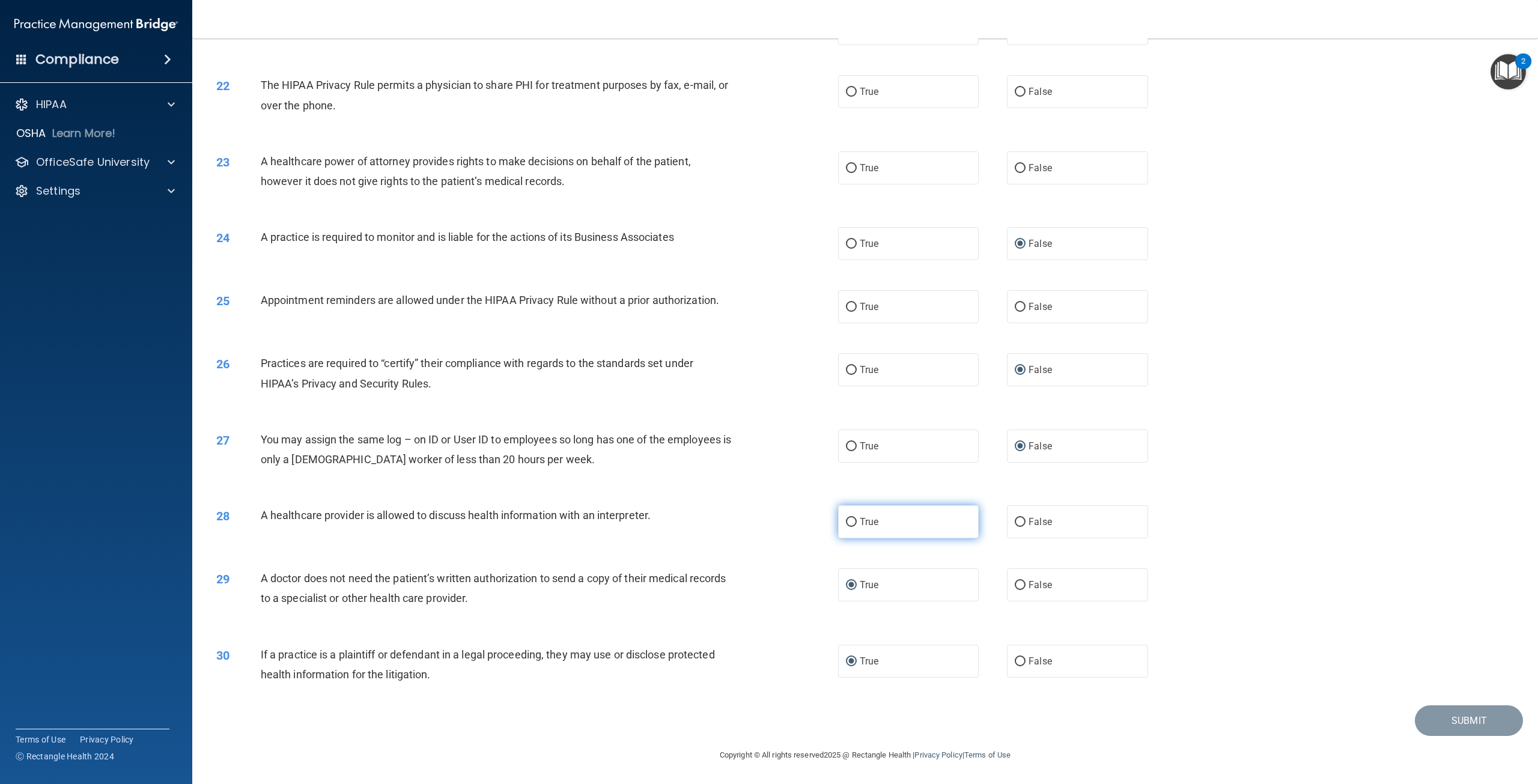
radio input "true"
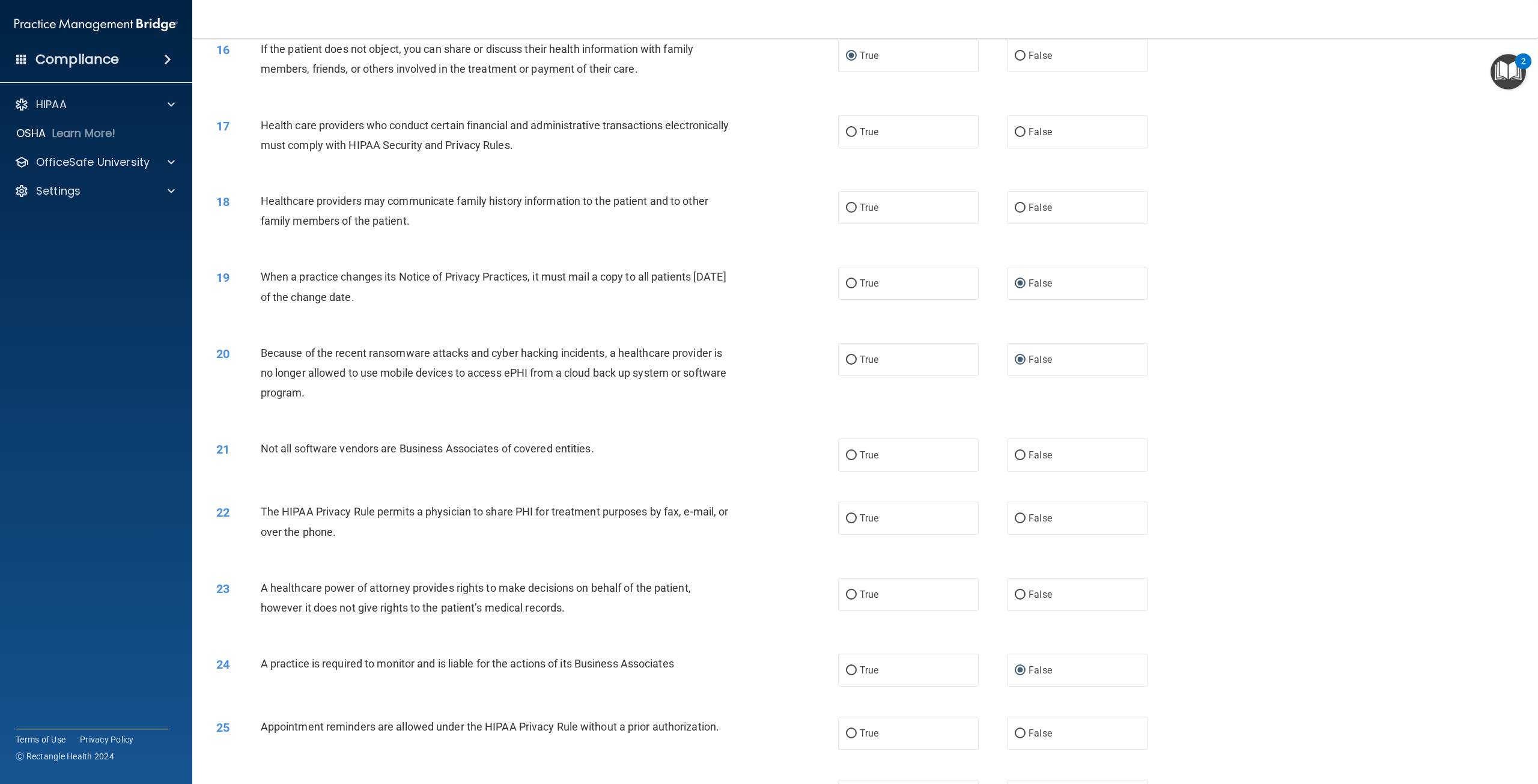
scroll to position [1081, 0]
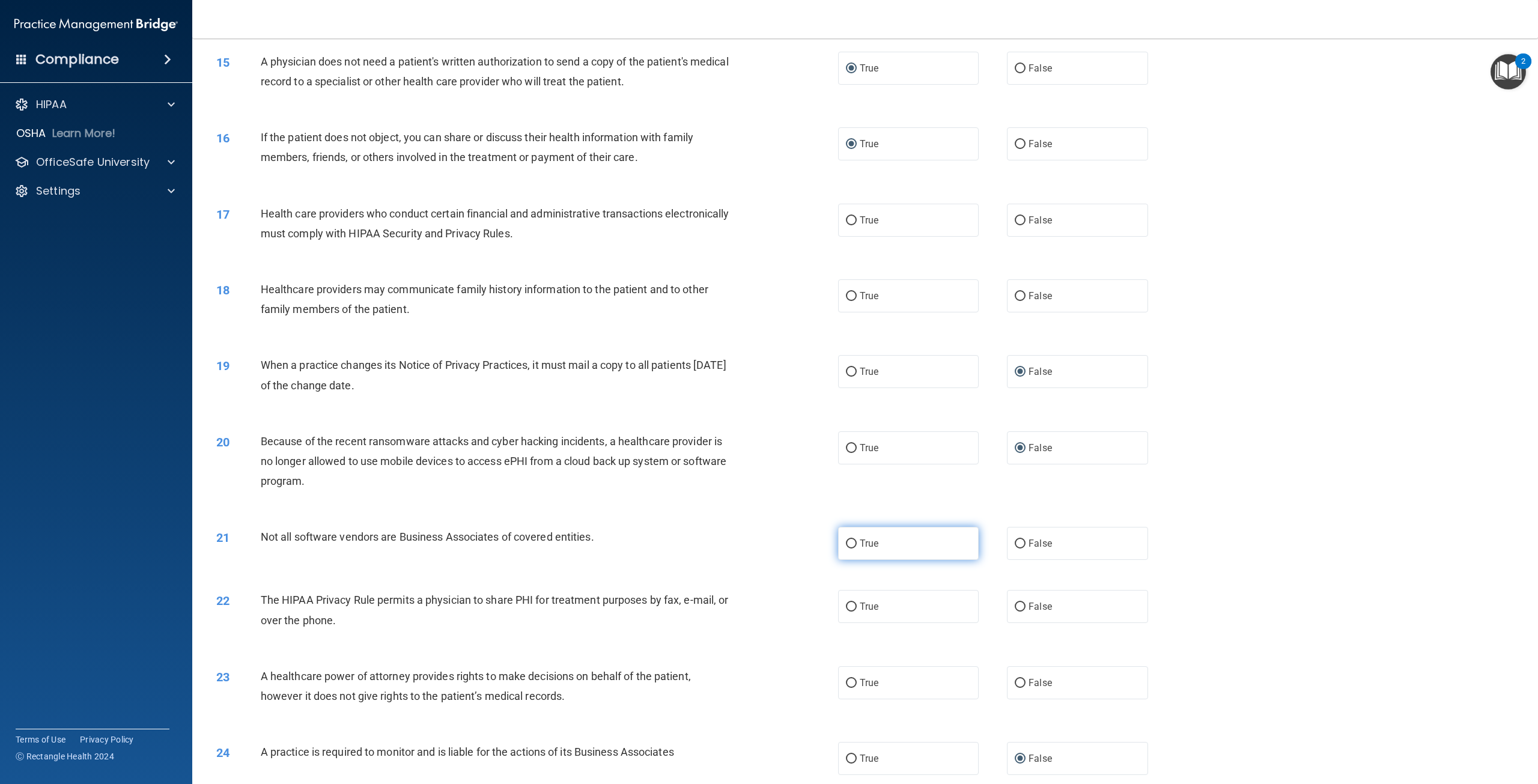
click at [846, 548] on input "True" at bounding box center [851, 544] width 11 height 9
radio input "true"
click at [1015, 688] on input "False" at bounding box center [1020, 683] width 11 height 9
radio input "true"
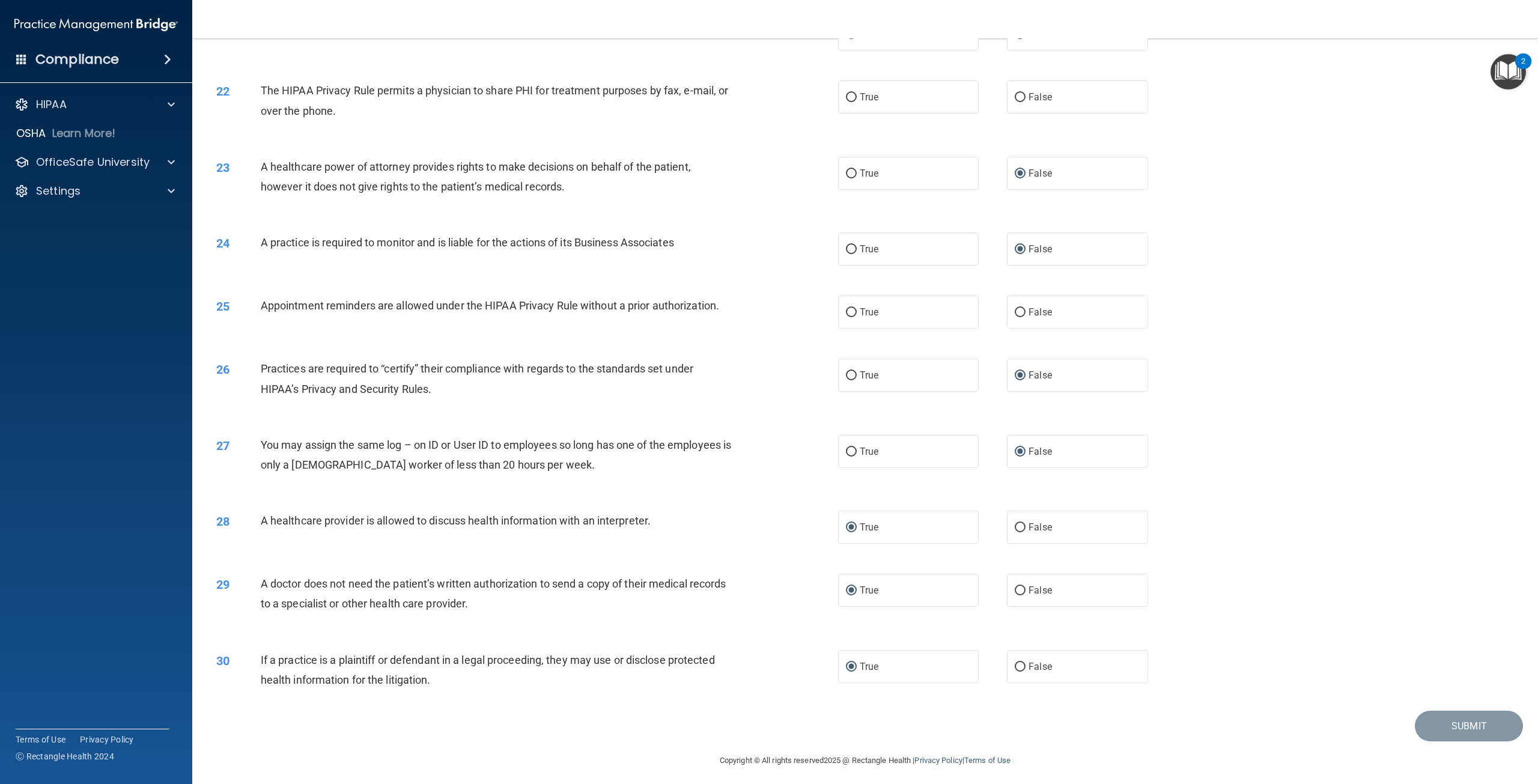
scroll to position [1562, 0]
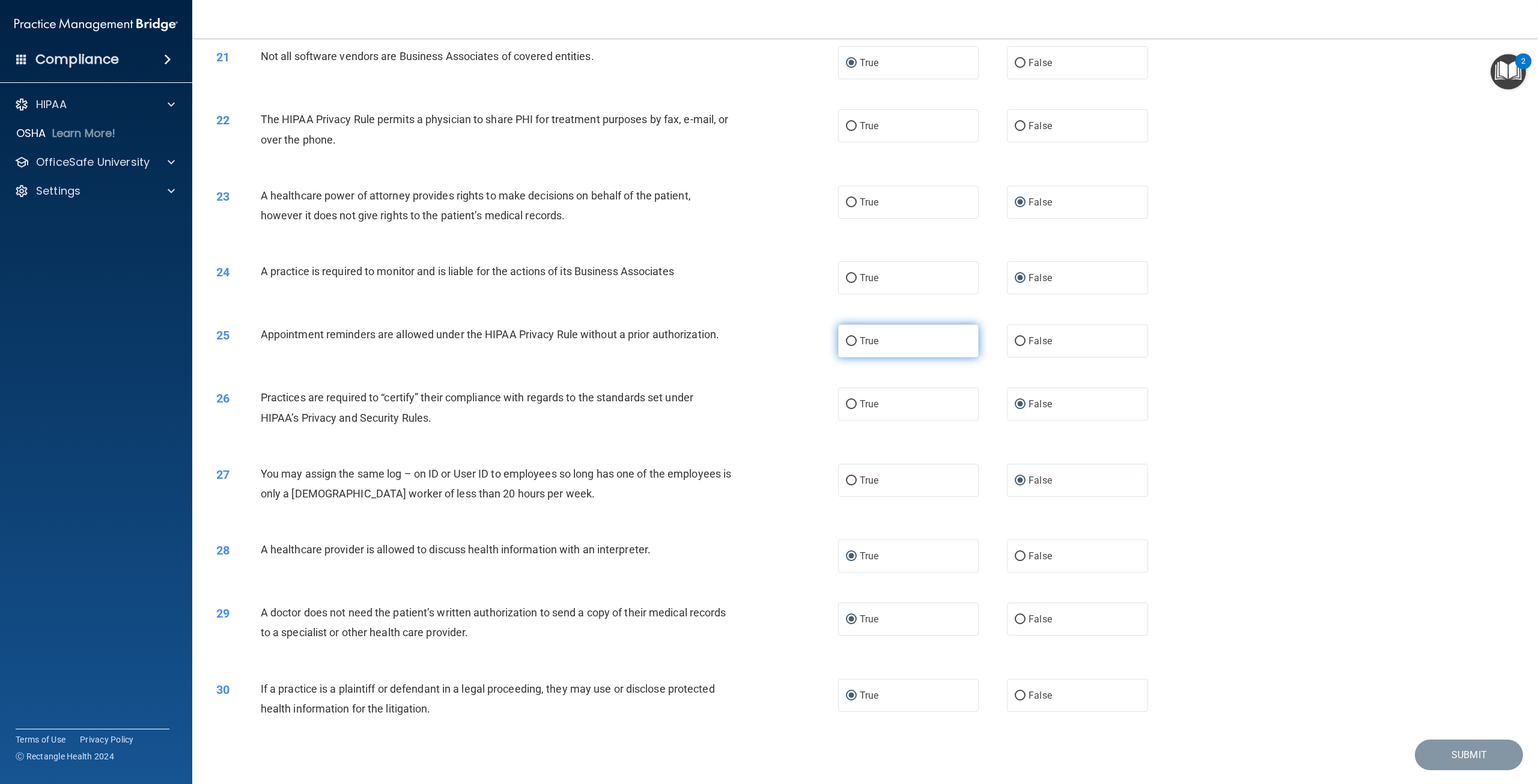
click at [850, 346] on input "True" at bounding box center [851, 341] width 11 height 9
radio input "true"
click at [1016, 131] on input "False" at bounding box center [1020, 126] width 11 height 9
radio input "true"
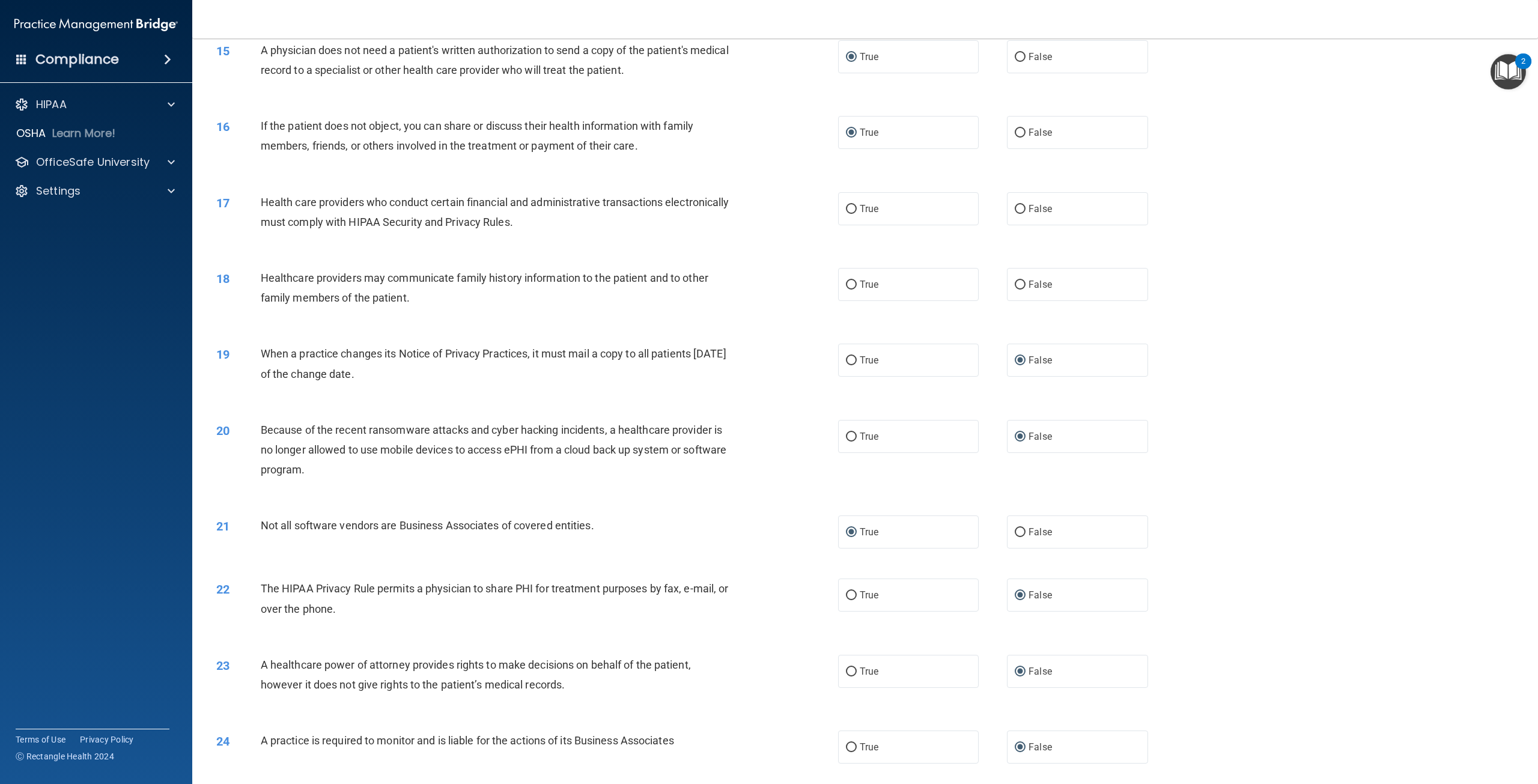
scroll to position [1081, 0]
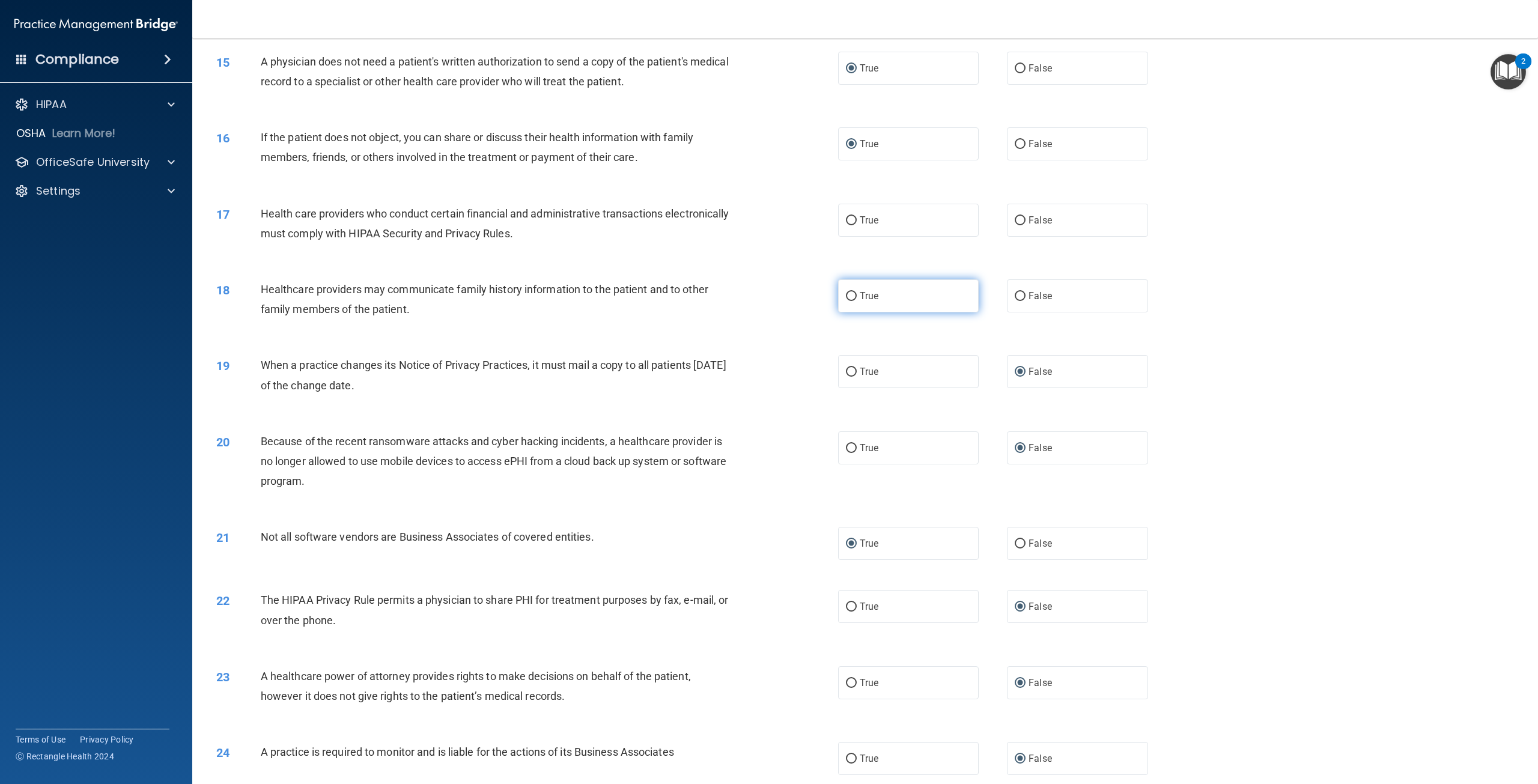
click at [849, 301] on input "True" at bounding box center [851, 296] width 11 height 9
radio input "true"
click at [850, 225] on input "True" at bounding box center [851, 220] width 11 height 9
radio input "true"
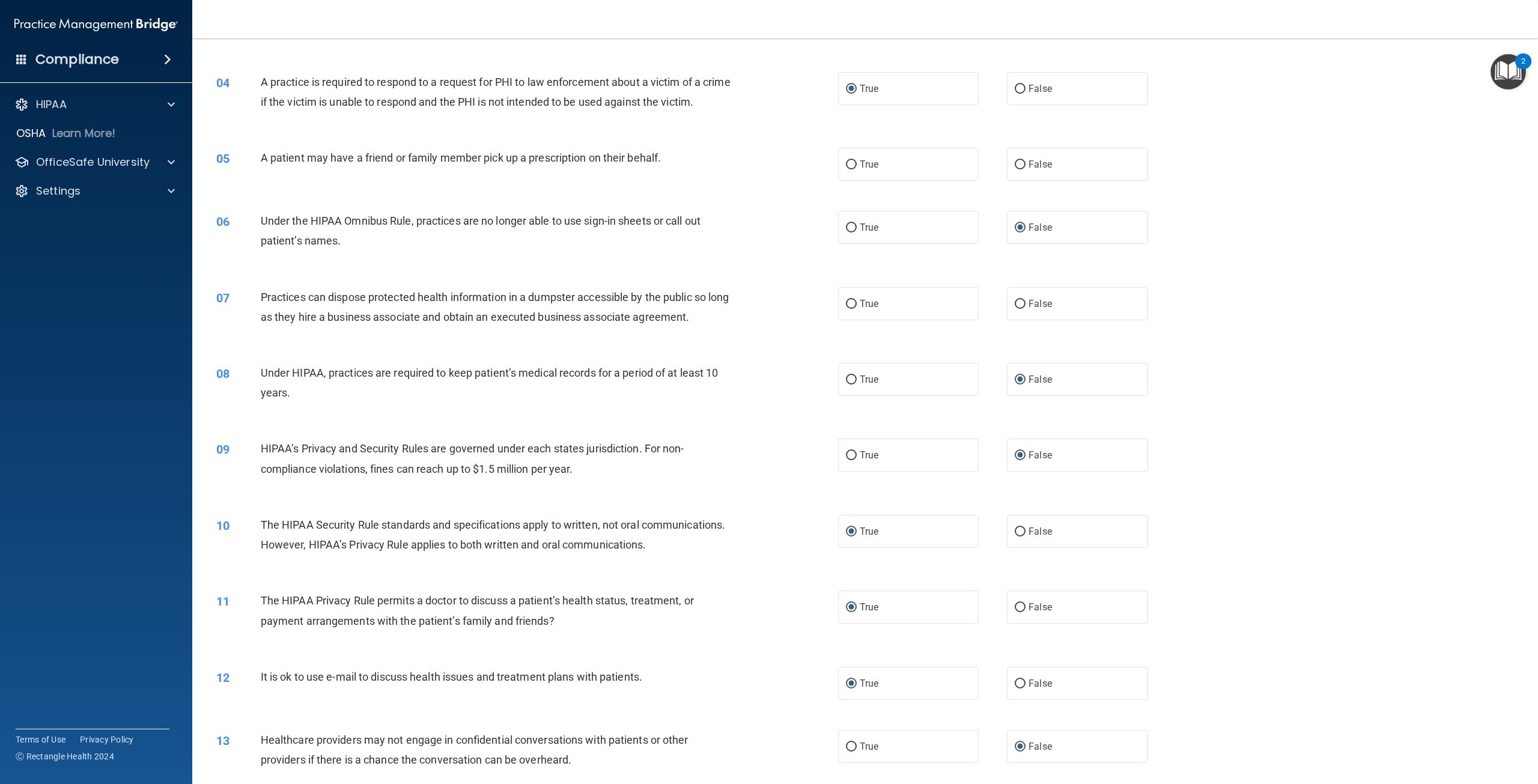
scroll to position [240, 0]
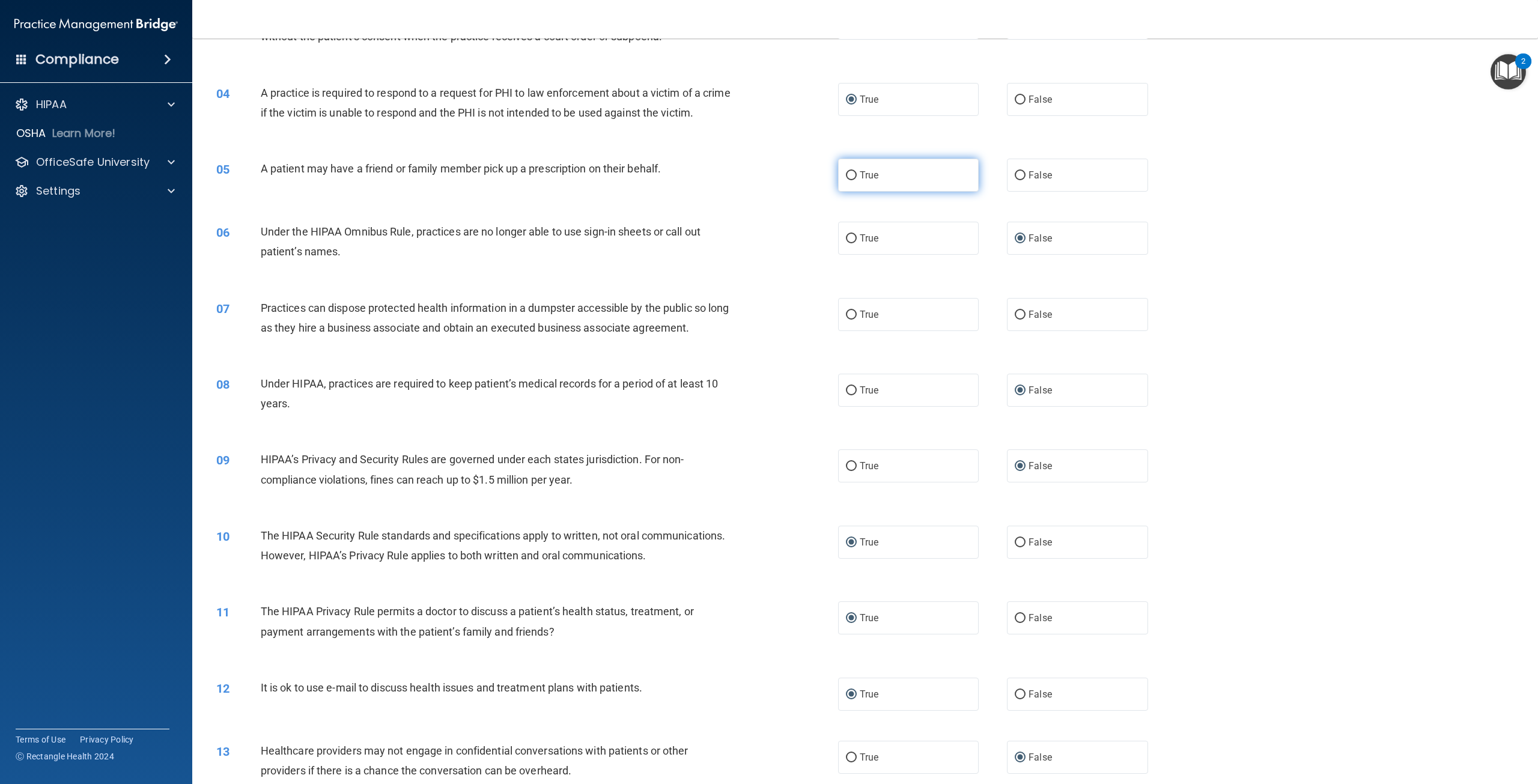
click at [846, 180] on input "True" at bounding box center [851, 176] width 11 height 9
radio input "true"
click at [1016, 319] on input "False" at bounding box center [1020, 315] width 11 height 9
radio input "true"
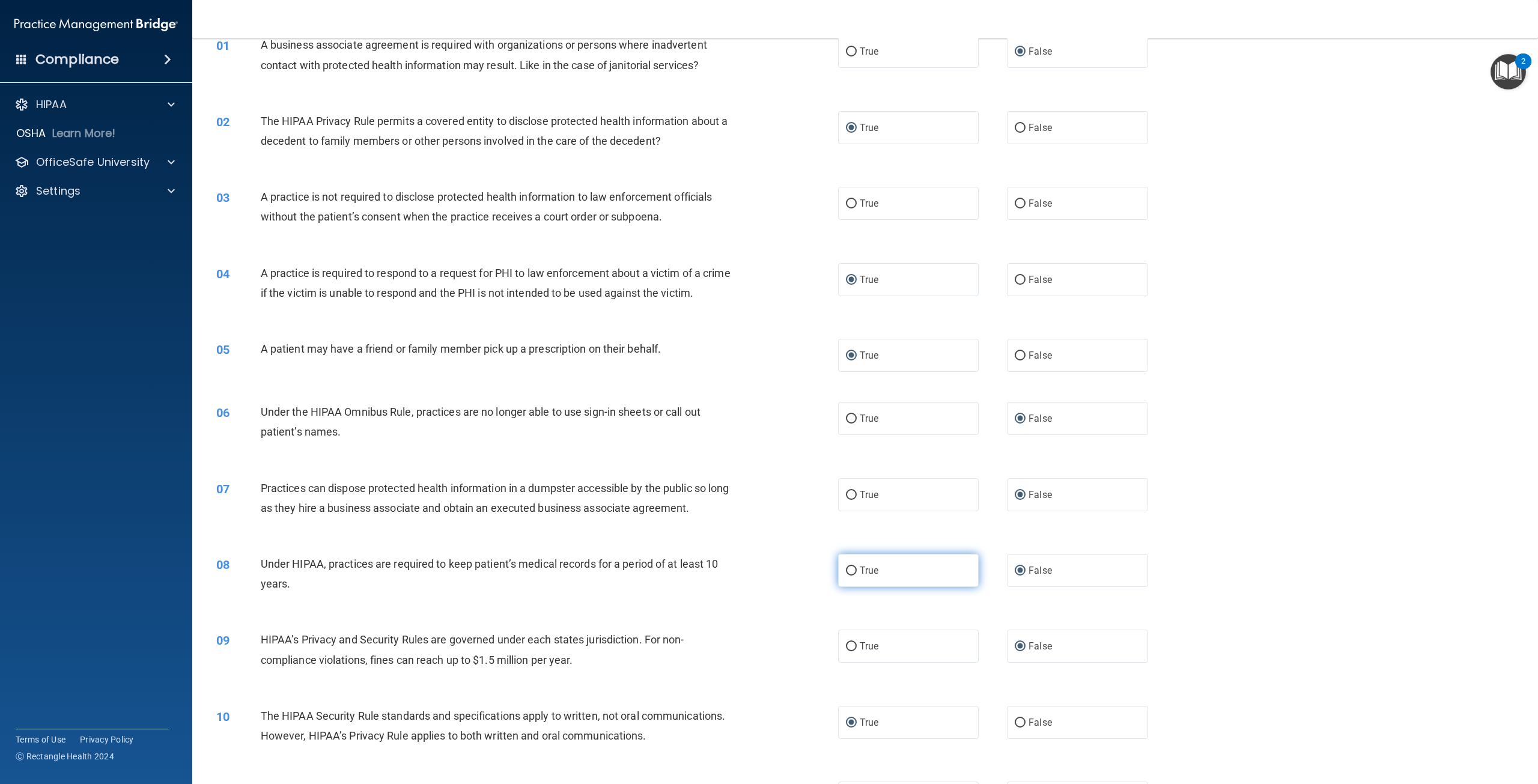
scroll to position [0, 0]
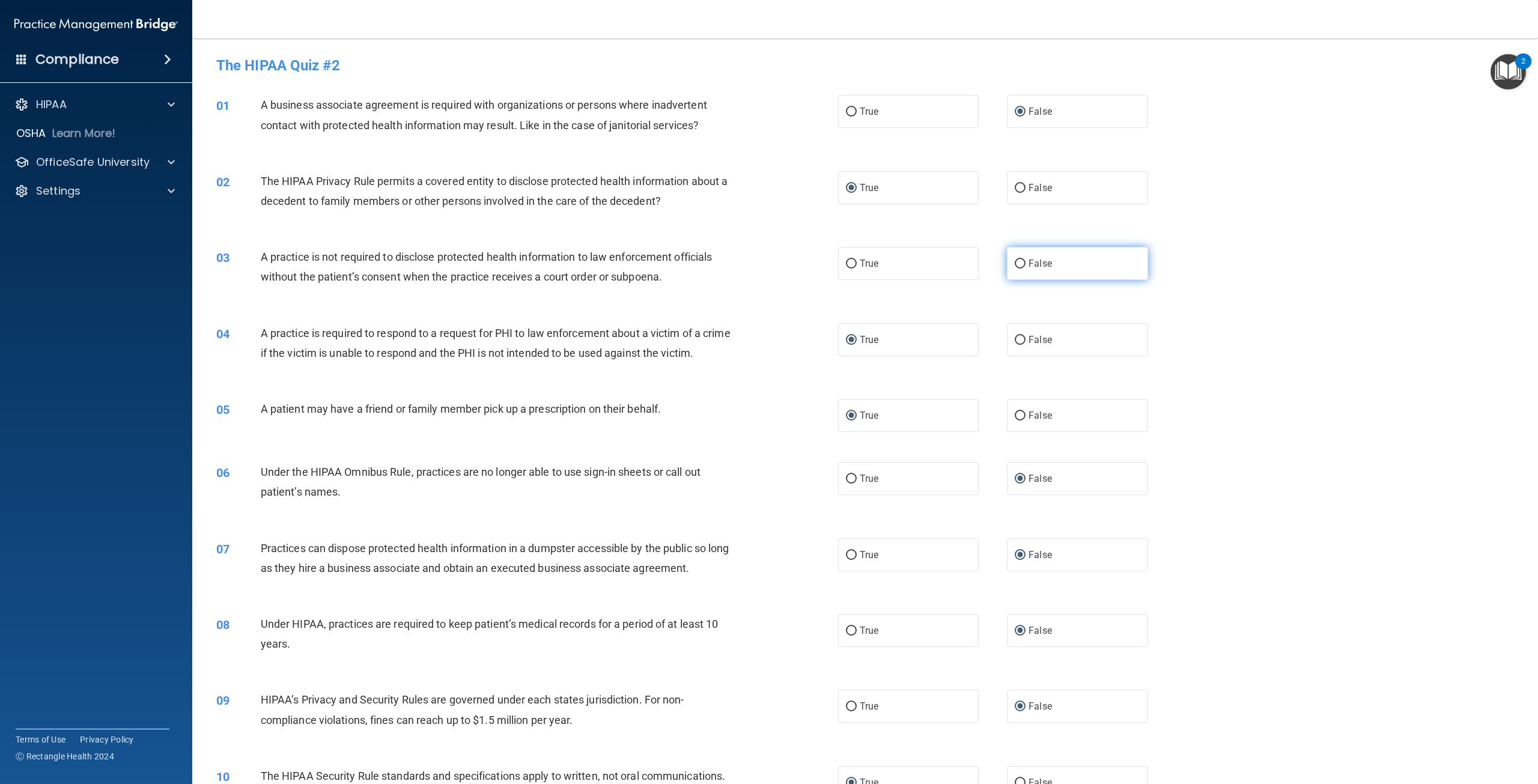
click at [1016, 264] on input "False" at bounding box center [1020, 264] width 11 height 9
radio input "true"
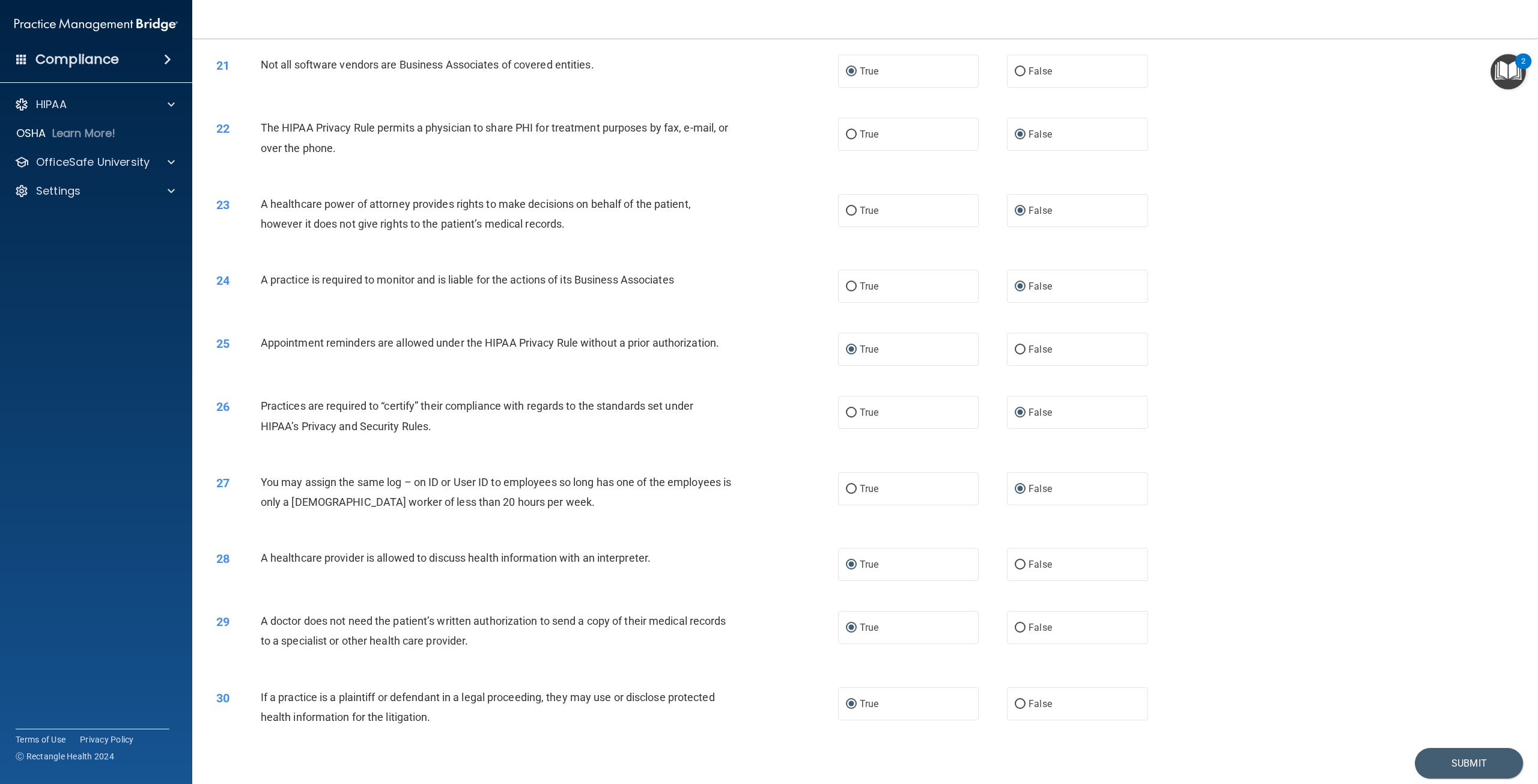
scroll to position [1635, 0]
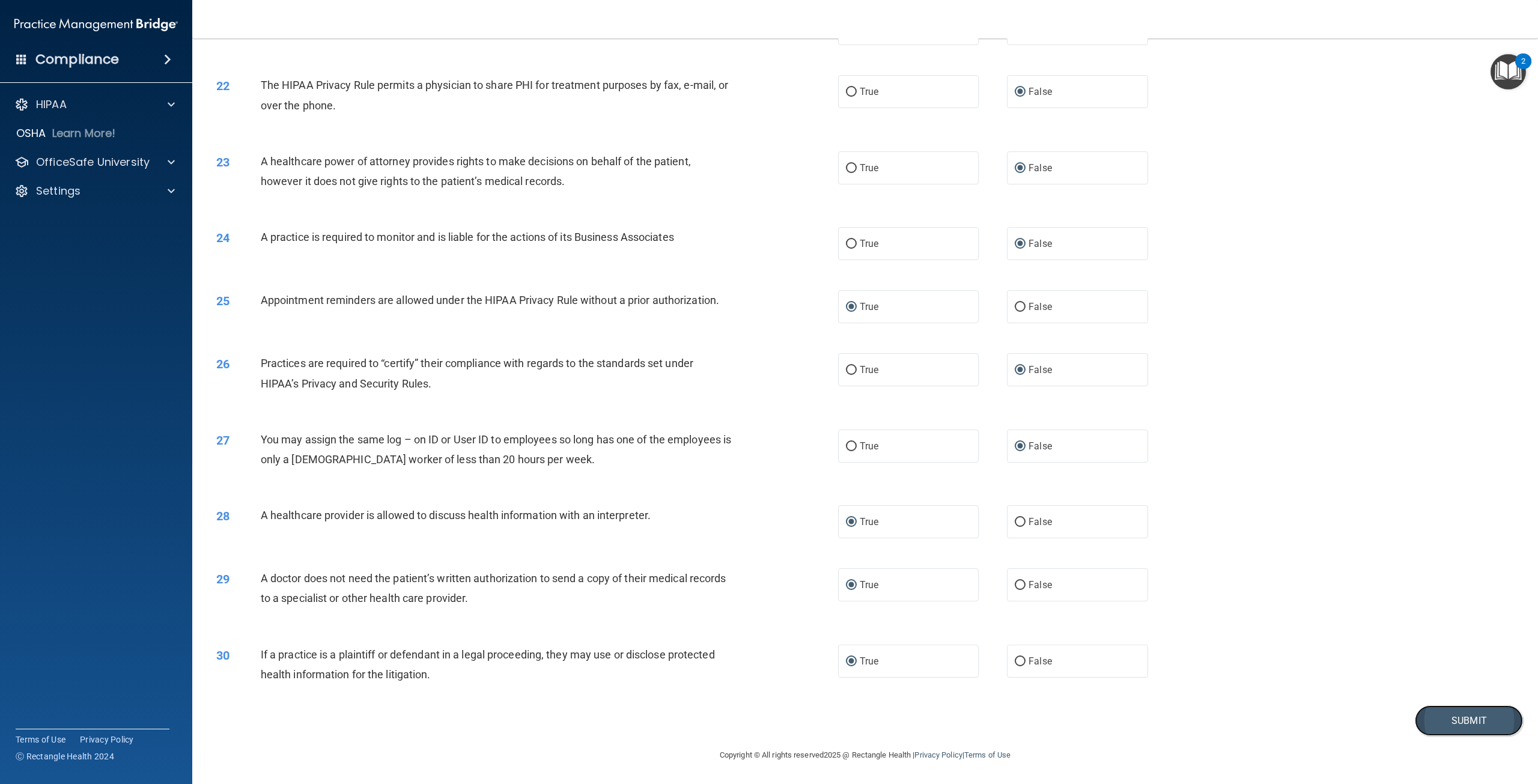
click at [1463, 717] on button "Submit" at bounding box center [1469, 720] width 108 height 31
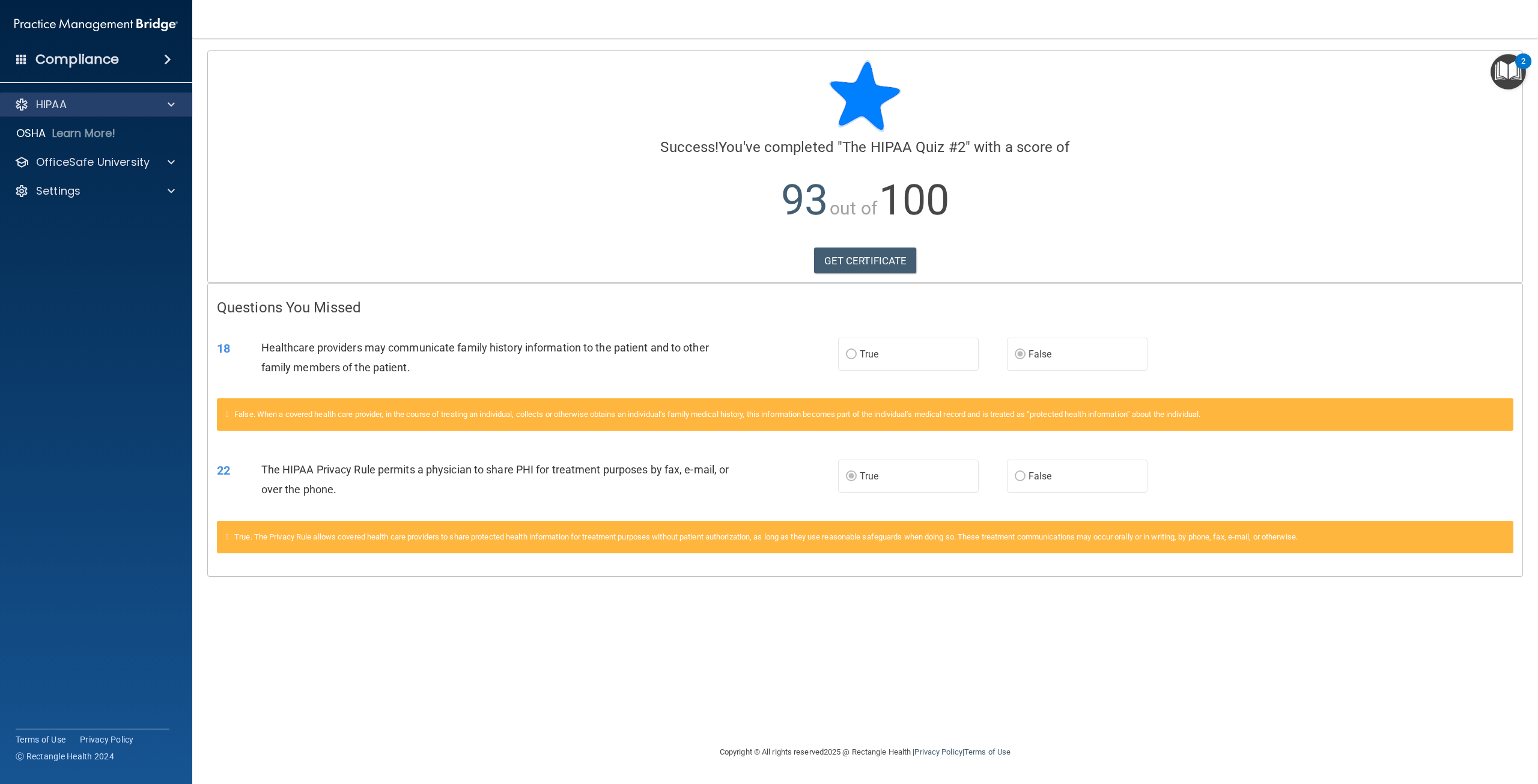
click at [60, 95] on div "HIPAA" at bounding box center [96, 104] width 193 height 24
click at [55, 163] on p "OfficeSafe University" at bounding box center [93, 162] width 113 height 14
click at [60, 193] on p "HIPAA Training" at bounding box center [57, 191] width 99 height 12
